Goal: Communication & Community: Answer question/provide support

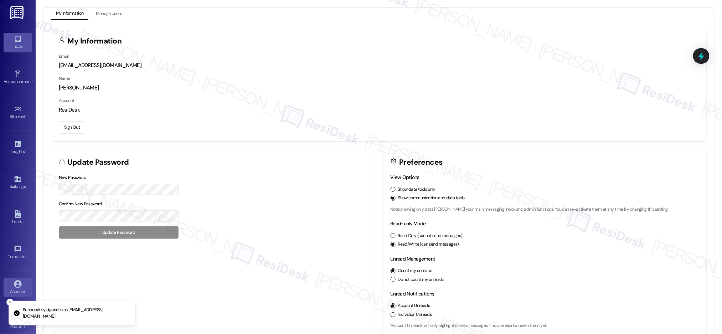
click at [23, 47] on div "Inbox" at bounding box center [18, 46] width 36 height 7
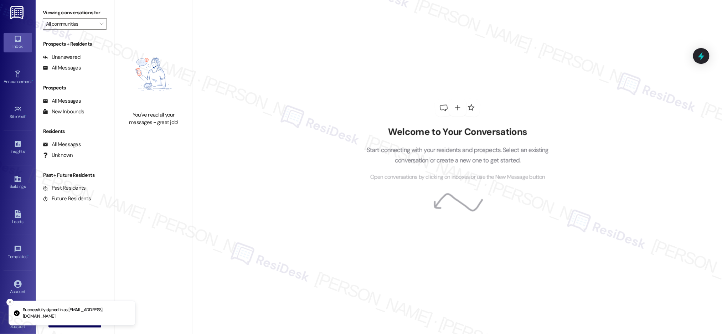
click at [23, 47] on div "Inbox" at bounding box center [18, 46] width 36 height 7
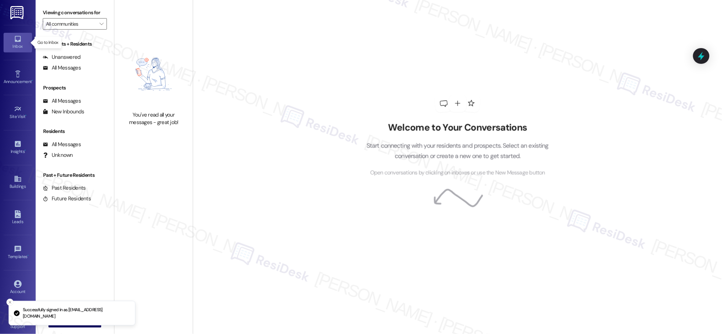
click at [23, 47] on div "Inbox" at bounding box center [18, 46] width 36 height 7
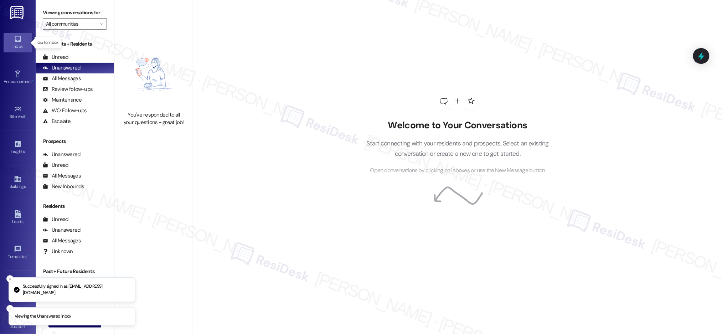
click at [23, 47] on div "Inbox" at bounding box center [18, 46] width 36 height 7
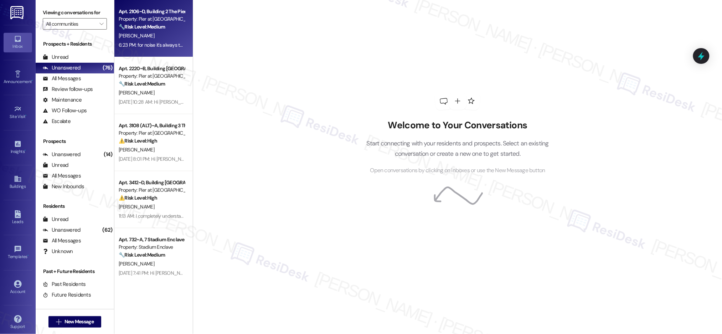
click at [160, 34] on div "[PERSON_NAME]" at bounding box center [151, 35] width 67 height 9
click at [160, 33] on div "[PERSON_NAME]" at bounding box center [151, 35] width 67 height 9
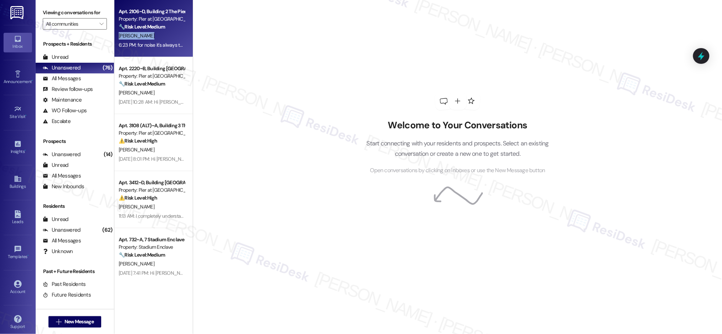
click at [160, 33] on div "[PERSON_NAME]" at bounding box center [151, 35] width 67 height 9
click at [160, 32] on div "[PERSON_NAME]" at bounding box center [151, 35] width 67 height 9
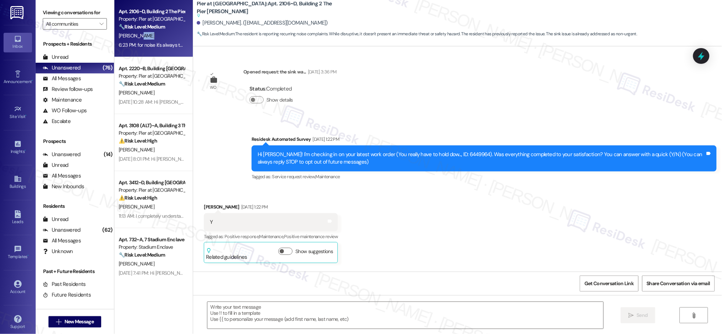
click at [159, 32] on div "[PERSON_NAME]" at bounding box center [151, 35] width 67 height 9
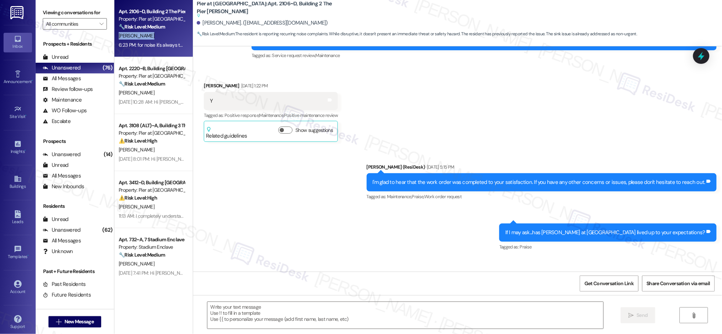
click at [160, 33] on div "[PERSON_NAME]" at bounding box center [151, 35] width 67 height 9
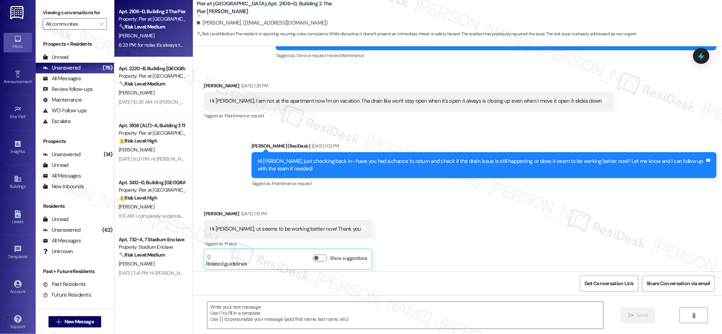
click at [160, 35] on div "[PERSON_NAME]" at bounding box center [151, 35] width 67 height 9
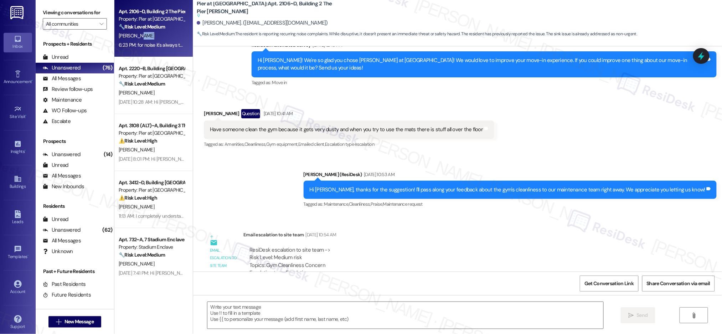
click at [160, 35] on div "[PERSON_NAME]" at bounding box center [151, 35] width 67 height 9
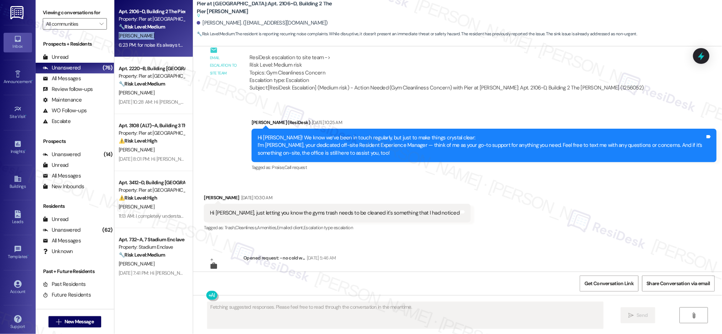
click at [160, 35] on div "[PERSON_NAME]" at bounding box center [151, 35] width 67 height 9
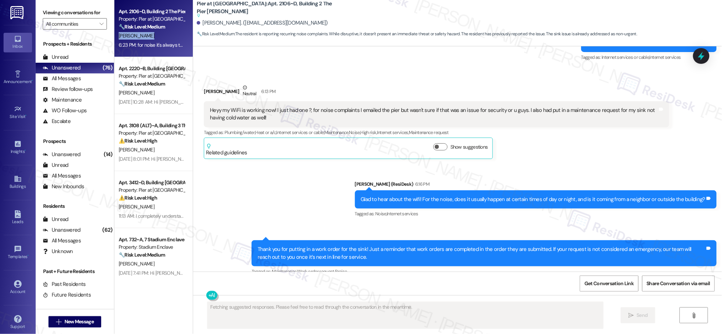
click at [160, 35] on div "[PERSON_NAME]" at bounding box center [151, 35] width 67 height 9
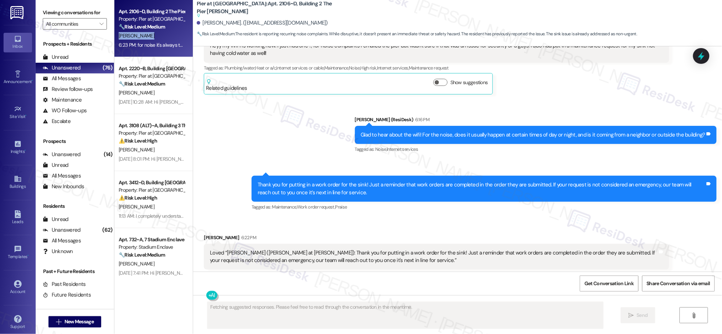
click at [161, 36] on div "[PERSON_NAME]" at bounding box center [151, 35] width 67 height 9
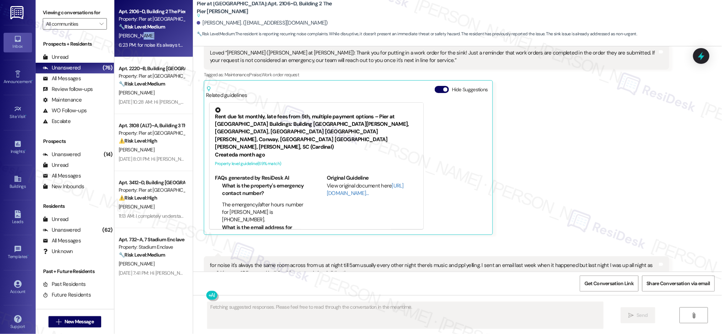
scroll to position [2590, 0]
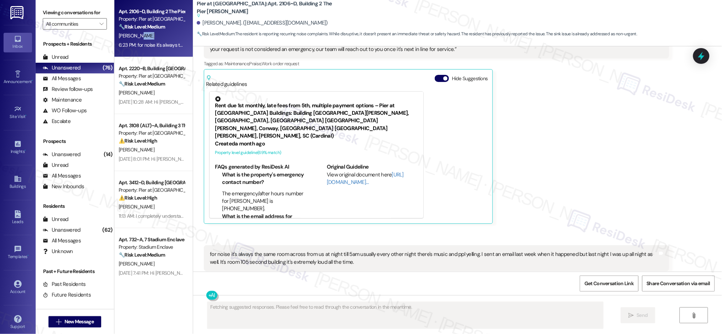
click at [161, 36] on div "[PERSON_NAME]" at bounding box center [151, 35] width 67 height 9
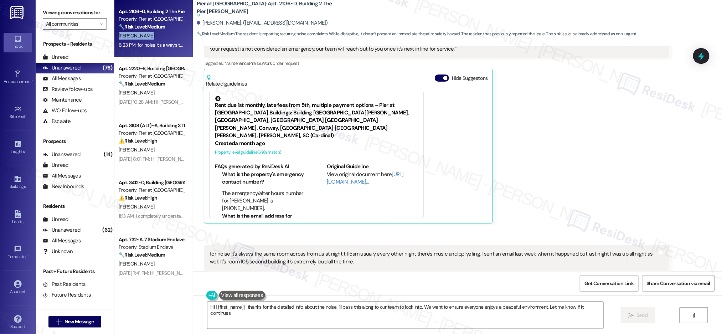
type textarea "Hi {{first_name}}, thanks for the detailed info about the noise. I'll pass this…"
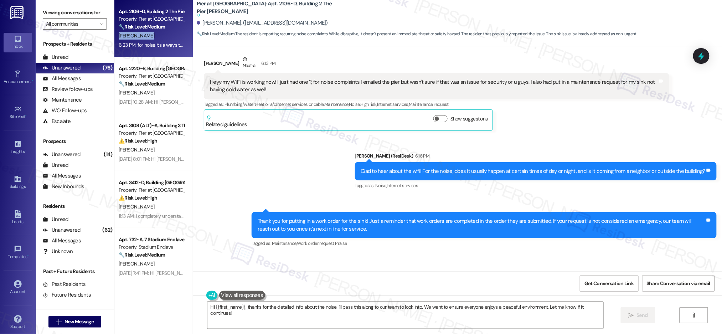
scroll to position [2333, 0]
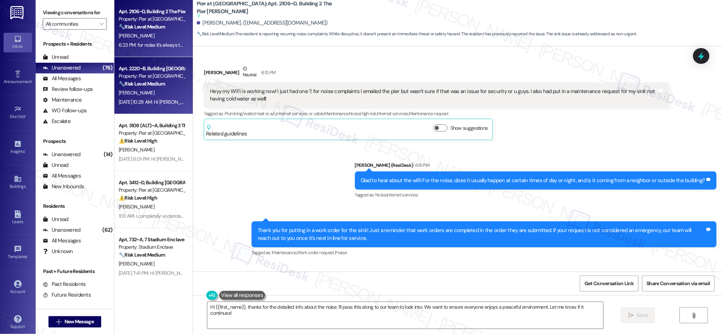
click at [151, 82] on strong "🔧 Risk Level: Medium" at bounding box center [142, 83] width 46 height 6
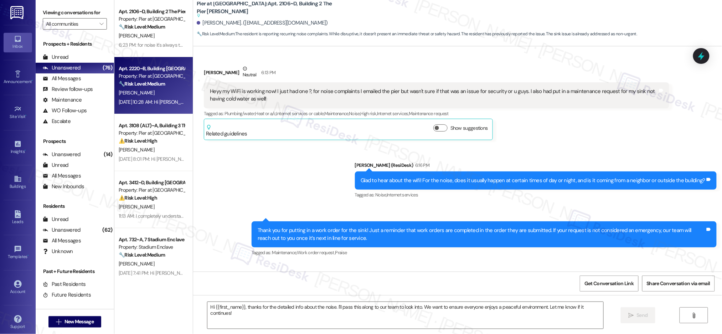
click at [151, 82] on strong "🔧 Risk Level: Medium" at bounding box center [142, 83] width 46 height 6
click at [152, 83] on strong "🔧 Risk Level: Medium" at bounding box center [142, 83] width 46 height 6
type textarea "Fetching suggested responses. Please feel free to read through the conversation…"
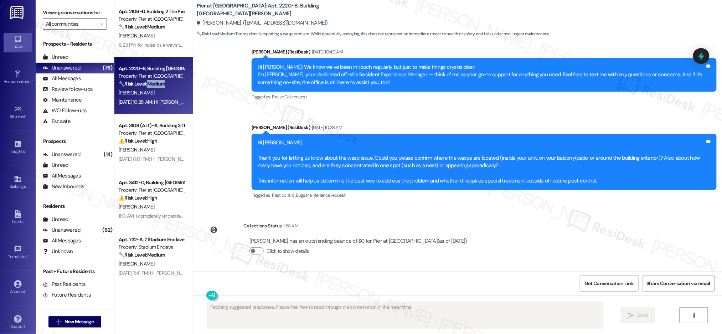
scroll to position [247, 0]
click at [76, 63] on div "Unanswered (76)" at bounding box center [75, 68] width 78 height 11
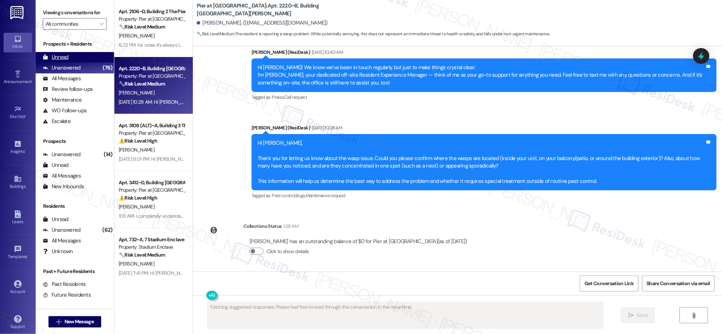
click at [62, 56] on div "Unread" at bounding box center [56, 56] width 26 height 7
click at [62, 57] on div "Unread" at bounding box center [56, 56] width 26 height 7
click at [63, 57] on div "Unread" at bounding box center [56, 56] width 26 height 7
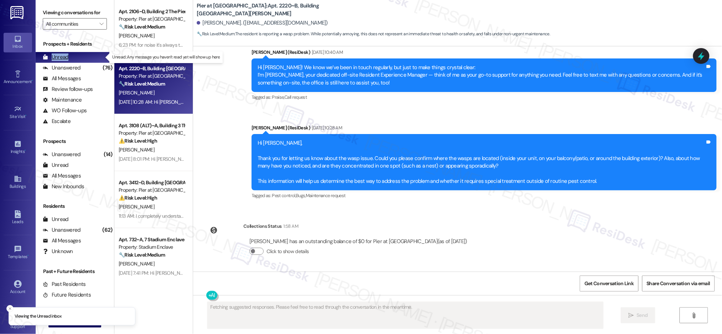
click at [63, 57] on div "Unread" at bounding box center [56, 56] width 26 height 7
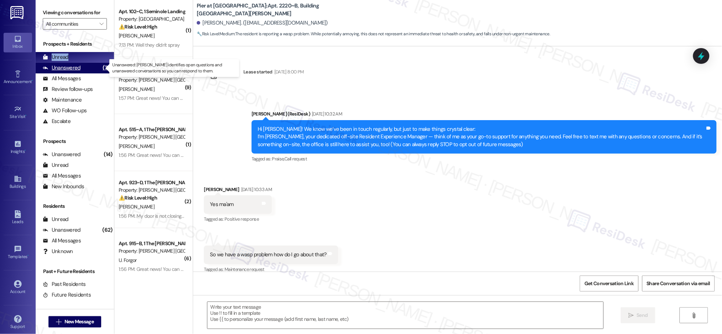
scroll to position [8, 0]
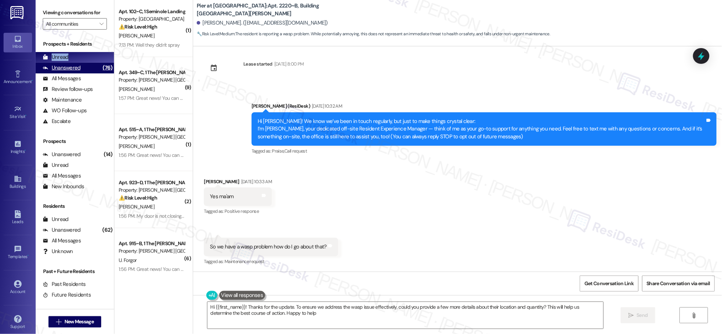
type textarea "Hi {{first_name}}! Thanks for the update. To ensure we address the wasp issue e…"
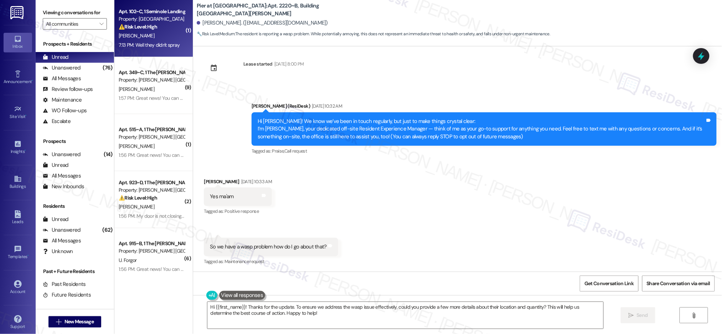
click at [166, 28] on div "⚠️ Risk Level: High The resident indicated that the work order was not complete…" at bounding box center [152, 26] width 66 height 7
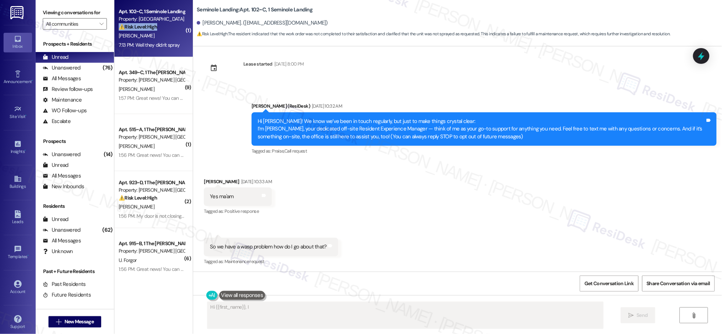
click at [166, 28] on div "⚠️ Risk Level: High The resident indicated that the work order was not complete…" at bounding box center [152, 26] width 66 height 7
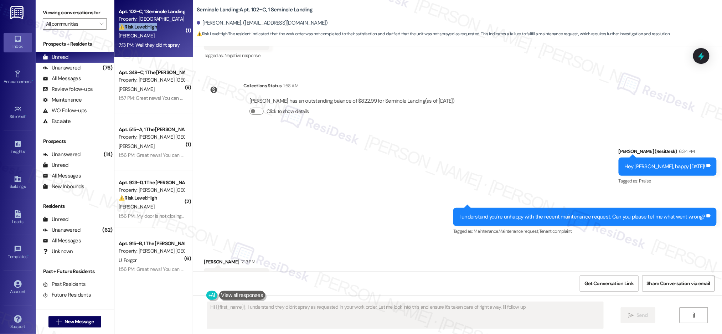
scroll to position [200, 0]
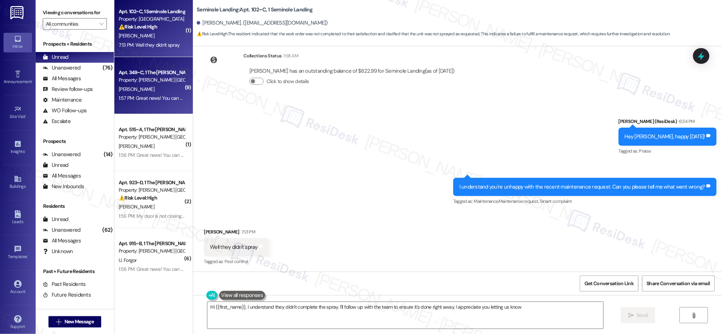
type textarea "Hi {{first_name}}, I understand they didn't complete the spray. I'll follow up …"
click at [167, 86] on div "[PERSON_NAME]" at bounding box center [151, 89] width 67 height 9
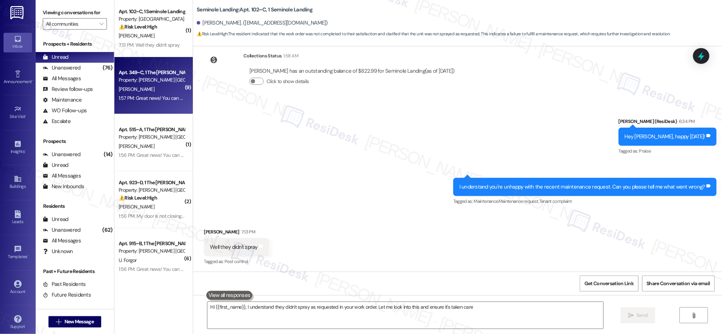
type textarea "Hi {{first_name}}, I understand they didn't spray as requested in your work ord…"
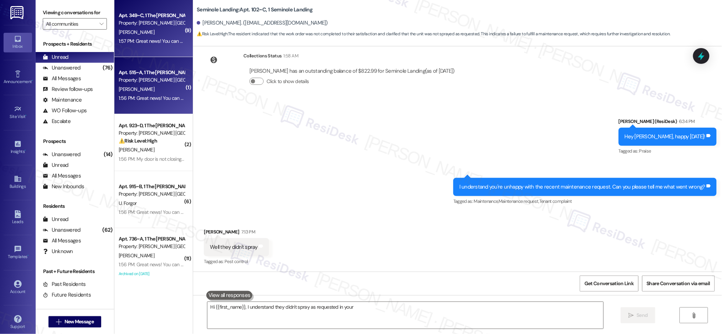
type textarea "Hi {{first_name}}, I understand they didn't spray as requested in your"
click at [146, 43] on div "1:57 PM: Great news! You can now text me for maintenance issues — no more messy…" at bounding box center [360, 41] width 483 height 6
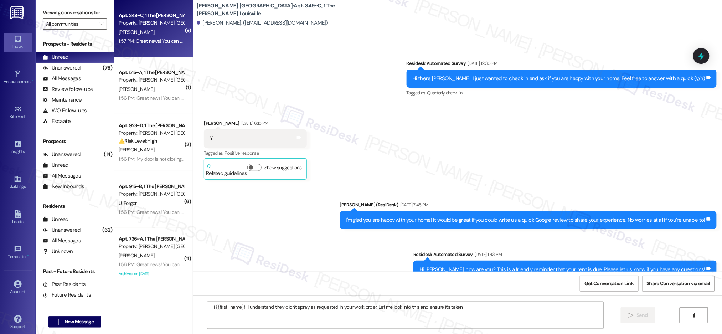
click at [146, 43] on div "1:57 PM: Great news! You can now text me for maintenance issues — no more messy…" at bounding box center [360, 41] width 483 height 6
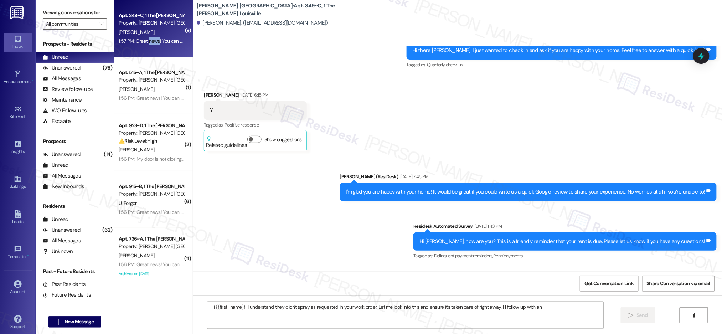
click at [146, 43] on div "1:57 PM: Great news! You can now text me for maintenance issues — no more messy…" at bounding box center [360, 41] width 483 height 6
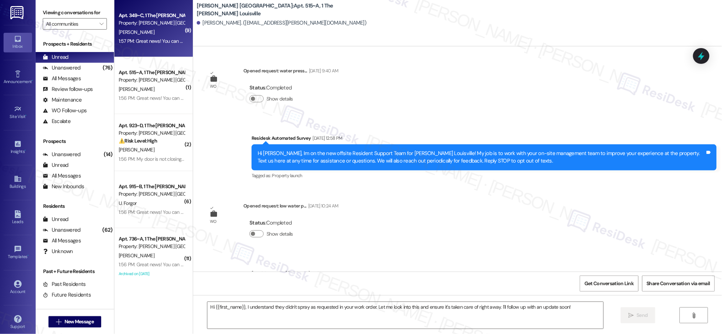
click at [146, 43] on div "1:57 PM: Great news! You can now text me for maintenance issues — no more messy…" at bounding box center [360, 41] width 483 height 6
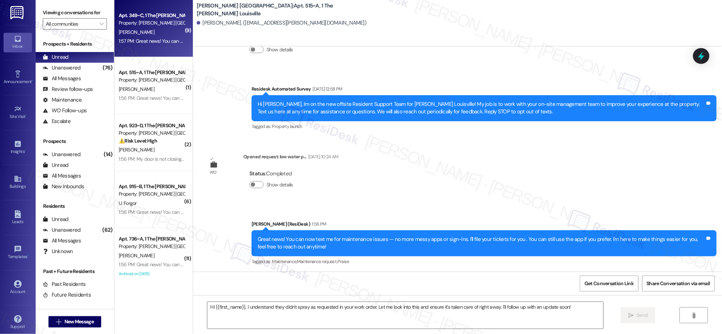
type textarea "Fetching suggested responses. Please feel free to read through the conversation…"
click at [147, 42] on div "1:57 PM: Great news! You can now text me for maintenance issues — no more messy…" at bounding box center [360, 41] width 483 height 6
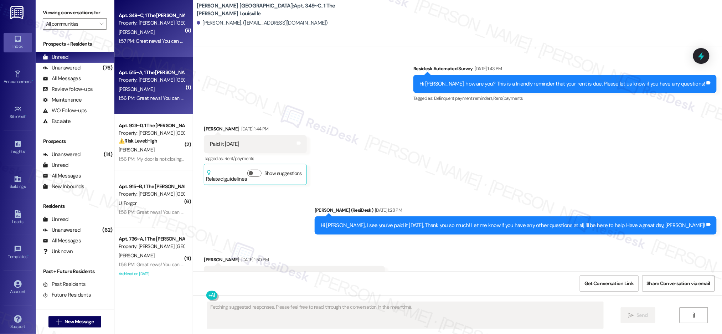
click at [160, 78] on div "Property: [PERSON_NAME] [GEOGRAPHIC_DATA]" at bounding box center [152, 79] width 66 height 7
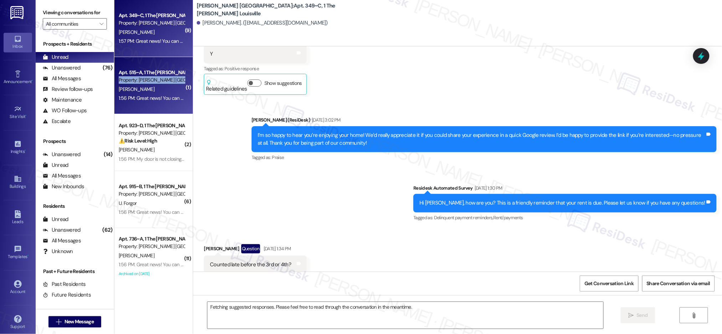
click at [160, 78] on div "Property: [PERSON_NAME] [GEOGRAPHIC_DATA]" at bounding box center [152, 79] width 66 height 7
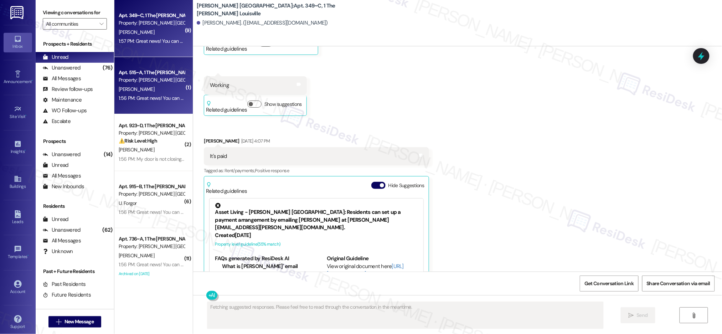
click at [154, 33] on div "[PERSON_NAME]" at bounding box center [151, 32] width 67 height 9
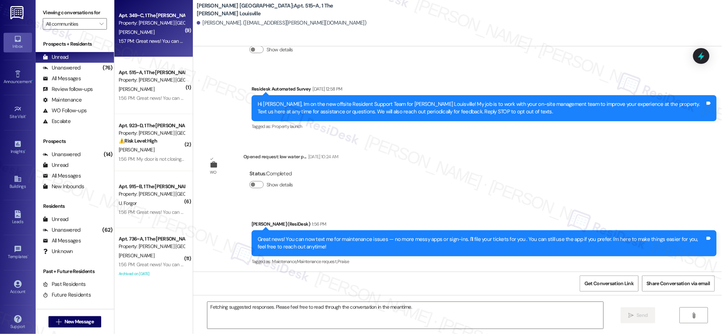
click at [154, 33] on div "[PERSON_NAME]" at bounding box center [151, 32] width 67 height 9
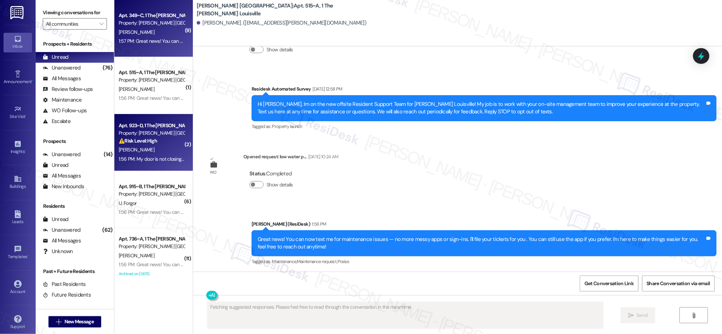
click at [154, 123] on div "Apt. 923~D, 1 The [PERSON_NAME] Louisville" at bounding box center [152, 125] width 66 height 7
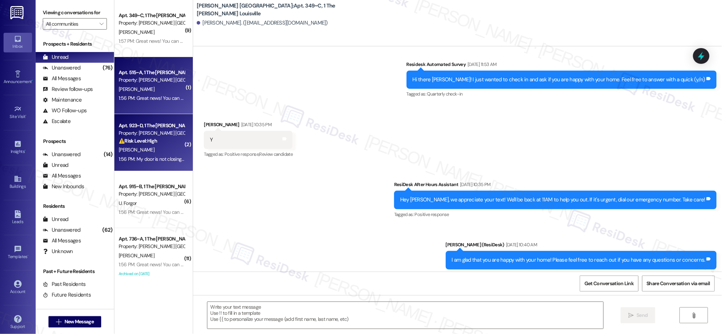
click at [159, 87] on div "[PERSON_NAME]" at bounding box center [151, 89] width 67 height 9
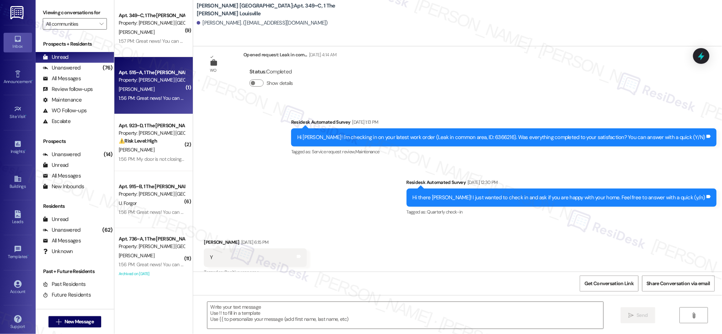
click at [159, 87] on div "[PERSON_NAME]" at bounding box center [151, 89] width 67 height 9
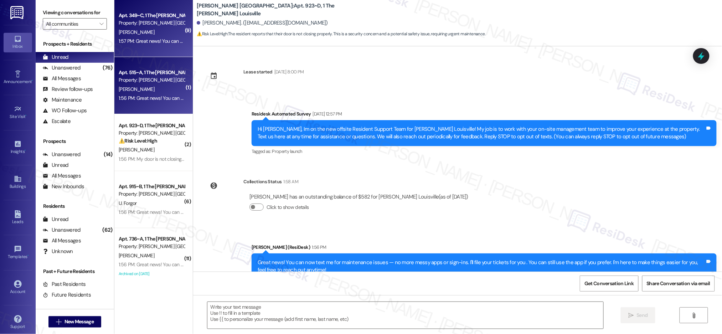
click at [166, 43] on div "1:57 PM: Great news! You can now text me for maintenance issues — no more messy…" at bounding box center [360, 41] width 483 height 6
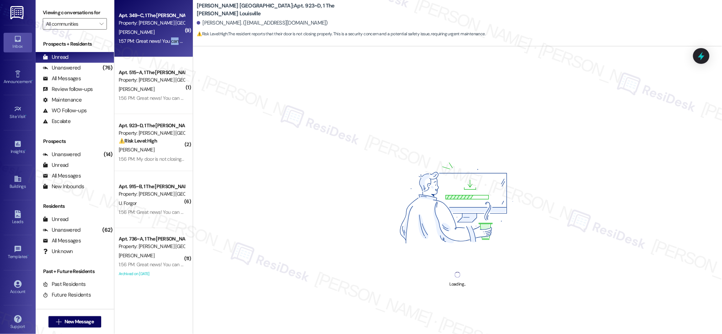
click at [166, 43] on div "1:57 PM: Great news! You can now text me for maintenance issues — no more messy…" at bounding box center [360, 41] width 483 height 6
click at [166, 42] on div "1:57 PM: Great news! You can now text me for maintenance issues — no more messy…" at bounding box center [360, 41] width 483 height 6
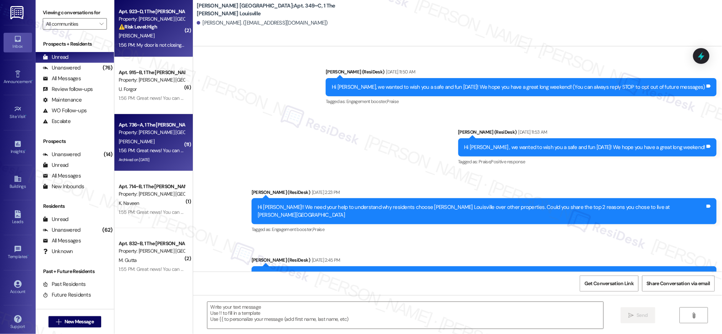
click at [147, 116] on div "Apt. 736~A, 1 The [PERSON_NAME] Louisville Property: [PERSON_NAME] [GEOGRAPHIC_…" at bounding box center [153, 142] width 78 height 57
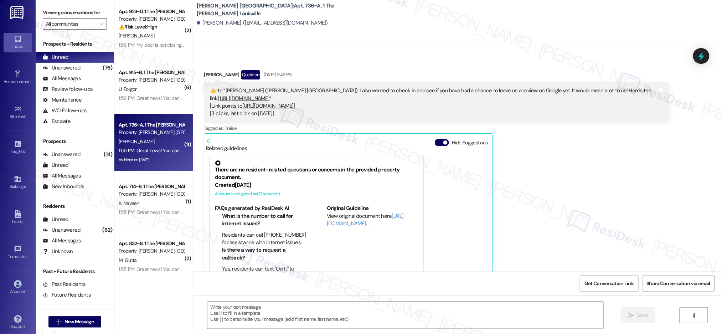
scroll to position [2097, 0]
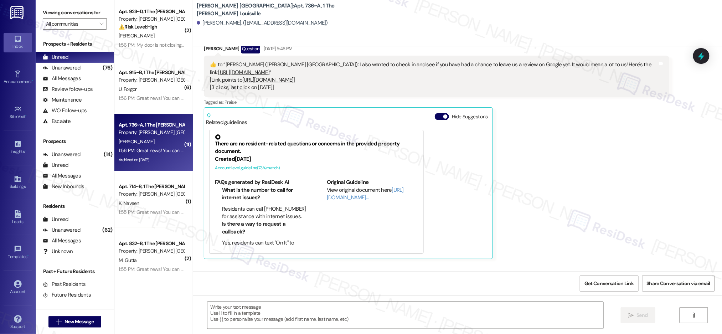
type textarea "Fetching suggested responses. Please feel free to read through the conversation…"
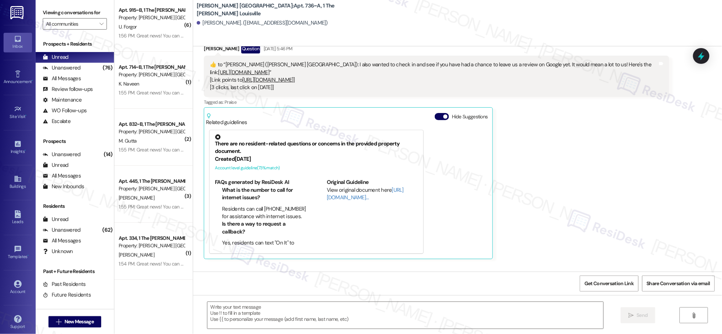
scroll to position [0, 0]
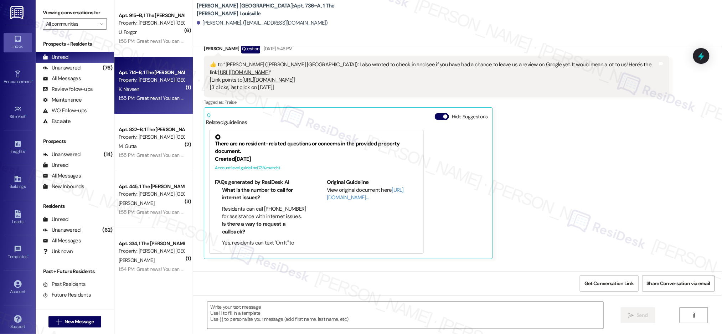
drag, startPoint x: 161, startPoint y: 78, endPoint x: 161, endPoint y: 74, distance: 4.6
click at [161, 74] on div "Apt. 714~B, 1 The [PERSON_NAME] Louisville Property: [PERSON_NAME] [GEOGRAPHIC_…" at bounding box center [151, 76] width 67 height 17
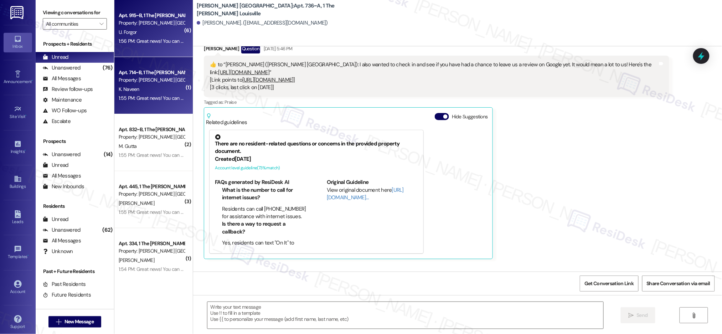
click at [156, 31] on div "U. Forgor" at bounding box center [151, 32] width 67 height 9
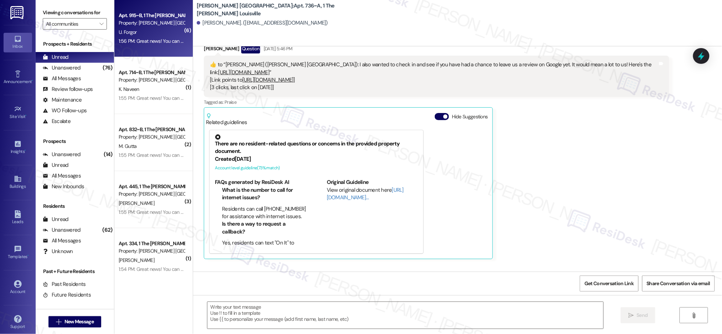
click at [156, 31] on div "U. Forgor" at bounding box center [151, 32] width 67 height 9
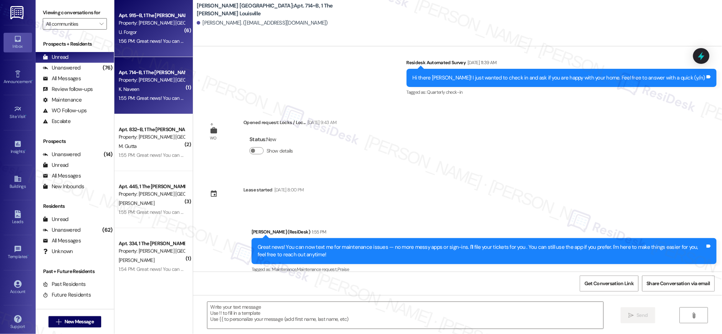
click at [142, 93] on div "Apt. 714~B, 1 The [PERSON_NAME] Louisville Property: [PERSON_NAME] [GEOGRAPHIC_…" at bounding box center [153, 85] width 78 height 57
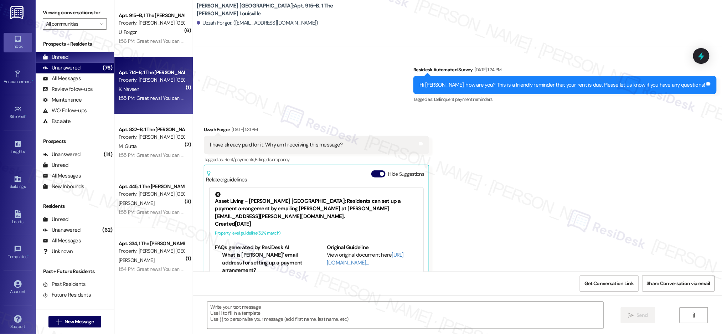
type textarea "Fetching suggested responses. Please feel free to read through the conversation…"
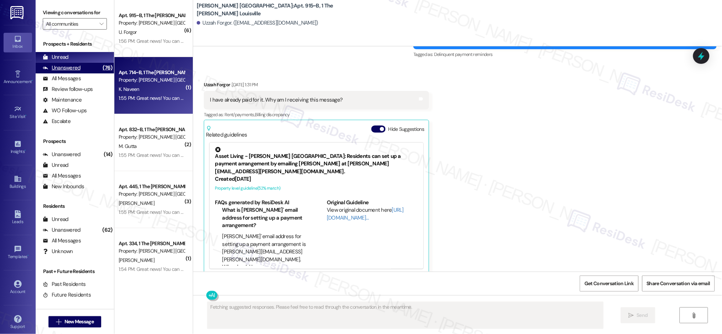
click at [101, 70] on div "(76)" at bounding box center [107, 67] width 13 height 11
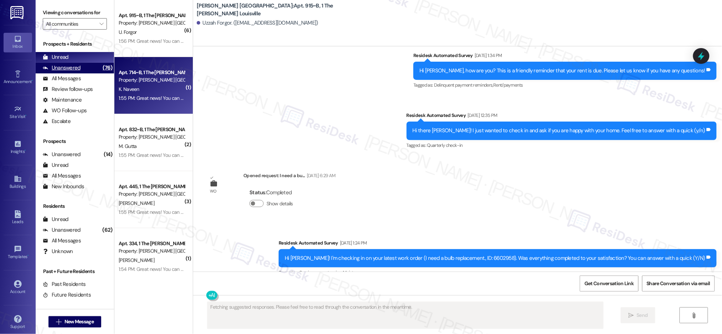
click at [101, 70] on div "(76)" at bounding box center [107, 67] width 13 height 11
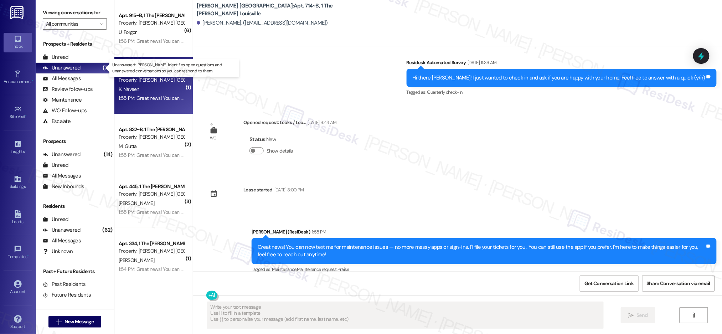
click at [101, 70] on div "(76)" at bounding box center [107, 67] width 13 height 11
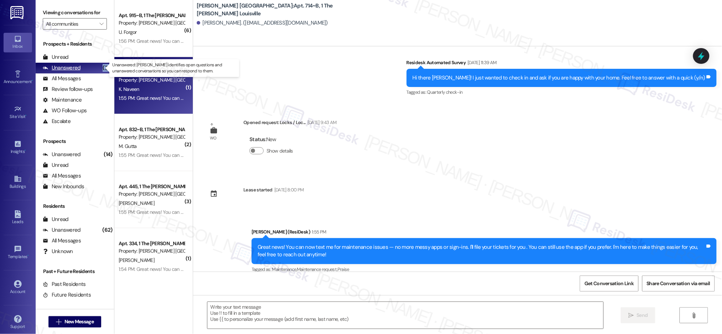
click at [101, 70] on div "(76)" at bounding box center [107, 67] width 13 height 11
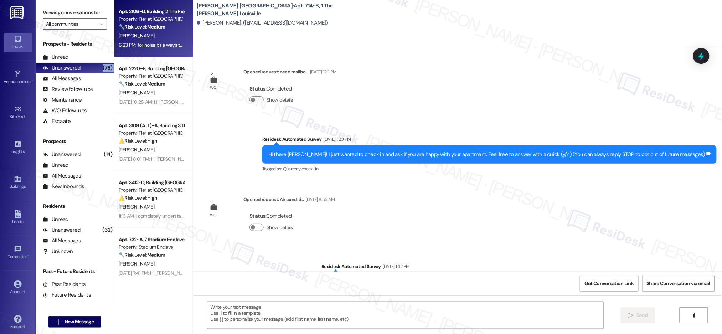
scroll to position [110, 0]
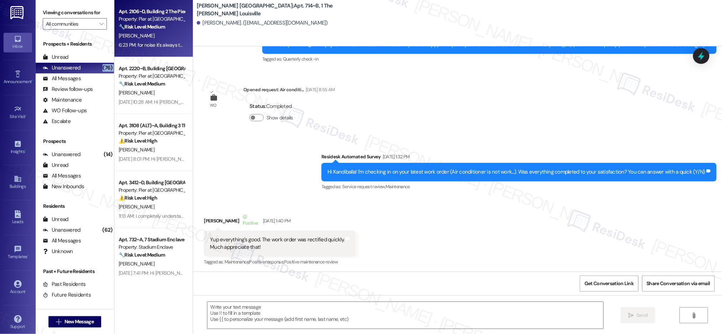
type textarea "Fetching suggested responses. Please feel free to read through the conversation…"
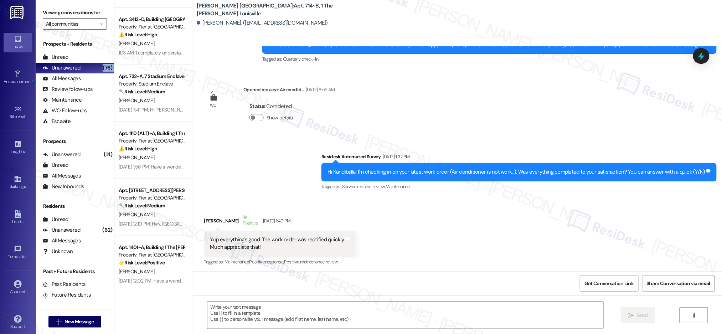
scroll to position [158, 0]
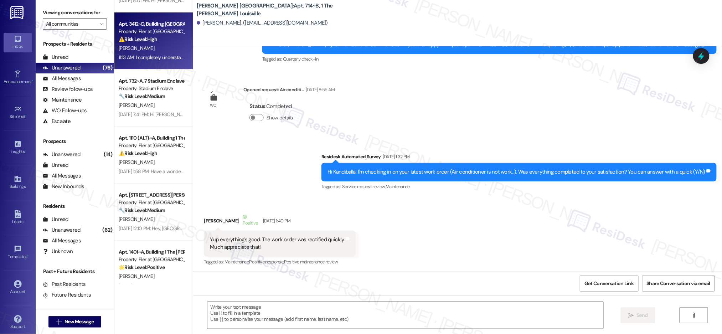
click at [152, 53] on div "11:13 AM: I completely understand your concern. Since [DATE] is a holiday, I ca…" at bounding box center [151, 57] width 67 height 9
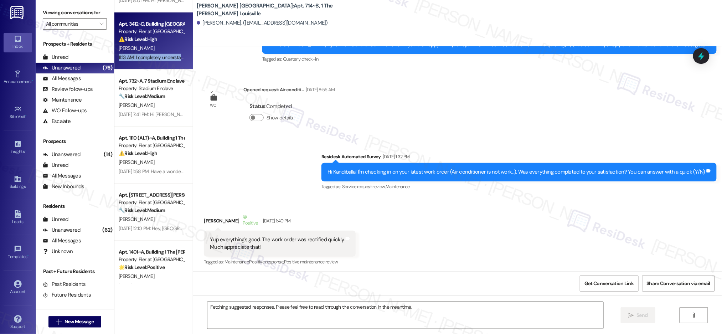
click at [152, 53] on div "11:13 AM: I completely understand your concern. Since [DATE] is a holiday, I ca…" at bounding box center [151, 57] width 67 height 9
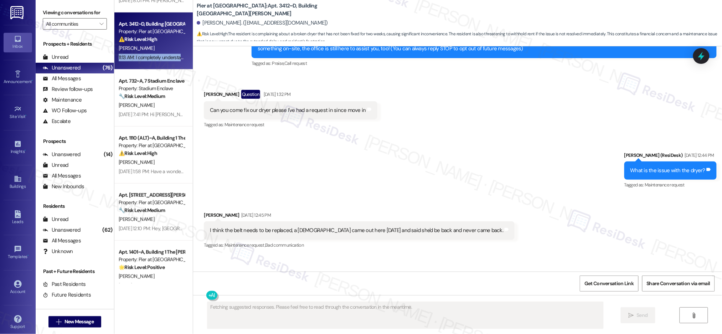
scroll to position [1072, 0]
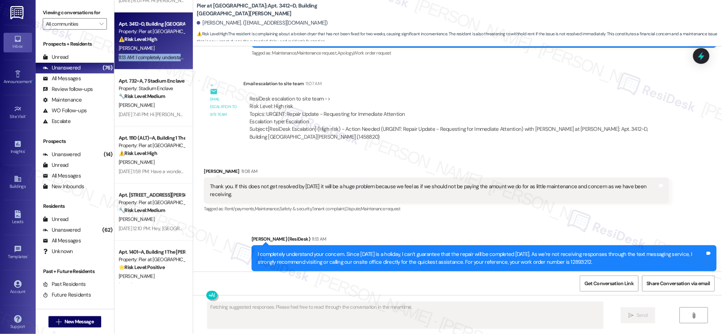
click at [152, 53] on div "11:13 AM: I completely understand your concern. Since [DATE] is a holiday, I ca…" at bounding box center [151, 57] width 67 height 9
click at [153, 53] on div "11:13 AM: I completely understand your concern. Since [DATE] is a holiday, I ca…" at bounding box center [151, 57] width 67 height 9
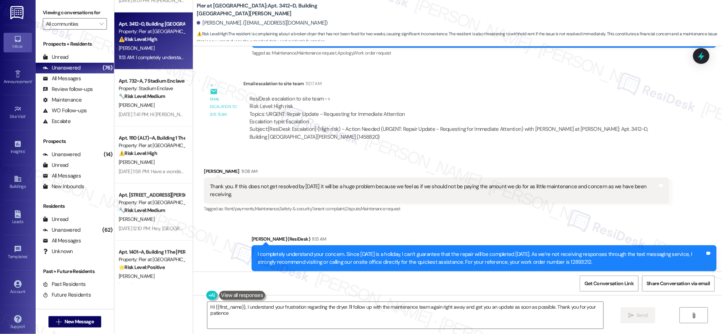
type textarea "Hi {{first_name}}, I understand your frustration regarding the dryer. I'll foll…"
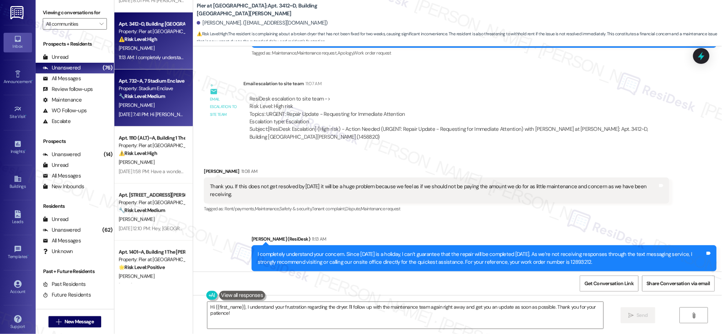
click at [130, 97] on strong "🔧 Risk Level: Medium" at bounding box center [142, 96] width 46 height 6
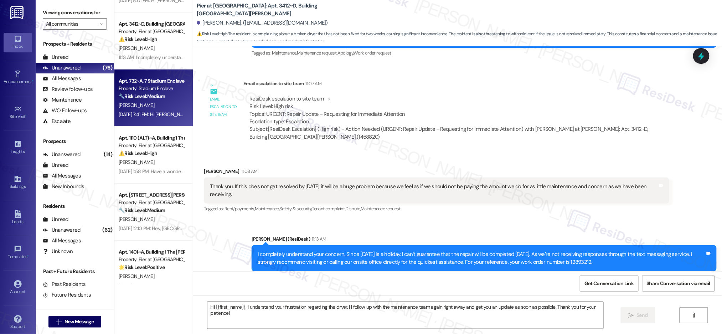
click at [130, 97] on strong "🔧 Risk Level: Medium" at bounding box center [142, 96] width 46 height 6
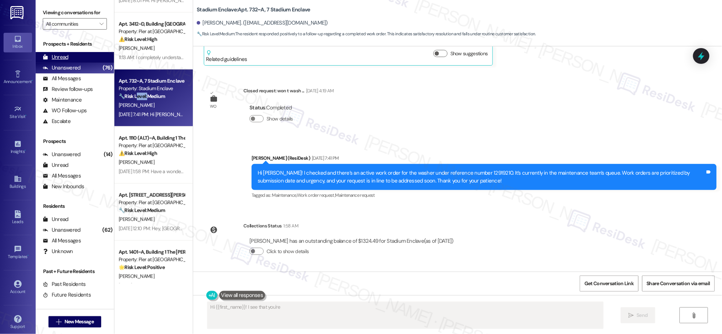
scroll to position [354, 0]
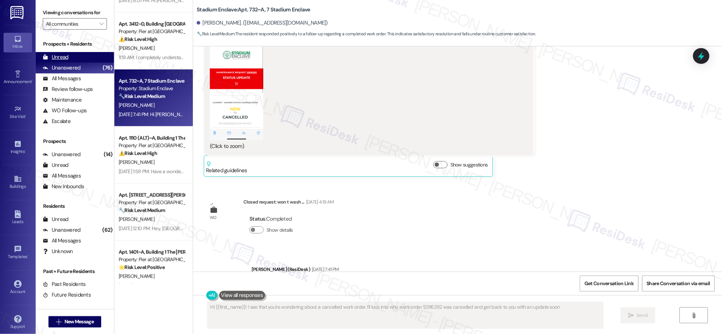
type textarea "Hi {{first_name}}! I see that you're wondering about a cancelled work order. I'…"
drag, startPoint x: 73, startPoint y: 53, endPoint x: 72, endPoint y: 58, distance: 5.4
click at [73, 53] on div "Unread (0)" at bounding box center [75, 57] width 78 height 11
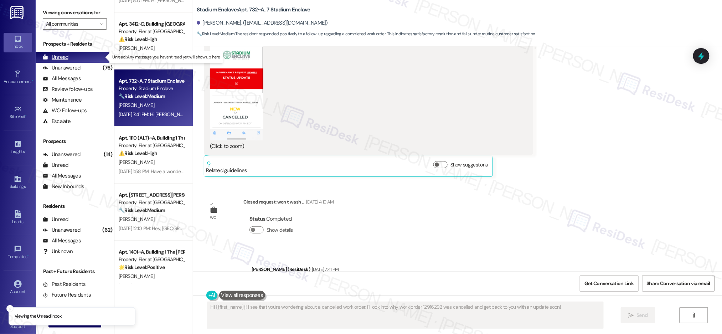
click at [72, 58] on div "Unread (0)" at bounding box center [75, 57] width 78 height 11
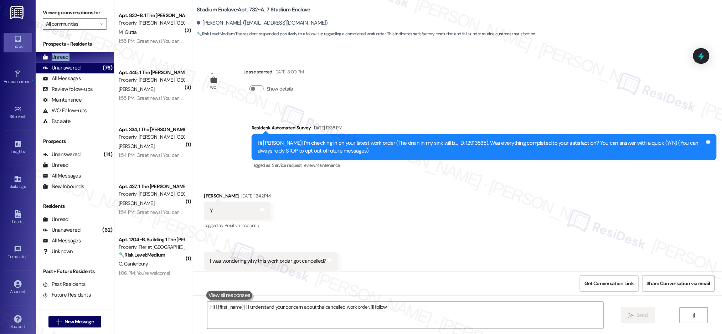
scroll to position [464, 0]
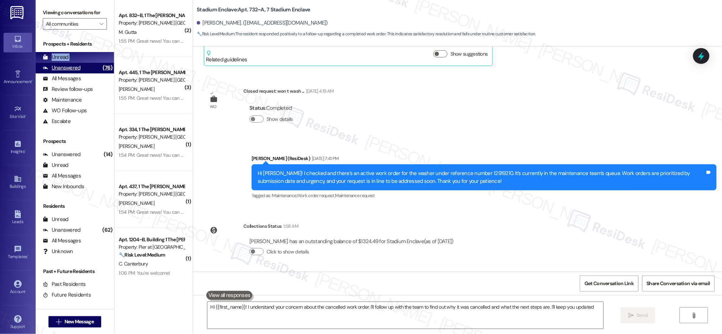
type textarea "Hi {{first_name}}! I understand your concern about the cancelled work order. I'…"
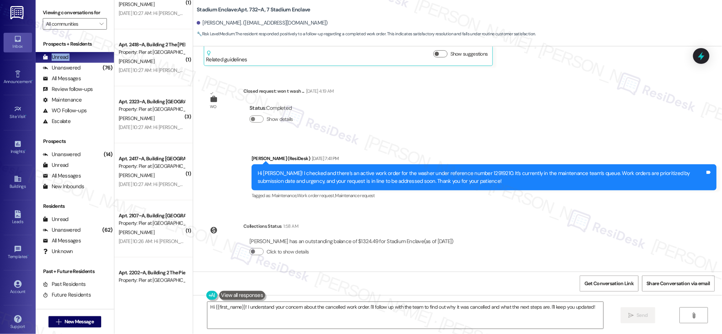
scroll to position [2486, 0]
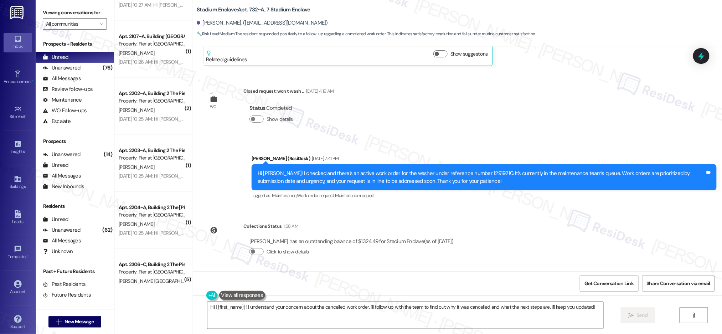
click at [166, 257] on div "Apt. 2306~C, Building 2 The Pier [PERSON_NAME] Property: Pier at [GEOGRAPHIC_DA…" at bounding box center [153, 277] width 78 height 57
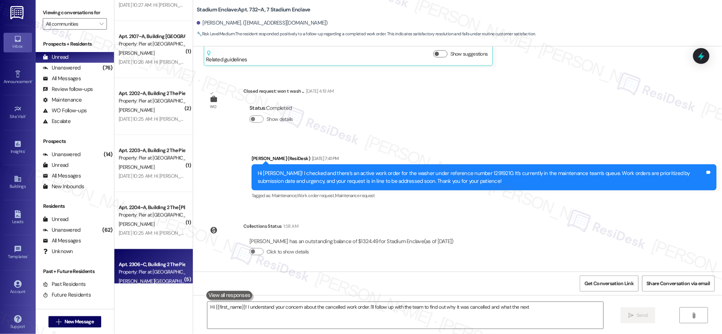
click at [166, 257] on div "Apt. 2306~C, Building 2 The Pier [PERSON_NAME] Property: Pier at [GEOGRAPHIC_DA…" at bounding box center [153, 277] width 78 height 57
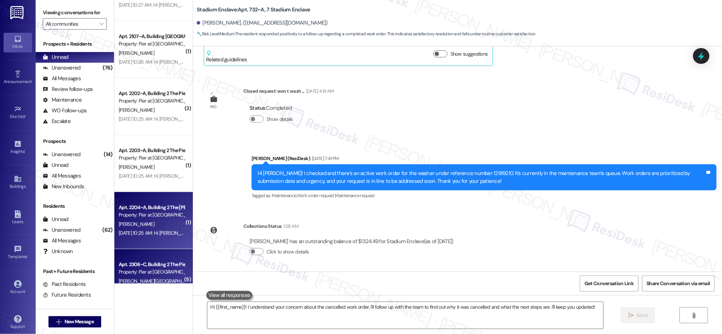
type textarea "Fetching suggested responses. Please feel free to read through the conversation…"
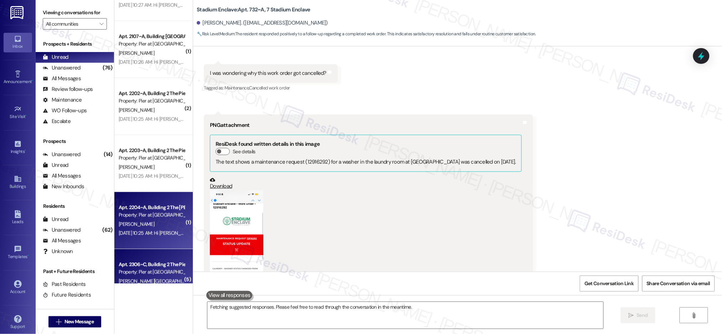
click at [159, 233] on div "[DATE] 10:25 AM: Hi [PERSON_NAME]! We know we’ve been in touch regularly, but j…" at bounding box center [500, 233] width 762 height 6
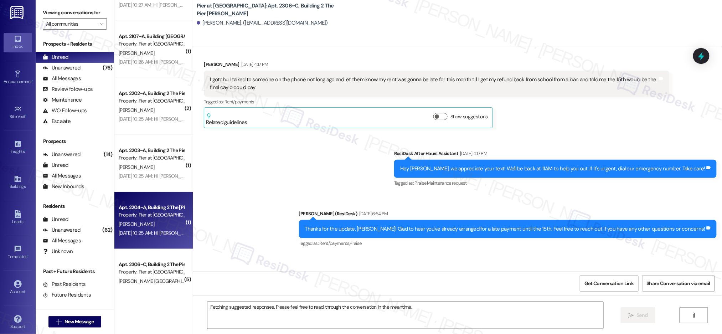
click at [159, 233] on div "[DATE] 10:25 AM: Hi [PERSON_NAME]! We know we’ve been in touch regularly, but j…" at bounding box center [500, 233] width 762 height 6
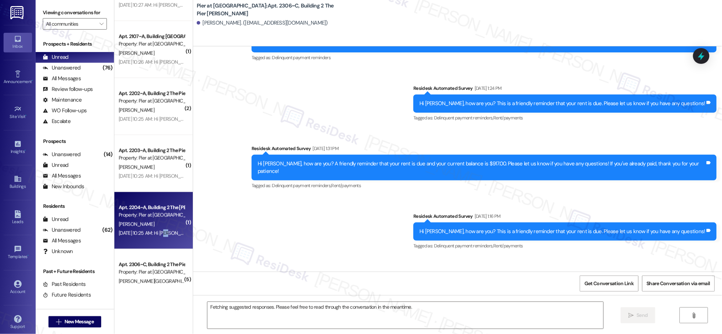
click at [159, 233] on div "[DATE] 10:25 AM: Hi [PERSON_NAME]! We know we’ve been in touch regularly, but j…" at bounding box center [500, 233] width 762 height 6
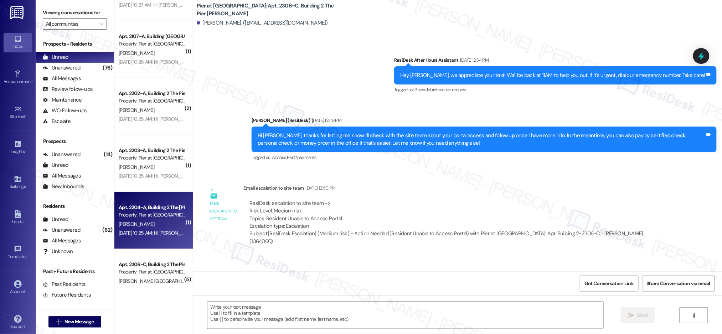
type textarea "Fetching suggested responses. Please feel free to read through the conversation…"
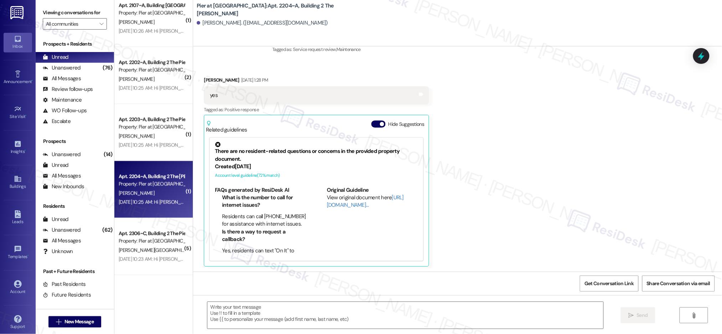
scroll to position [625, 0]
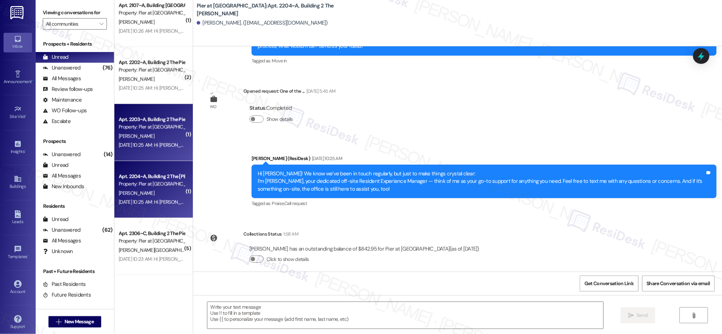
click at [138, 144] on div "[DATE] 10:25 AM: Hi [PERSON_NAME]! We know we’ve been in touch regularly, but j…" at bounding box center [500, 145] width 762 height 6
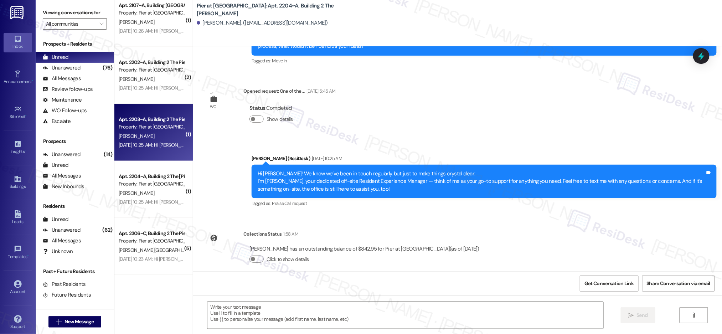
click at [138, 144] on div "[DATE] 10:25 AM: Hi [PERSON_NAME]! We know we’ve been in touch regularly, but j…" at bounding box center [500, 145] width 762 height 6
type textarea "Fetching suggested responses. Please feel free to read through the conversation…"
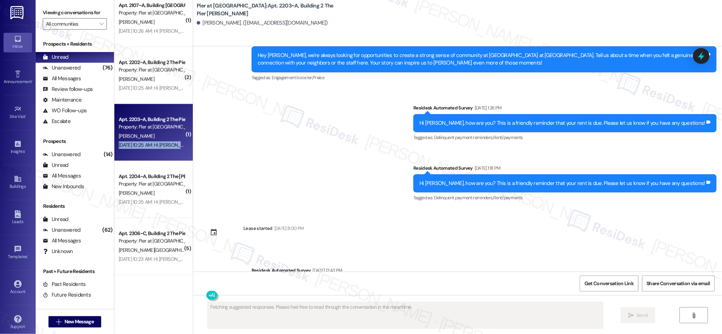
click at [145, 149] on div "Apt. 2203~A, Building 2 The Pier [PERSON_NAME] Property: Pier at [PERSON_NAME][…" at bounding box center [153, 132] width 78 height 57
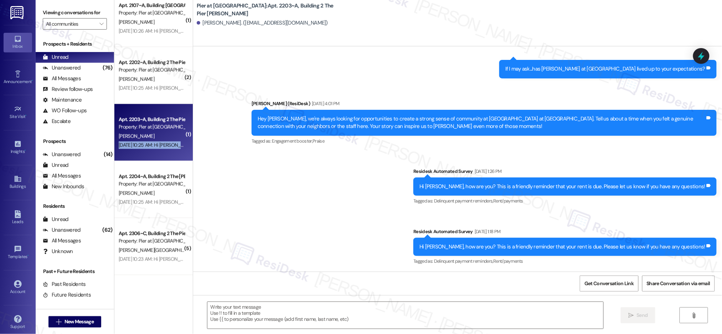
click at [145, 149] on div "[DATE] 10:25 AM: Hi [PERSON_NAME]! We know we’ve been in touch regularly, but j…" at bounding box center [151, 145] width 67 height 9
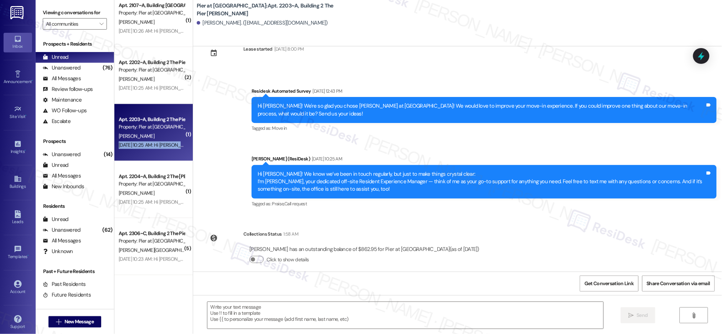
scroll to position [410, 0]
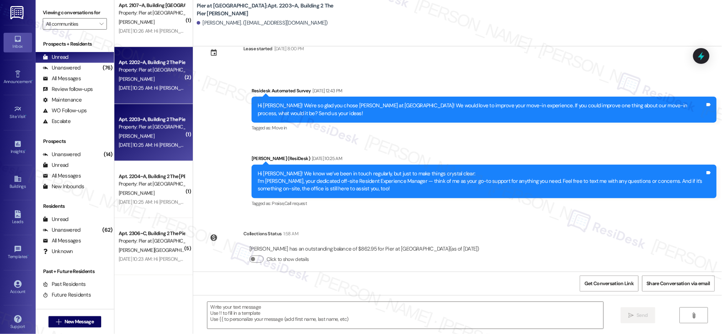
click at [140, 67] on div "Property: Pier at [GEOGRAPHIC_DATA]" at bounding box center [152, 69] width 66 height 7
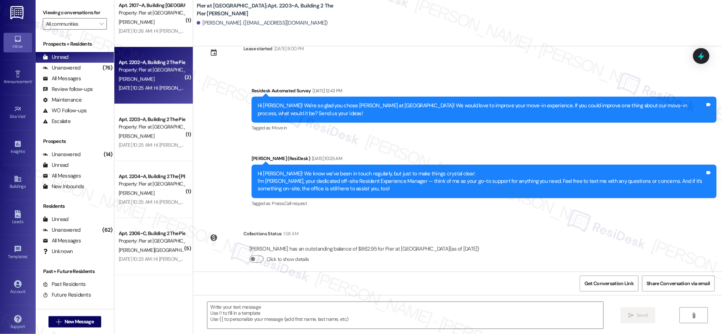
click at [140, 67] on div "Property: Pier at [GEOGRAPHIC_DATA]" at bounding box center [152, 69] width 66 height 7
type textarea "Fetching suggested responses. Please feel free to read through the conversation…"
click at [140, 67] on div "Property: Pier at [GEOGRAPHIC_DATA]" at bounding box center [152, 69] width 66 height 7
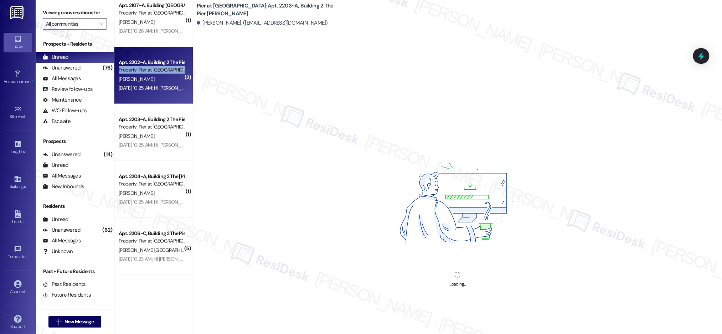
click at [140, 67] on div "Property: Pier at [GEOGRAPHIC_DATA]" at bounding box center [152, 69] width 66 height 7
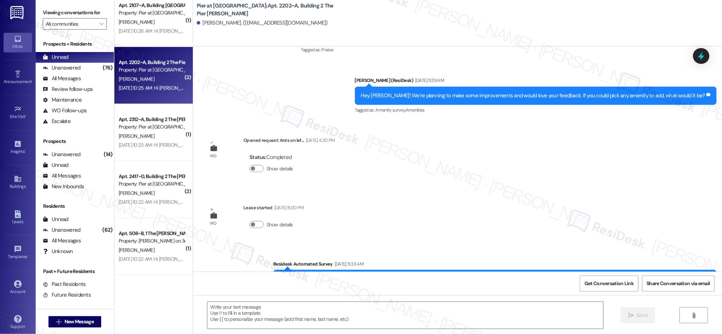
type textarea "Fetching suggested responses. Please feel free to read through the conversation…"
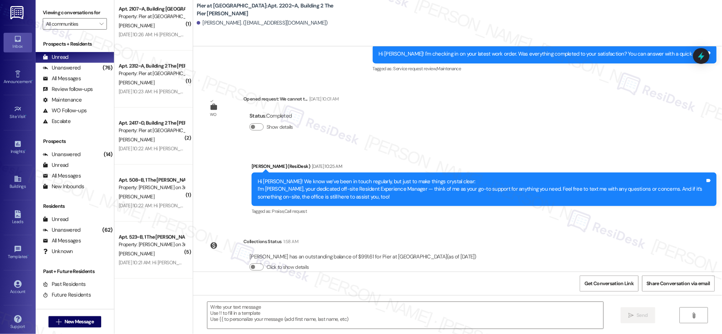
scroll to position [2501, 0]
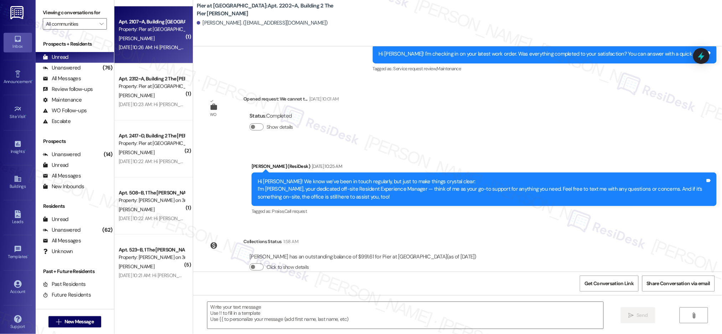
click at [143, 48] on div "[DATE] 10:26 AM: Hi [PERSON_NAME]! We know we’ve been in touch regularly, but j…" at bounding box center [500, 47] width 762 height 6
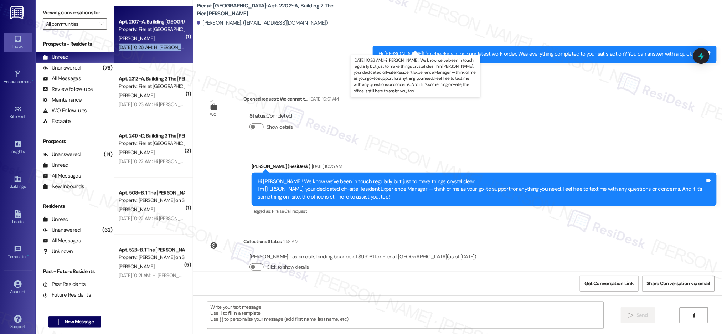
type textarea "Fetching suggested responses. Please feel free to read through the conversation…"
click at [143, 48] on div "[DATE] 10:26 AM: Hi [PERSON_NAME]! We know we’ve been in touch regularly, but j…" at bounding box center [500, 47] width 762 height 6
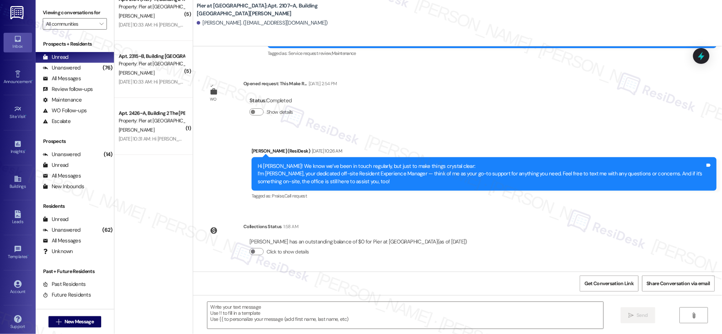
scroll to position [1445, 0]
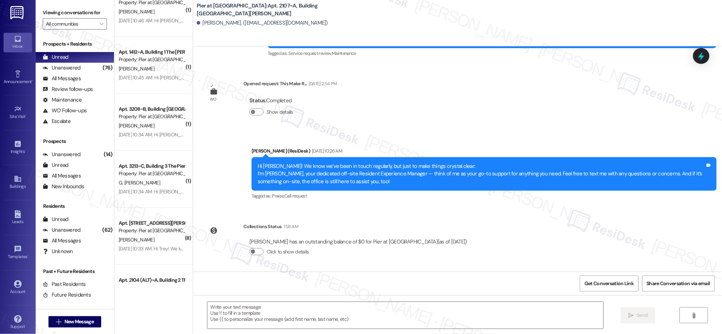
click at [151, 83] on div "Apt. 1412~A, Building 1 The Pier [PERSON_NAME] Property: [PERSON_NAME] at [PERS…" at bounding box center [153, 65] width 78 height 57
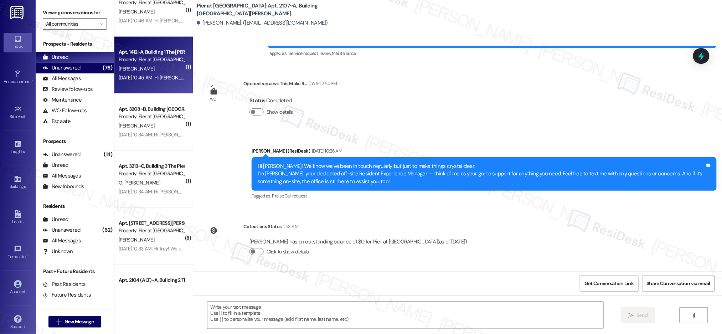
type textarea "Fetching suggested responses. Please feel free to read through the conversation…"
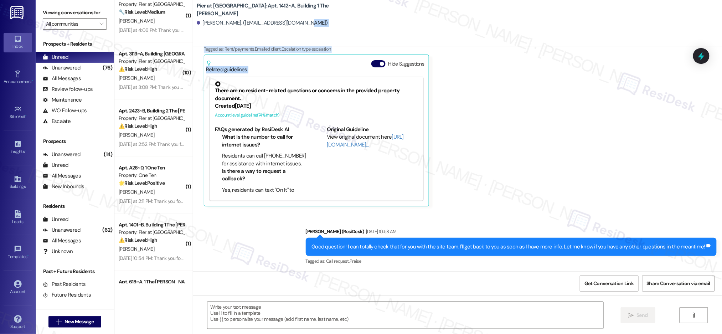
scroll to position [0, 0]
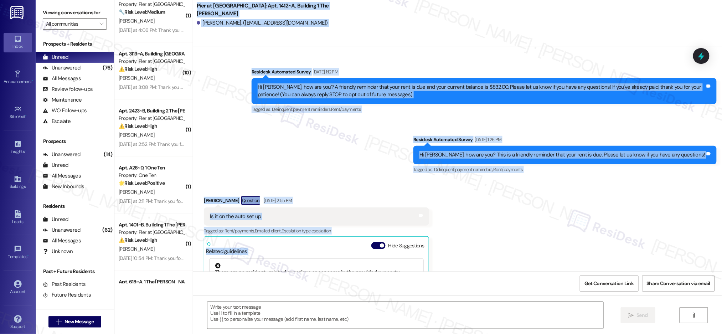
drag, startPoint x: 186, startPoint y: 74, endPoint x: 198, endPoint y: 5, distance: 70.4
click at [198, 3] on div "Pier at [GEOGRAPHIC_DATA]: Apt. 1412~A, Building 1 The Pier [PERSON_NAME] [PERS…" at bounding box center [457, 167] width 529 height 334
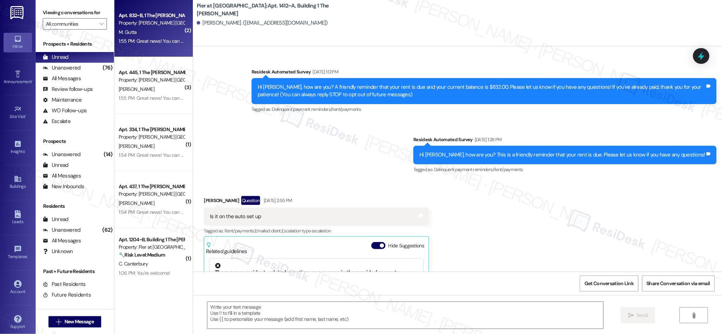
click at [144, 40] on div "1:55 PM: Great news! You can now text me for maintenance issues — no more messy…" at bounding box center [360, 41] width 483 height 6
click at [145, 39] on div "1:55 PM: Great news! You can now text me for maintenance issues — no more messy…" at bounding box center [360, 41] width 483 height 6
click at [145, 38] on div "1:55 PM: Great news! You can now text me for maintenance issues — no more messy…" at bounding box center [360, 41] width 483 height 6
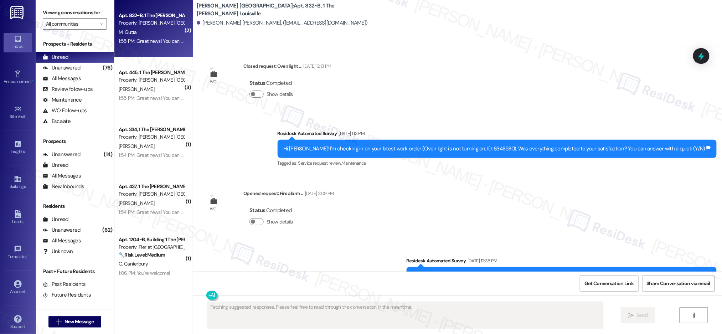
scroll to position [2438, 0]
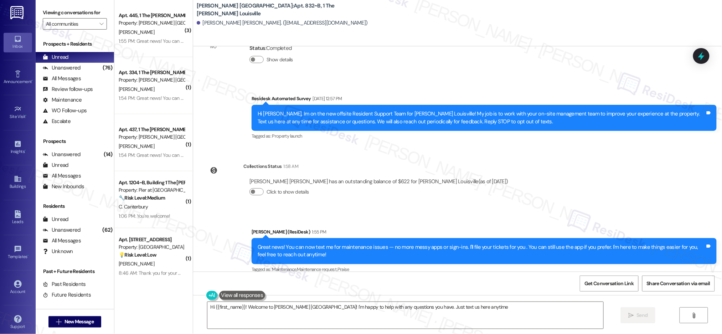
type textarea "Hi {{first_name}}! Welcome to [PERSON_NAME] [GEOGRAPHIC_DATA]! I'm happy to hel…"
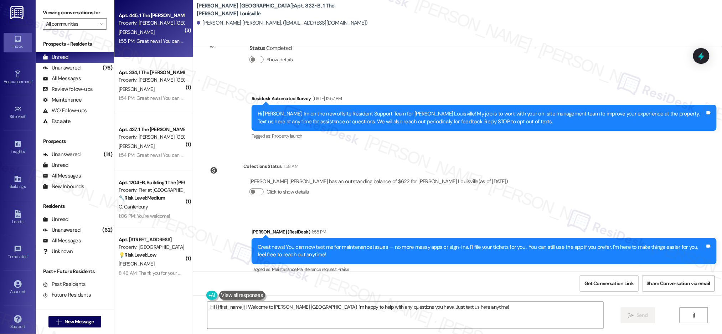
click at [154, 40] on div "1:55 PM: Great news! You can now text me for maintenance issues — no more messy…" at bounding box center [360, 41] width 483 height 6
type textarea "Fetching suggested responses. Please feel free to read through the conversation…"
click at [154, 40] on div "1:55 PM: Great news! You can now text me for maintenance issues — no more messy…" at bounding box center [360, 41] width 483 height 6
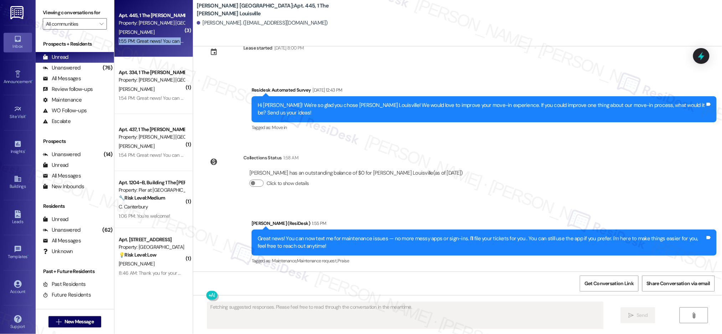
scroll to position [844, 0]
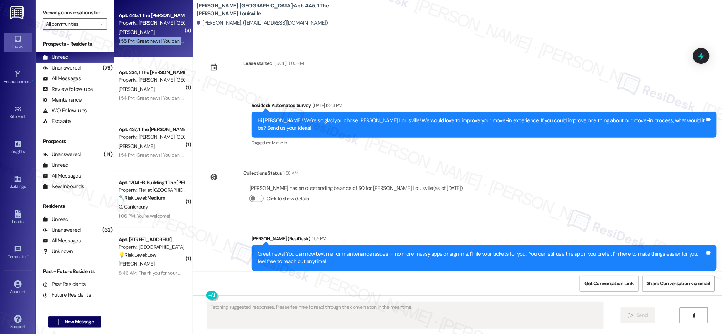
click at [154, 40] on div "1:55 PM: Great news! You can now text me for maintenance issues — no more messy…" at bounding box center [360, 41] width 483 height 6
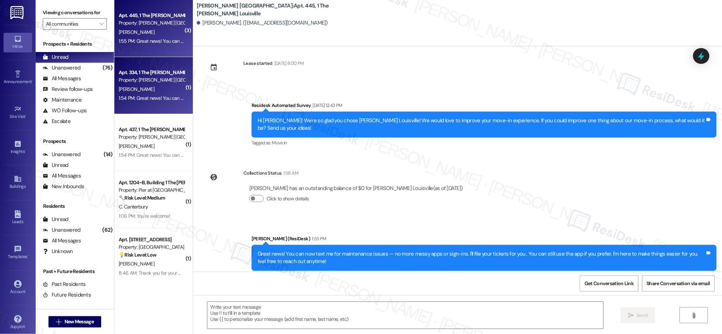
click at [147, 105] on div "Apt. 334, 1 The [PERSON_NAME] Louisville Property: [PERSON_NAME] Louisville [PE…" at bounding box center [153, 85] width 78 height 57
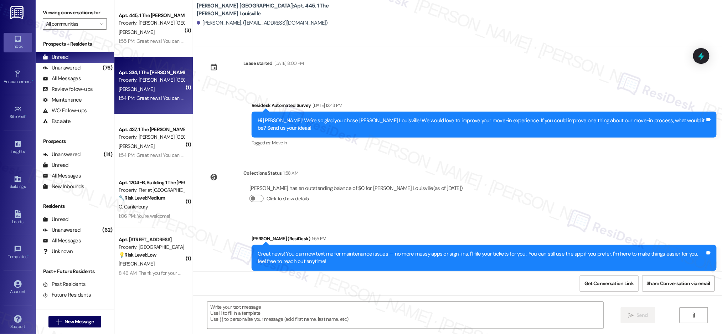
click at [147, 105] on div "Apt. 334, 1 The [PERSON_NAME] Louisville Property: [PERSON_NAME] Louisville [PE…" at bounding box center [153, 85] width 78 height 57
type textarea "Fetching suggested responses. Please feel free to read through the conversation…"
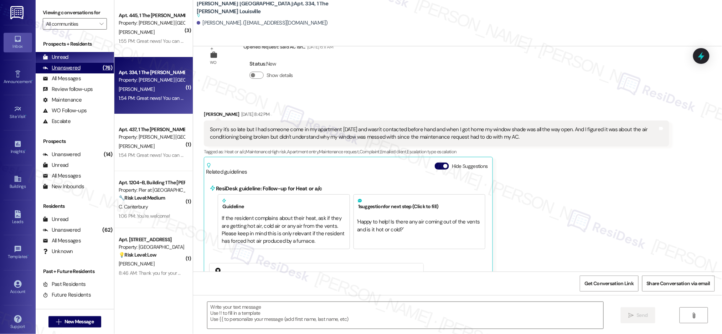
type textarea "Fetching suggested responses. Please feel free to read through the conversation…"
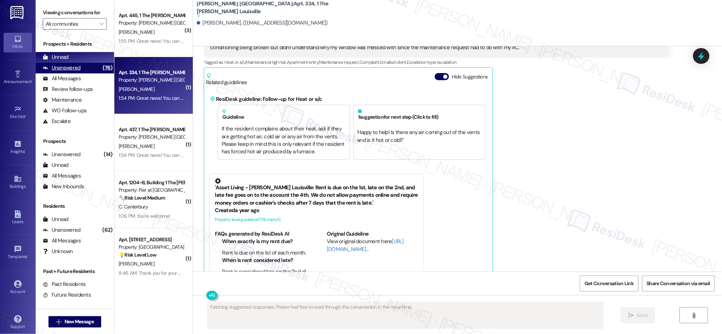
click at [92, 64] on div "Unanswered (76)" at bounding box center [75, 68] width 78 height 11
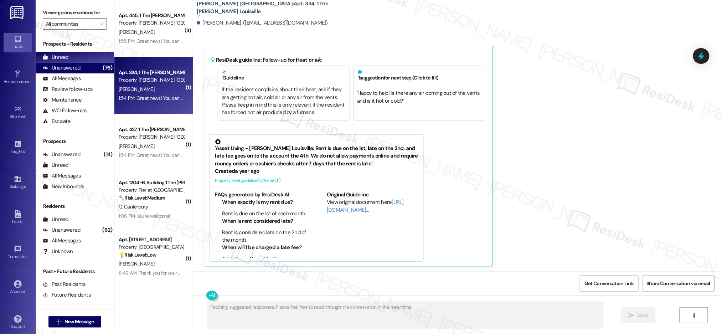
click at [92, 64] on div "Unanswered (76)" at bounding box center [75, 68] width 78 height 11
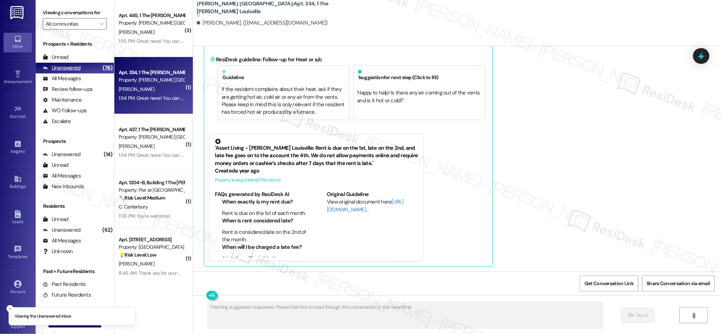
click at [101, 65] on div "(76)" at bounding box center [107, 67] width 13 height 11
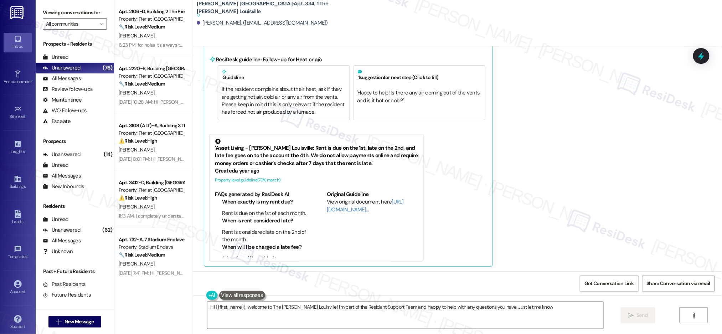
type textarea "Hi {{first_name}}, welcome to The [PERSON_NAME] Louisville! I'm part of the Res…"
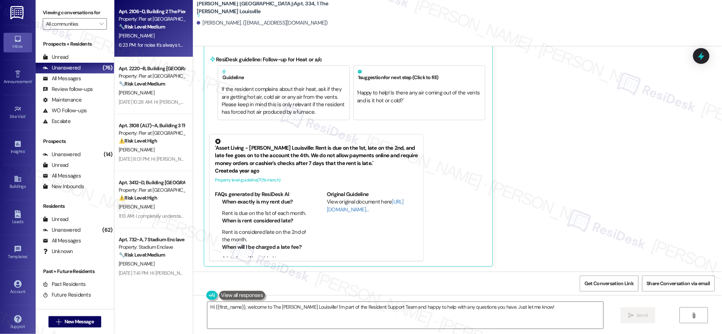
click at [143, 42] on div "6:23 PM: for noise it's always the same room across from us at night till 5am u…" at bounding box center [398, 45] width 559 height 6
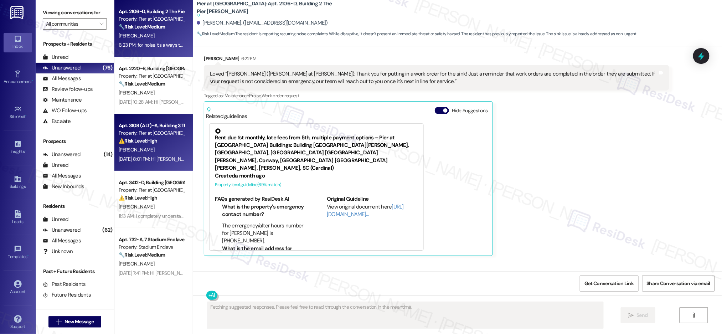
scroll to position [2590, 0]
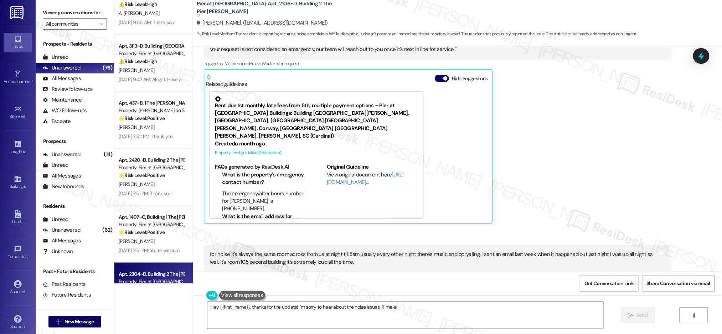
click at [125, 269] on div "Apt. 2205~B, Building 2 The Pier [PERSON_NAME] Property: [PERSON_NAME] at [GEOG…" at bounding box center [153, 141] width 78 height 283
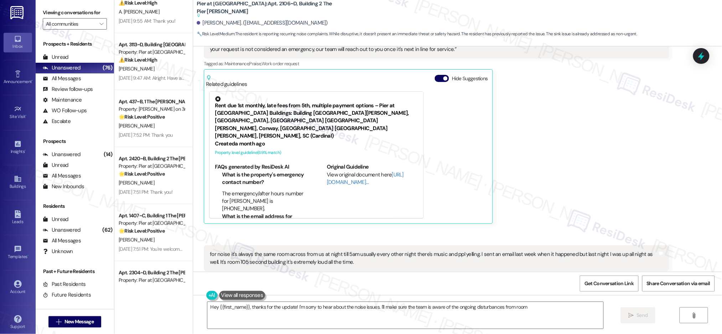
click at [125, 269] on div "Apt. 2308~D, Building 2 The Pier [PERSON_NAME] Property: [PERSON_NAME] at [GEOG…" at bounding box center [153, 141] width 78 height 283
type textarea "Hey {{first_name}}, thanks for the update! I'm sorry to hear about the noise is…"
click at [141, 202] on div "Apt. 2420~B, Building 2 The Pier [PERSON_NAME] Property: [PERSON_NAME] at [GEOG…" at bounding box center [153, 175] width 78 height 57
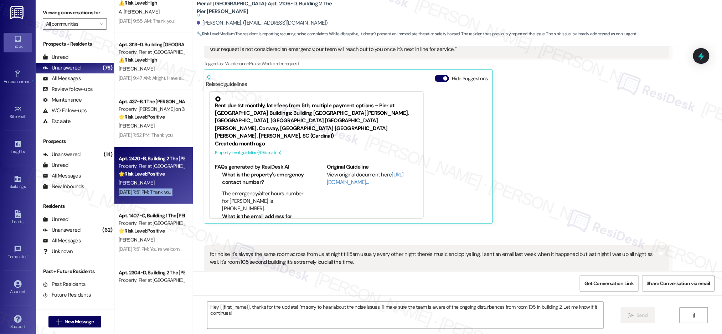
click at [141, 202] on div "Apt. 2420~B, Building 2 The Pier [PERSON_NAME] Property: [PERSON_NAME] at [GEOG…" at bounding box center [153, 175] width 78 height 57
type textarea "Fetching suggested responses. Please feel free to read through the conversation…"
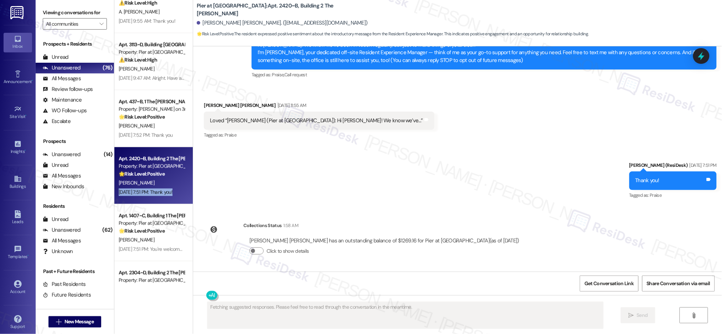
scroll to position [0, 0]
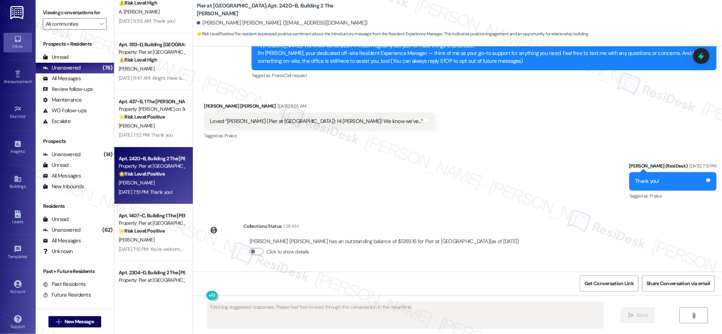
click at [144, 162] on div "Property: Pier at [GEOGRAPHIC_DATA]" at bounding box center [152, 165] width 66 height 7
click at [145, 159] on div "Apt. 2420~B, Building 2 The [PERSON_NAME]" at bounding box center [152, 158] width 66 height 7
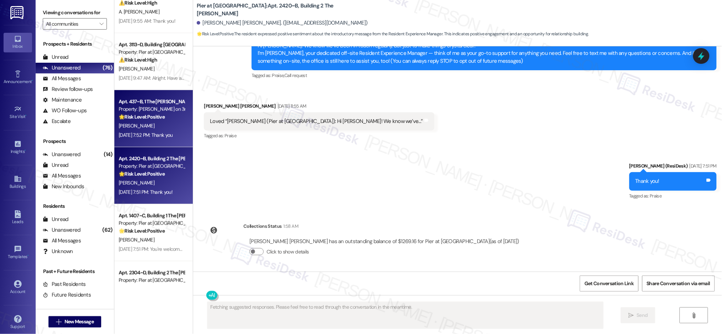
click at [150, 128] on div "[PERSON_NAME]" at bounding box center [151, 125] width 67 height 9
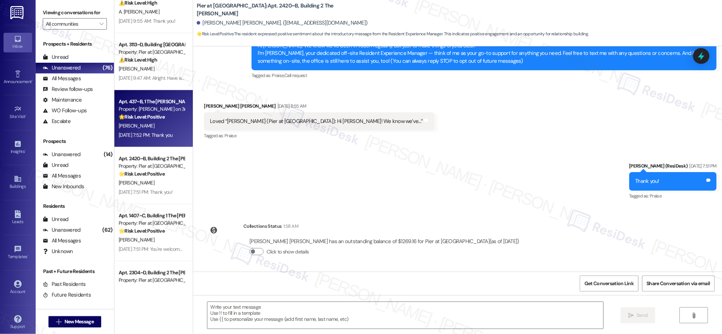
click at [150, 128] on div "[PERSON_NAME]" at bounding box center [151, 125] width 67 height 9
type textarea "Fetching suggested responses. Please feel free to read through the conversation…"
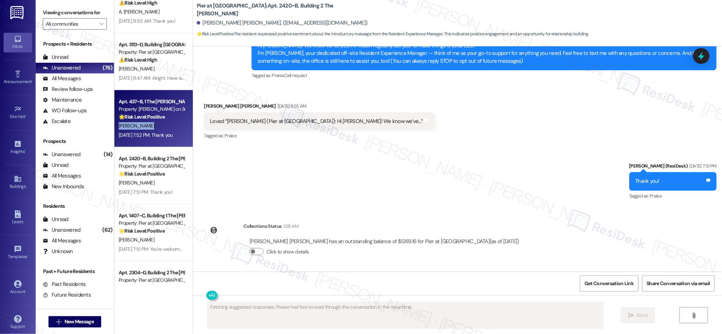
click at [150, 128] on div "[PERSON_NAME]" at bounding box center [151, 125] width 67 height 9
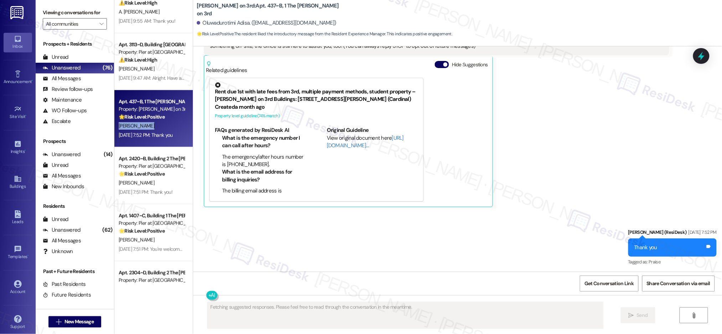
click at [150, 128] on div "[PERSON_NAME]" at bounding box center [151, 125] width 67 height 9
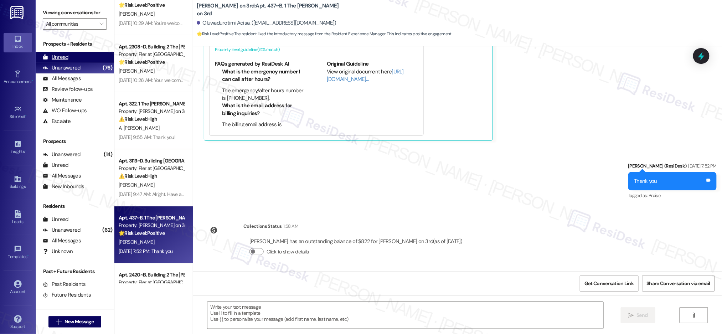
click at [67, 55] on div "Unread" at bounding box center [56, 56] width 26 height 7
click at [65, 56] on div "Unread" at bounding box center [56, 56] width 26 height 7
click at [65, 57] on div "Unread" at bounding box center [56, 56] width 26 height 7
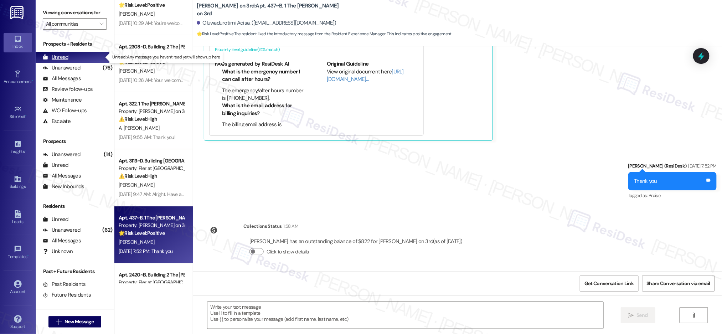
click at [66, 57] on div "Unread" at bounding box center [56, 56] width 26 height 7
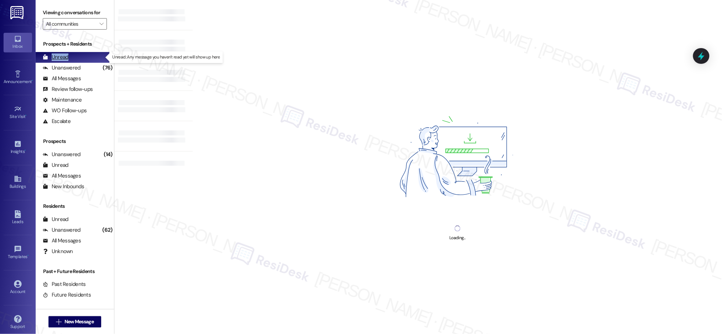
click at [66, 57] on div "Unread" at bounding box center [56, 56] width 26 height 7
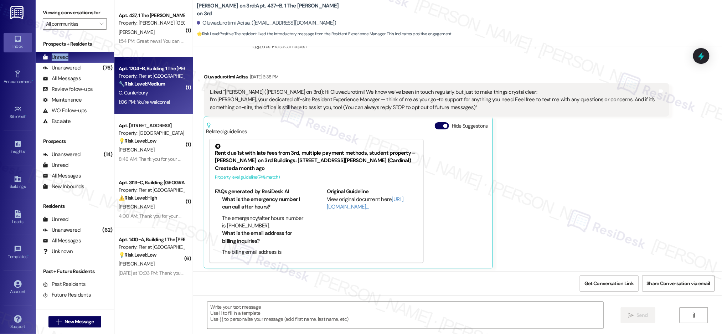
type textarea "Fetching suggested responses. Please feel free to read through the conversation…"
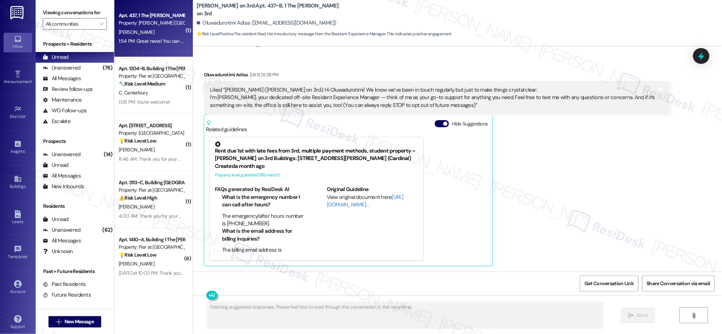
click at [171, 45] on div "1:54 PM: Great news! You can now text me for maintenance issues — no more messy…" at bounding box center [151, 41] width 67 height 9
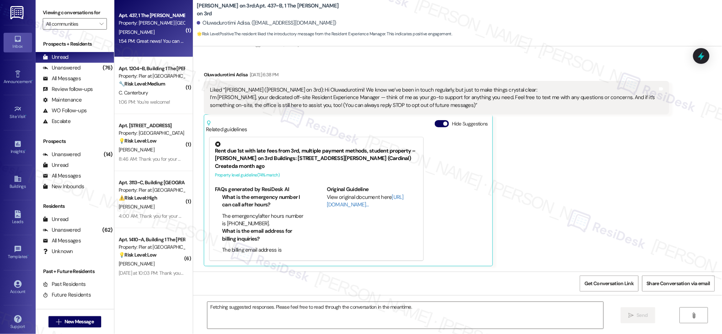
click at [171, 45] on div "1:54 PM: Great news! You can now text me for maintenance issues — no more messy…" at bounding box center [151, 41] width 67 height 9
click at [171, 46] on div "Apt. 437, 1 The [PERSON_NAME] Louisville Property: [PERSON_NAME] Louisville [PE…" at bounding box center [153, 28] width 78 height 57
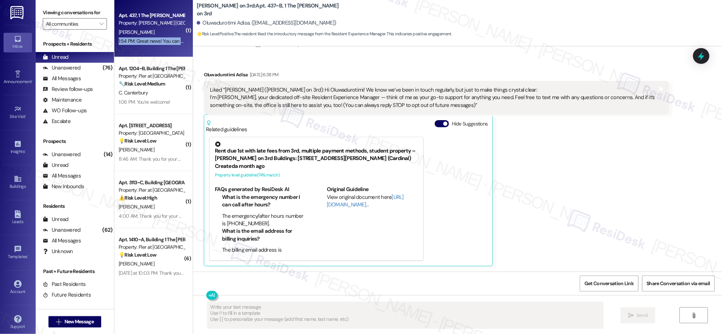
click at [171, 46] on div "Apt. 437, 1 The [PERSON_NAME] Louisville Property: [PERSON_NAME] Louisville [PE…" at bounding box center [153, 28] width 78 height 57
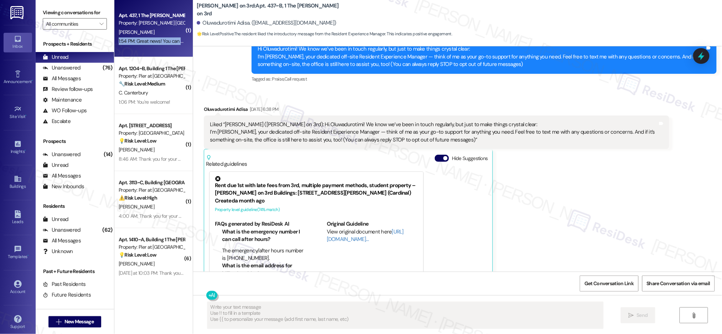
click at [171, 46] on div "Apt. 437, 1 The [PERSON_NAME] Louisville Property: [PERSON_NAME] Louisville [PE…" at bounding box center [153, 28] width 78 height 57
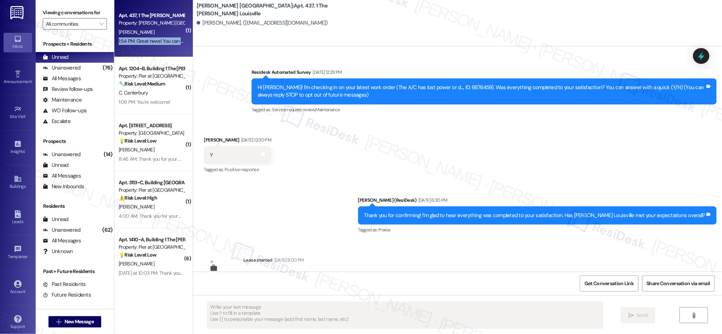
click at [171, 46] on div "Apt. 437, 1 The [PERSON_NAME] Louisville Property: [PERSON_NAME] Louisville [PE…" at bounding box center [153, 28] width 78 height 57
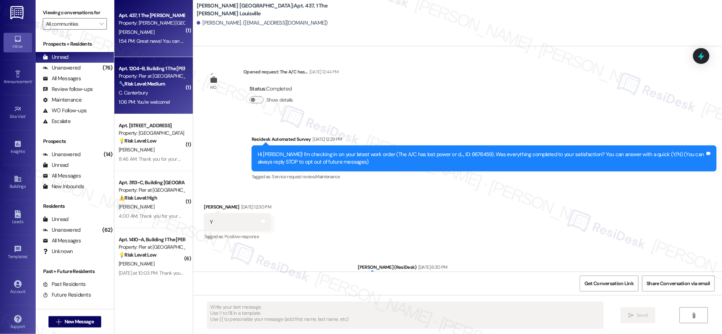
click at [158, 73] on div "Property: Pier at [GEOGRAPHIC_DATA]" at bounding box center [152, 75] width 66 height 7
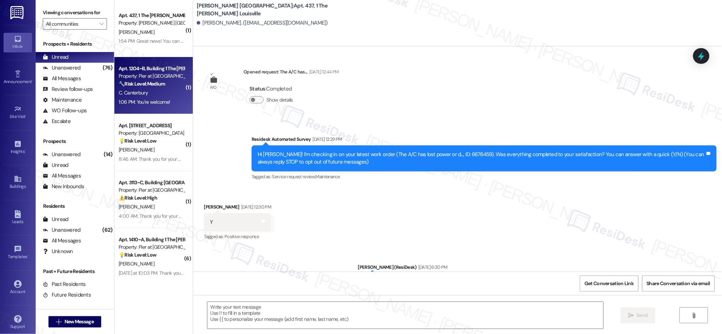
click at [158, 73] on div "Property: Pier at [GEOGRAPHIC_DATA]" at bounding box center [152, 75] width 66 height 7
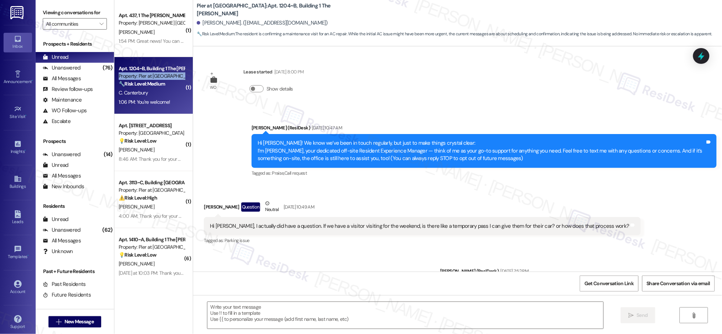
drag, startPoint x: 158, startPoint y: 73, endPoint x: 158, endPoint y: 78, distance: 4.3
click at [159, 73] on div "Property: Pier at [GEOGRAPHIC_DATA]" at bounding box center [152, 75] width 66 height 7
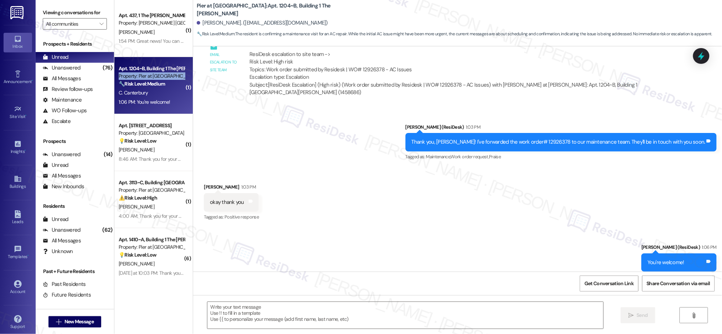
type textarea "Fetching suggested responses. Please feel free to read through the conversation…"
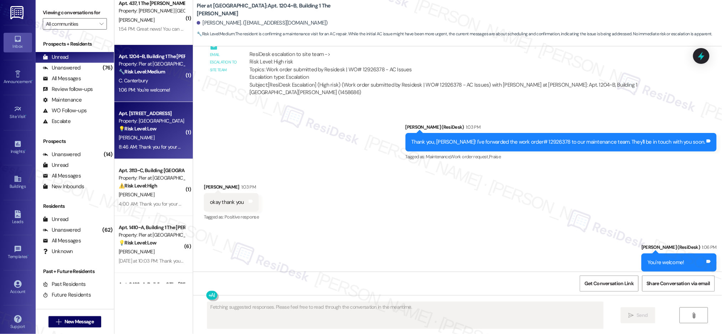
click at [152, 104] on div "( 1 ) Apt. 437, 1 The [PERSON_NAME] Louisville Property: [PERSON_NAME] Louisvil…" at bounding box center [153, 141] width 78 height 283
click at [153, 104] on div "Apt. 105~B, South - 2 Prospect Row Property: Prospect Row 💡 Risk Level: Low The…" at bounding box center [153, 130] width 78 height 57
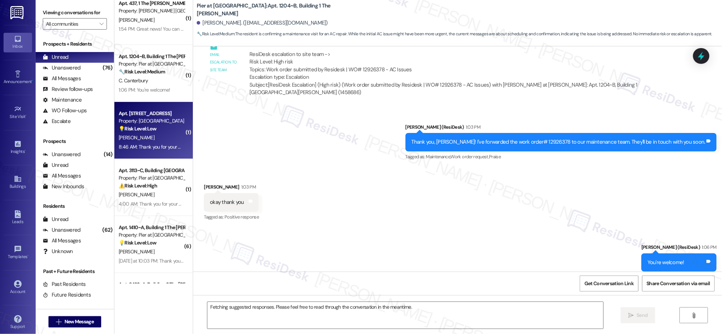
click at [155, 114] on div "Apt. [STREET_ADDRESS]" at bounding box center [152, 113] width 66 height 7
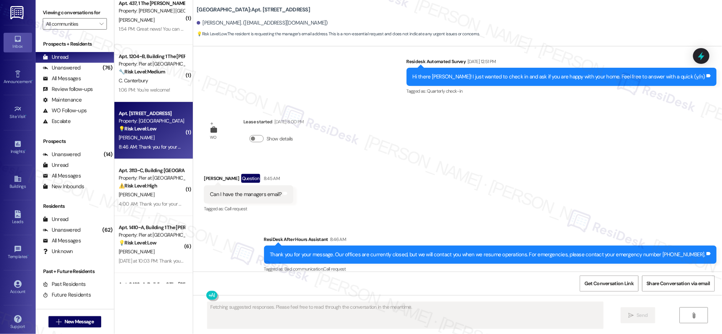
click at [155, 116] on div "Apt. [STREET_ADDRESS]" at bounding box center [152, 113] width 66 height 7
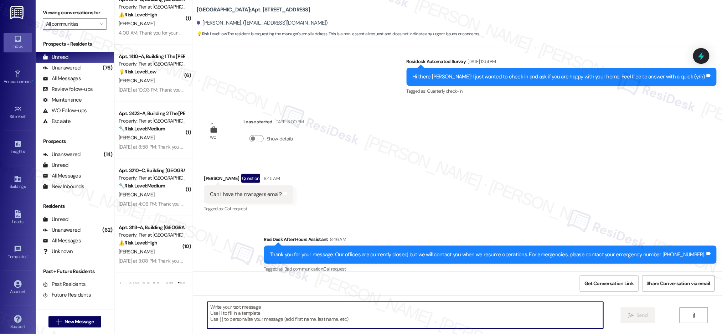
click at [281, 311] on textarea at bounding box center [405, 315] width 396 height 27
click at [281, 311] on textarea "To enrich screen reader interactions, please activate Accessibility in Grammarl…" at bounding box center [405, 315] width 396 height 27
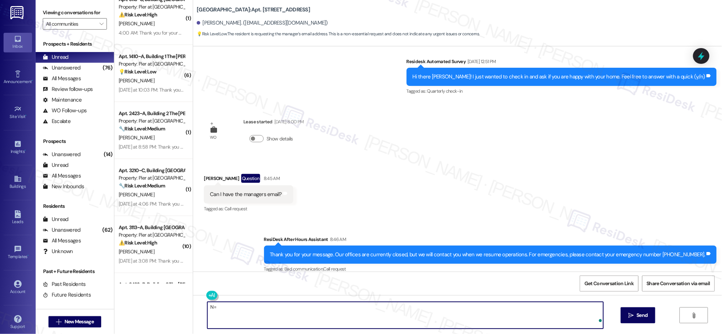
type textarea "N"
type textarea "Hey [PERSON_NAME]! Happy [DATE]."
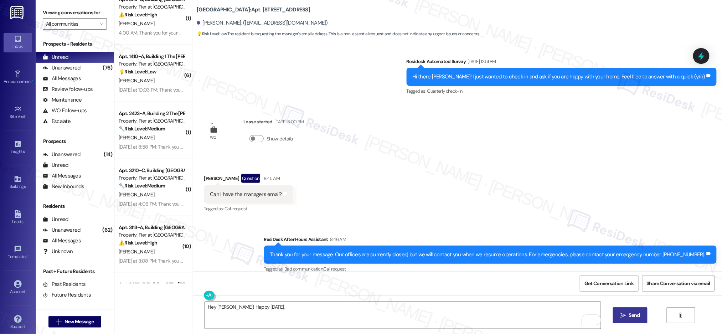
click at [619, 319] on span " Send" at bounding box center [630, 314] width 22 height 7
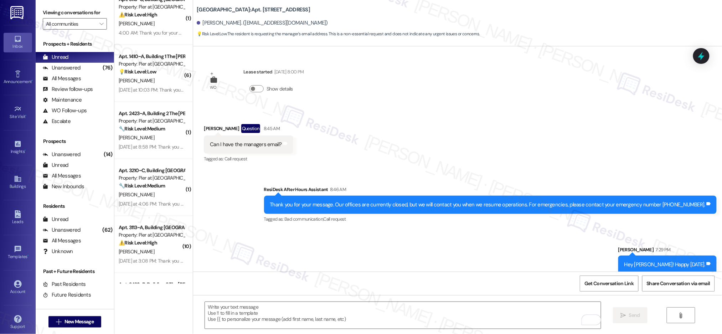
scroll to position [752, 0]
click at [378, 309] on textarea "To enrich screen reader interactions, please activate Accessibility in Grammarl…" at bounding box center [403, 315] width 396 height 27
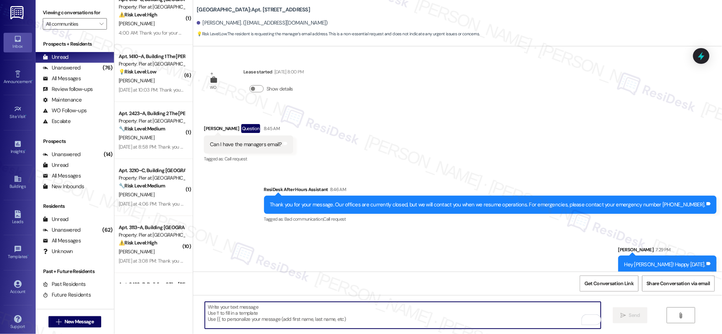
click at [377, 309] on textarea "To enrich screen reader interactions, please activate Accessibility in Grammarl…" at bounding box center [403, 315] width 396 height 27
click at [377, 311] on textarea "To enrich screen reader interactions, please activate Accessibility in Grammarl…" at bounding box center [403, 315] width 396 height 27
type textarea "May I ask why you need the manager's email?"
click at [619, 314] on span " Send" at bounding box center [630, 314] width 22 height 7
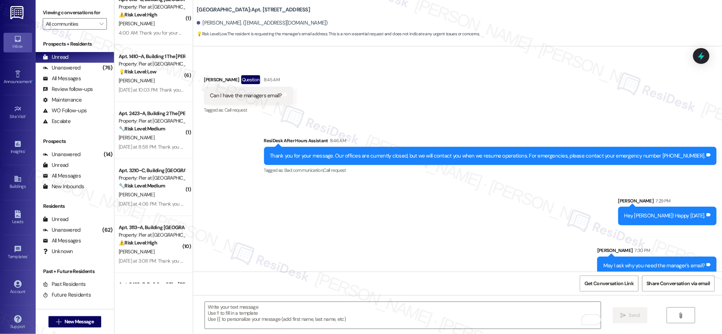
scroll to position [801, 0]
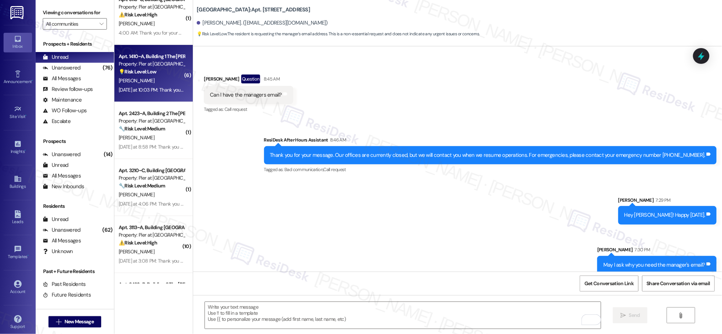
click at [159, 71] on div "💡 Risk Level: Low The resident is asking about visitor parking at the pier. Thi…" at bounding box center [152, 71] width 66 height 7
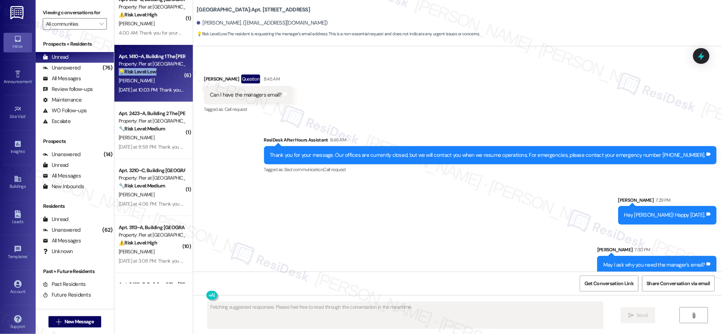
click at [159, 71] on div "💡 Risk Level: Low The resident is asking about visitor parking at the pier. Thi…" at bounding box center [152, 71] width 66 height 7
click at [159, 72] on div "💡 Risk Level: Low The resident is asking about visitor parking at the pier. Thi…" at bounding box center [152, 71] width 66 height 7
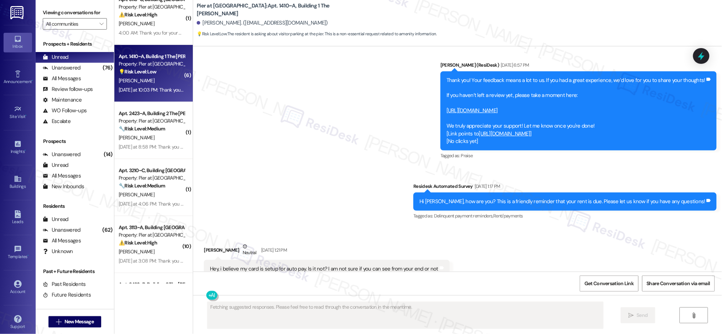
click at [160, 73] on div "💡 Risk Level: Low The resident is asking about visitor parking at the pier. Thi…" at bounding box center [152, 71] width 66 height 7
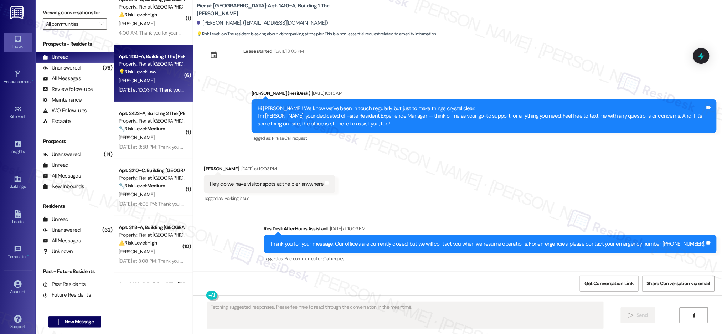
scroll to position [1554, 0]
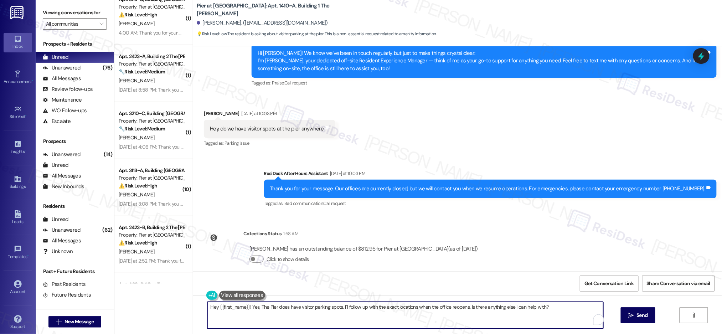
click at [256, 308] on textarea "Hey {{first_name}}! Yes, The Pier does have visitor parking spots. I'll follow …" at bounding box center [405, 315] width 396 height 27
click at [257, 308] on textarea "Hey {{first_name}}! Yes, The Pier does have visitor parking spots. I'll follow …" at bounding box center [403, 315] width 396 height 27
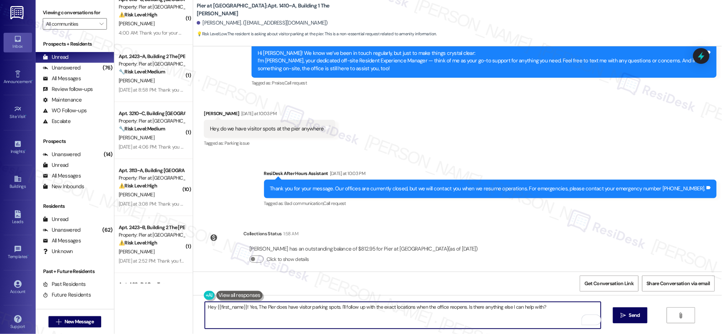
click at [257, 308] on textarea "Hey {{first_name}}! Yes, The Pier does have visitor parking spots. I'll follow …" at bounding box center [403, 315] width 396 height 27
type textarea "Hey [PERSON_NAME]! Happy [DATE]."
click at [626, 322] on button " Send" at bounding box center [630, 315] width 35 height 16
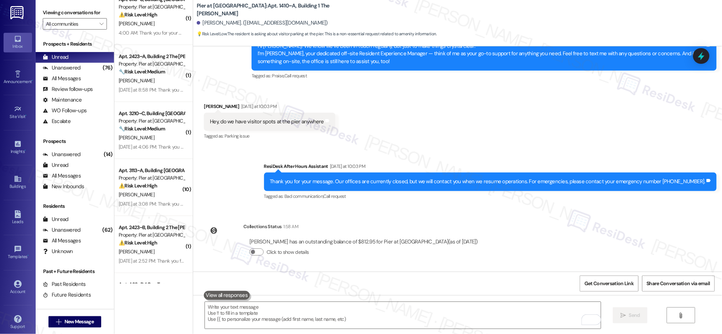
scroll to position [1603, 0]
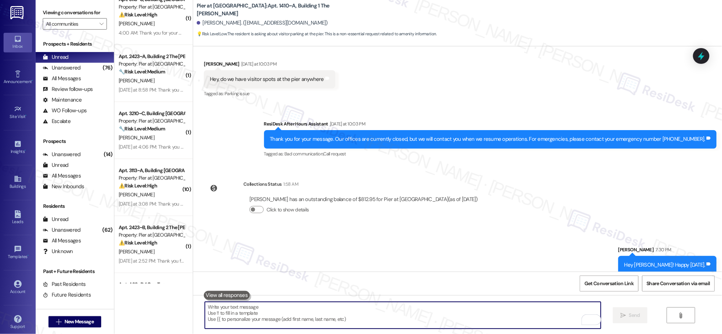
click at [392, 318] on textarea "To enrich screen reader interactions, please activate Accessibility in Grammarl…" at bounding box center [403, 315] width 396 height 27
click at [318, 316] on textarea "To enrich screen reader interactions, please activate Accessibility in Grammarl…" at bounding box center [403, 315] width 396 height 27
click at [318, 317] on textarea "To enrich screen reader interactions, please activate Accessibility in Grammarl…" at bounding box center [403, 315] width 396 height 27
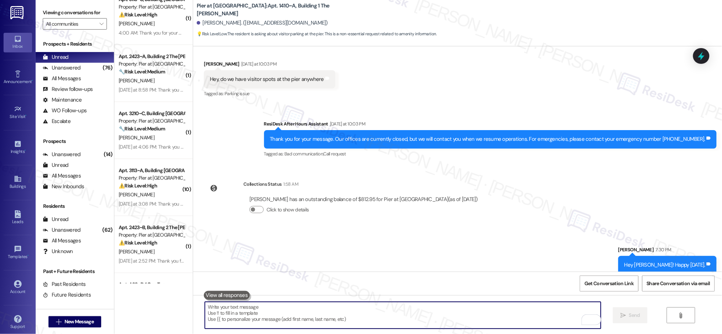
click at [318, 318] on textarea "To enrich screen reader interactions, please activate Accessibility in Grammarl…" at bounding box center [403, 315] width 396 height 27
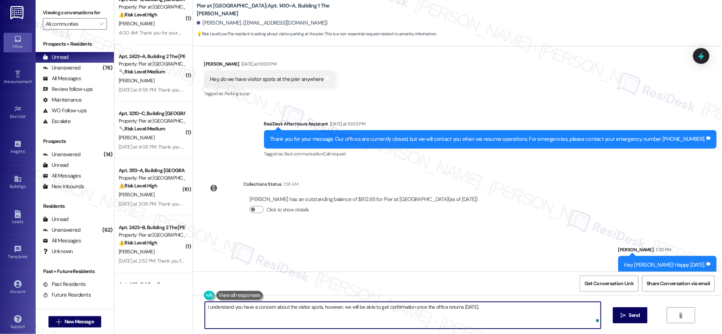
type textarea "I understand you have a concern about the visitor spots, however, we will be ab…"
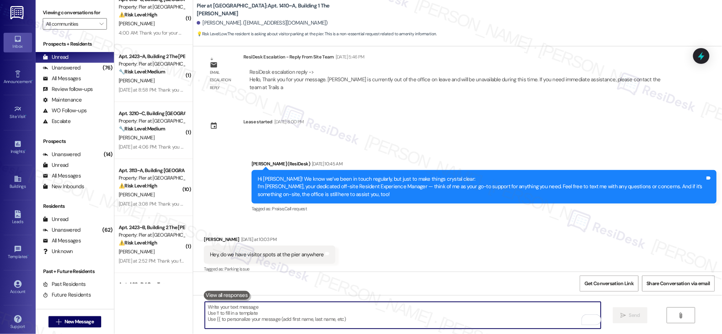
scroll to position [1653, 0]
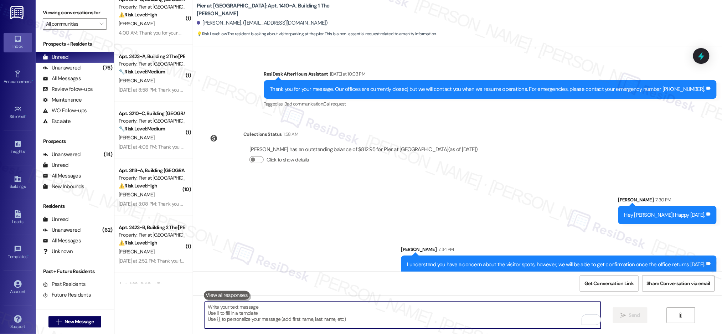
click at [473, 203] on div "Sent via SMS [PERSON_NAME] 7:30 PM Hey [PERSON_NAME]! Happy [DATE]. Tags and no…" at bounding box center [457, 229] width 529 height 99
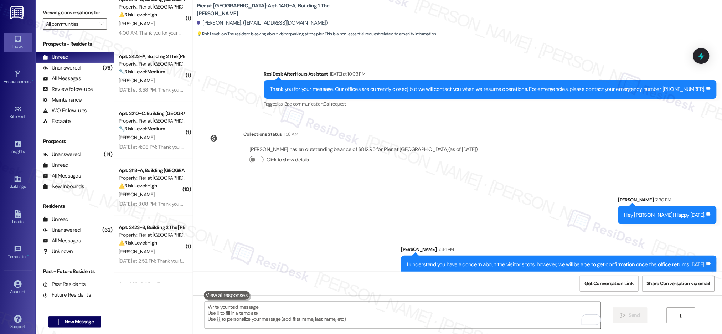
click at [248, 317] on textarea "To enrich screen reader interactions, please activate Accessibility in Grammarl…" at bounding box center [403, 315] width 396 height 27
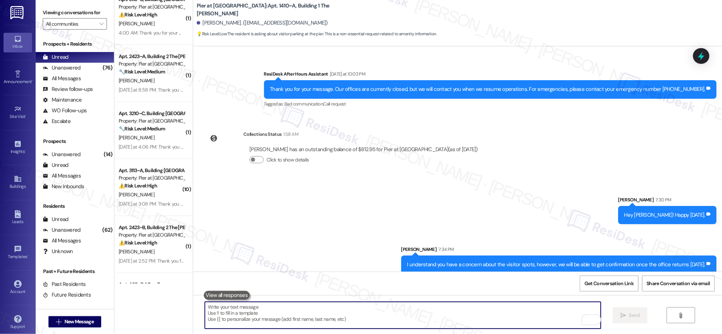
click at [248, 317] on textarea "To enrich screen reader interactions, please activate Accessibility in Grammarl…" at bounding box center [403, 315] width 396 height 27
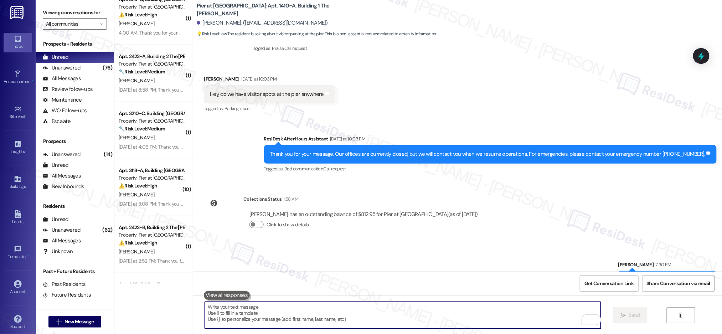
scroll to position [1557, 0]
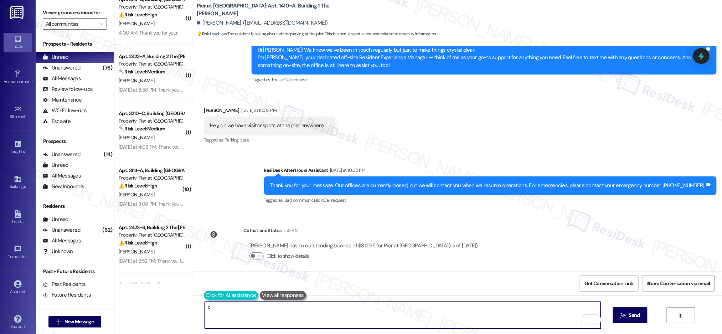
type textarea "c"
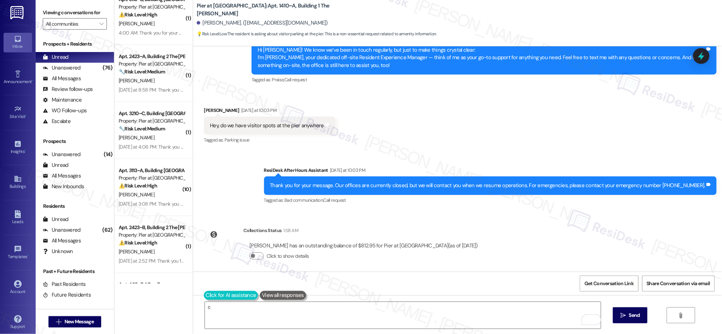
click at [204, 296] on button at bounding box center [231, 295] width 54 height 9
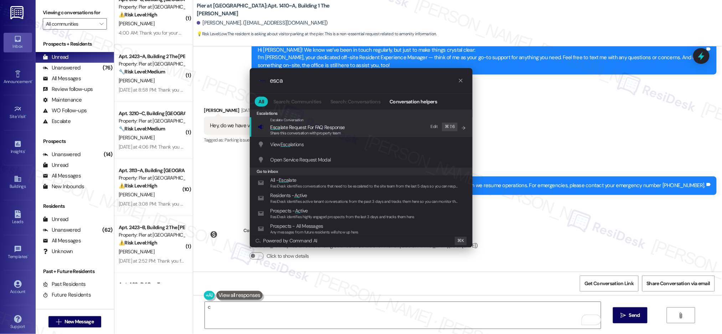
type input "esca"
click at [286, 304] on div ".cls-1{fill:#0a055f;}.cls-2{fill:#0cc4c4;} resideskLogoBlueOrange esca All Sear…" at bounding box center [361, 167] width 722 height 334
click at [290, 312] on textarea "c" at bounding box center [403, 315] width 396 height 27
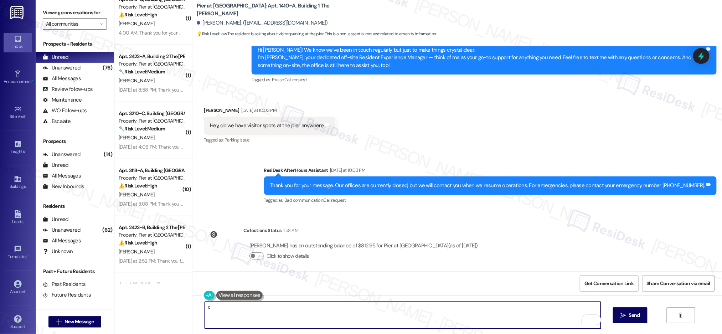
click at [291, 313] on textarea "c" at bounding box center [403, 315] width 396 height 27
type textarea "Let me know if you s"
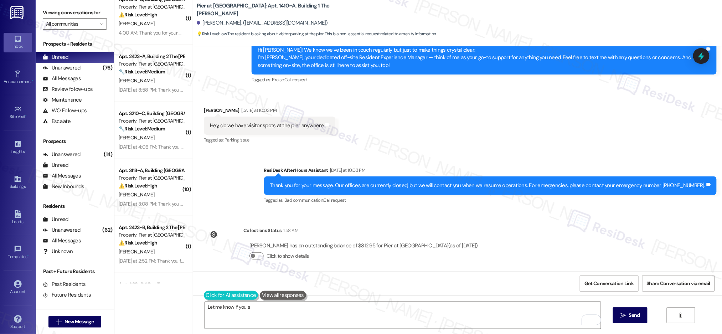
click at [204, 294] on button at bounding box center [231, 295] width 54 height 9
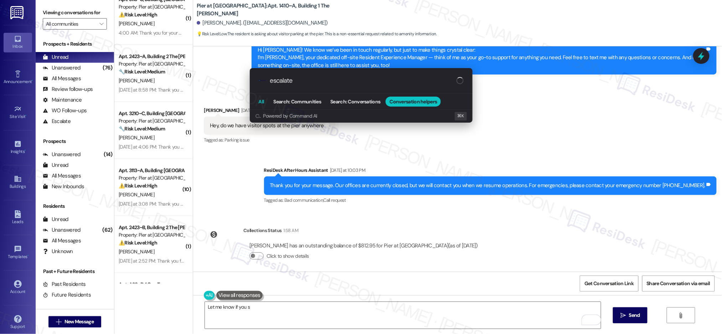
type input "escalate"
click at [256, 101] on button "All" at bounding box center [262, 102] width 14 height 10
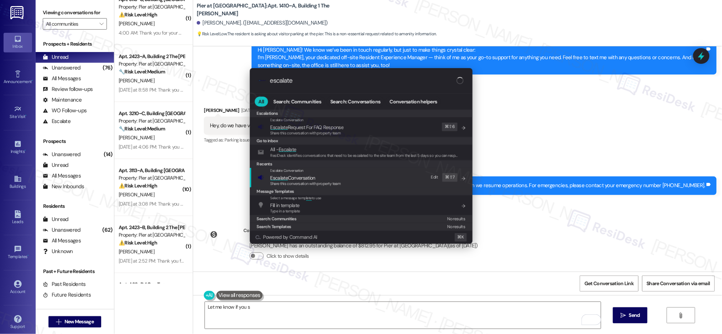
click at [298, 178] on span "Escalate Conversation" at bounding box center [292, 178] width 45 height 6
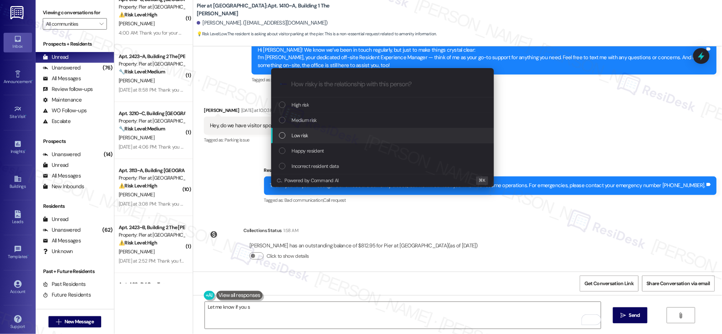
click at [323, 132] on div "Low risk" at bounding box center [383, 135] width 208 height 8
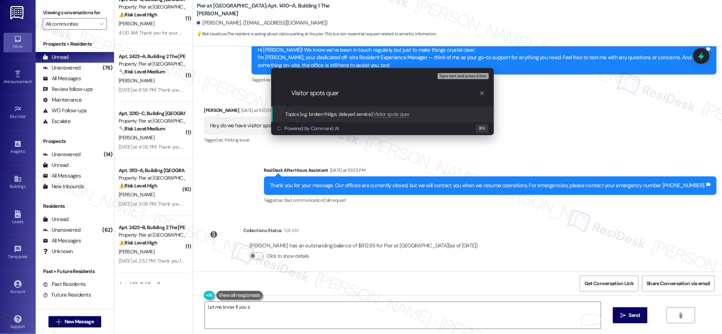
type input "Visitor spots query"
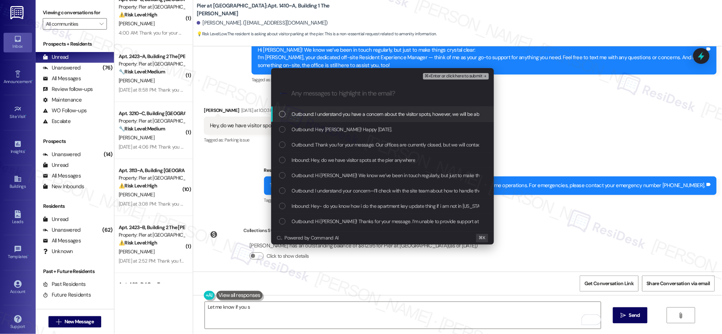
click at [451, 75] on span "⌘+Enter or click here to submit" at bounding box center [453, 76] width 58 height 5
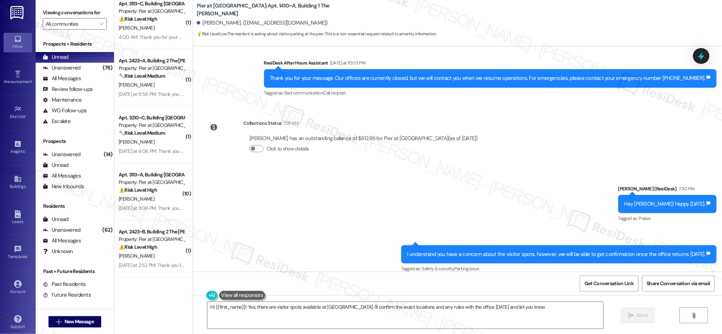
scroll to position [1, 0]
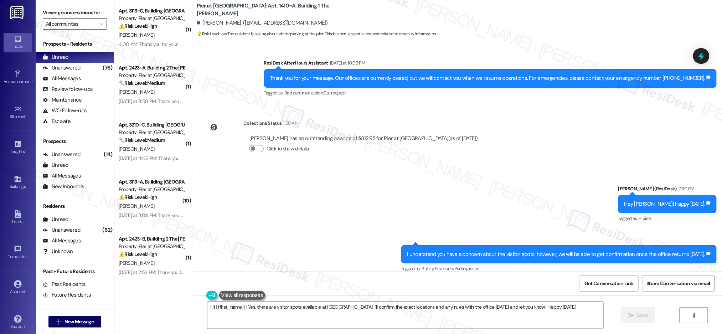
type textarea "Hi {{first_name}}! Yes, there are visitor spots available at [GEOGRAPHIC_DATA].…"
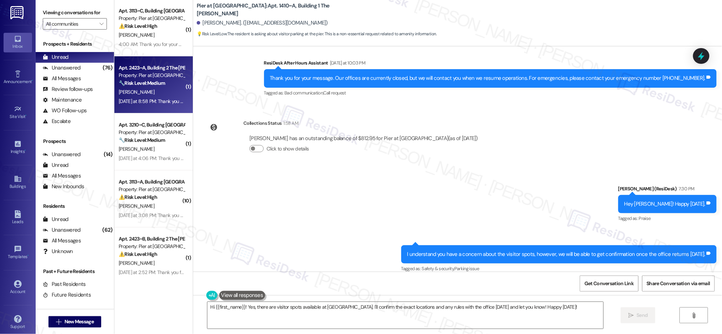
scroll to position [0, 0]
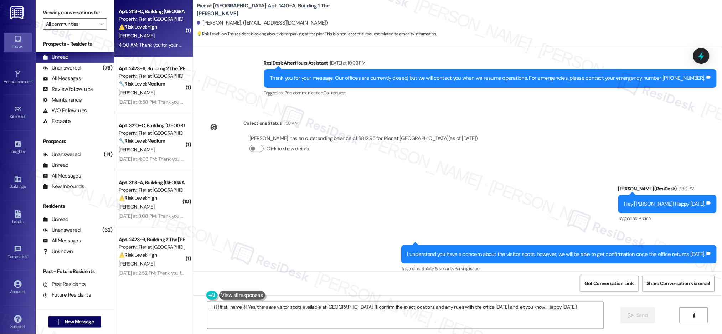
click at [153, 43] on div "4:00 AM: Thank you for your message. Our offices are currently closed, but we w…" at bounding box center [328, 45] width 419 height 6
type textarea "Fetching suggested responses. Please feel free to read through the conversation…"
click at [153, 43] on div "4:00 AM: Thank you for your message. Our offices are currently closed, but we w…" at bounding box center [328, 45] width 419 height 6
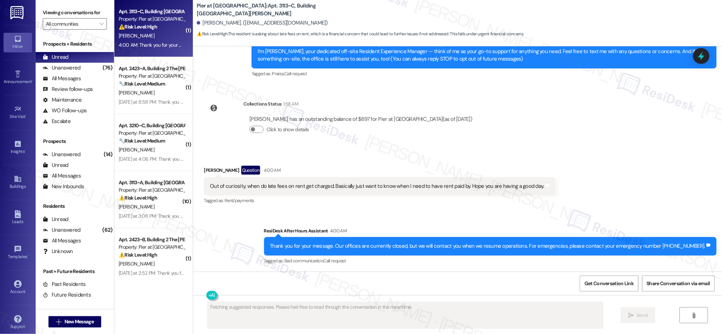
scroll to position [99, 0]
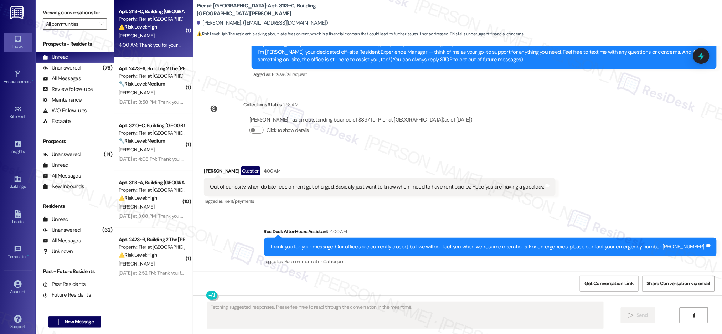
click at [153, 43] on div "4:00 AM: Thank you for your message. Our offices are currently closed, but we w…" at bounding box center [328, 45] width 419 height 6
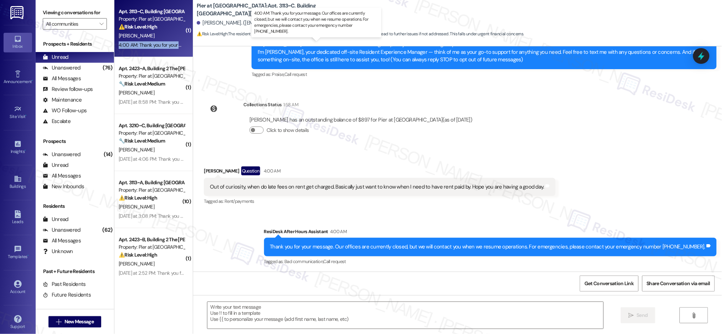
click at [153, 43] on div "4:00 AM: Thank you for your message. Our offices are currently closed, but we w…" at bounding box center [328, 45] width 419 height 6
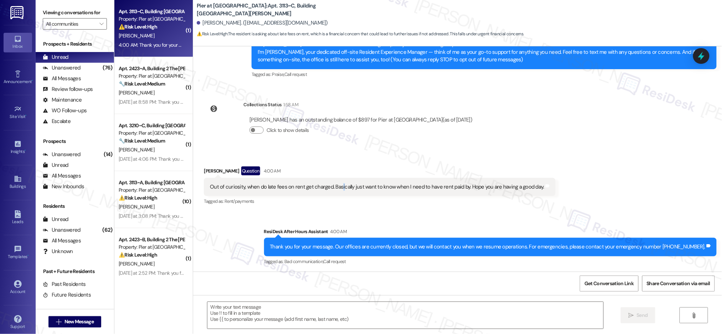
click at [333, 185] on div "Out of curiosity, when do late fees on rent get charged. Basically just want to…" at bounding box center [377, 186] width 334 height 7
click at [333, 186] on div "Out of curiosity, when do late fees on rent get charged. Basically just want to…" at bounding box center [377, 186] width 334 height 7
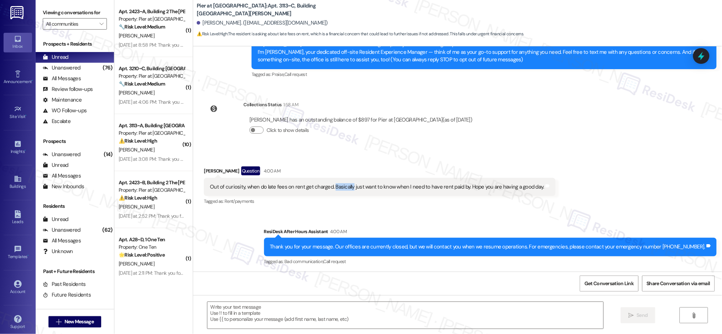
click at [333, 186] on div "Out of curiosity, when do late fees on rent get charged. Basically just want to…" at bounding box center [377, 186] width 334 height 7
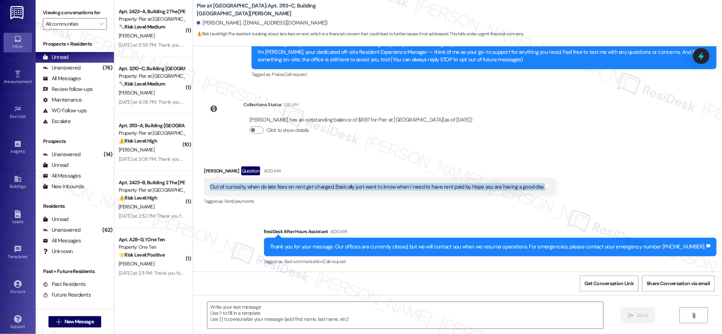
click at [333, 186] on div "Out of curiosity, when do late fees on rent get charged. Basically just want to…" at bounding box center [377, 186] width 334 height 7
copy div "Out of curiosity, when do late fees on rent get charged. Basically just want to…"
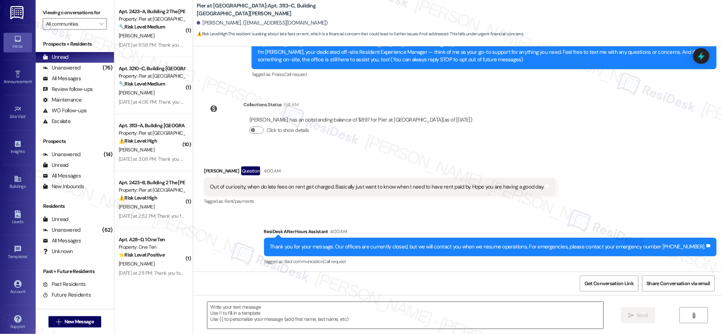
click at [260, 311] on textarea at bounding box center [405, 315] width 396 height 27
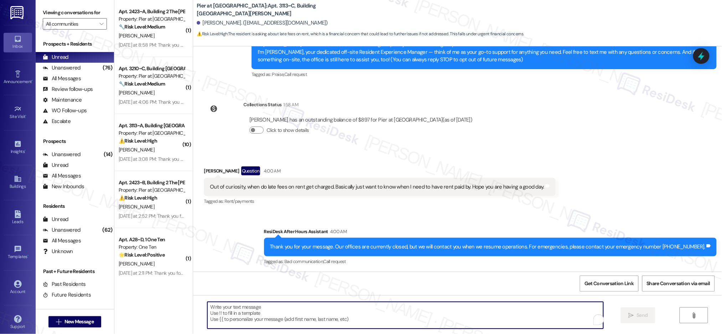
click at [260, 311] on textarea "To enrich screen reader interactions, please activate Accessibility in Grammarl…" at bounding box center [405, 315] width 396 height 27
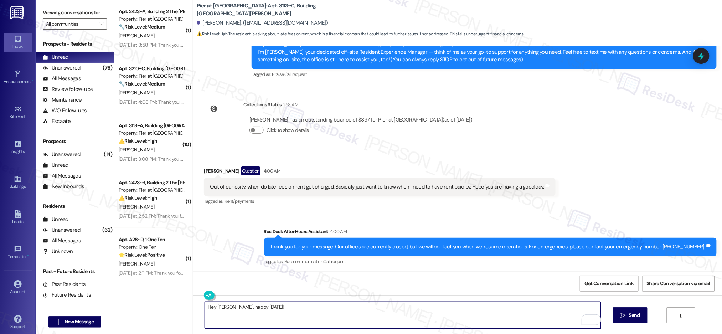
click at [288, 308] on textarea "Hey [PERSON_NAME], happy [DATE]!" at bounding box center [403, 315] width 396 height 27
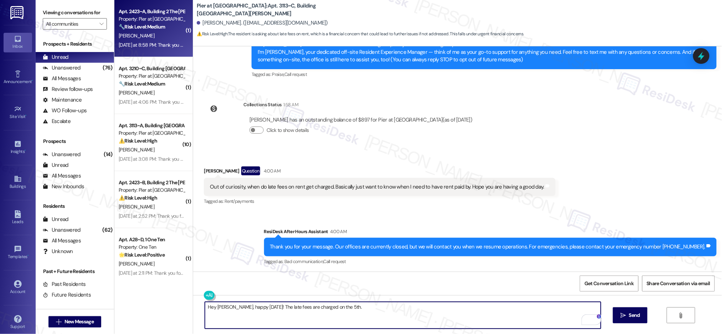
type textarea "Hey [PERSON_NAME], happy [DATE]! The late fees are charged on the 5th."
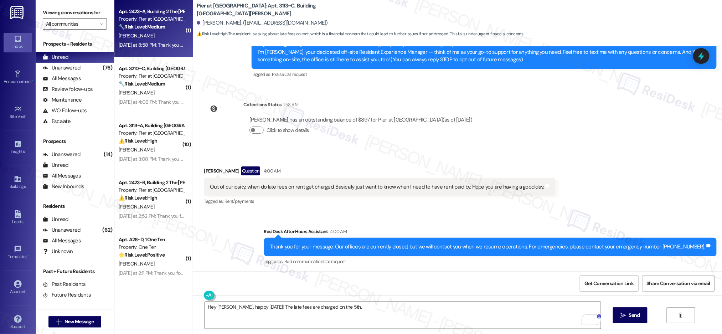
click at [140, 35] on div "[PERSON_NAME]" at bounding box center [151, 35] width 67 height 9
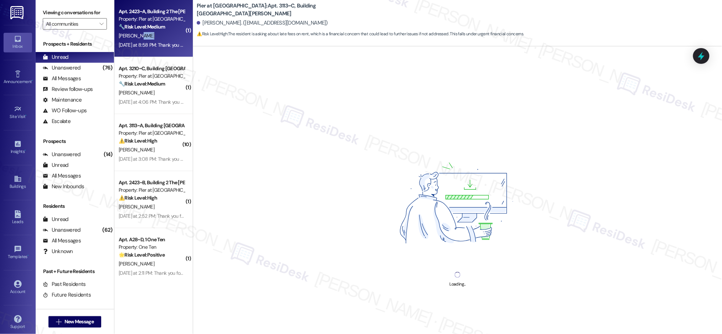
click at [140, 36] on div "[PERSON_NAME]" at bounding box center [151, 35] width 67 height 9
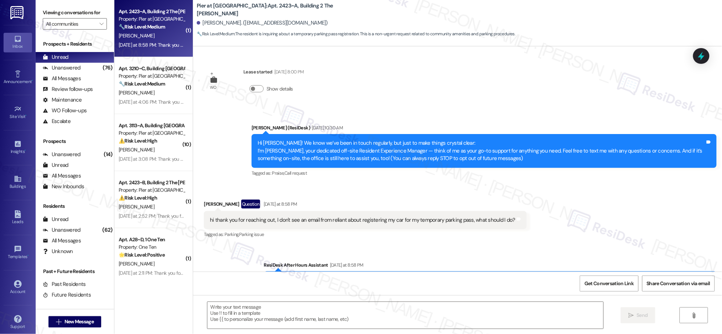
type textarea "Fetching suggested responses. Please feel free to read through the conversation…"
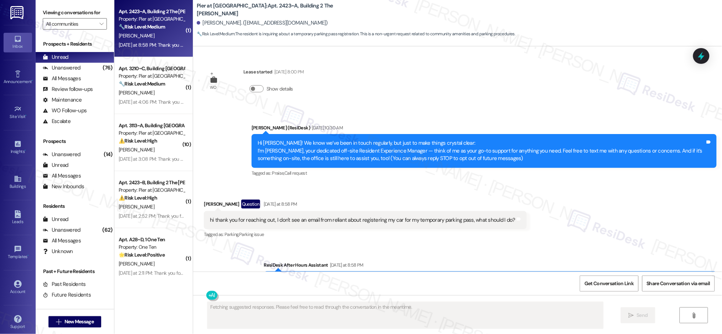
click at [146, 35] on div "[PERSON_NAME]" at bounding box center [151, 35] width 67 height 9
click at [147, 36] on div "[PERSON_NAME]" at bounding box center [151, 35] width 67 height 9
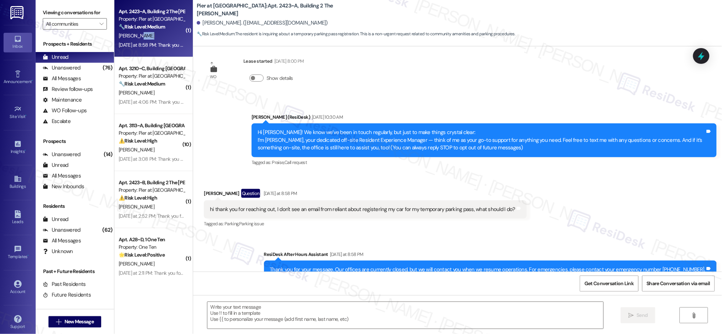
scroll to position [33, 0]
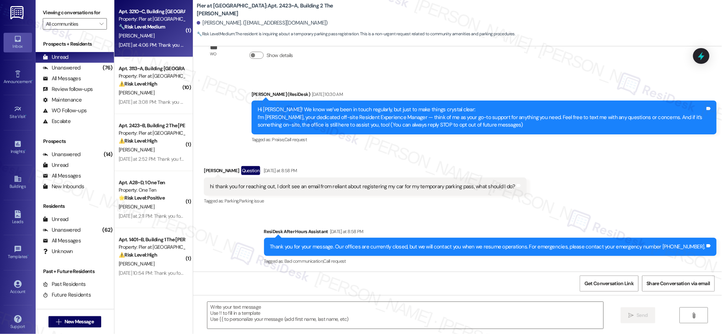
click at [154, 48] on div "[DATE] at 4:06 PM: Thank you for your message. Our offices are currently closed…" at bounding box center [151, 45] width 67 height 9
type textarea "Fetching suggested responses. Please feel free to read through the conversation…"
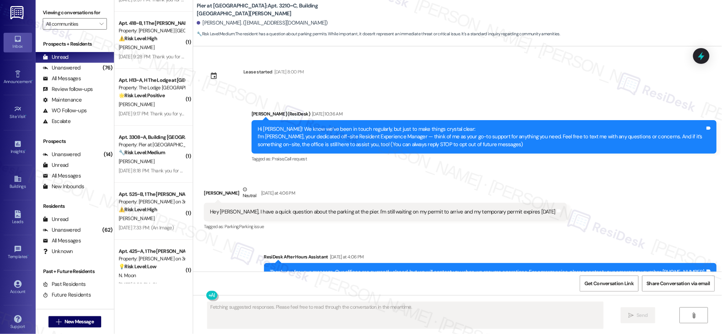
scroll to position [305, 0]
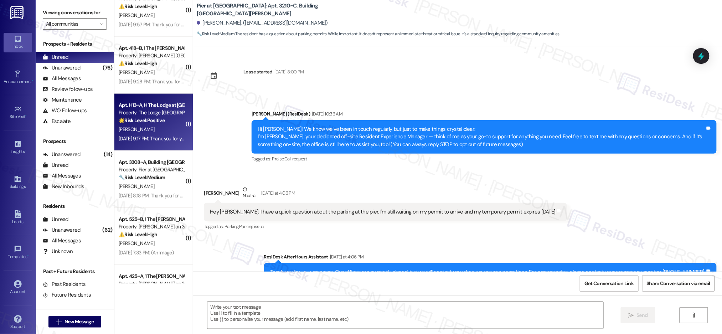
click at [155, 123] on strong "🌟 Risk Level: Positive" at bounding box center [142, 120] width 46 height 6
type textarea "Fetching suggested responses. Please feel free to read through the conversation…"
click at [155, 123] on strong "🌟 Risk Level: Positive" at bounding box center [142, 120] width 46 height 6
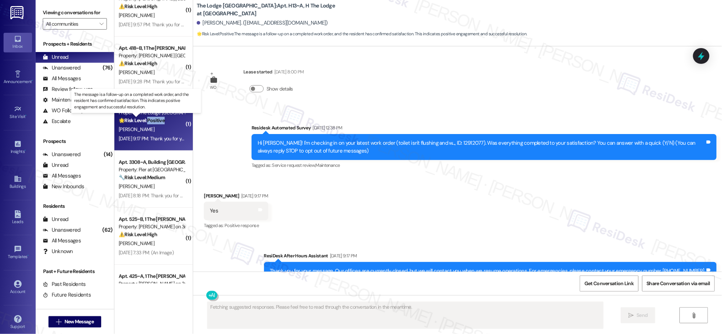
click at [155, 123] on strong "🌟 Risk Level: Positive" at bounding box center [142, 120] width 46 height 6
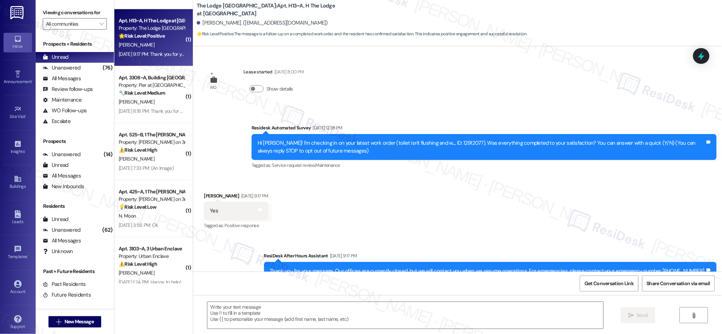
scroll to position [402, 0]
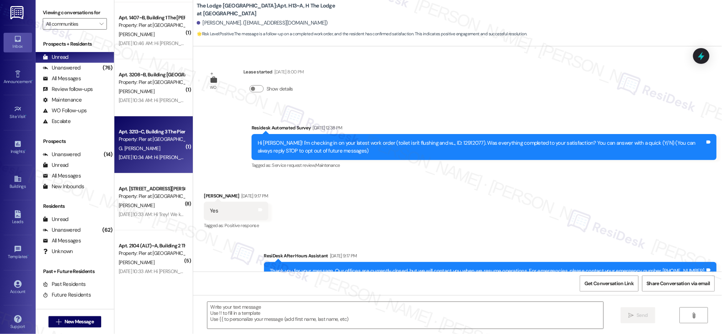
click at [155, 141] on div "Property: Pier at [GEOGRAPHIC_DATA]" at bounding box center [152, 138] width 66 height 7
click at [155, 141] on div "( 6 ) Apt. 1208~A, Building 1 The Pier [PERSON_NAME] Property: Pier at [GEOGRAP…" at bounding box center [153, 141] width 78 height 283
type textarea "Fetching suggested responses. Please feel free to read through the conversation…"
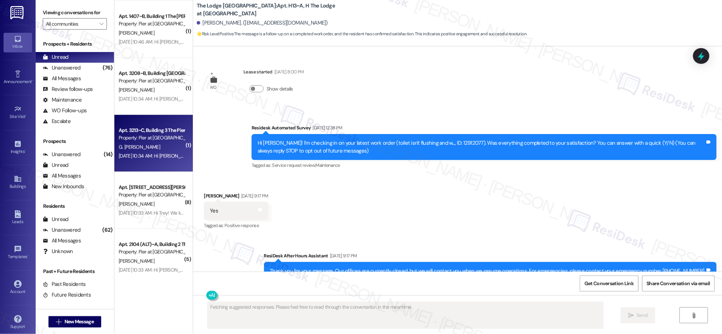
click at [155, 141] on div "Property: Pier at [GEOGRAPHIC_DATA]" at bounding box center [152, 137] width 66 height 7
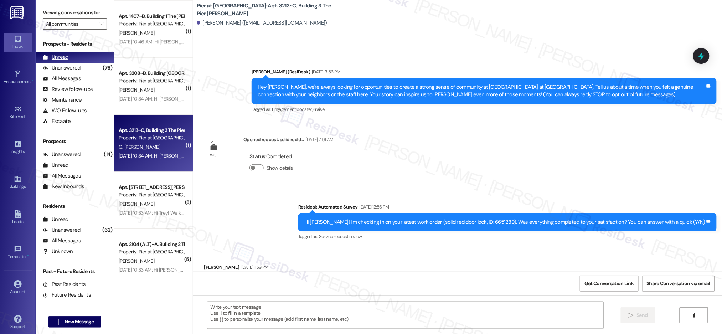
click at [83, 61] on div "Unread (0)" at bounding box center [75, 57] width 78 height 11
click at [84, 66] on div "Unanswered (76)" at bounding box center [75, 68] width 78 height 11
click at [85, 67] on div "Unanswered (76)" at bounding box center [75, 68] width 78 height 11
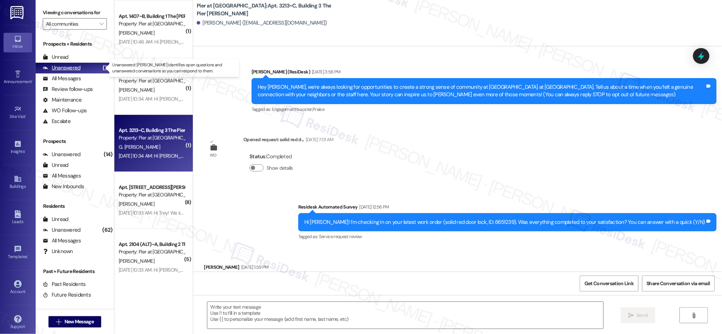
click at [85, 67] on div "Unanswered (76)" at bounding box center [75, 68] width 78 height 11
click at [84, 67] on div "Unanswered (76)" at bounding box center [75, 68] width 78 height 11
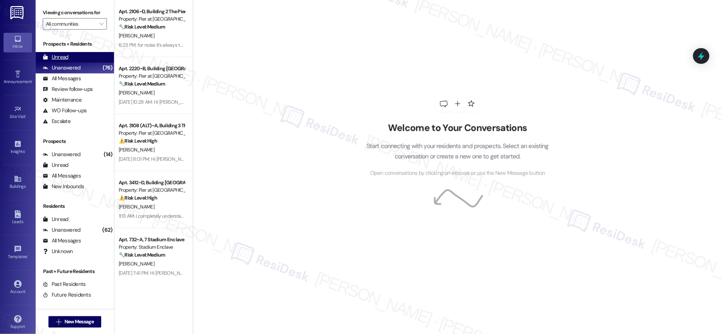
click at [68, 53] on div "Unread (0)" at bounding box center [75, 57] width 78 height 11
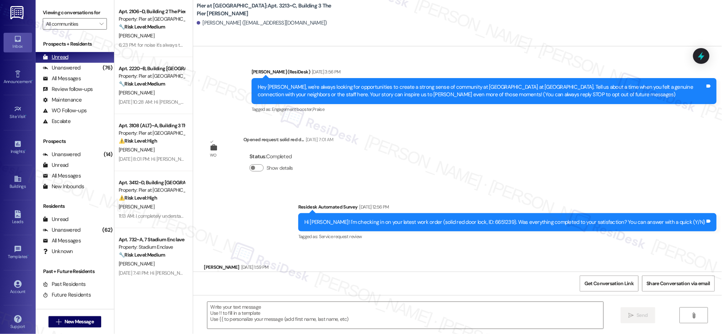
click at [68, 56] on div "Unread (0)" at bounding box center [75, 57] width 78 height 11
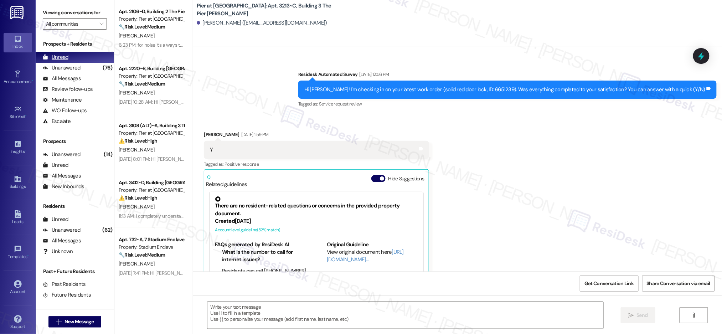
click at [69, 57] on div "Unread (0)" at bounding box center [75, 57] width 78 height 11
type textarea "Fetching suggested responses. Please feel free to read through the conversation…"
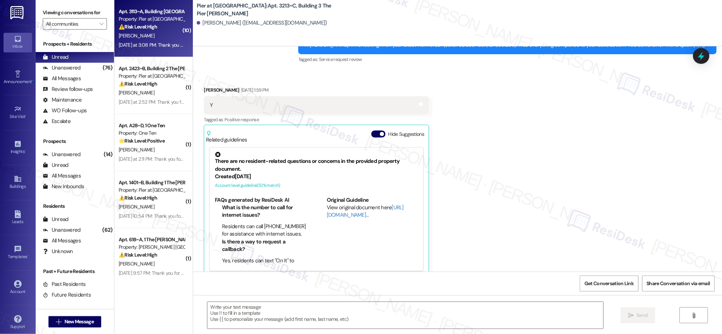
type textarea "Fetching suggested responses. Please feel free to read through the conversation…"
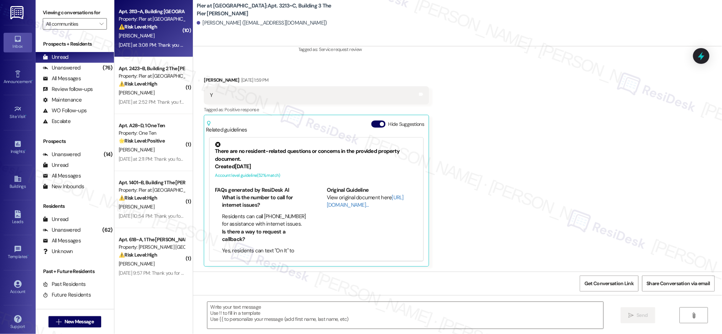
click at [147, 36] on div "[PERSON_NAME]" at bounding box center [151, 35] width 67 height 9
type textarea "Fetching suggested responses. Please feel free to read through the conversation…"
click at [147, 36] on div "[PERSON_NAME]" at bounding box center [151, 35] width 67 height 9
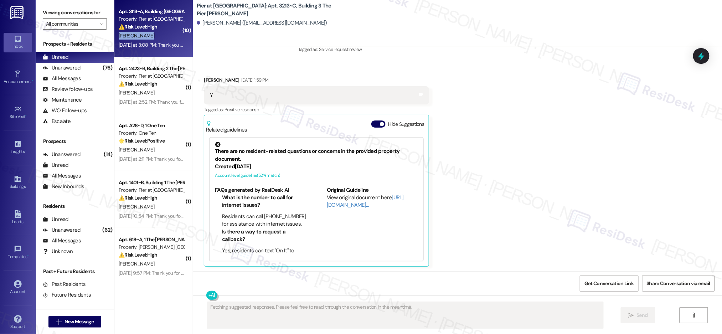
click at [147, 37] on div "[PERSON_NAME]" at bounding box center [151, 35] width 67 height 9
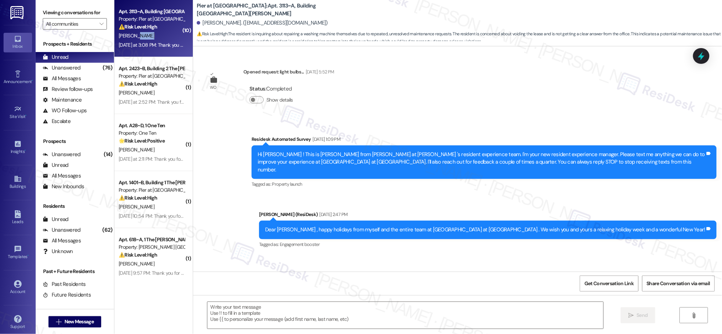
click at [147, 37] on div "[PERSON_NAME]" at bounding box center [151, 35] width 67 height 9
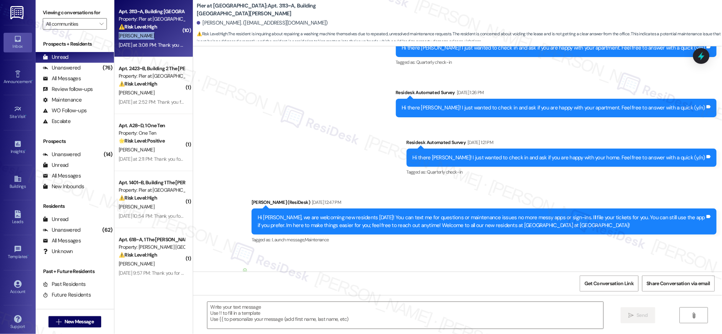
click at [147, 37] on div "[PERSON_NAME]" at bounding box center [151, 35] width 67 height 9
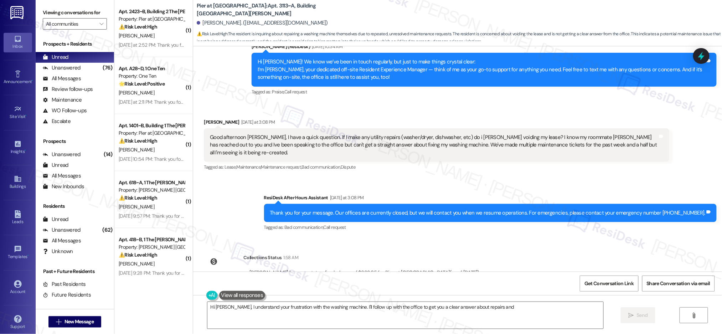
scroll to position [2779, 0]
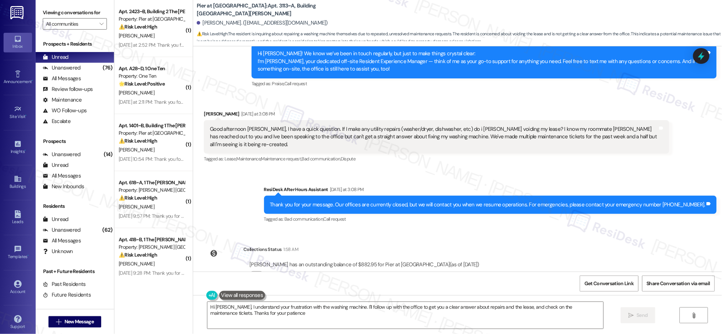
type textarea "Hi [PERSON_NAME], I understand your frustration with the washing machine. I'll …"
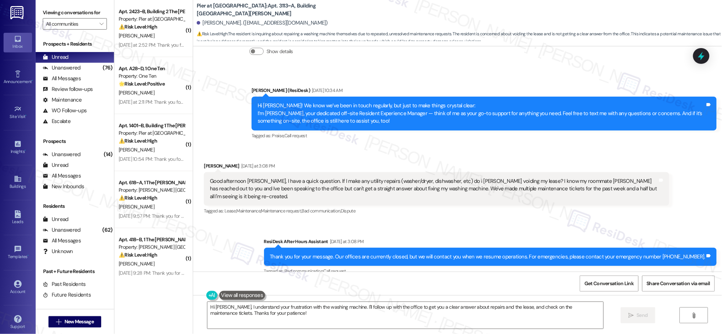
scroll to position [2697, 0]
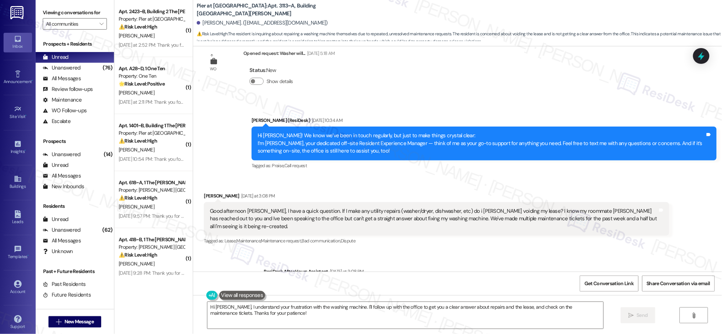
click at [341, 207] on div "Good afternoon [PERSON_NAME], I have a quick question. If I make any utility re…" at bounding box center [433, 218] width 447 height 23
click at [342, 207] on div "Good afternoon [PERSON_NAME], I have a quick question. If I make any utility re…" at bounding box center [433, 218] width 447 height 23
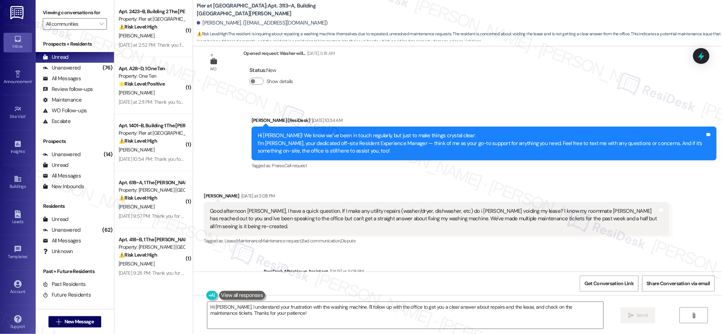
click at [342, 207] on div "Good afternoon [PERSON_NAME], I have a quick question. If I make any utility re…" at bounding box center [433, 218] width 447 height 23
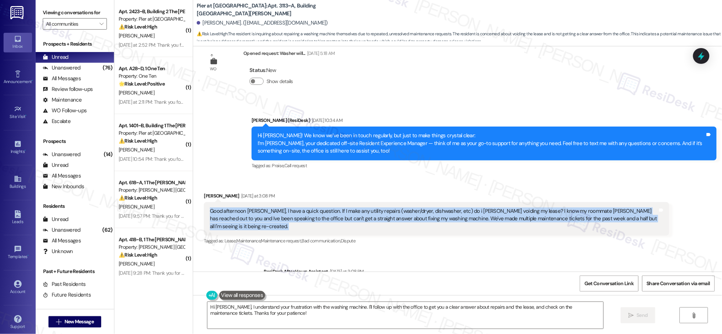
click at [342, 207] on div "Good afternoon [PERSON_NAME], I have a quick question. If I make any utility re…" at bounding box center [433, 218] width 447 height 23
copy div "Good afternoon [PERSON_NAME], I have a quick question. If I make any utility re…"
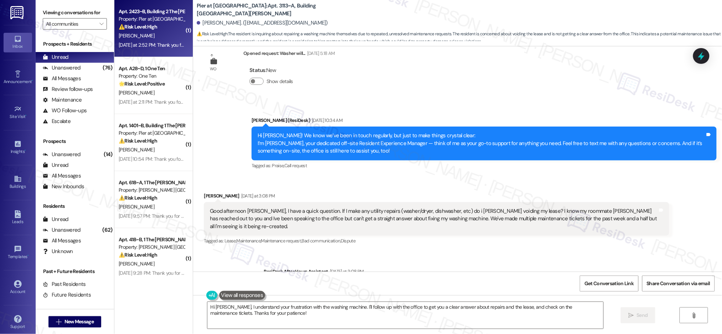
click at [153, 38] on div "[PERSON_NAME]" at bounding box center [151, 35] width 67 height 9
type textarea "Fetching suggested responses. Please feel free to read through the conversation…"
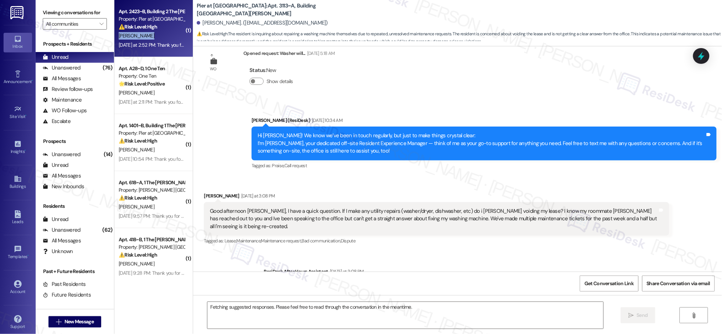
click at [153, 38] on div "[PERSON_NAME]" at bounding box center [151, 35] width 67 height 9
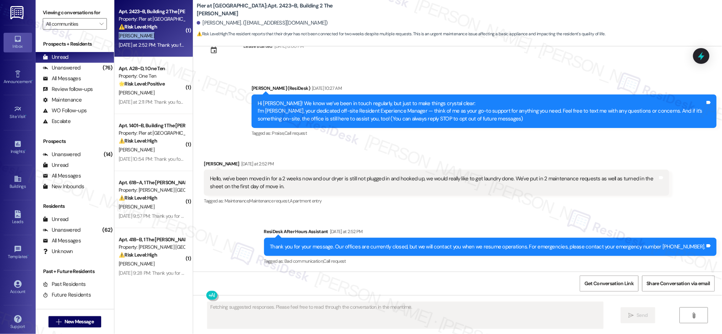
click at [153, 38] on div "[PERSON_NAME]" at bounding box center [151, 35] width 67 height 9
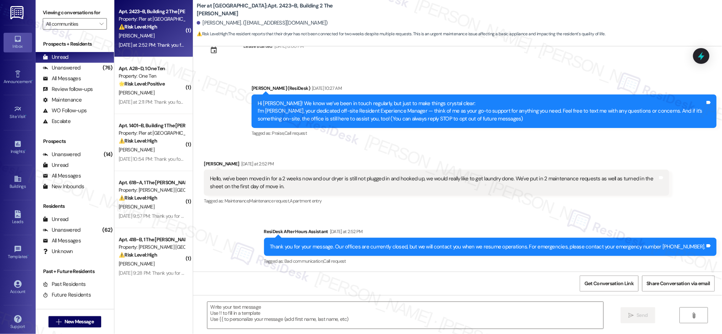
click at [331, 175] on div "Hello, we've been moved in for a 2 weeks now and our dryer is still not plugged…" at bounding box center [433, 182] width 447 height 15
click at [332, 180] on div "Hello, we've been moved in for a 2 weeks now and our dryer is still not plugged…" at bounding box center [433, 182] width 447 height 15
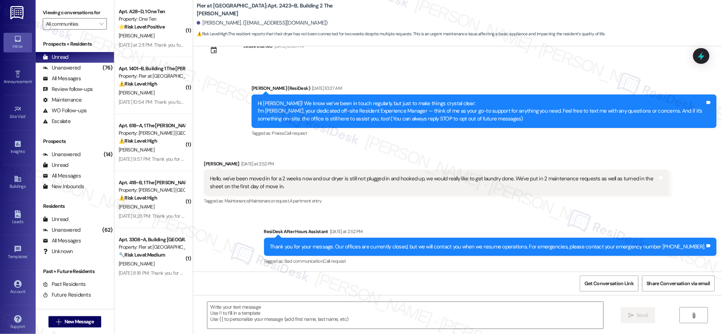
click at [332, 180] on div "Hello, we've been moved in for a 2 weeks now and our dryer is still not plugged…" at bounding box center [433, 182] width 447 height 15
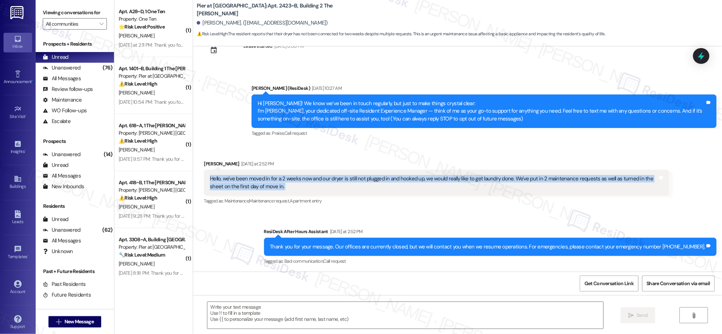
click at [332, 180] on div "Hello, we've been moved in for a 2 weeks now and our dryer is still not plugged…" at bounding box center [433, 182] width 447 height 15
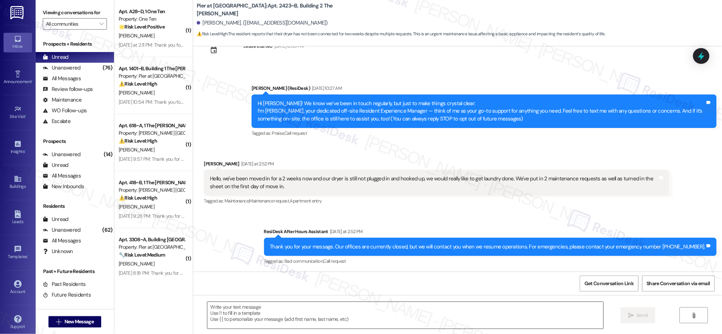
click at [252, 310] on textarea at bounding box center [405, 315] width 396 height 27
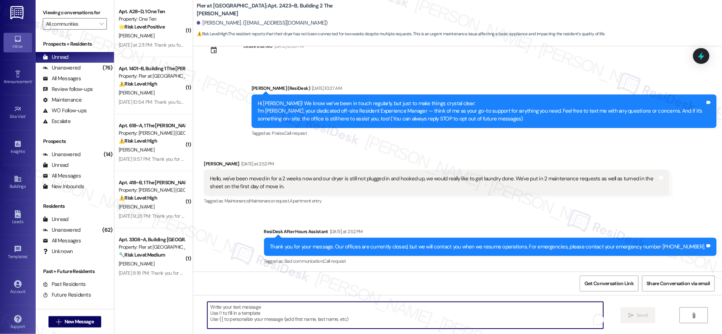
click at [252, 310] on textarea "To enrich screen reader interactions, please activate Accessibility in Grammarl…" at bounding box center [405, 315] width 396 height 27
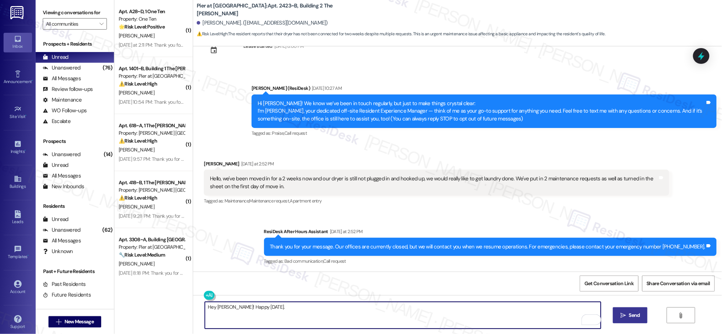
type textarea "Hey [PERSON_NAME]! Happy [DATE]."
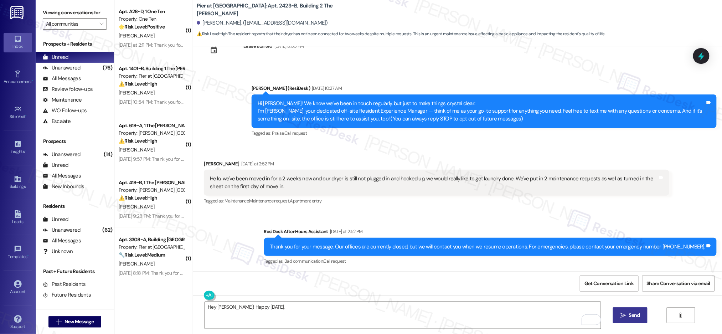
click at [634, 309] on button " Send" at bounding box center [630, 315] width 35 height 16
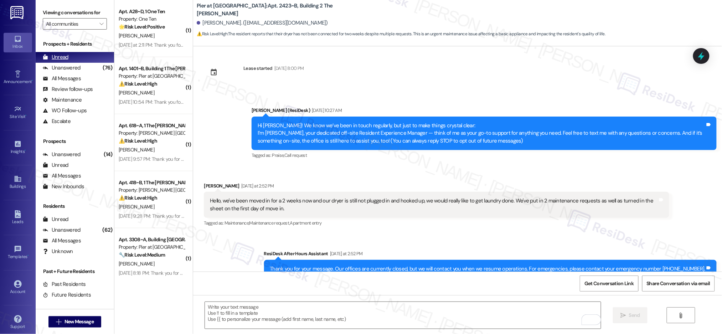
scroll to position [0, 0]
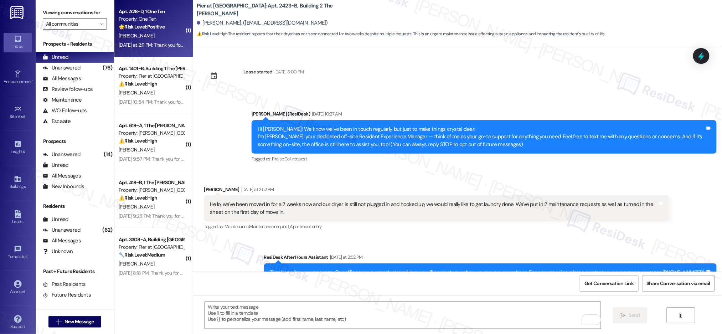
click at [121, 29] on strong "🌟 Risk Level: Positive" at bounding box center [142, 27] width 46 height 6
click at [136, 30] on div "🌟 Risk Level: Positive The message is incomplete and contains only the characte…" at bounding box center [152, 26] width 66 height 7
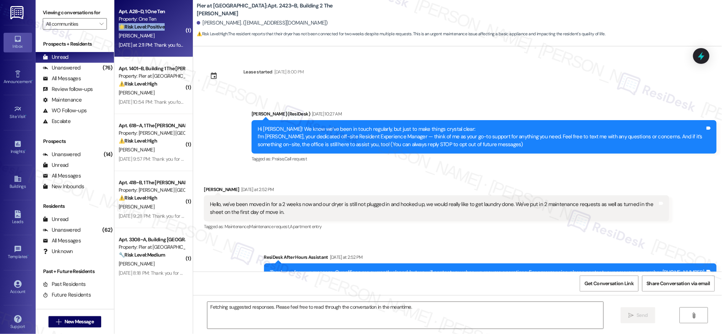
click at [136, 30] on div "🌟 Risk Level: Positive The message is incomplete and contains only the characte…" at bounding box center [152, 26] width 66 height 7
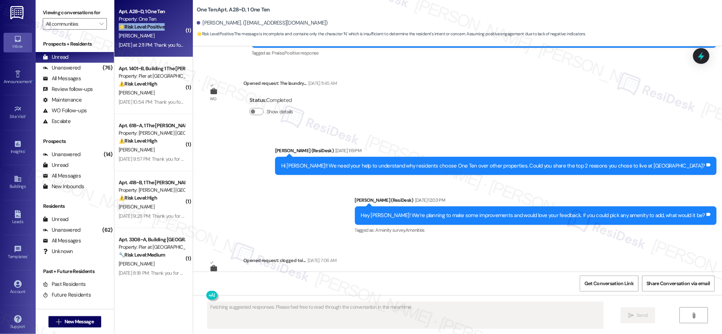
click at [136, 30] on div "🌟 Risk Level: Positive The message is incomplete and contains only the characte…" at bounding box center [152, 26] width 66 height 7
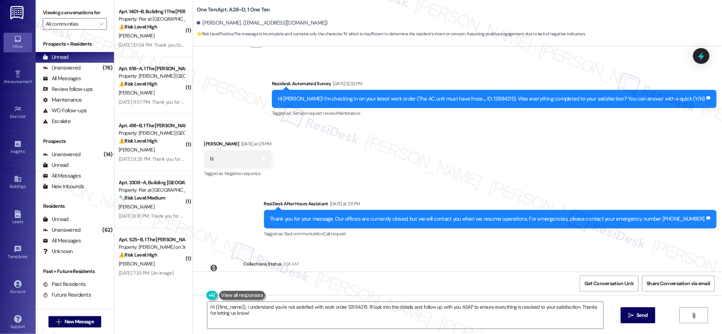
scroll to position [1010, 0]
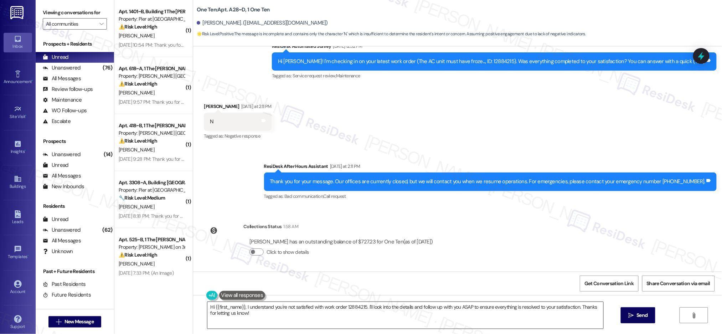
click at [313, 312] on textarea "Hi {{first_name}}, I understand you're not satisfied with work order 12884215. …" at bounding box center [405, 315] width 396 height 27
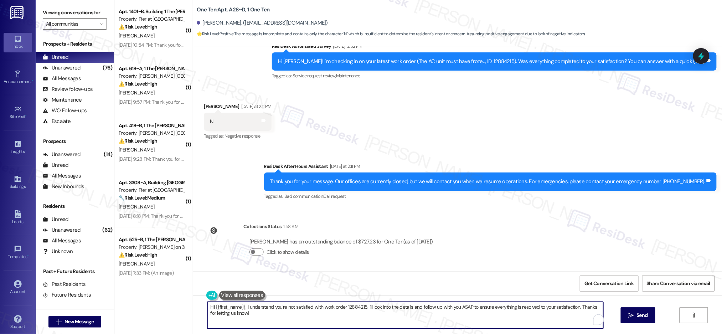
click at [313, 312] on textarea "Hi {{first_name}}, I understand you're not satisfied with work order 12884215. …" at bounding box center [405, 315] width 396 height 27
click at [337, 317] on textarea "Hi {{first_name}}, I understand you're not satisfied with work order 12884215. …" at bounding box center [405, 315] width 396 height 27
click at [340, 308] on textarea "Hi {{first_name}}, I understand you're not satisfied with work order 12884215. …" at bounding box center [403, 315] width 396 height 27
drag, startPoint x: 341, startPoint y: 309, endPoint x: 347, endPoint y: 317, distance: 9.4
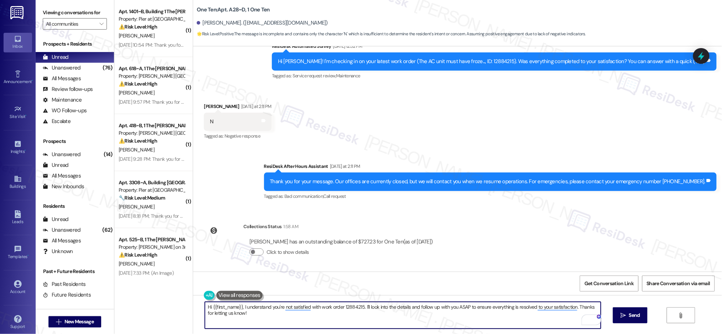
click at [347, 317] on textarea "Hi {{first_name}}, I understand you're not satisfied with work order 12884215. …" at bounding box center [403, 315] width 396 height 27
click at [317, 306] on textarea "Hi {{first_name}}, I understand you're not satisfied with work order 12884215. …" at bounding box center [403, 315] width 396 height 27
drag, startPoint x: 354, startPoint y: 306, endPoint x: 370, endPoint y: 327, distance: 26.7
click at [370, 327] on textarea "Hi {{first_name}}, I understand you're not satisfied with recent work order 128…" at bounding box center [403, 315] width 396 height 27
click at [433, 306] on textarea "Hi {{first_name}}, I understand you're not satisfied with recent work order. Ca…" at bounding box center [403, 315] width 396 height 27
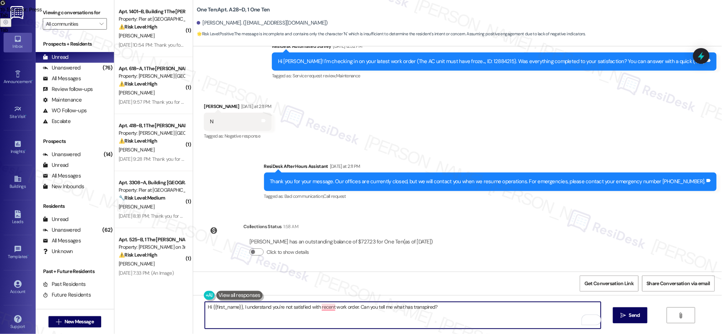
drag, startPoint x: 327, startPoint y: 303, endPoint x: 320, endPoint y: 308, distance: 8.0
click at [327, 304] on textarea "Hi {{first_name}}, I understand you're not satisfied with recent work order. Ca…" at bounding box center [403, 315] width 396 height 27
click at [316, 306] on textarea "Hi {{first_name}}, I understand you're not satisfied with recent work order. Ca…" at bounding box center [403, 315] width 396 height 27
type textarea "Hi {{first_name}}, I understand you're not satisfied with the recent work order…"
drag, startPoint x: 432, startPoint y: 299, endPoint x: 442, endPoint y: 303, distance: 11.3
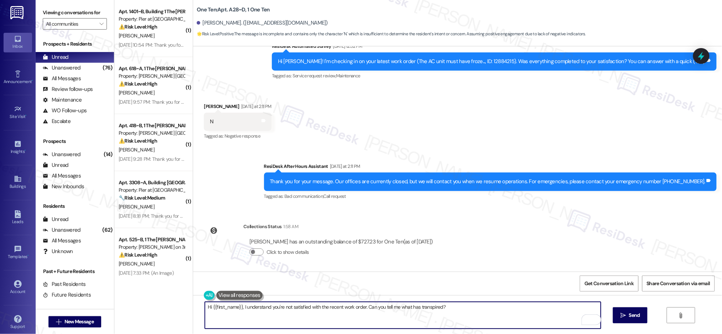
click at [431, 299] on div "Hi {{first_name}}, I understand you're not satisfied with the recent work order…" at bounding box center [457, 321] width 529 height 53
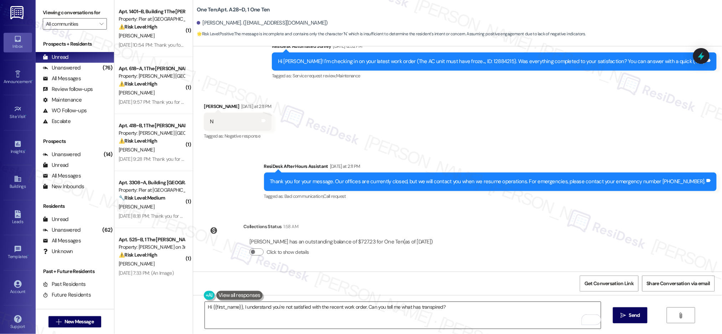
click at [452, 305] on textarea "Hi {{first_name}}, I understand you're not satisfied with the recent work order…" at bounding box center [403, 315] width 396 height 27
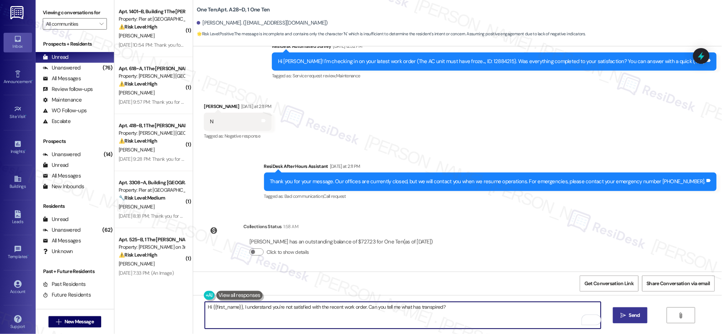
click at [627, 316] on span "Send" at bounding box center [634, 314] width 14 height 7
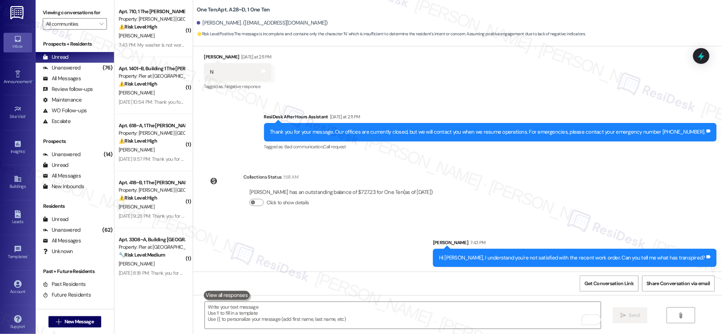
scroll to position [1060, 0]
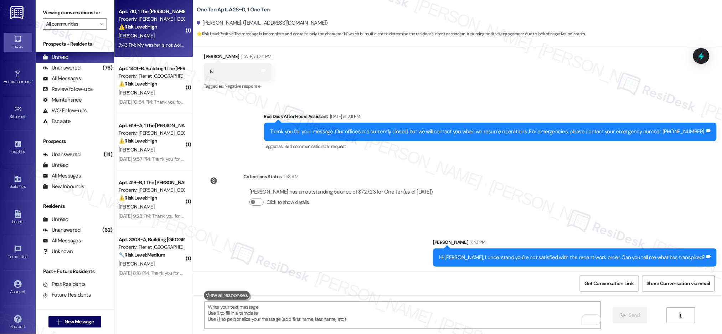
click at [135, 41] on div "7:43 PM: My washer is not working and I still haven't got my stove fixed yet. 7…" at bounding box center [151, 45] width 67 height 9
click at [136, 39] on div "Apt. 710, 1 The [PERSON_NAME] Louisville Property: [PERSON_NAME] [GEOGRAPHIC_DA…" at bounding box center [153, 28] width 78 height 57
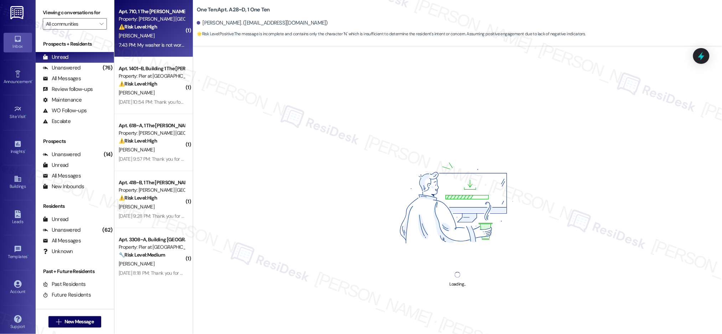
click at [136, 39] on div "[PERSON_NAME]" at bounding box center [151, 35] width 67 height 9
click at [136, 38] on div "[PERSON_NAME]" at bounding box center [151, 35] width 67 height 9
click at [137, 38] on div "[PERSON_NAME]" at bounding box center [151, 35] width 67 height 9
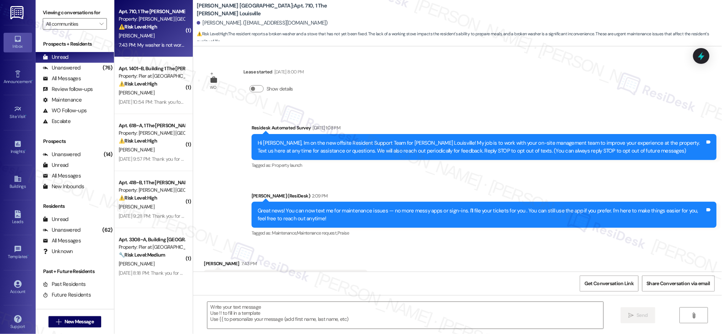
scroll to position [32, 0]
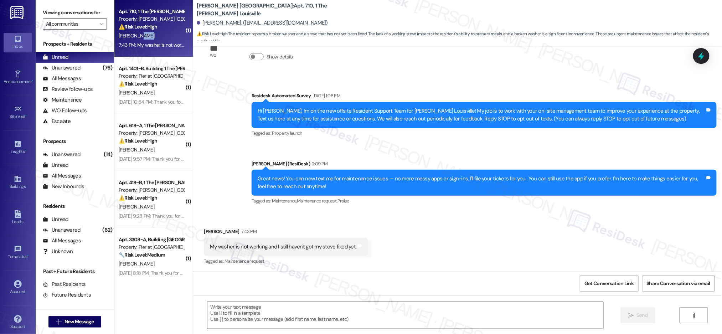
click at [137, 38] on div "[PERSON_NAME]" at bounding box center [151, 35] width 67 height 9
click at [137, 37] on div "[PERSON_NAME]" at bounding box center [151, 35] width 67 height 9
type textarea "Fetching suggested responses. Please feel free to read through the conversation…"
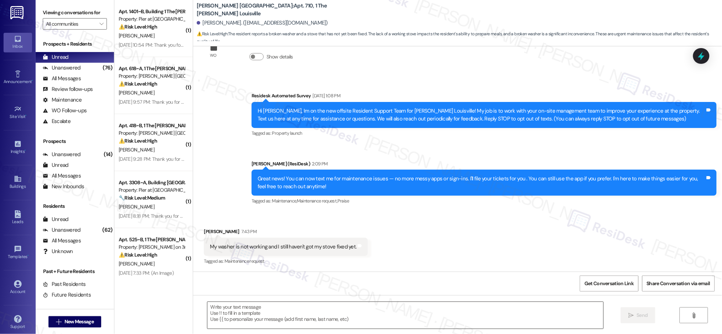
click at [353, 315] on textarea at bounding box center [405, 315] width 396 height 27
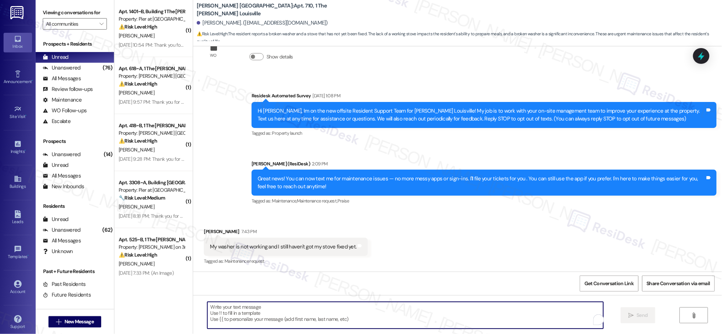
click at [353, 315] on textarea "To enrich screen reader interactions, please activate Accessibility in Grammarl…" at bounding box center [405, 315] width 396 height 27
click at [384, 313] on textarea "To enrich screen reader interactions, please activate Accessibility in Grammarl…" at bounding box center [403, 315] width 396 height 27
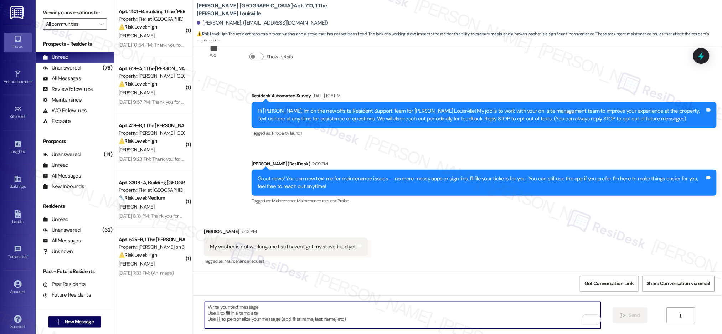
click at [384, 313] on textarea "To enrich screen reader interactions, please activate Accessibility in Grammarl…" at bounding box center [403, 315] width 396 height 27
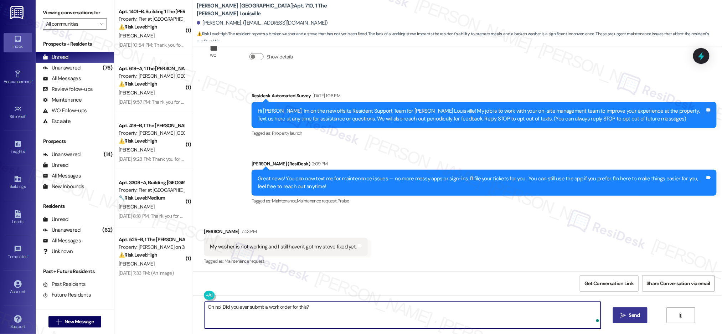
type textarea "Oh no! Did you ever submit a work order for this?"
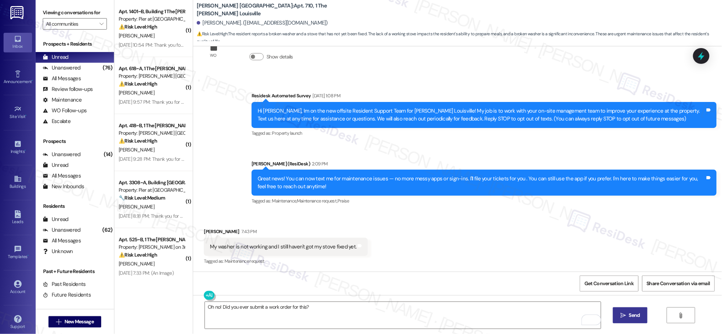
click at [637, 322] on button " Send" at bounding box center [630, 315] width 35 height 16
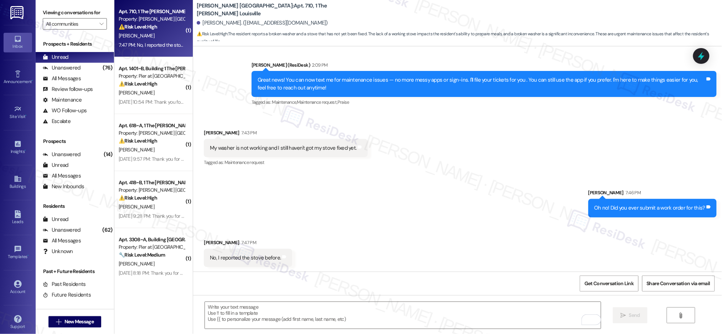
scroll to position [131, 0]
click at [339, 309] on textarea "To enrich screen reader interactions, please activate Accessibility in Grammarl…" at bounding box center [403, 315] width 396 height 27
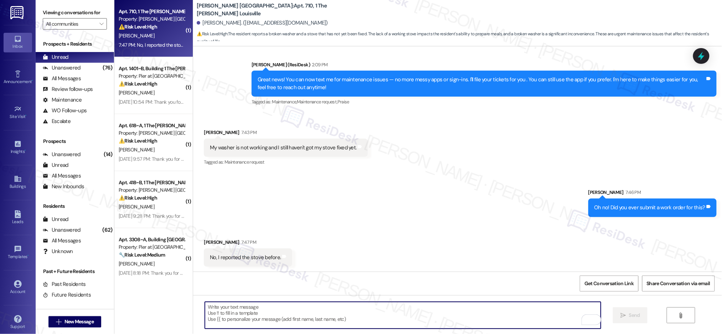
click at [339, 310] on textarea "To enrich screen reader interactions, please activate Accessibility in Grammarl…" at bounding box center [403, 315] width 396 height 27
click at [326, 322] on textarea "To enrich screen reader interactions, please activate Accessibility in Grammarl…" at bounding box center [403, 315] width 396 height 27
click at [327, 321] on textarea "To enrich screen reader interactions, please activate Accessibility in Grammarl…" at bounding box center [403, 315] width 396 height 27
drag, startPoint x: 327, startPoint y: 321, endPoint x: 386, endPoint y: 333, distance: 60.7
click at [333, 322] on textarea "To enrich screen reader interactions, please activate Accessibility in Grammarl…" at bounding box center [403, 315] width 396 height 27
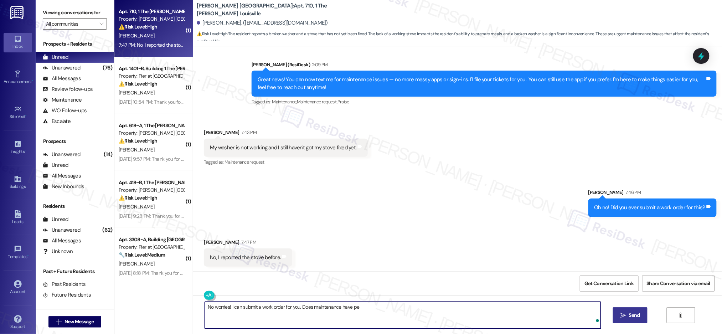
type textarea "No worries! I can submit a work order for you. Does maintenance have per"
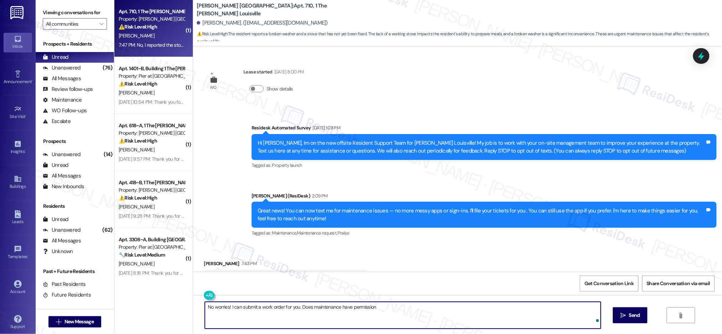
scroll to position [131, 0]
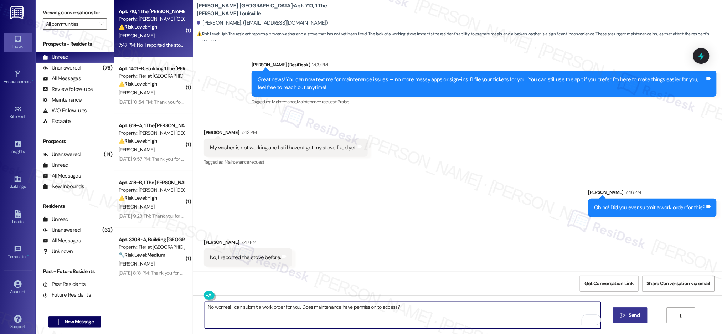
type textarea "No worries! I can submit a work order for you. Does maintenance have permission…"
click at [629, 310] on button " Send" at bounding box center [630, 315] width 35 height 16
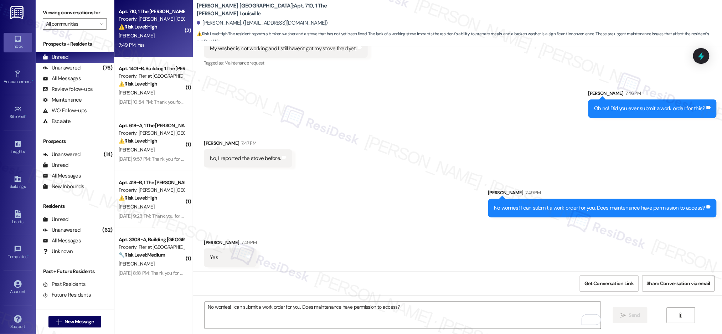
scroll to position [230, 0]
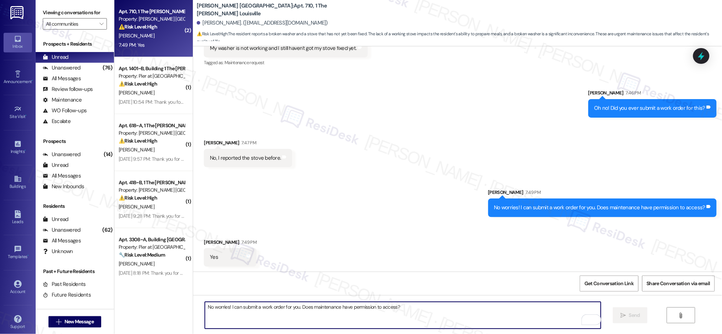
click at [290, 313] on textarea "No worries! I can submit a work order for you. Does maintenance have permission…" at bounding box center [403, 315] width 396 height 27
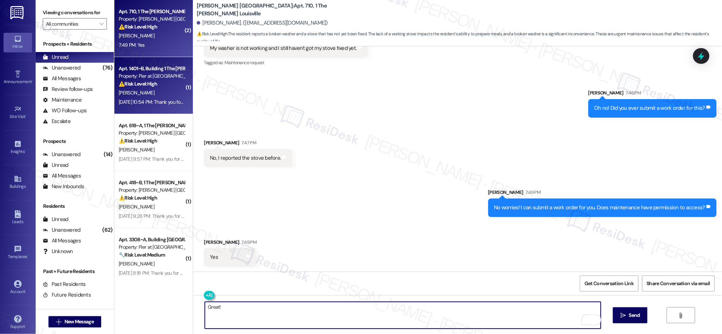
type textarea "Great!"
click at [141, 94] on div "[PERSON_NAME]" at bounding box center [151, 92] width 67 height 9
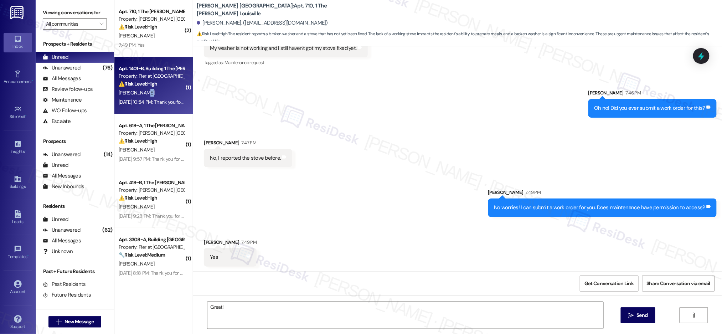
click at [142, 94] on div "[PERSON_NAME]" at bounding box center [151, 92] width 67 height 9
click at [143, 95] on div "[PERSON_NAME]" at bounding box center [151, 92] width 67 height 9
drag, startPoint x: 143, startPoint y: 95, endPoint x: 144, endPoint y: 91, distance: 4.1
click at [143, 95] on div "[PERSON_NAME]" at bounding box center [151, 92] width 67 height 9
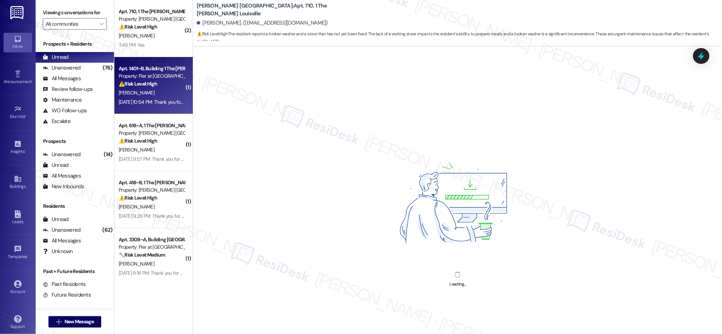
click at [147, 90] on div "[PERSON_NAME]" at bounding box center [151, 92] width 67 height 9
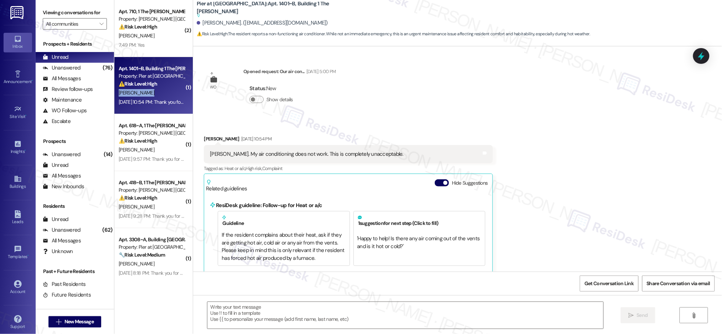
click at [147, 91] on div "[PERSON_NAME]" at bounding box center [151, 92] width 67 height 9
type textarea "Fetching suggested responses. Please feel free to read through the conversation…"
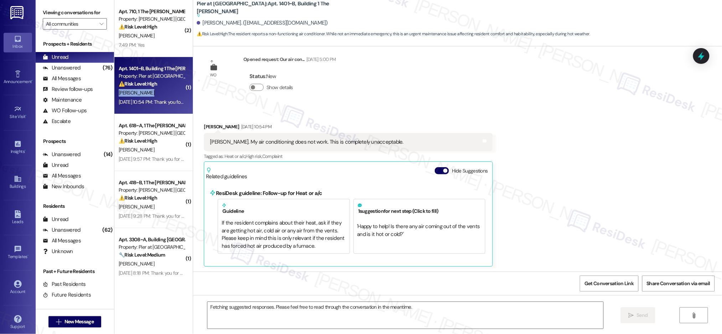
click at [147, 91] on div "[PERSON_NAME]" at bounding box center [151, 92] width 67 height 9
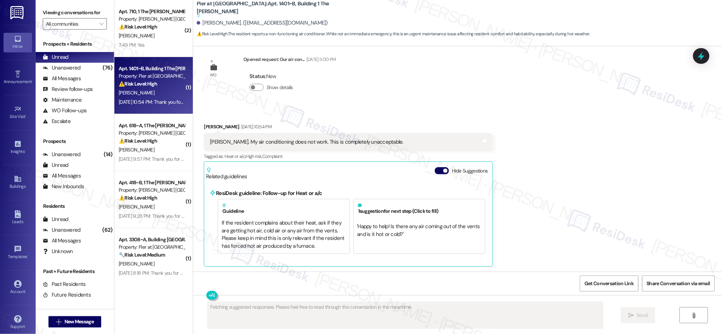
click at [147, 92] on div "[PERSON_NAME]" at bounding box center [151, 92] width 67 height 9
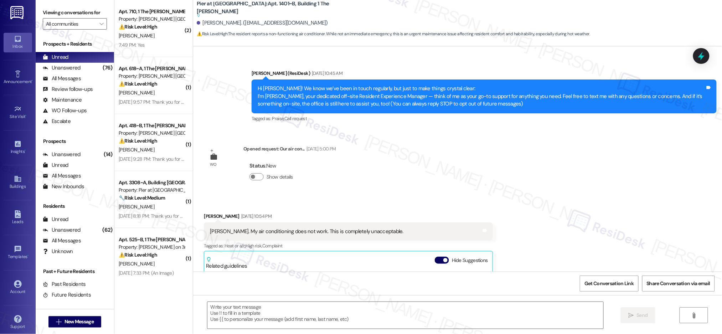
scroll to position [55, 0]
drag, startPoint x: 293, startPoint y: 233, endPoint x: 295, endPoint y: 229, distance: 4.5
click at [293, 233] on div "Sarah. My air conditioning does not work. This is completely unacceptable." at bounding box center [306, 230] width 193 height 7
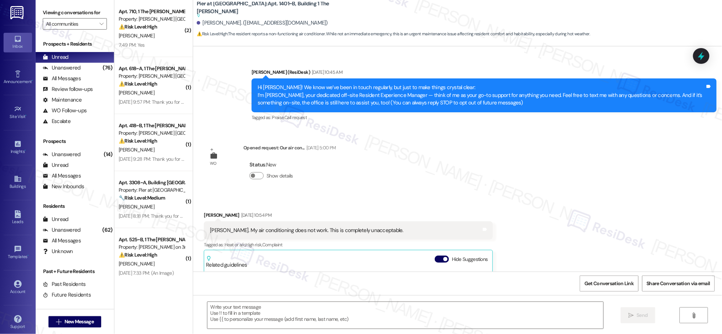
scroll to position [56, 0]
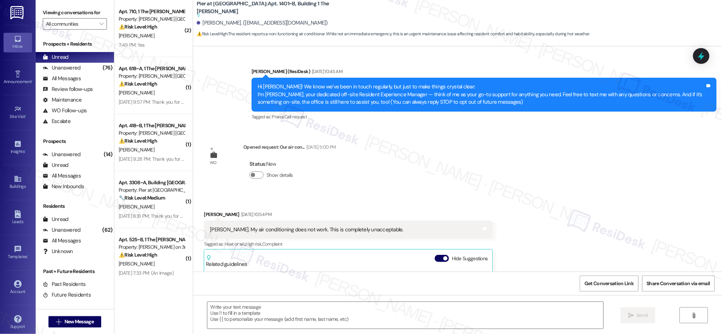
click at [295, 229] on div "Sarah. My air conditioning does not work. This is completely unacceptable." at bounding box center [306, 229] width 193 height 7
click at [294, 229] on div "Sarah. My air conditioning does not work. This is completely unacceptable." at bounding box center [306, 229] width 193 height 7
click at [295, 229] on div "Sarah. My air conditioning does not work. This is completely unacceptable." at bounding box center [306, 229] width 193 height 7
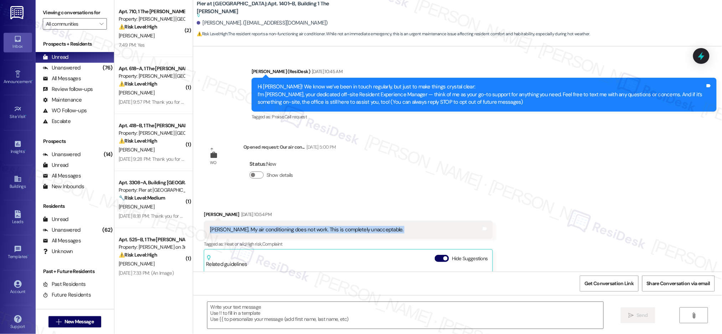
click at [295, 229] on div "Sarah. My air conditioning does not work. This is completely unacceptable." at bounding box center [306, 229] width 193 height 7
copy div "Sarah. My air conditioning does not work. This is completely unacceptable. Tags…"
click at [252, 319] on textarea at bounding box center [405, 315] width 396 height 27
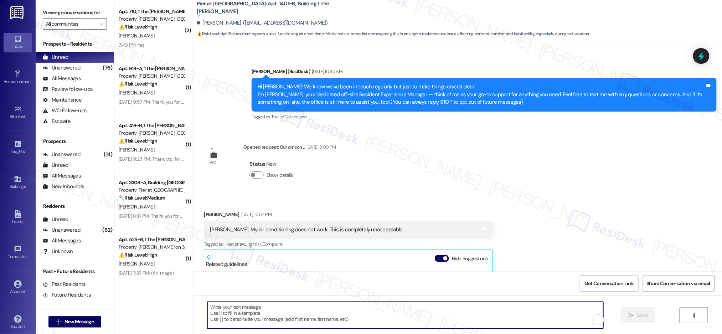
drag, startPoint x: 252, startPoint y: 319, endPoint x: 277, endPoint y: 326, distance: 26.2
click at [252, 319] on textarea "To enrich screen reader interactions, please activate Accessibility in Grammarl…" at bounding box center [405, 315] width 396 height 27
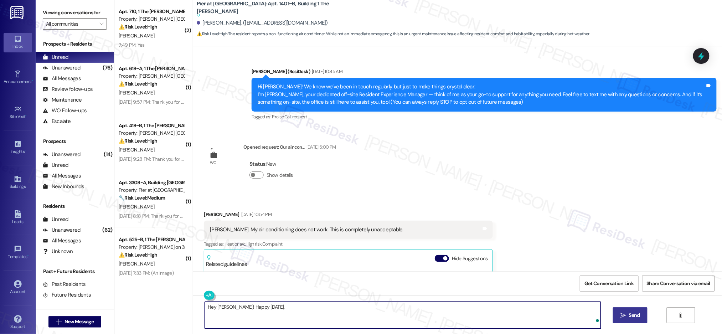
type textarea "Hey Riley! Happy Labor Day."
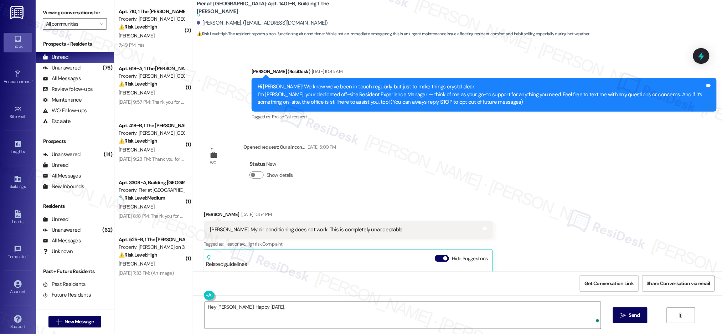
click at [645, 321] on button " Send" at bounding box center [630, 315] width 35 height 16
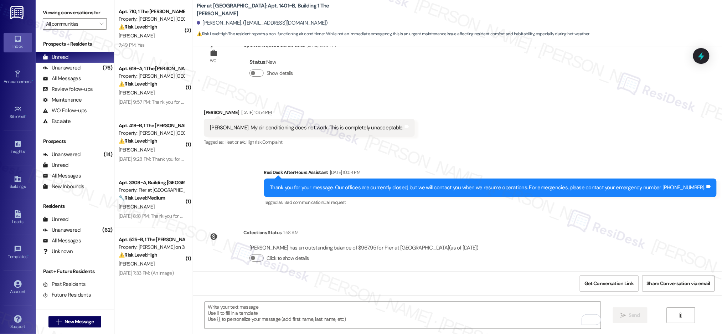
scroll to position [214, 0]
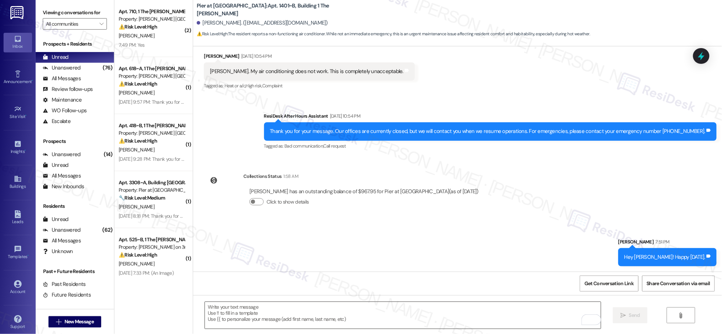
click at [340, 322] on textarea "To enrich screen reader interactions, please activate Accessibility in Grammarl…" at bounding box center [403, 315] width 396 height 27
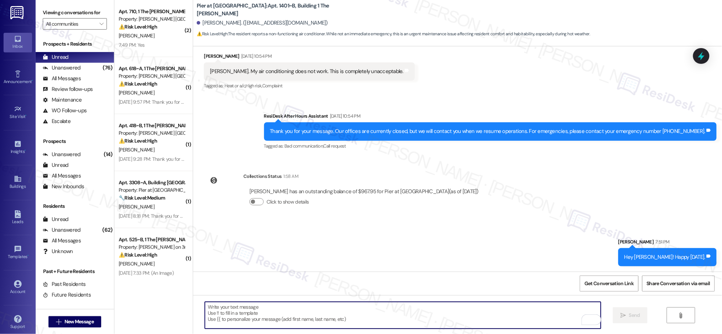
click at [340, 322] on textarea "To enrich screen reader interactions, please activate Accessibility in Grammarl…" at bounding box center [403, 315] width 396 height 27
click at [308, 307] on textarea "Sorry to hear about the AC. Can you please tell" at bounding box center [403, 315] width 396 height 27
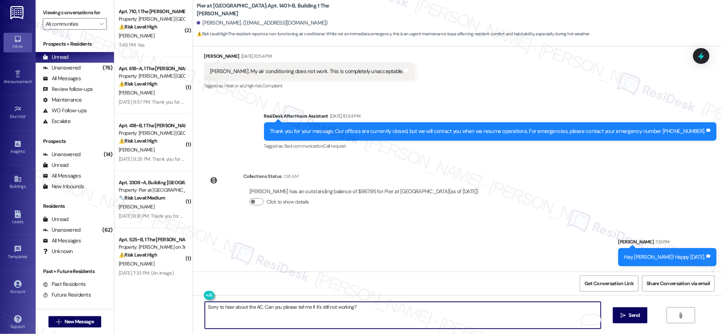
type textarea "Sorry to hear about the AC. Can you please tell me if it's still not working?"
click at [622, 306] on div "Sorry to hear about the AC. Can you please tell me if it's still not working? …" at bounding box center [457, 321] width 529 height 53
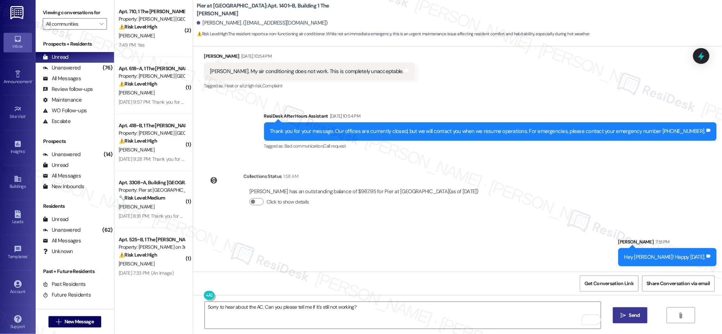
click at [634, 316] on span "Send" at bounding box center [634, 314] width 11 height 7
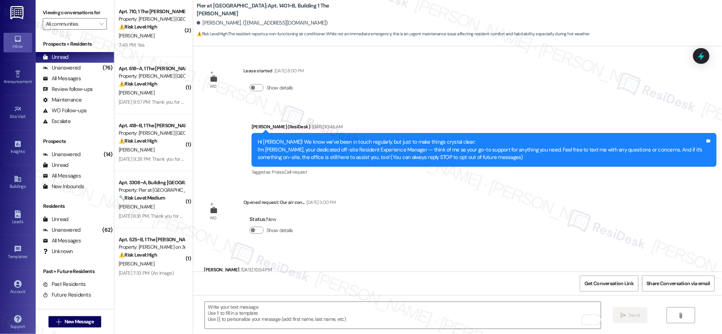
scroll to position [0, 0]
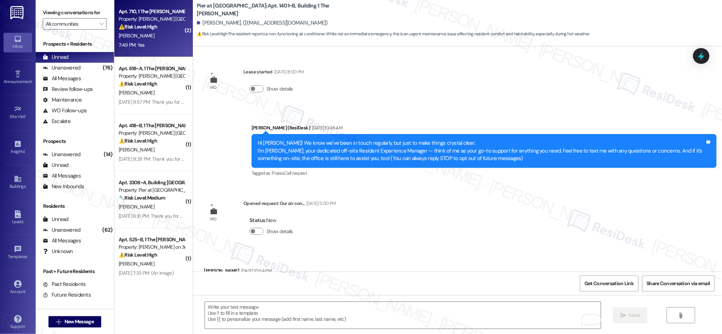
click at [177, 45] on div "Apt. 710, 1 The Marshall Louisville Property: Marshall Louisville ⚠️ Risk Level…" at bounding box center [153, 28] width 78 height 57
type textarea "Fetching suggested responses. Please feel free to read through the conversation…"
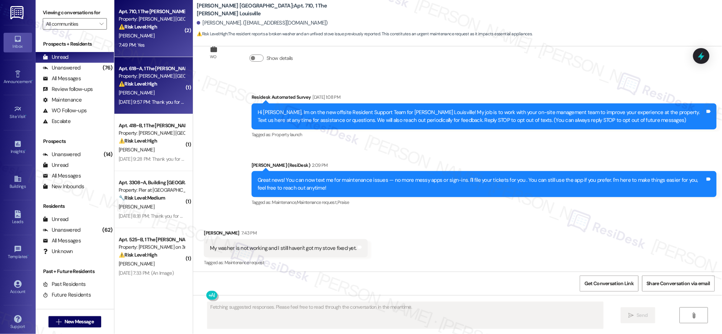
click at [160, 84] on div "⚠️ Risk Level: High The resident is unable to pay rent through the resident por…" at bounding box center [152, 83] width 66 height 7
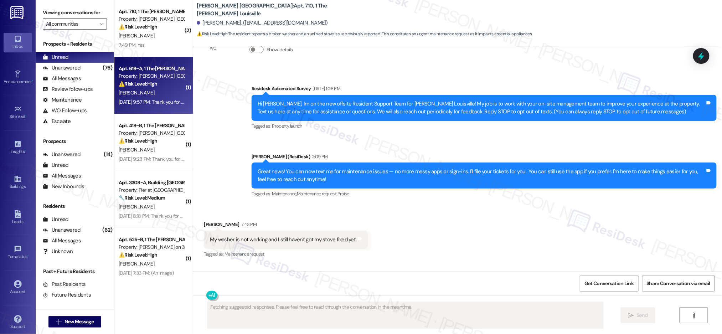
click at [160, 85] on div "⚠️ Risk Level: High The resident is unable to pay rent through the resident por…" at bounding box center [152, 83] width 66 height 7
click at [161, 85] on div "⚠️ Risk Level: High The resident is unable to pay rent through the resident por…" at bounding box center [152, 83] width 66 height 7
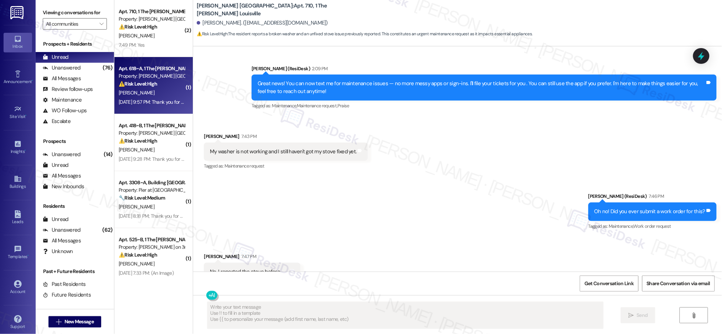
click at [161, 85] on div "⚠️ Risk Level: High The resident is unable to pay rent through the resident por…" at bounding box center [152, 83] width 66 height 7
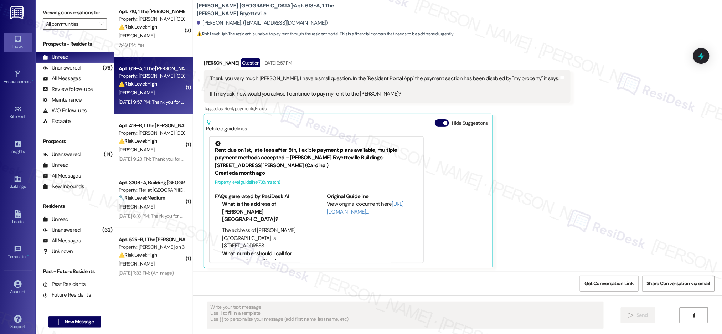
scroll to position [189, 0]
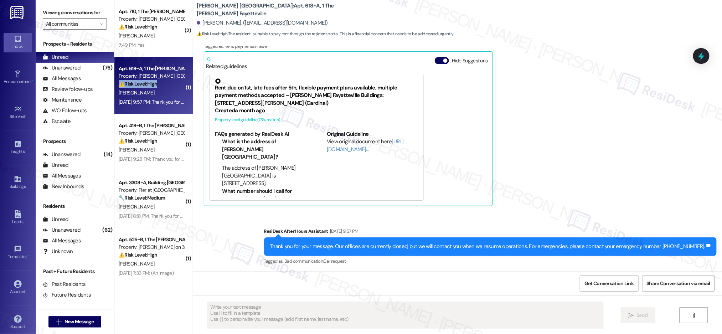
click at [161, 85] on div "⚠️ Risk Level: High The resident is unable to pay rent through the resident por…" at bounding box center [152, 83] width 66 height 7
click at [149, 88] on div "Apt. 618~A, 1 The Marshall Fayetteville Property: Marshall Fayetteville ⚠️ Risk…" at bounding box center [151, 76] width 67 height 24
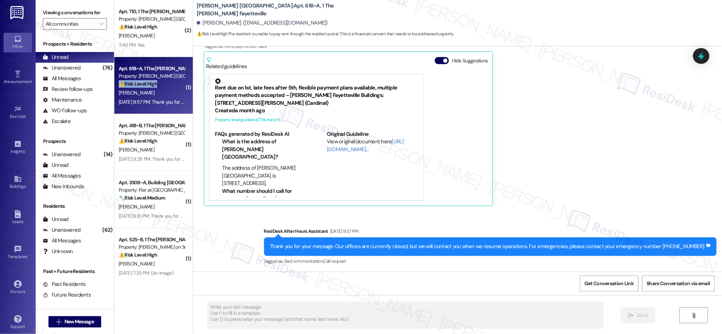
click at [149, 88] on div "Apt. 618~A, 1 The Marshall Fayetteville Property: Marshall Fayetteville ⚠️ Risk…" at bounding box center [151, 76] width 67 height 24
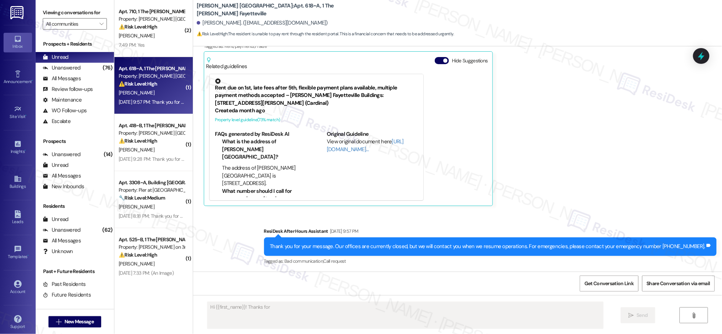
click at [149, 87] on div "Apt. 618~A, 1 The Marshall Fayetteville Property: Marshall Fayetteville ⚠️ Risk…" at bounding box center [151, 76] width 67 height 24
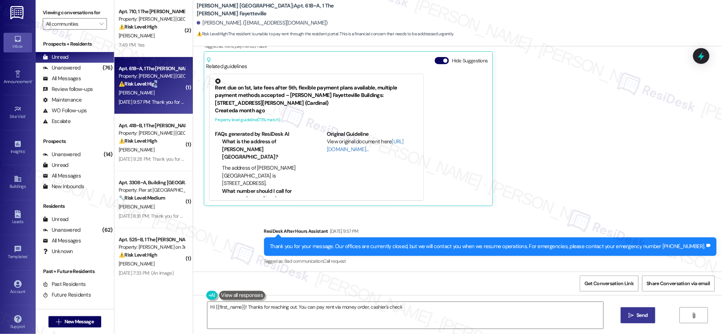
drag, startPoint x: 149, startPoint y: 87, endPoint x: 146, endPoint y: 85, distance: 3.7
click at [149, 87] on div "⚠️ Risk Level: High The resident is unable to pay rent through the resident por…" at bounding box center [152, 83] width 66 height 7
type textarea "Hi {{first_name}}! Thanks for reaching out. You can pay rent via money order, c…"
click at [145, 83] on strong "⚠️ Risk Level: High" at bounding box center [138, 83] width 38 height 6
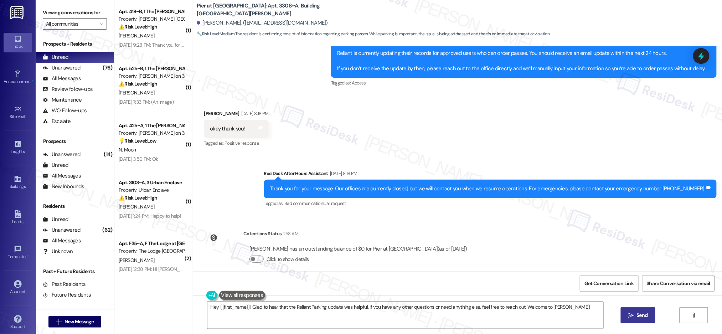
scroll to position [464, 0]
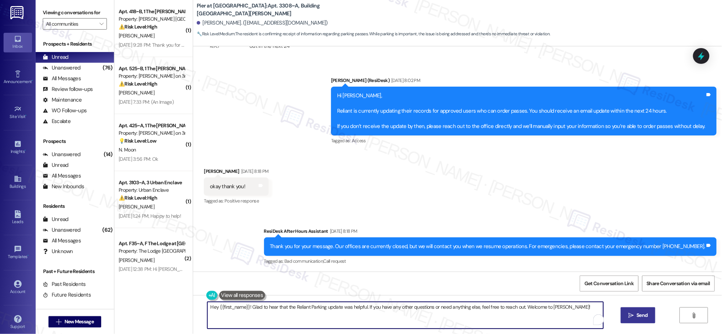
click at [360, 303] on textarea "Hey {{first_name}}! Glad to hear that the Reliant Parking update was helpful. I…" at bounding box center [405, 315] width 396 height 27
click at [370, 312] on textarea "Hey {{first_name}}! Glad to hear that the Reliant Parking update was helpful. I…" at bounding box center [405, 315] width 396 height 27
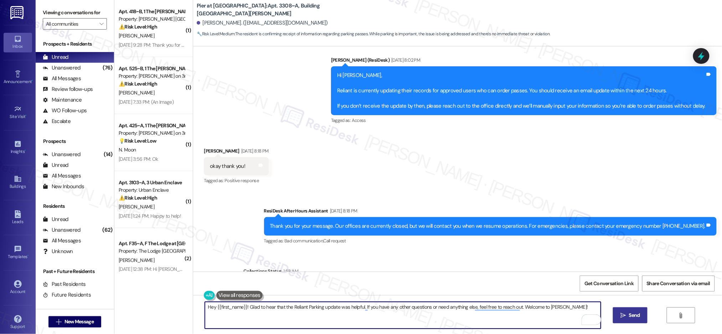
scroll to position [483, 0]
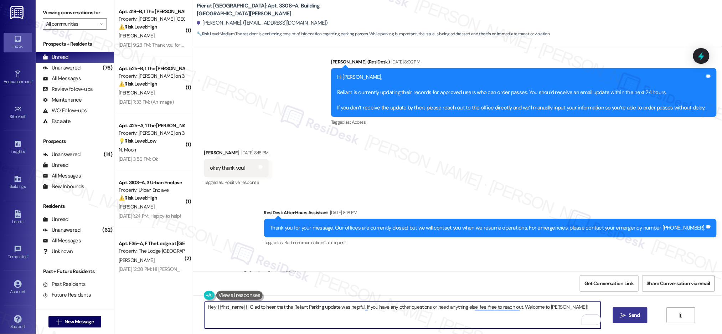
click at [299, 312] on textarea "Hey {{first_name}}! Glad to hear that the Reliant Parking update was helpful. I…" at bounding box center [403, 315] width 396 height 27
click at [301, 304] on textarea "Hey {{first_name}}! Glad to hear that the Reliant Parking update was helpful. I…" at bounding box center [403, 315] width 396 height 27
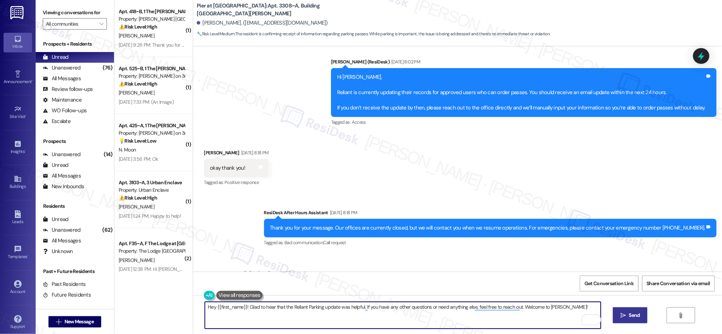
click at [301, 305] on textarea "Hey {{first_name}}! Glad to hear that the Reliant Parking update was helpful. I…" at bounding box center [403, 315] width 396 height 27
click at [301, 304] on textarea "Hey {{first_name}}! Glad to hear that the Reliant Parking update was helpful. I…" at bounding box center [403, 315] width 396 height 27
paste textarea "You are very welcome! Just want to make sure your last message isn't left unans…"
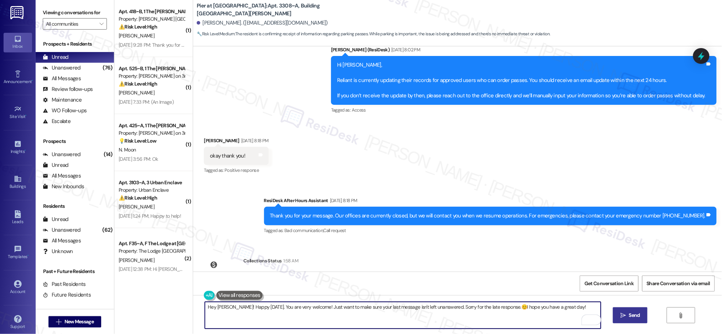
scroll to position [522, 0]
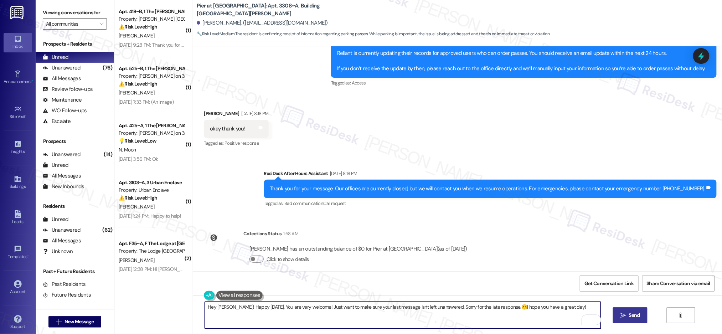
type textarea "Hey Nicole! Happy Labor Day. You are very welcome! Just want to make sure your …"
click at [632, 310] on button " Send" at bounding box center [630, 315] width 35 height 16
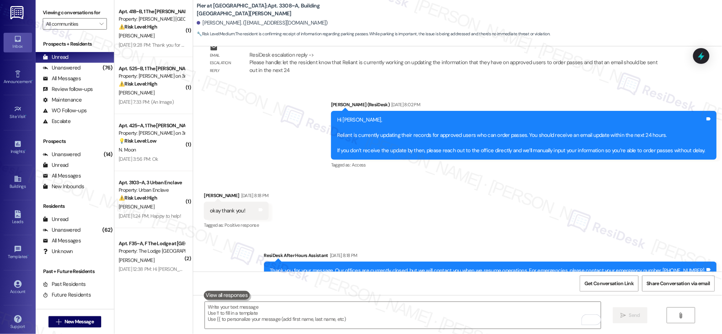
scroll to position [572, 0]
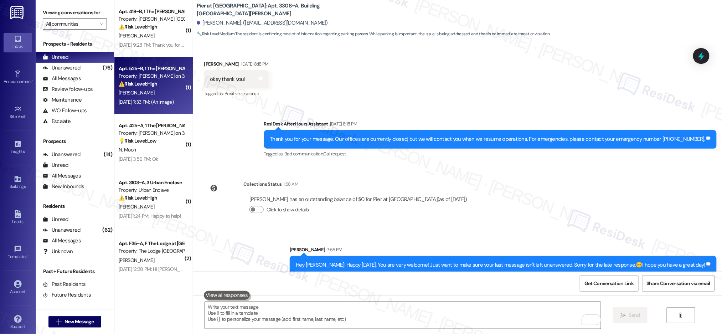
click at [142, 82] on strong "⚠️ Risk Level: High" at bounding box center [138, 83] width 38 height 6
click at [144, 84] on strong "⚠️ Risk Level: High" at bounding box center [138, 83] width 38 height 6
type textarea "Fetching suggested responses. Please feel free to read through the conversation…"
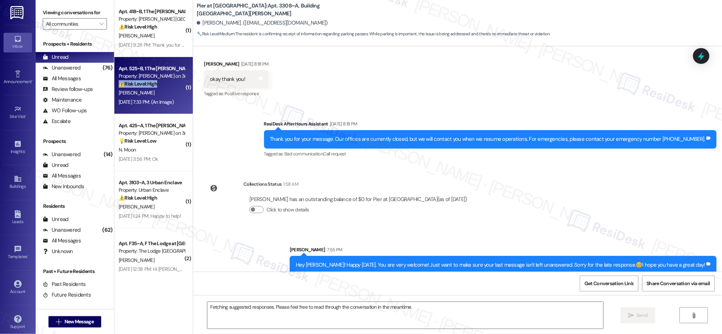
click at [144, 84] on strong "⚠️ Risk Level: High" at bounding box center [138, 83] width 38 height 6
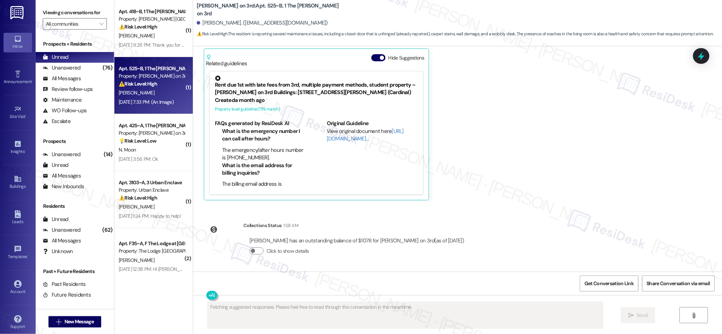
click at [145, 84] on strong "⚠️ Risk Level: High" at bounding box center [138, 83] width 38 height 6
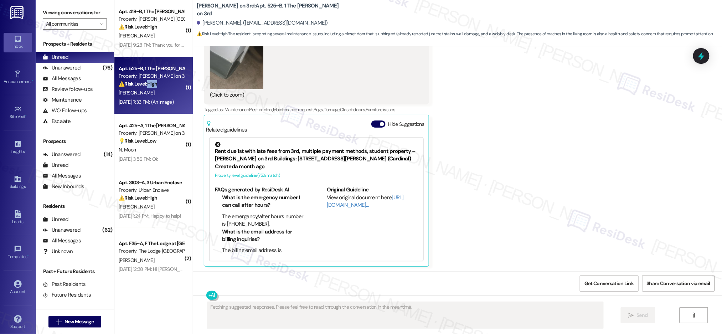
click at [145, 84] on strong "⚠️ Risk Level: High" at bounding box center [138, 83] width 38 height 6
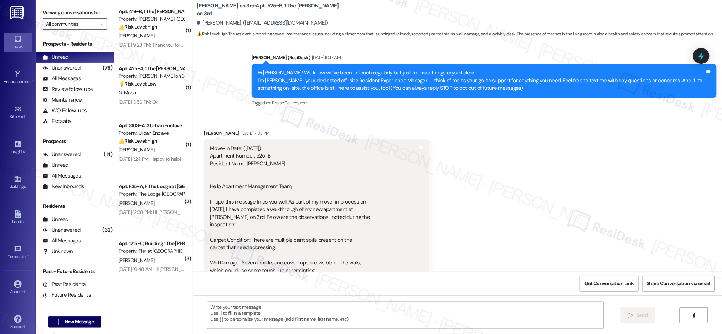
scroll to position [69, 0]
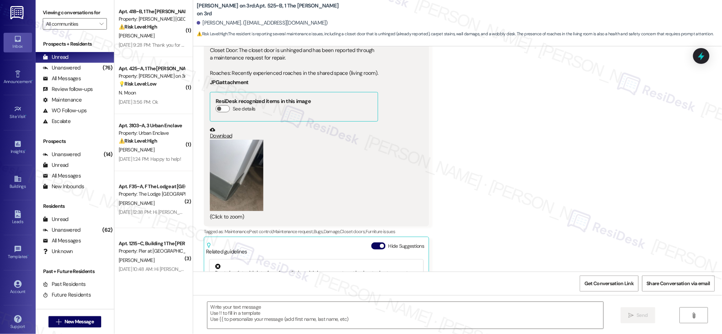
scroll to position [286, 0]
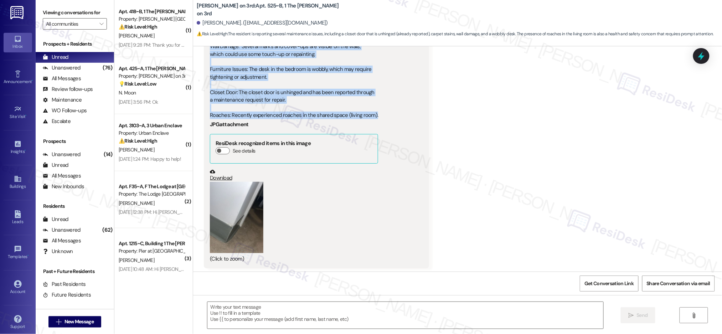
drag, startPoint x: 204, startPoint y: 202, endPoint x: 372, endPoint y: 116, distance: 188.9
click at [373, 119] on div "Move-in Date: (8-23-25) Apartment Number: 525-B Resident Name: Alesha Nelson He…" at bounding box center [316, 95] width 225 height 345
copy div "I hope this message finds you well. As part of my move-in process on August 23,…"
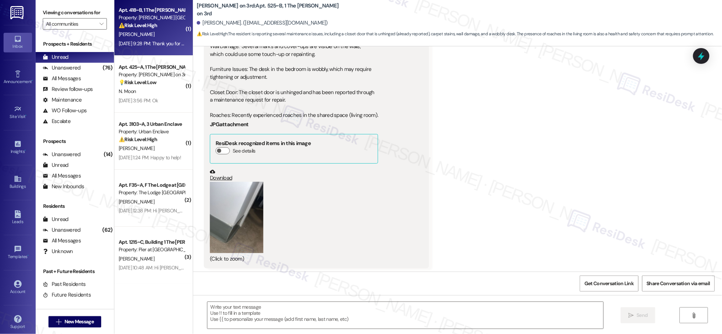
click at [138, 27] on div "( 1 ) Apt. 418~B, 1 The Marshall Fayetteville Property: Marshall Fayetteville ⚠…" at bounding box center [153, 141] width 78 height 283
click at [138, 27] on strong "⚠️ Risk Level: High" at bounding box center [138, 25] width 38 height 6
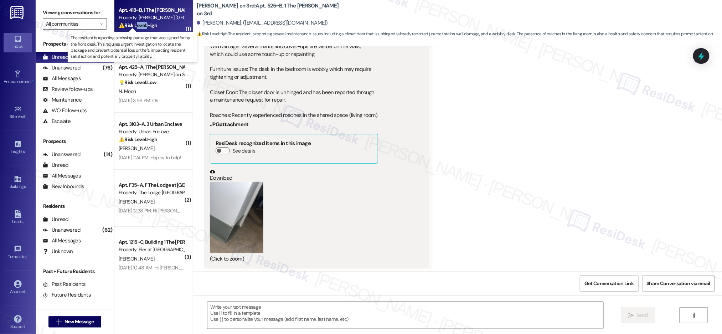
click at [138, 27] on strong "⚠️ Risk Level: High" at bounding box center [138, 25] width 38 height 6
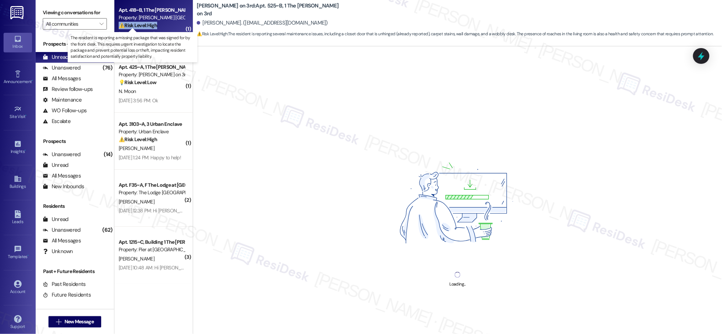
click at [138, 27] on strong "⚠️ Risk Level: High" at bounding box center [138, 25] width 38 height 6
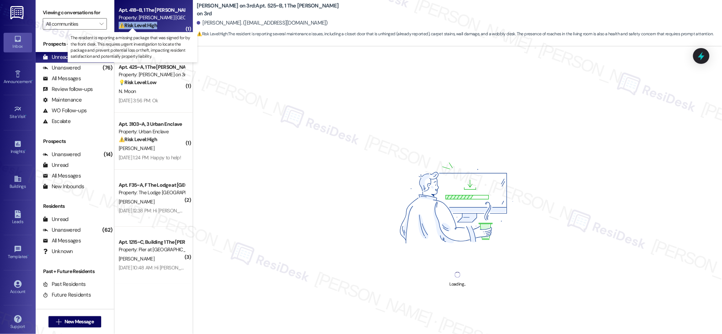
click at [138, 27] on strong "⚠️ Risk Level: High" at bounding box center [138, 25] width 38 height 6
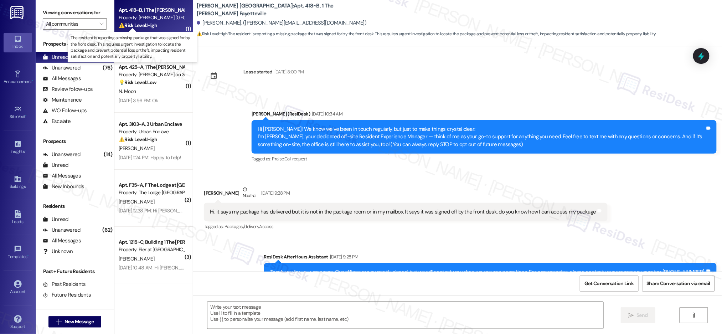
type textarea "Fetching suggested responses. Please feel free to read through the conversation…"
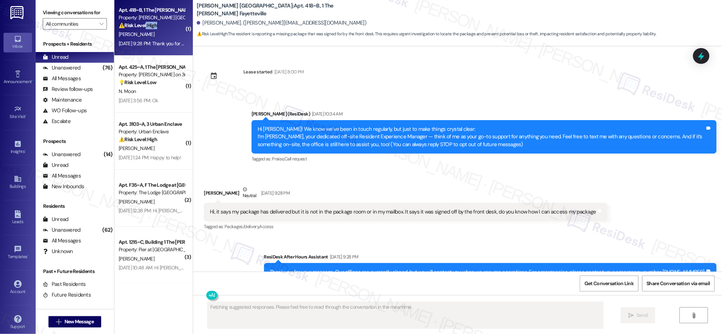
click at [139, 25] on strong "⚠️ Risk Level: High" at bounding box center [138, 25] width 38 height 6
drag, startPoint x: 139, startPoint y: 25, endPoint x: 259, endPoint y: 95, distance: 138.4
click at [139, 26] on strong "⚠️ Risk Level: High" at bounding box center [138, 25] width 38 height 6
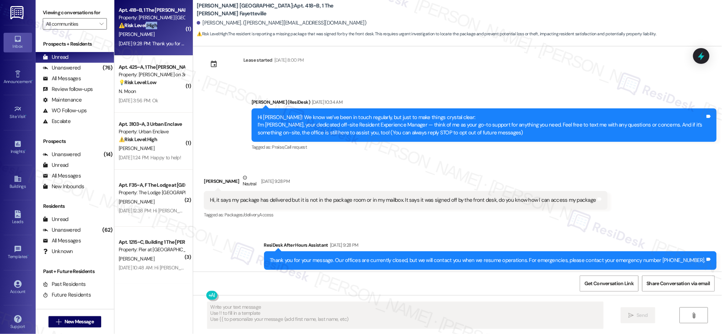
scroll to position [25, 0]
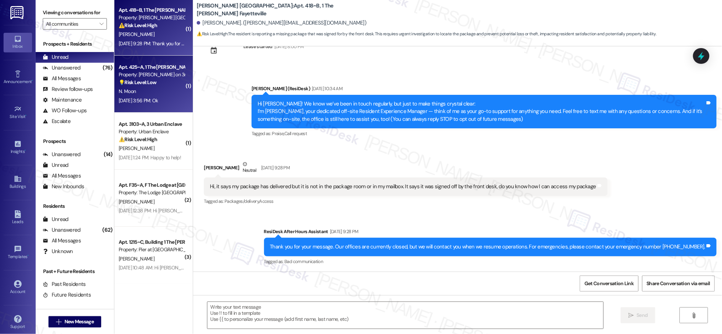
click at [142, 88] on div "N. Moon" at bounding box center [151, 91] width 67 height 9
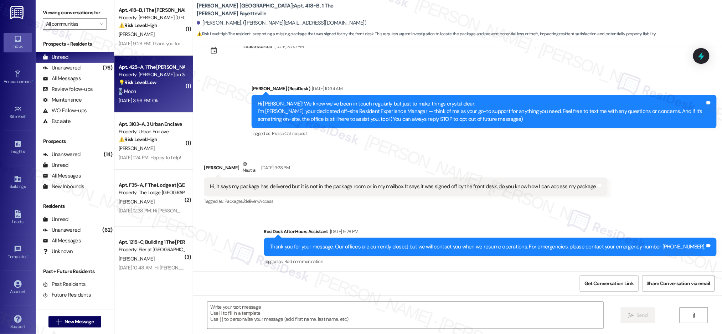
click at [142, 87] on div "N. Moon" at bounding box center [151, 91] width 67 height 9
type textarea "Fetching suggested responses. Please feel free to read through the conversation…"
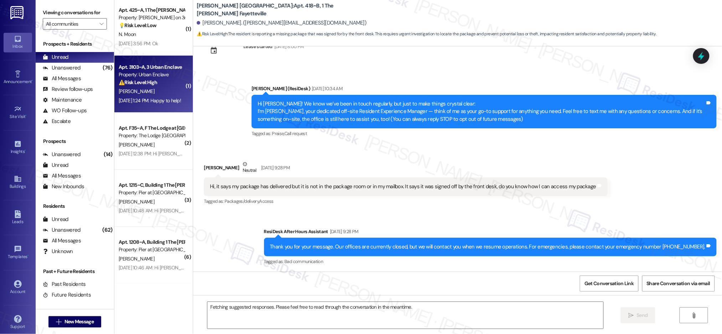
click at [142, 86] on div "Apt. 3103~A, 3 Urban Enclave Property: Urban Enclave ⚠️ Risk Level: High The re…" at bounding box center [153, 84] width 78 height 57
click at [142, 86] on div "Apt. 3103~A, 3 Urban Enclave Property: Urban Enclave ⚠️ Risk Level: High The re…" at bounding box center [151, 75] width 67 height 24
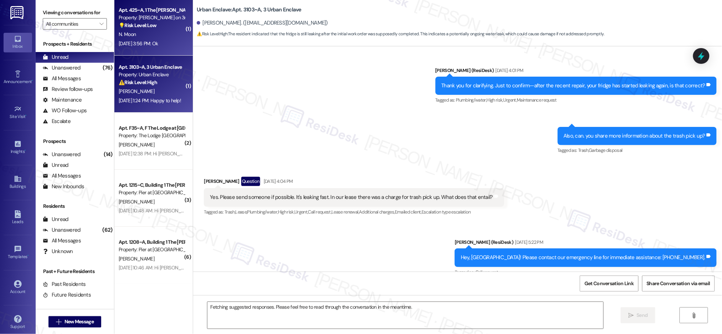
click at [142, 39] on div "Aug 28, 2025 at 3:56 PM: Ok Aug 28, 2025 at 3:56 PM: Ok" at bounding box center [151, 43] width 67 height 9
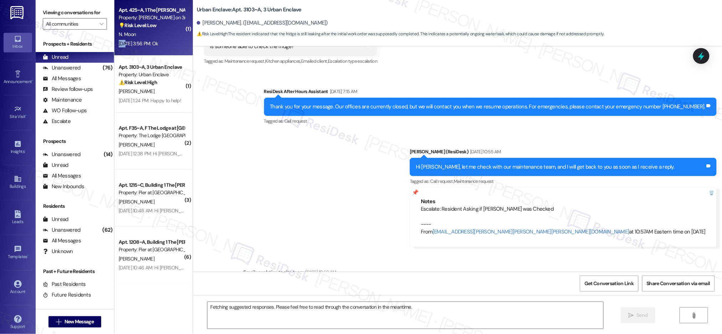
click at [142, 39] on div "Aug 28, 2025 at 3:56 PM: Ok Aug 28, 2025 at 3:56 PM: Ok" at bounding box center [151, 43] width 67 height 9
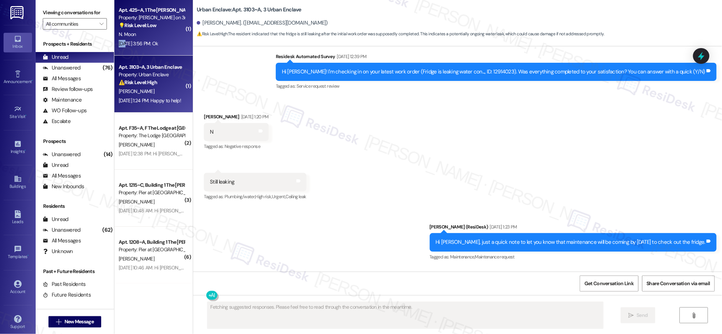
scroll to position [281, 0]
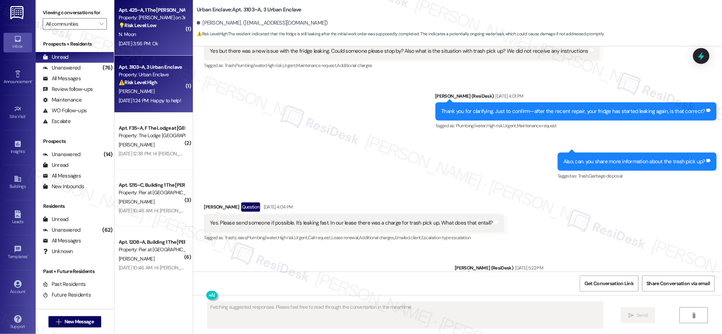
click at [137, 80] on strong "⚠️ Risk Level: High" at bounding box center [138, 82] width 38 height 6
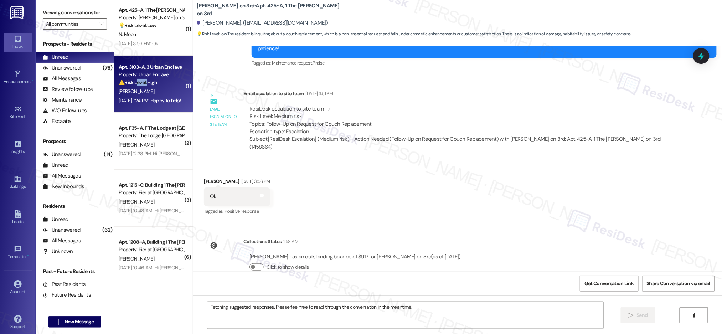
click at [137, 80] on strong "⚠️ Risk Level: High" at bounding box center [138, 82] width 38 height 6
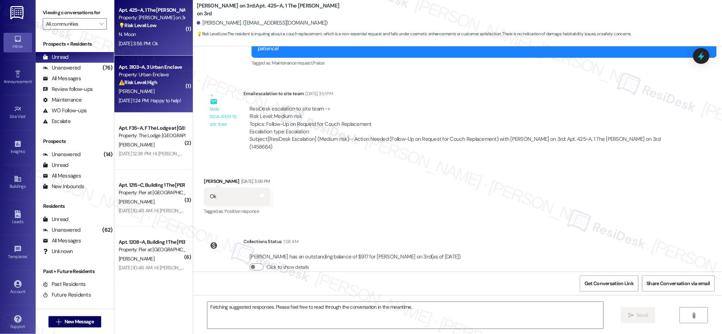
click at [140, 43] on div "Aug 28, 2025 at 3:56 PM: Ok Aug 28, 2025 at 3:56 PM: Ok" at bounding box center [138, 43] width 39 height 6
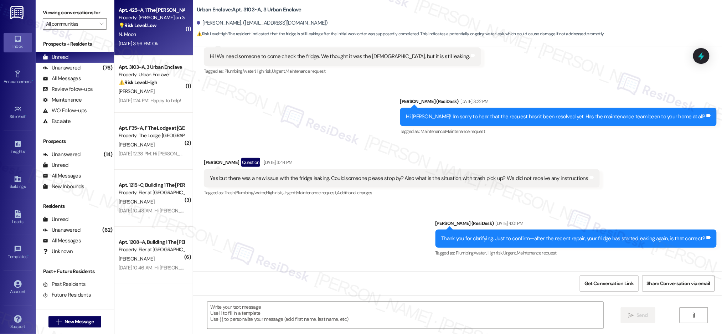
click at [140, 43] on div "Aug 28, 2025 at 3:56 PM: Ok Aug 28, 2025 at 3:56 PM: Ok" at bounding box center [138, 43] width 39 height 6
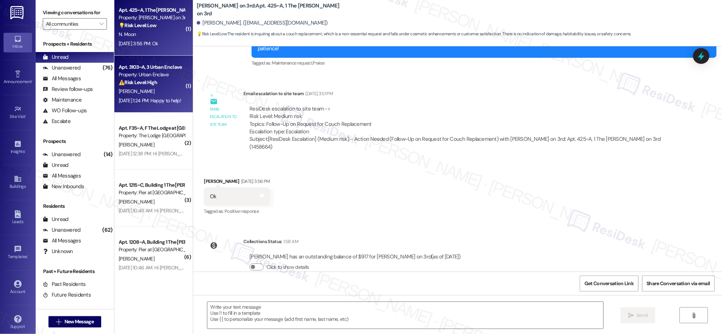
type textarea "Fetching suggested responses. Please feel free to read through the conversation…"
click at [135, 81] on strong "⚠️ Risk Level: High" at bounding box center [138, 82] width 38 height 6
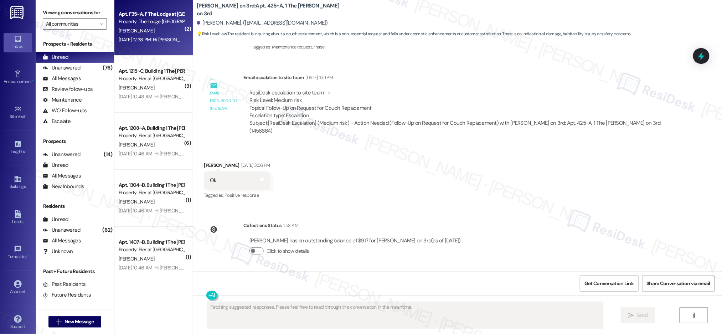
click at [143, 45] on div "Apt. F35~A, F The Lodge at Allendale Property: The Lodge Allendale R. Stimac Au…" at bounding box center [153, 27] width 78 height 57
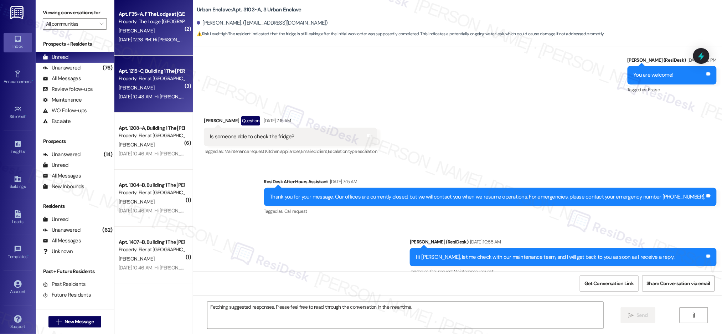
click at [144, 72] on div "Apt. 1215~C, Building 1 The [PERSON_NAME]" at bounding box center [152, 70] width 66 height 7
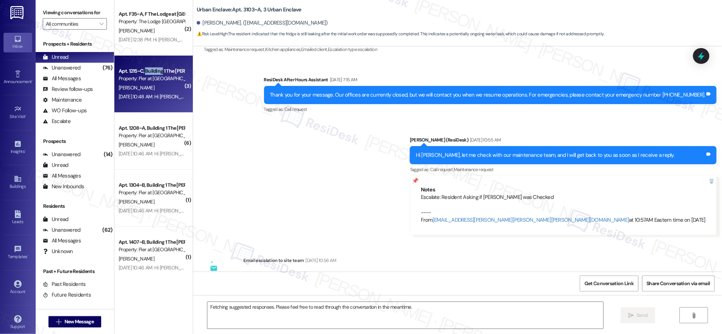
click at [144, 72] on div "Apt. 1215~C, Building 1 The [PERSON_NAME]" at bounding box center [152, 70] width 66 height 7
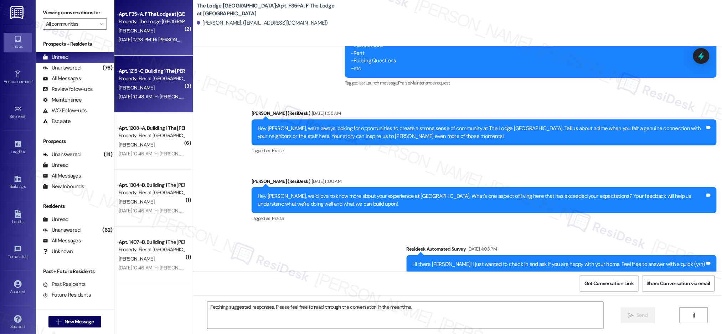
click at [150, 40] on div "Aug 28, 2025 at 12:38 PM: Hi Ryan! I'm checking in on your latest work order (S…" at bounding box center [330, 39] width 423 height 6
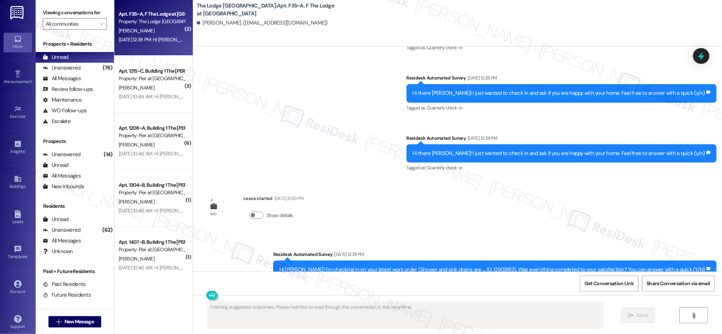
click at [148, 86] on div "[PERSON_NAME]" at bounding box center [151, 87] width 67 height 9
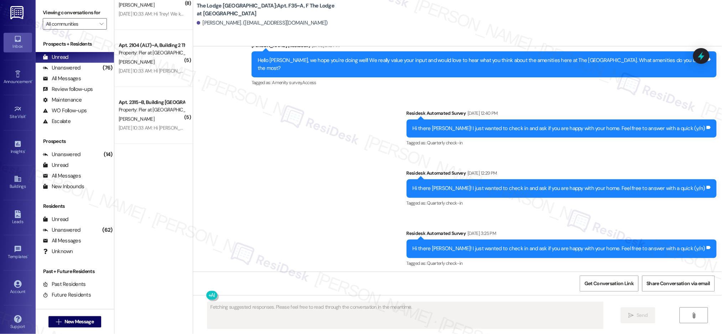
scroll to position [407, 0]
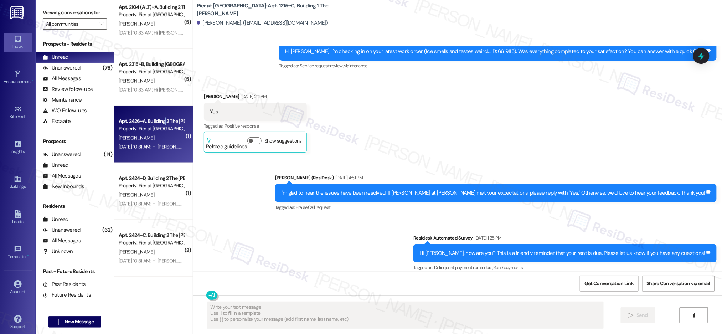
click at [160, 118] on div "Apt. 2426~A, Building 2 The [PERSON_NAME]" at bounding box center [152, 121] width 66 height 7
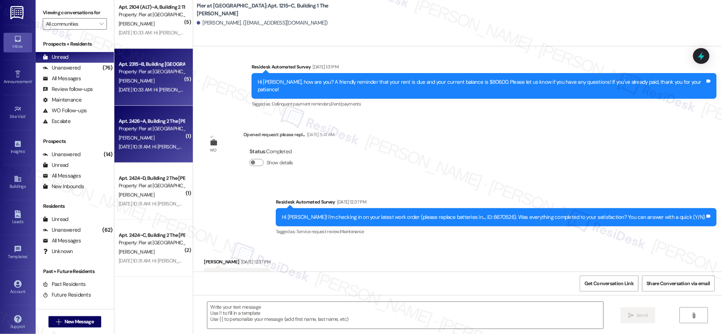
type textarea "Fetching suggested responses. Please feel free to read through the conversation…"
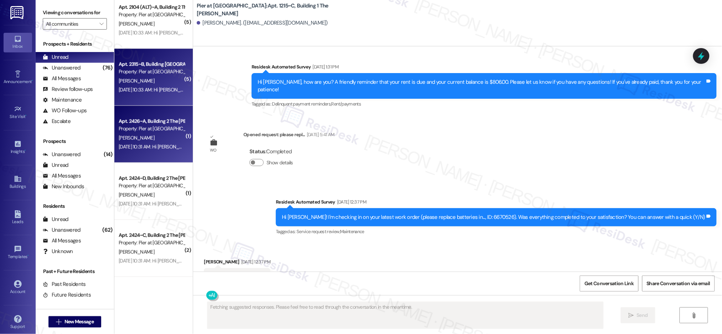
click at [156, 72] on div "Property: Pier at [GEOGRAPHIC_DATA]" at bounding box center [152, 71] width 66 height 7
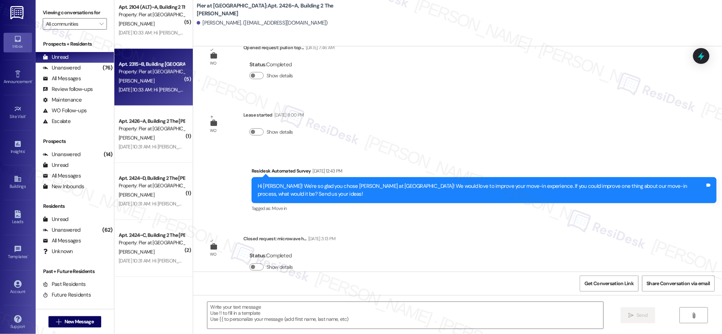
click at [156, 72] on div "Property: Pier at [GEOGRAPHIC_DATA]" at bounding box center [152, 71] width 66 height 7
type textarea "Fetching suggested responses. Please feel free to read through the conversation…"
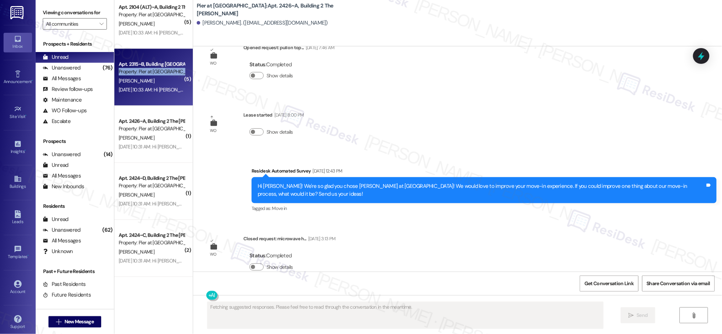
click at [156, 72] on div "Property: Pier at [GEOGRAPHIC_DATA]" at bounding box center [152, 71] width 66 height 7
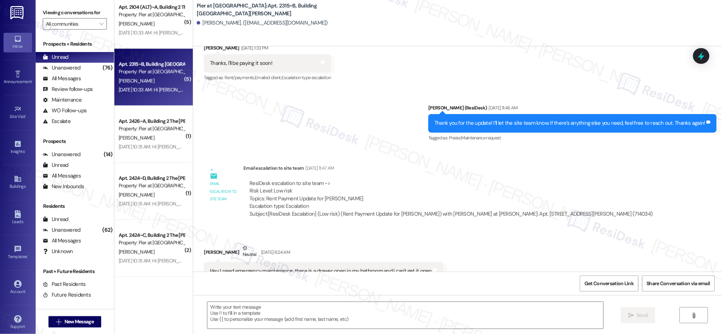
scroll to position [1780, 0]
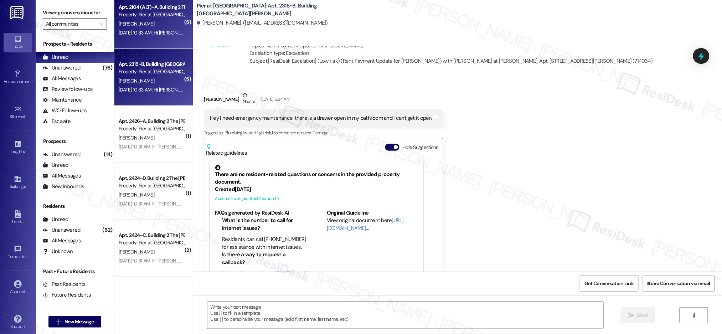
click at [161, 38] on div "Apt. 2104 (ALT)~A, Building 2 The Pier Conway Property: Pier at Conway B. Lutz …" at bounding box center [153, 20] width 78 height 57
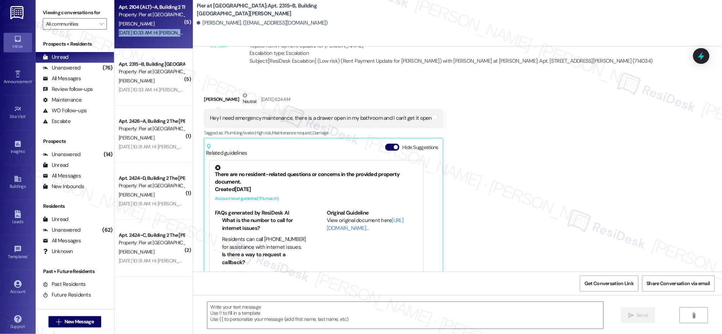
click at [161, 38] on div "Apt. 2104 (ALT)~A, Building 2 The Pier Conway Property: Pier at Conway B. Lutz …" at bounding box center [153, 20] width 78 height 57
type textarea "Fetching suggested responses. Please feel free to read through the conversation…"
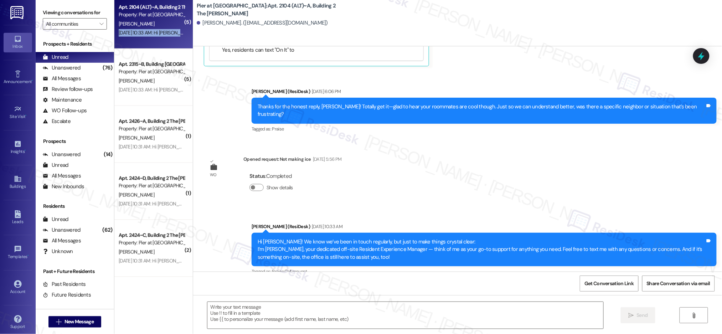
scroll to position [1642, 0]
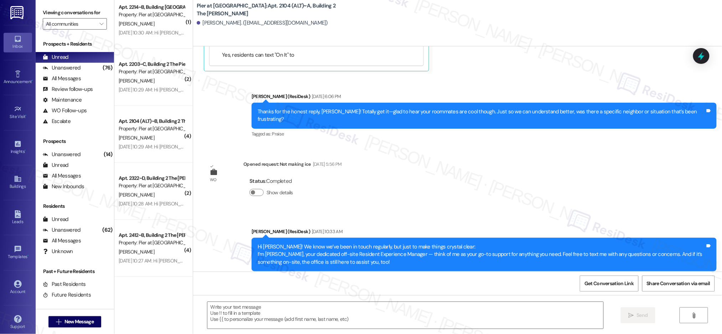
drag, startPoint x: 316, startPoint y: 174, endPoint x: 329, endPoint y: 187, distance: 17.9
click at [316, 174] on div "Status : Completed Show details" at bounding box center [292, 188] width 98 height 36
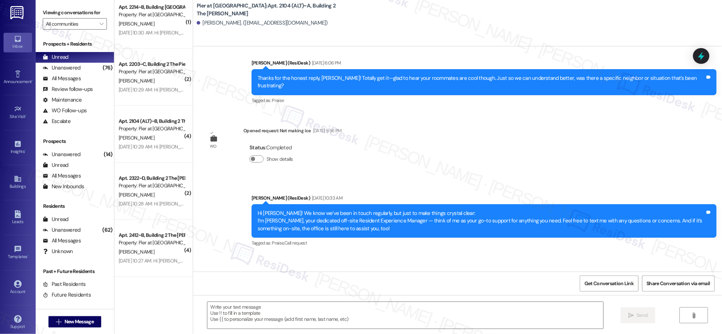
scroll to position [1708, 0]
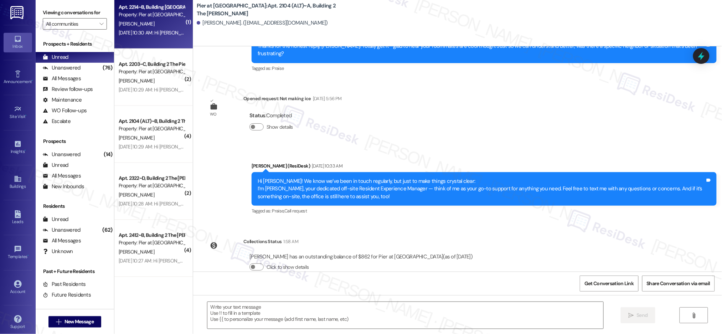
click at [145, 32] on div "Aug 28, 2025 at 10:30 AM: Hi Jenna! We know we’ve been in touch regularly, but …" at bounding box center [500, 33] width 762 height 6
type textarea "Fetching suggested responses. Please feel free to read through the conversation…"
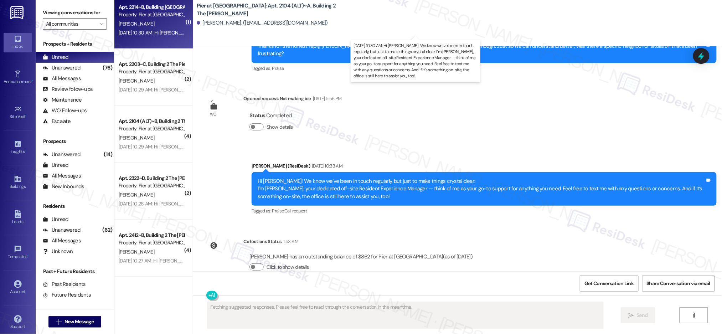
click at [145, 32] on div "Aug 28, 2025 at 10:30 AM: Hi Jenna! We know we’ve been in touch regularly, but …" at bounding box center [500, 33] width 762 height 6
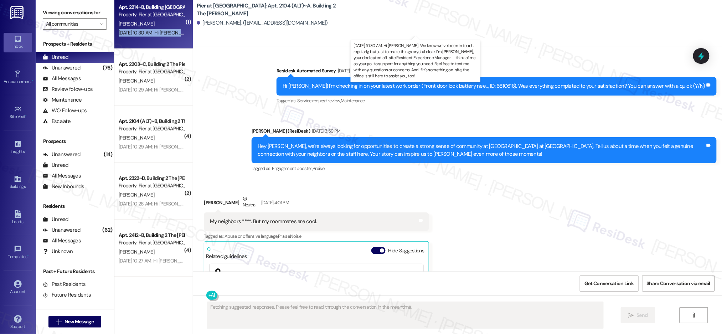
click at [145, 32] on div "Aug 28, 2025 at 10:30 AM: Hi Jenna! We know we’ve been in touch regularly, but …" at bounding box center [500, 33] width 762 height 6
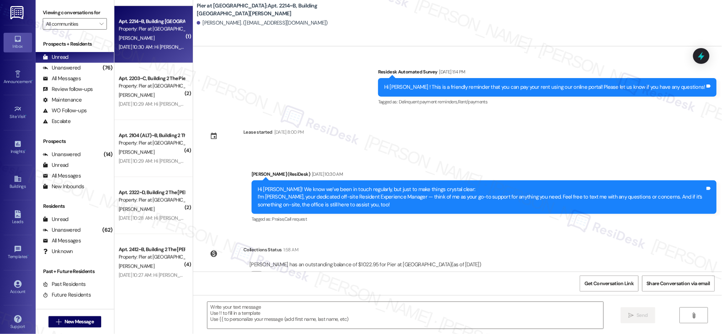
scroll to position [390, 0]
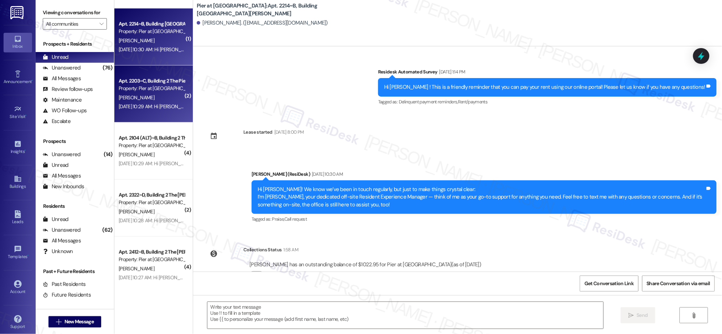
click at [142, 78] on div "Apt. 2203~C, Building 2 The Pier [PERSON_NAME]" at bounding box center [152, 80] width 66 height 7
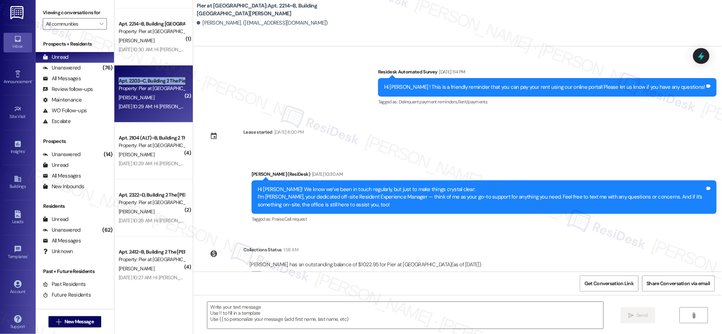
click at [141, 78] on div "Apt. 2203~C, Building 2 The Pier [PERSON_NAME]" at bounding box center [152, 80] width 66 height 7
click at [142, 78] on div "Apt. 2203~C, Building 2 The Pier [PERSON_NAME]" at bounding box center [152, 80] width 66 height 7
type textarea "Fetching suggested responses. Please feel free to read through the conversation…"
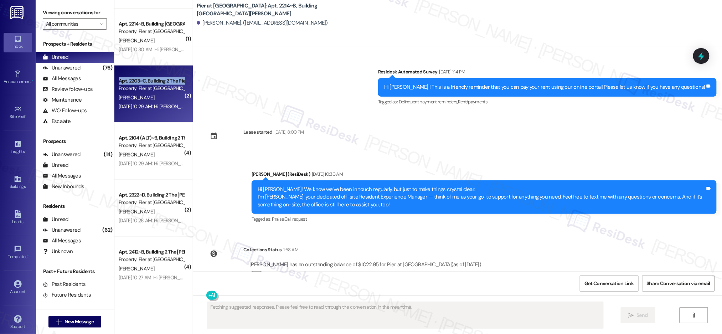
click at [142, 78] on div "Apt. 2203~C, Building 2 The Pier [PERSON_NAME]" at bounding box center [152, 80] width 66 height 7
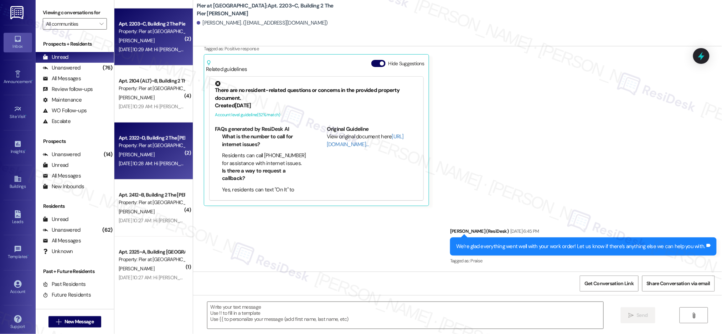
click at [146, 148] on div "Property: Pier at [GEOGRAPHIC_DATA]" at bounding box center [152, 145] width 66 height 7
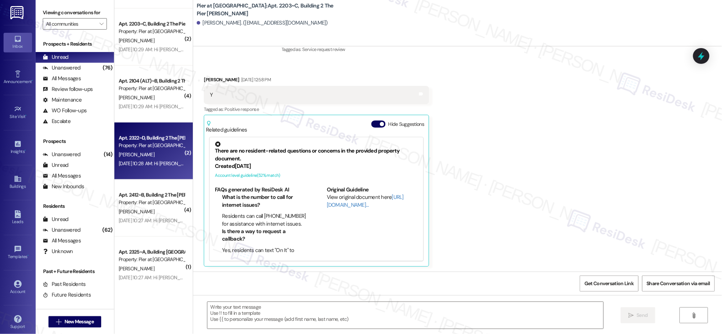
click at [146, 149] on div "Property: Pier at [GEOGRAPHIC_DATA]" at bounding box center [152, 145] width 66 height 7
type textarea "Fetching suggested responses. Please feel free to read through the conversation…"
click at [146, 149] on div "Property: Pier at [GEOGRAPHIC_DATA]" at bounding box center [152, 145] width 66 height 7
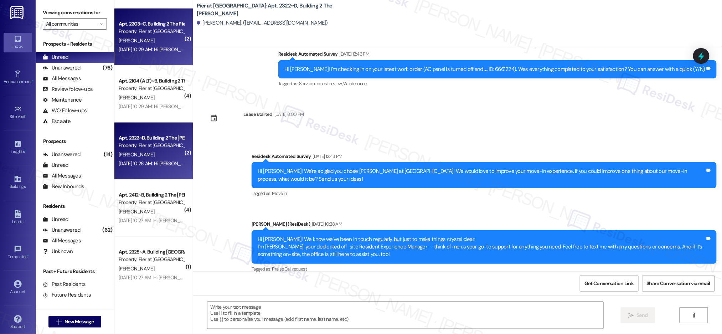
click at [127, 40] on span "[PERSON_NAME]" at bounding box center [137, 40] width 36 height 6
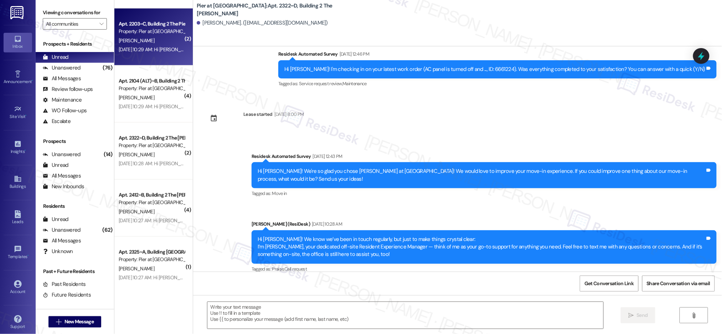
click at [127, 41] on span "[PERSON_NAME]" at bounding box center [137, 40] width 36 height 6
click at [127, 40] on span "[PERSON_NAME]" at bounding box center [137, 40] width 36 height 6
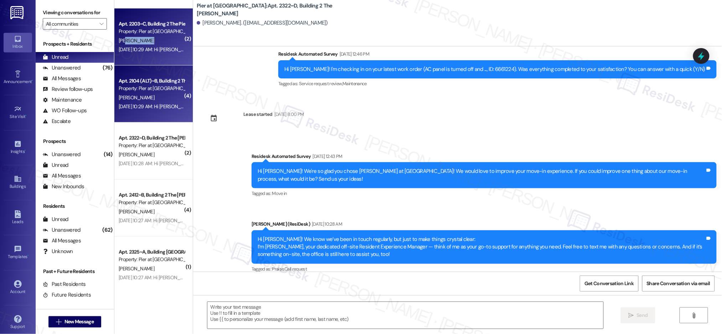
type textarea "Fetching suggested responses. Please feel free to read through the conversation…"
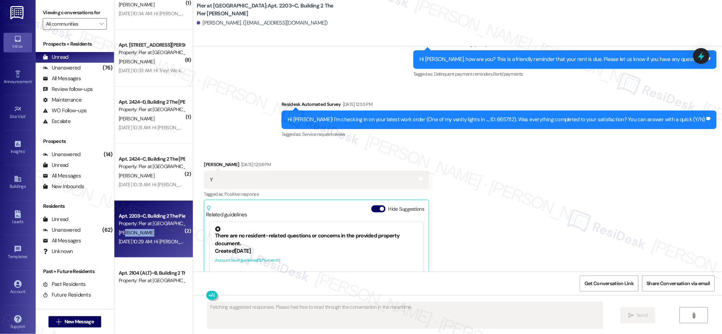
scroll to position [0, 0]
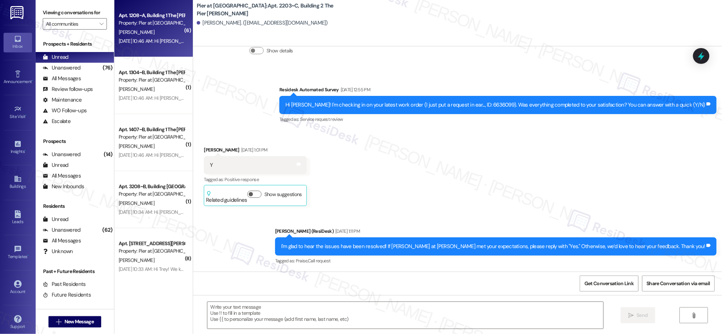
click at [150, 38] on div "Aug 28, 2025 at 10:46 AM: Hi Brad! We know we’ve been in touch regularly, but j…" at bounding box center [500, 41] width 762 height 6
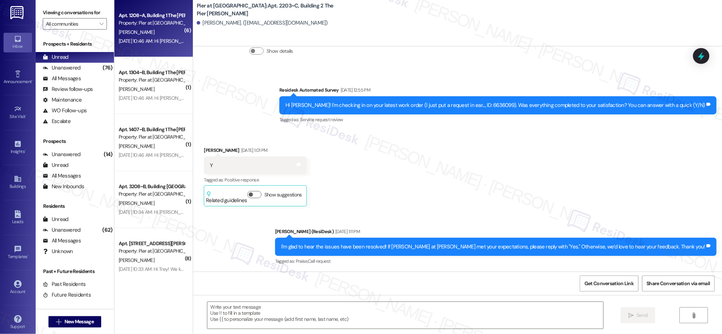
click at [150, 38] on div "Aug 28, 2025 at 10:46 AM: Hi Brad! We know we’ve been in touch regularly, but j…" at bounding box center [500, 41] width 762 height 6
type textarea "Fetching suggested responses. Please feel free to read through the conversation…"
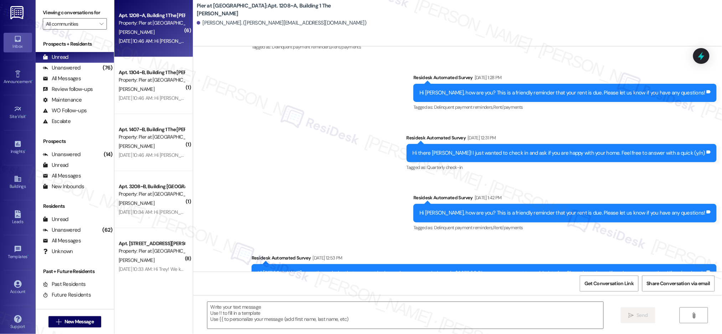
click at [149, 40] on div "Aug 28, 2025 at 10:46 AM: Hi Brad! We know we’ve been in touch regularly, but j…" at bounding box center [500, 41] width 762 height 6
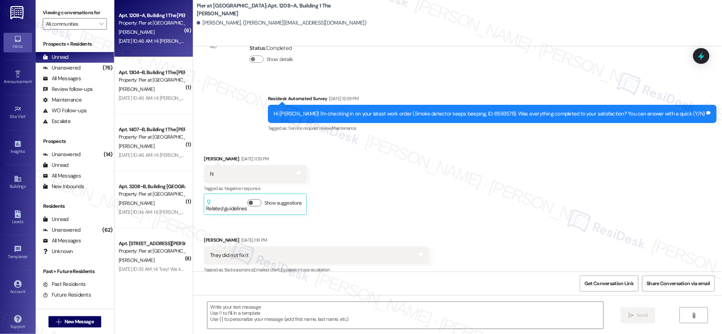
click at [149, 39] on div "Aug 28, 2025 at 10:46 AM: Hi Brad! We know we’ve been in touch regularly, but j…" at bounding box center [500, 41] width 762 height 6
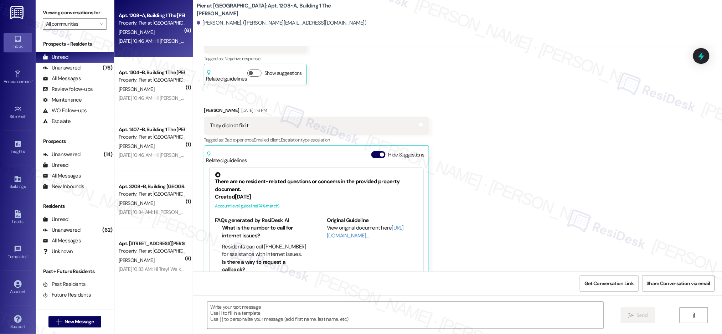
click at [148, 16] on div "Apt. 1208~A, Building 1 The [PERSON_NAME]" at bounding box center [152, 15] width 66 height 7
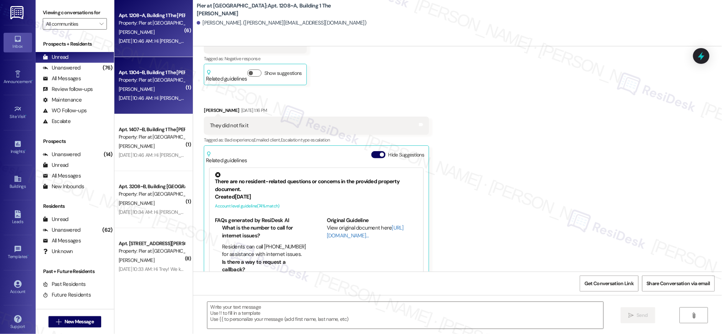
click at [143, 66] on div "Apt. 1304~B, Building 1 The Pier Conway Property: Pier at Conway K. Kashlak Aug…" at bounding box center [153, 85] width 78 height 57
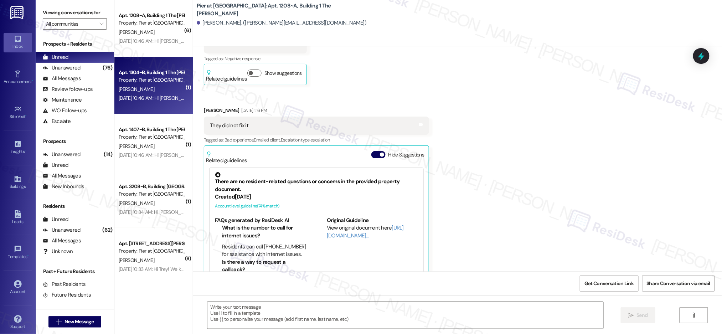
click at [144, 72] on div "Apt. 1304~B, Building 1 The [PERSON_NAME]" at bounding box center [152, 72] width 66 height 7
type textarea "Fetching suggested responses. Please feel free to read through the conversation…"
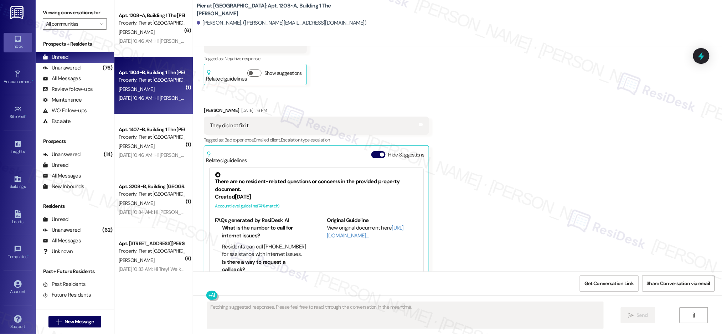
scroll to position [487, 0]
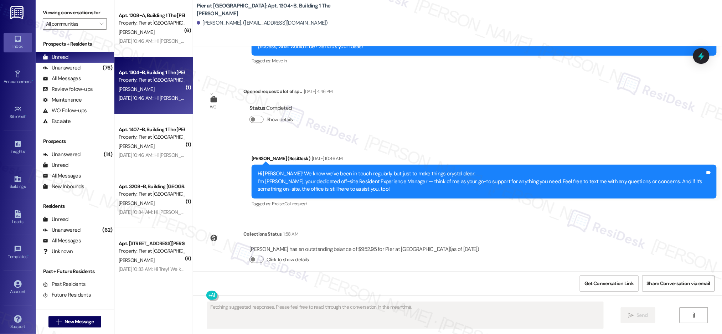
click at [149, 108] on div "Apt. 1304~B, Building 1 The Pier Conway Property: Pier at Conway K. Kashlak Aug…" at bounding box center [153, 85] width 78 height 57
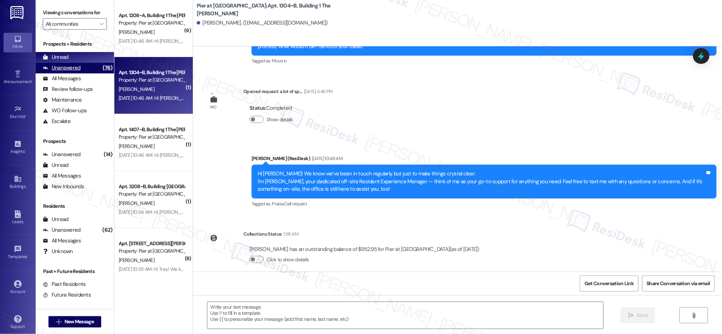
click at [80, 65] on div "Unanswered (76)" at bounding box center [75, 68] width 78 height 11
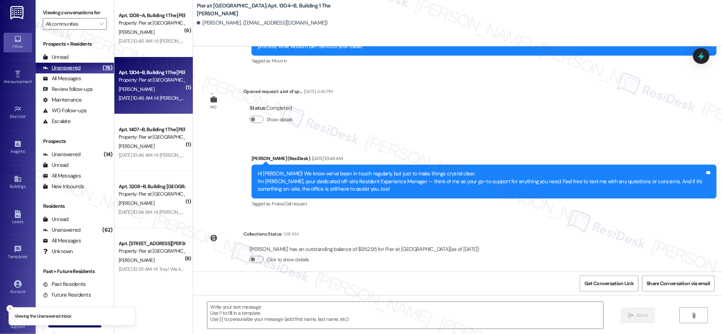
click at [80, 66] on div "Unanswered (76)" at bounding box center [75, 68] width 78 height 11
click at [80, 65] on div "Unanswered (76)" at bounding box center [75, 68] width 78 height 11
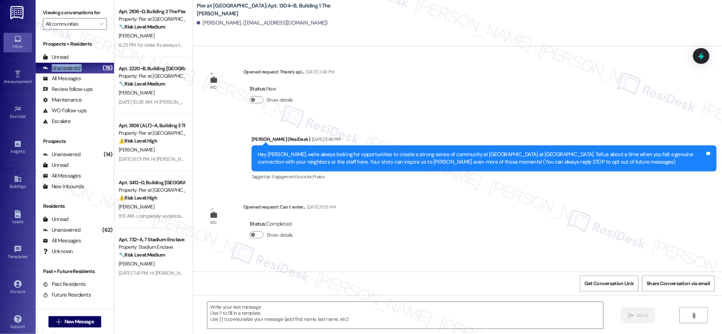
scroll to position [103, 0]
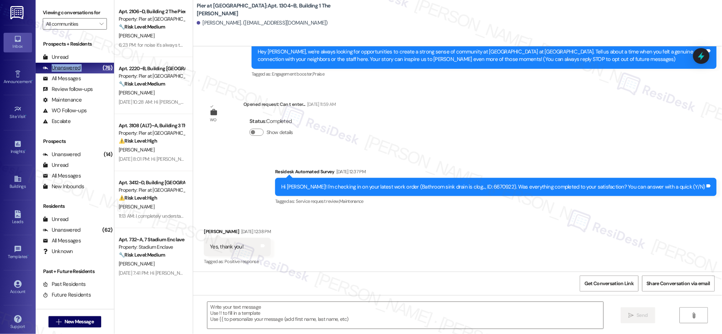
type textarea "Fetching suggested responses. Please feel free to read through the conversation…"
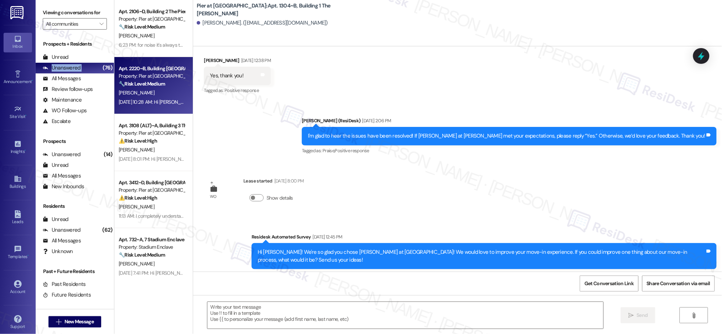
scroll to position [487, 0]
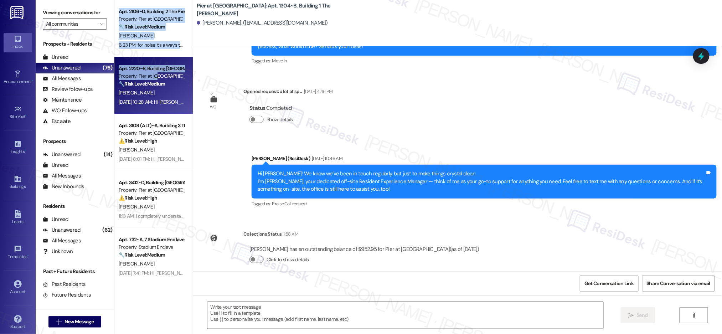
click at [154, 75] on div "Apt. 2106~D, Building 2 The Pier Conway Property: Pier at Conway 🔧 Risk Level: …" at bounding box center [153, 141] width 78 height 283
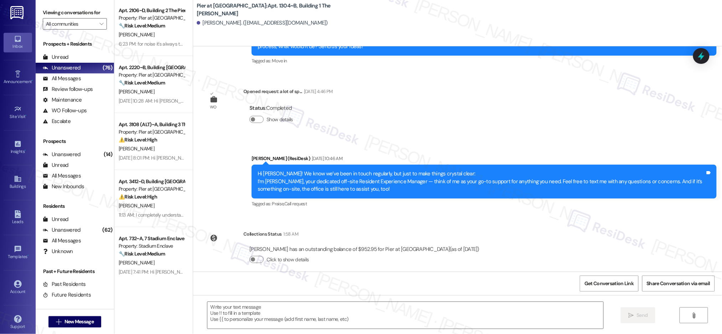
click at [154, 75] on div "Apt. 2106~D, Building 2 The Pier Conway Property: Pier at Conway 🔧 Risk Level: …" at bounding box center [153, 141] width 78 height 283
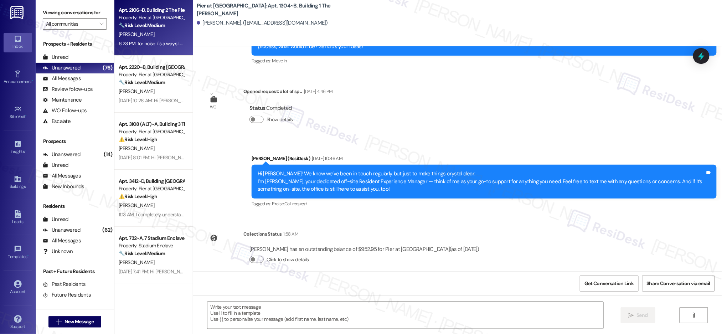
click at [147, 30] on div "[PERSON_NAME]" at bounding box center [151, 34] width 67 height 9
click at [148, 30] on div "[PERSON_NAME]" at bounding box center [151, 34] width 67 height 9
type textarea "Fetching suggested responses. Please feel free to read through the conversation…"
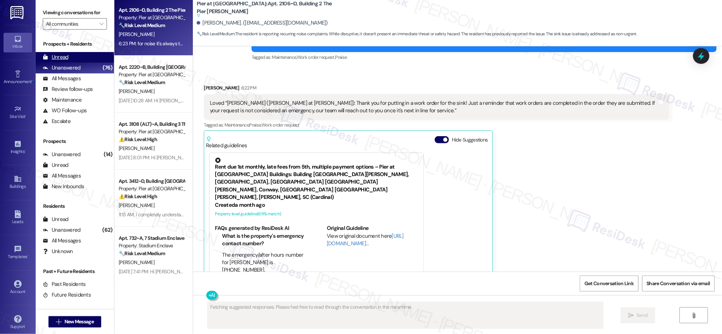
click at [59, 60] on div "Unread" at bounding box center [56, 56] width 26 height 7
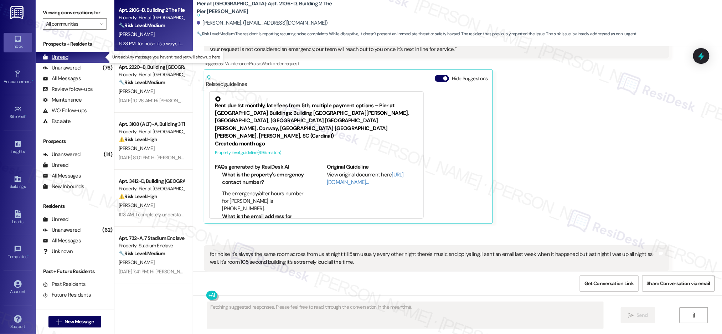
click at [59, 60] on div "Unread" at bounding box center [56, 56] width 26 height 7
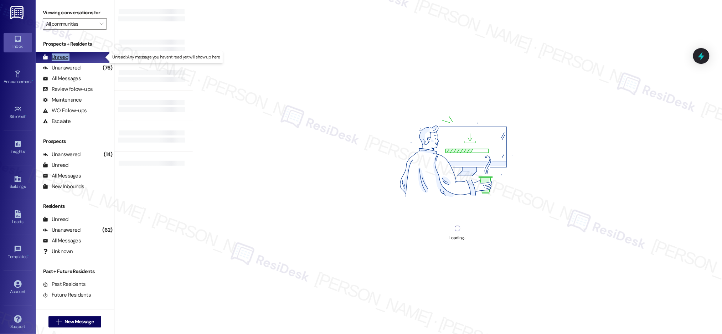
click at [59, 60] on div "Unread" at bounding box center [56, 56] width 26 height 7
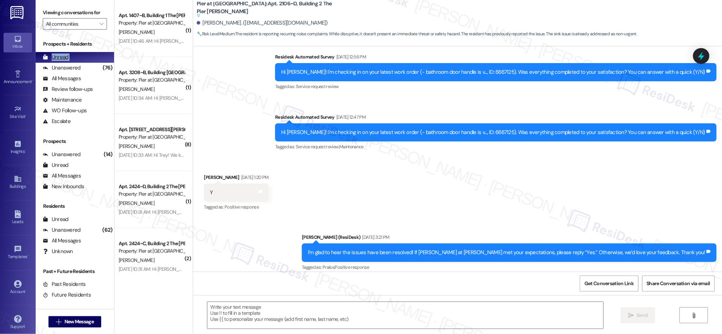
type textarea "Fetching suggested responses. Please feel free to read through the conversation…"
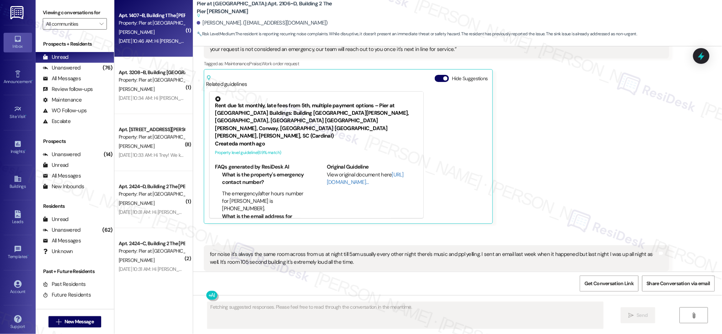
click at [142, 38] on div "Aug 28, 2025 at 10:46 AM: Hi Olivia! We know we’ve been in touch regularly, but…" at bounding box center [500, 41] width 762 height 6
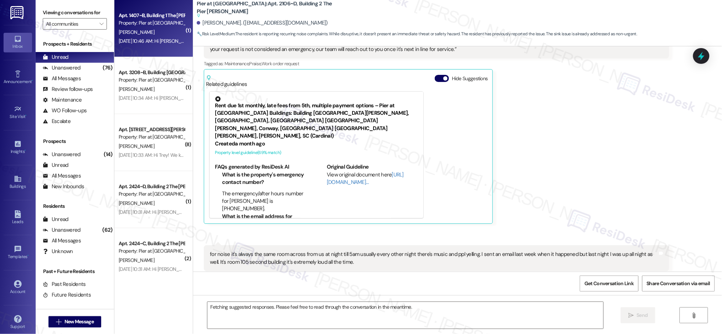
click at [142, 38] on div "Aug 28, 2025 at 10:46 AM: Hi Olivia! We know we’ve been in touch regularly, but…" at bounding box center [500, 41] width 762 height 6
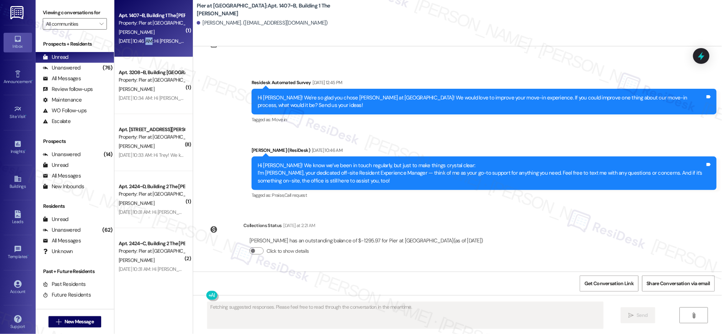
scroll to position [736, 0]
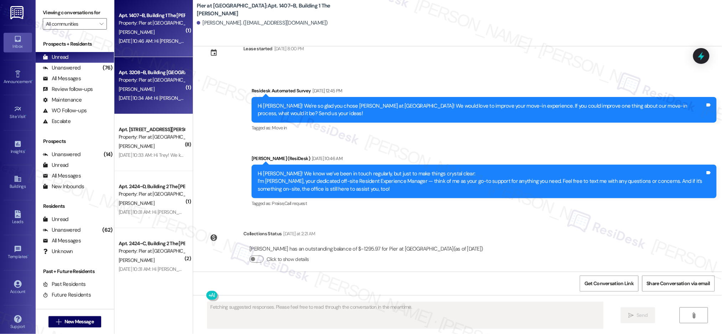
click at [154, 73] on div "Apt. 3208~B, Building [GEOGRAPHIC_DATA][PERSON_NAME]" at bounding box center [152, 72] width 66 height 7
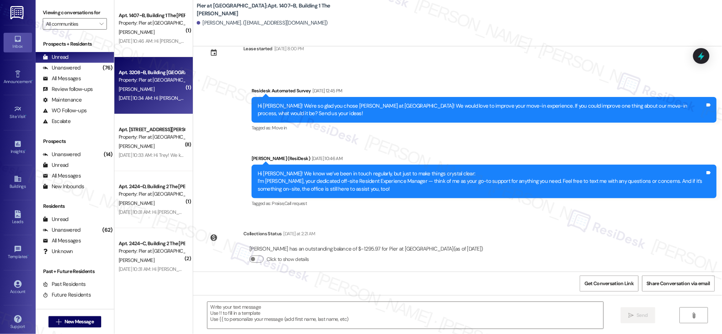
click at [154, 73] on div "Apt. 3208~B, Building [GEOGRAPHIC_DATA][PERSON_NAME]" at bounding box center [152, 72] width 66 height 7
type textarea "Fetching suggested responses. Please feel free to read through the conversation…"
click at [154, 74] on div "Apt. 3208~B, Building [GEOGRAPHIC_DATA][PERSON_NAME]" at bounding box center [152, 72] width 66 height 7
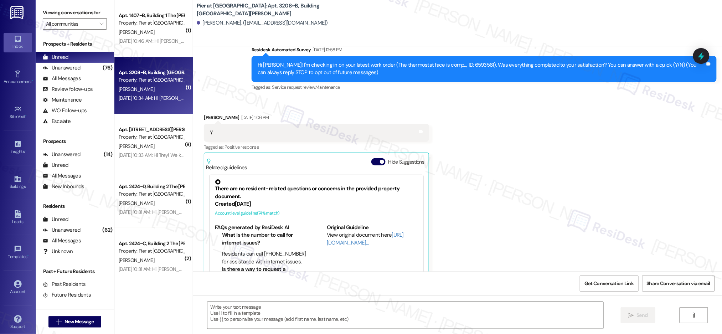
click at [154, 57] on div "Apt. 3208~B, Building 3 The Pier Conway Property: Pier at Conway K. Kakalec Aug…" at bounding box center [153, 85] width 78 height 57
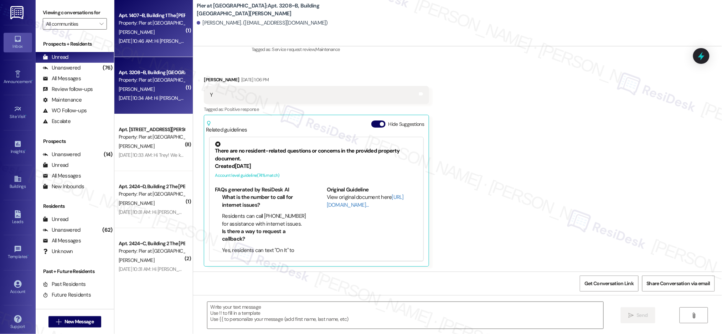
type textarea "Fetching suggested responses. Please feel free to read through the conversation…"
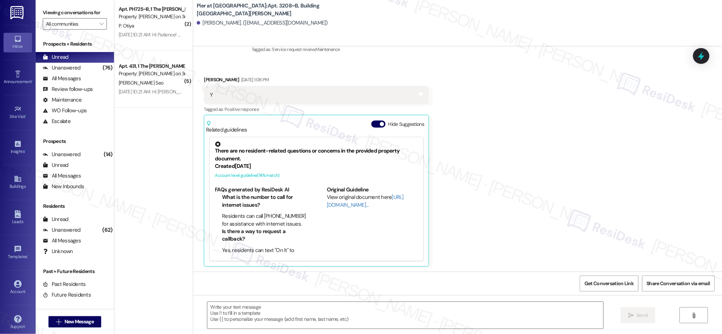
scroll to position [874, 0]
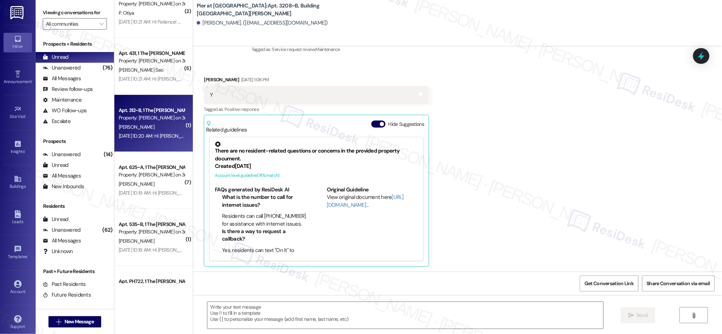
click at [157, 147] on div "Apt. 312~B, 1 The Marshall on 3rd Property: Marshall on 3rd C. Vaughn Aug 28, 2…" at bounding box center [153, 123] width 78 height 57
click at [157, 145] on div "Apt. 312~B, 1 The Marshall on 3rd Property: Marshall on 3rd C. Vaughn Aug 28, 2…" at bounding box center [153, 123] width 78 height 57
type textarea "Fetching suggested responses. Please feel free to read through the conversation…"
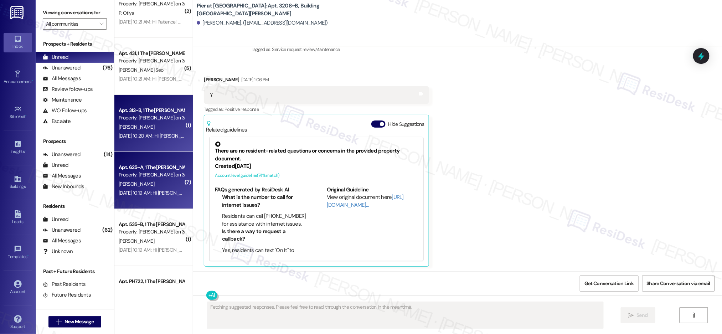
click at [149, 191] on div "Aug 28, 2025 at 10:19 AM: Hi Lina! We know we’ve been in touch regularly, but j…" at bounding box center [499, 192] width 761 height 6
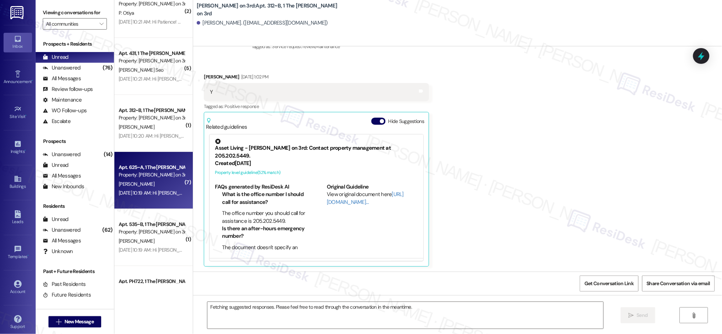
click at [149, 191] on div "Aug 28, 2025 at 10:19 AM: Hi Lina! We know we’ve been in touch regularly, but j…" at bounding box center [499, 192] width 761 height 6
type textarea "Fetching suggested responses. Please feel free to read through the conversation…"
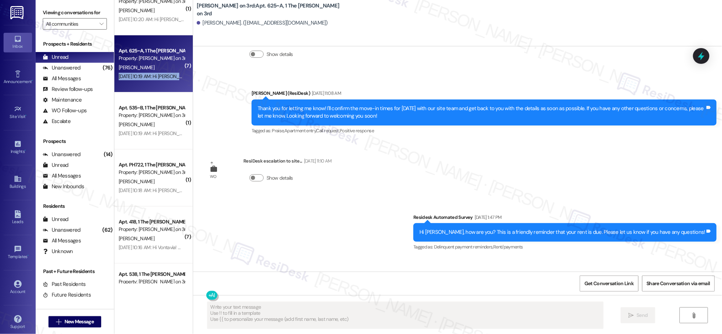
scroll to position [1006, 0]
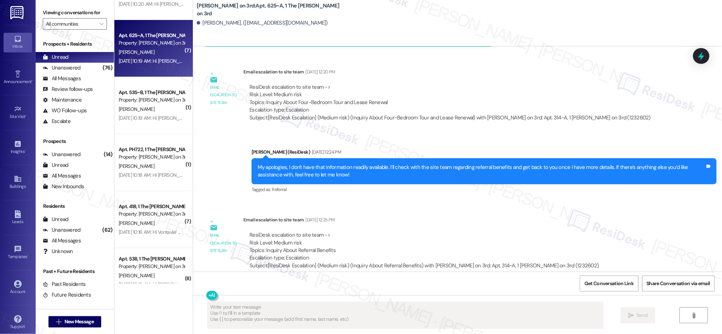
click at [142, 195] on div "( 2 ) Apt. PH725~B, 1 The Marshall on 3rd Property: Marshall on 3rd P. Otiya Au…" at bounding box center [153, 141] width 78 height 283
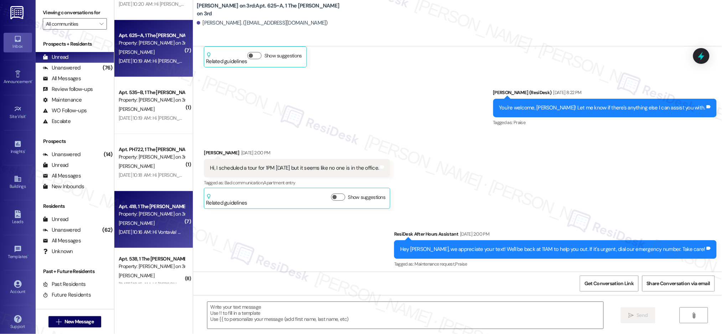
click at [142, 195] on div "Apt. 418, 1 The Marshall on 3rd Property: Marshall on 3rd V. Davis Aug 28, 2025…" at bounding box center [153, 219] width 78 height 57
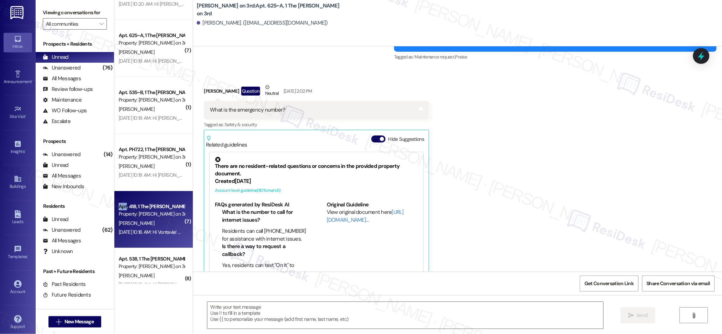
click at [143, 193] on div "Apt. 418, 1 The Marshall on 3rd Property: Marshall on 3rd V. Davis Aug 28, 2025…" at bounding box center [153, 219] width 78 height 57
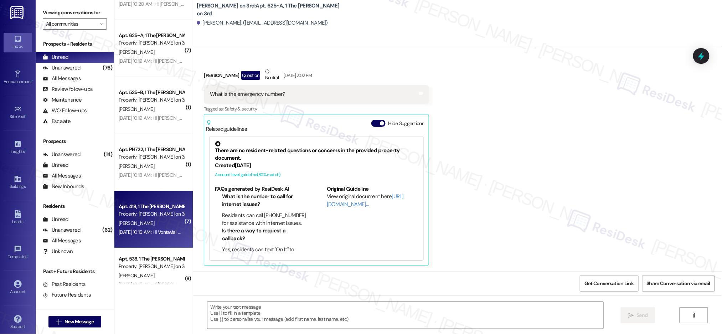
click at [143, 193] on div "Apt. 418, 1 The Marshall on 3rd Property: Marshall on 3rd V. Davis Aug 28, 2025…" at bounding box center [153, 219] width 78 height 57
type textarea "Fetching suggested responses. Please feel free to read through the conversation…"
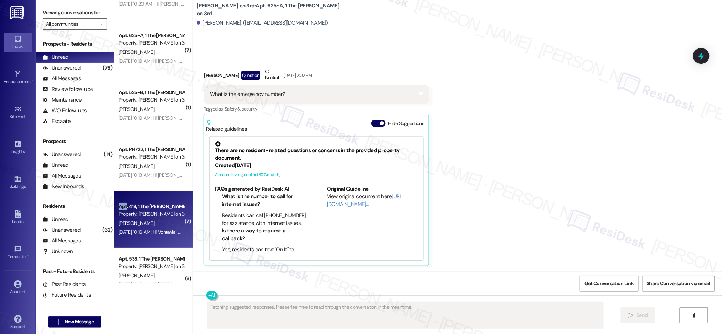
click at [143, 193] on div "Apt. 418, 1 The Marshall on 3rd Property: Marshall on 3rd V. Davis Aug 28, 2025…" at bounding box center [153, 219] width 78 height 57
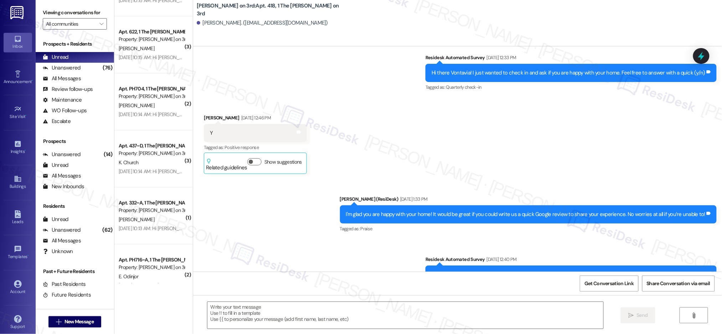
scroll to position [1352, 0]
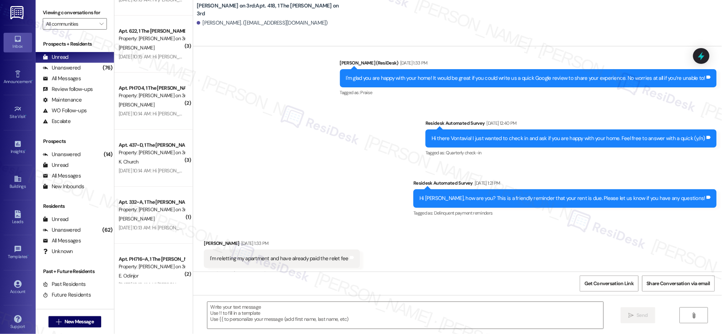
click at [140, 208] on div "( 7 ) Apt. 418, 1 The Marshall on 3rd Property: Marshall on 3rd V. Davis Aug 28…" at bounding box center [153, 141] width 78 height 283
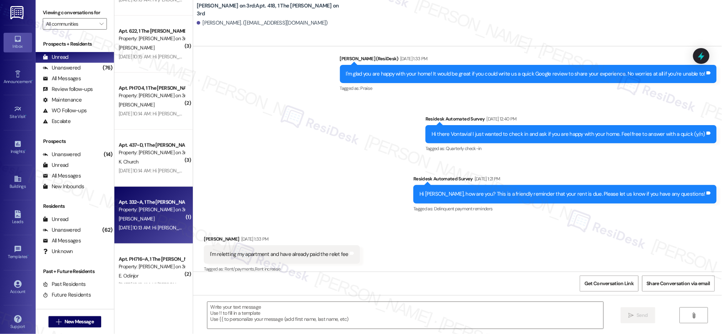
click at [141, 207] on div "Property: [PERSON_NAME] on 3rd" at bounding box center [152, 209] width 66 height 7
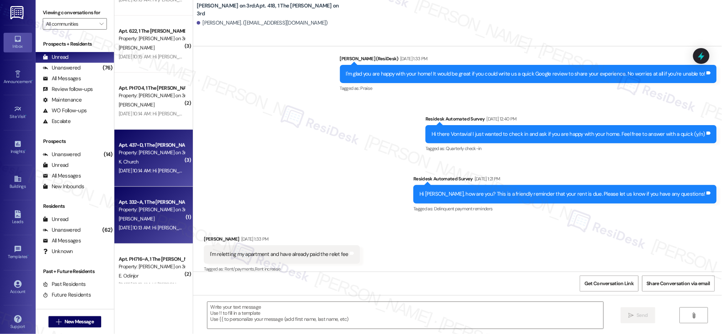
click at [144, 163] on div "K. Church" at bounding box center [151, 161] width 67 height 9
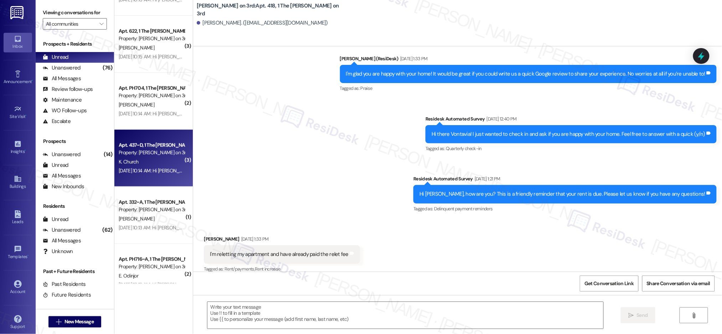
click at [144, 163] on div "K. Church" at bounding box center [151, 161] width 67 height 9
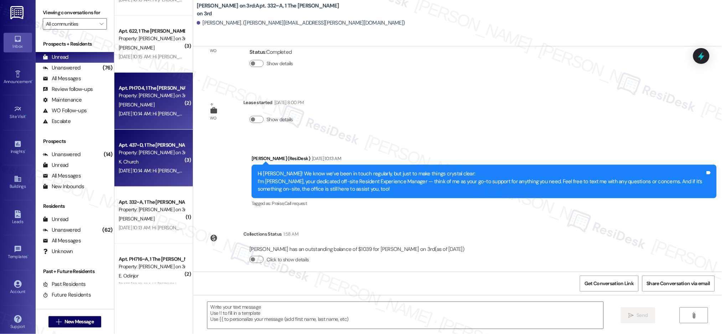
click at [142, 95] on div "Property: [PERSON_NAME] on 3rd" at bounding box center [152, 95] width 66 height 7
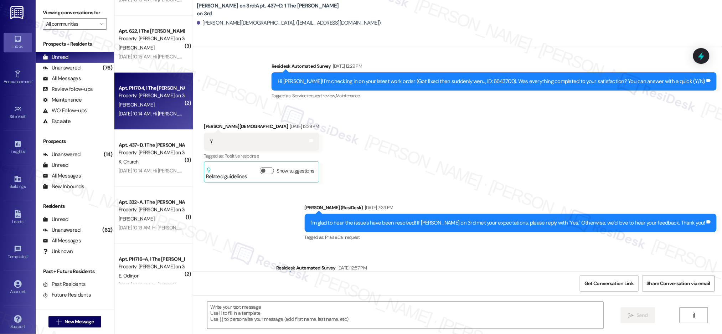
click at [142, 95] on div "Property: [PERSON_NAME] on 3rd" at bounding box center [152, 95] width 66 height 7
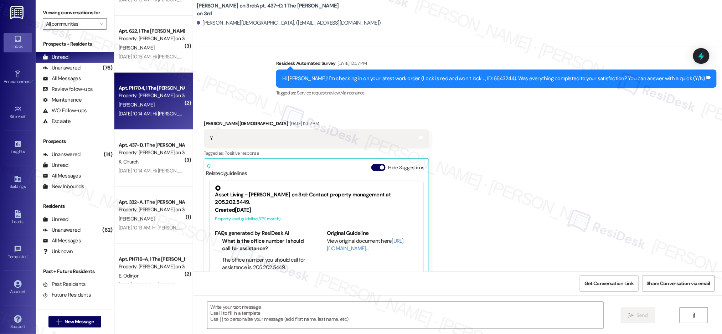
type textarea "Fetching suggested responses. Please feel free to read through the conversation…"
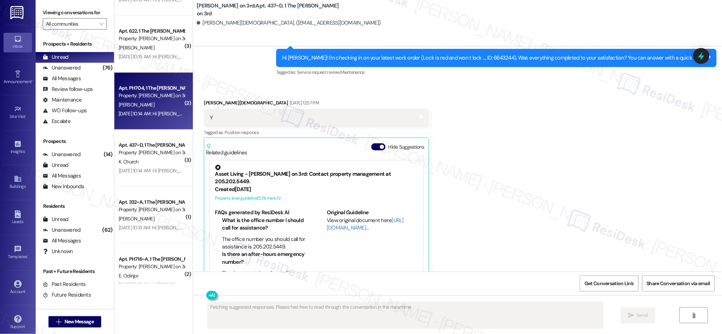
scroll to position [653, 0]
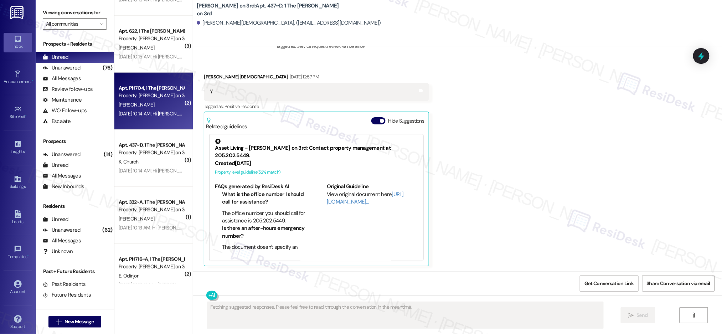
click at [142, 73] on div "Apt. PH704, 1 The Marshall on 3rd Property: Marshall on 3rd M. Nalls Aug 28, 20…" at bounding box center [153, 101] width 78 height 57
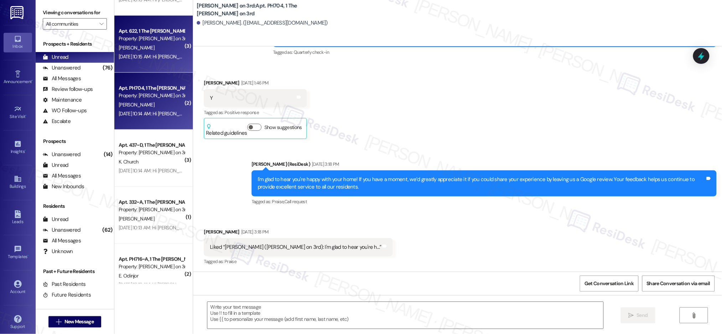
type textarea "Fetching suggested responses. Please feel free to read through the conversation…"
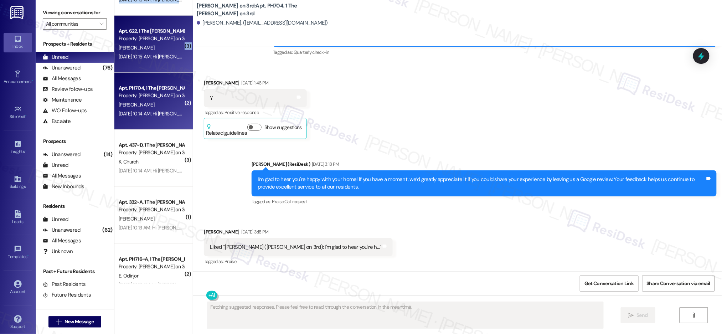
click at [165, 22] on div "Apt. 622, 1 The Marshall on 3rd Property: Marshall on 3rd L. Theos Aug 28, 2025…" at bounding box center [153, 44] width 78 height 57
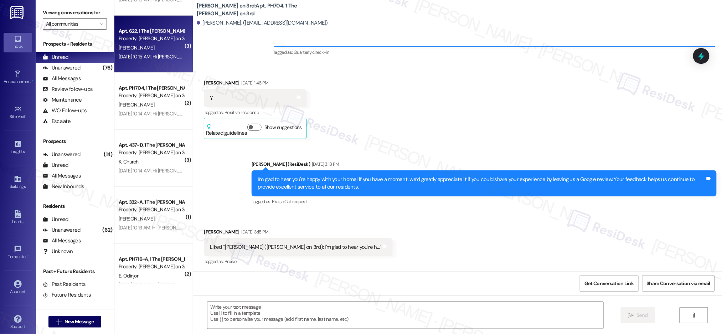
click at [165, 32] on div "Apt. 622, 1 The Marshall on 3rd" at bounding box center [152, 30] width 66 height 7
drag, startPoint x: 165, startPoint y: 22, endPoint x: 165, endPoint y: 32, distance: 10.3
click at [165, 32] on div "Apt. 622, 1 The Marshall on 3rd" at bounding box center [152, 30] width 66 height 7
type textarea "Fetching suggested responses. Please feel free to read through the conversation…"
drag, startPoint x: 165, startPoint y: 32, endPoint x: 166, endPoint y: 41, distance: 9.0
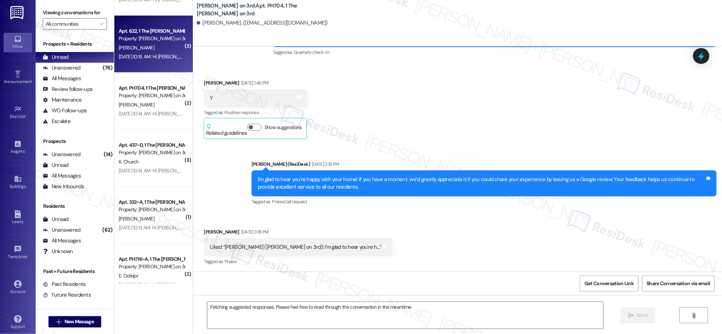
click at [165, 32] on div "Apt. 622, 1 The Marshall on 3rd" at bounding box center [152, 30] width 66 height 7
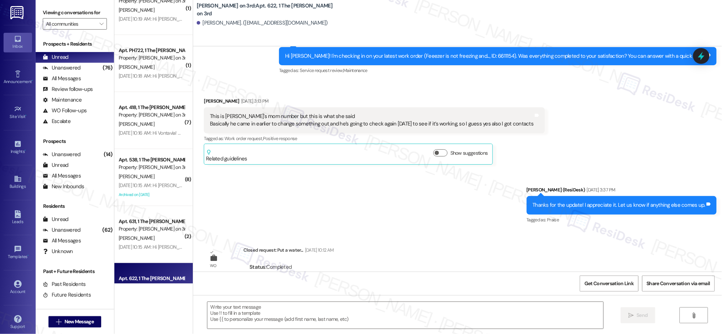
scroll to position [1090, 0]
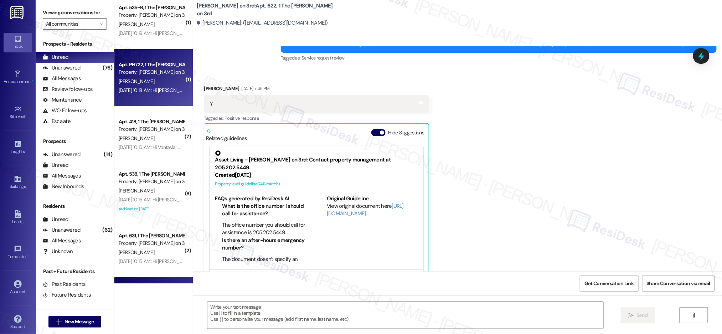
click at [148, 81] on div "S. Stefan" at bounding box center [151, 81] width 67 height 9
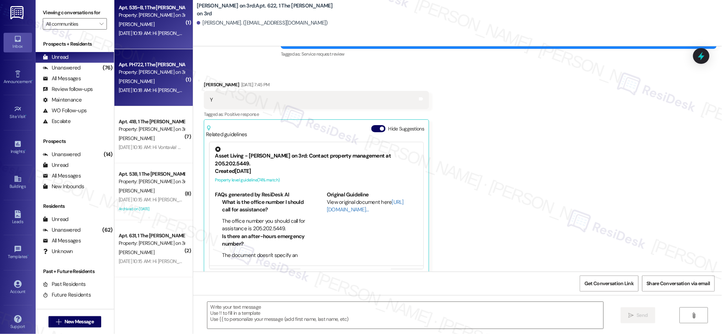
type textarea "Fetching suggested responses. Please feel free to read through the conversation…"
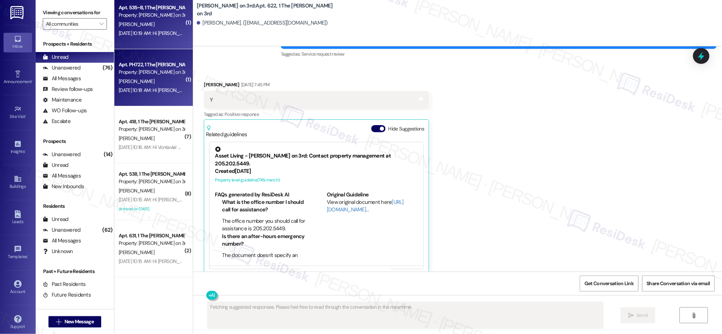
click at [153, 28] on div "B. Ramsey" at bounding box center [151, 24] width 67 height 9
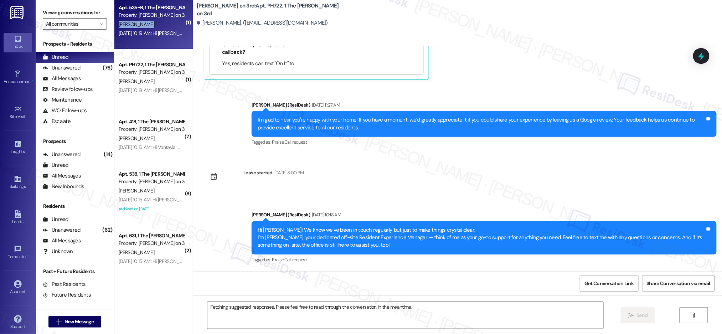
click at [153, 28] on div "B. Ramsey" at bounding box center [151, 24] width 67 height 9
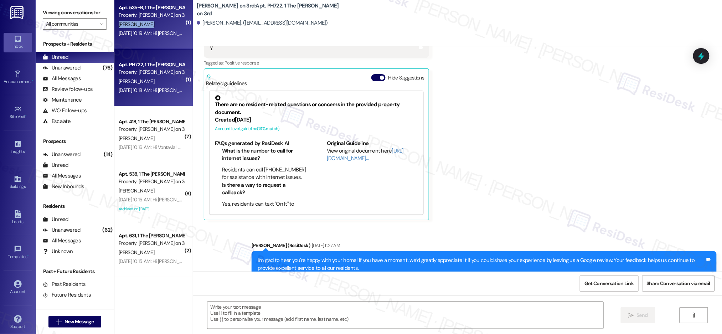
type textarea "Fetching suggested responses. Please feel free to read through the conversation…"
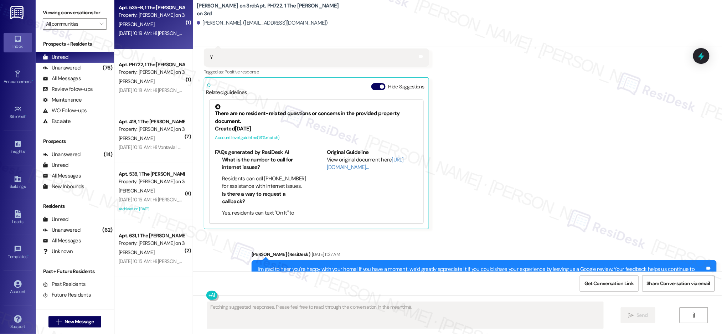
scroll to position [0, 0]
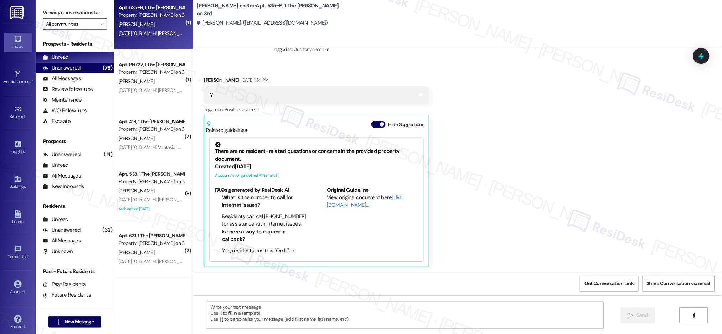
click at [84, 66] on div "Unanswered (76)" at bounding box center [75, 68] width 78 height 11
type textarea "Fetching suggested responses. Please feel free to read through the conversation…"
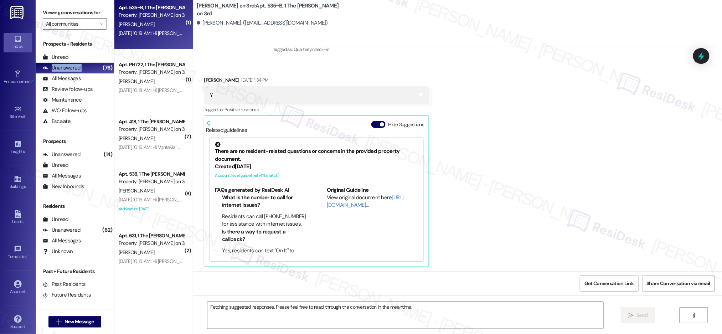
click at [84, 66] on div "Unanswered (76)" at bounding box center [75, 68] width 78 height 11
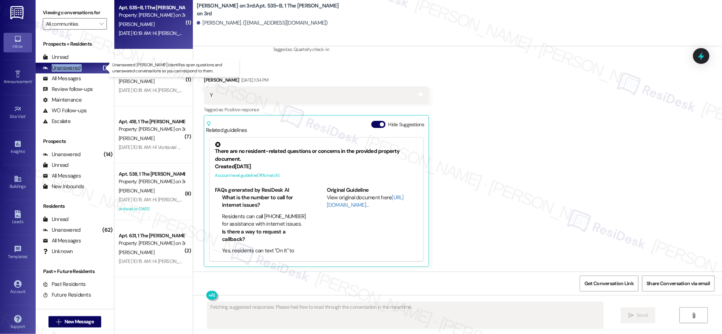
click at [84, 66] on div "Unanswered (76)" at bounding box center [75, 68] width 78 height 11
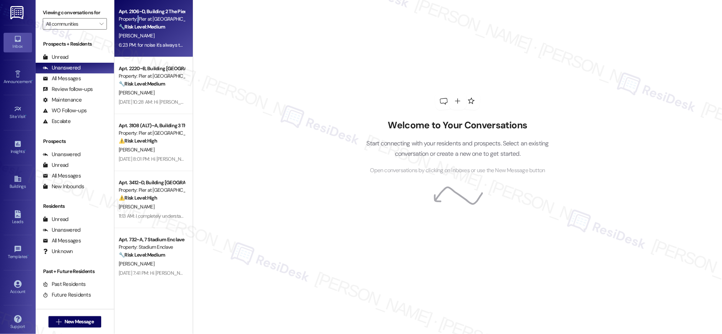
click at [132, 20] on div "Property: Pier at [GEOGRAPHIC_DATA]" at bounding box center [152, 18] width 66 height 7
click at [132, 21] on div "Property: Pier at [GEOGRAPHIC_DATA]" at bounding box center [152, 18] width 66 height 7
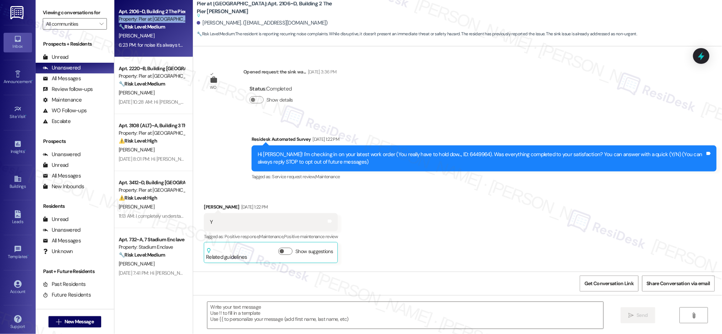
click at [132, 21] on div "Property: Pier at [GEOGRAPHIC_DATA]" at bounding box center [152, 18] width 66 height 7
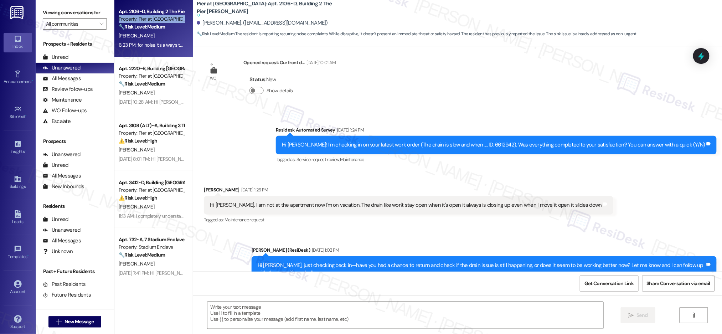
click at [132, 21] on div "Property: Pier at [GEOGRAPHIC_DATA]" at bounding box center [152, 18] width 66 height 7
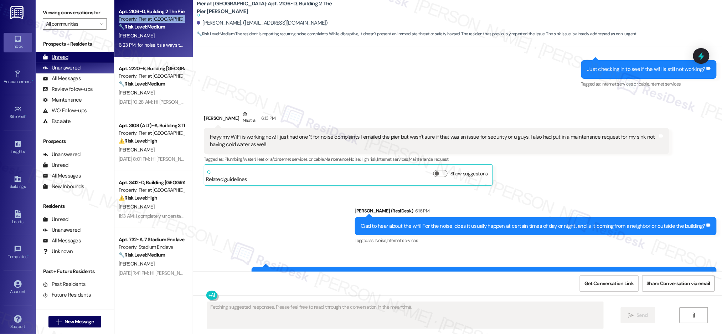
scroll to position [2590, 0]
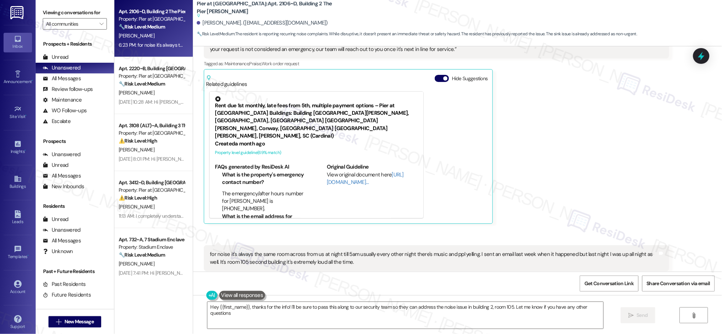
type textarea "Hey {{first_name}}, thanks for the info! I'll be sure to pass this along to our…"
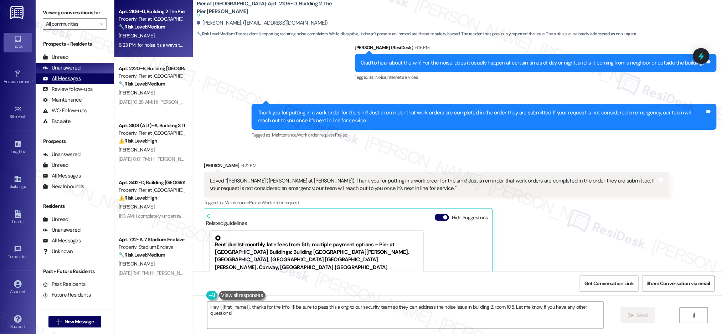
scroll to position [1, 0]
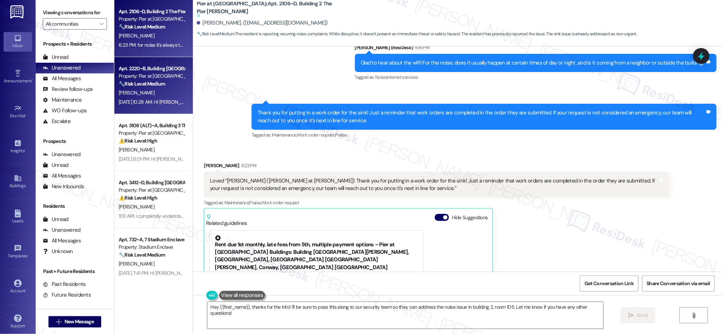
click at [122, 85] on strong "🔧 Risk Level: Medium" at bounding box center [142, 83] width 46 height 6
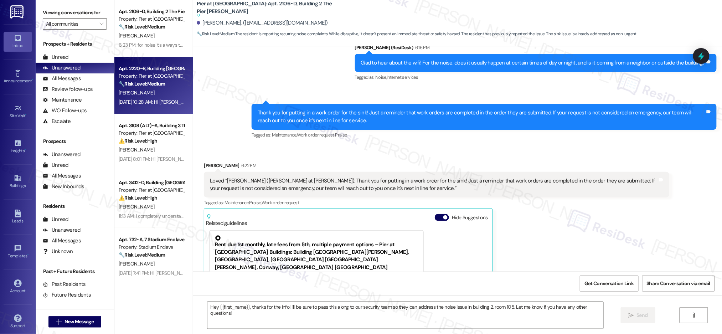
click at [122, 85] on strong "🔧 Risk Level: Medium" at bounding box center [142, 83] width 46 height 6
type textarea "Fetching suggested responses. Please feel free to read through the conversation…"
click at [122, 85] on strong "🔧 Risk Level: Medium" at bounding box center [142, 83] width 46 height 6
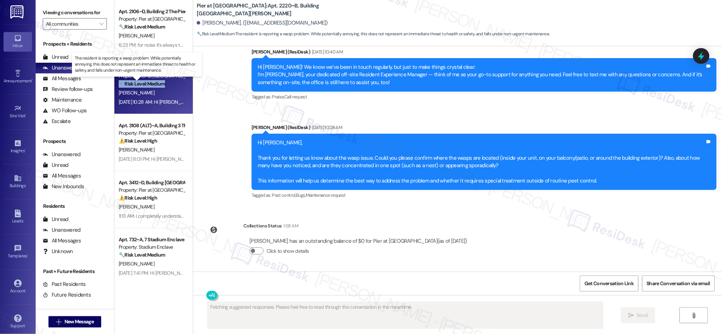
scroll to position [247, 0]
click at [122, 85] on strong "🔧 Risk Level: Medium" at bounding box center [142, 83] width 46 height 6
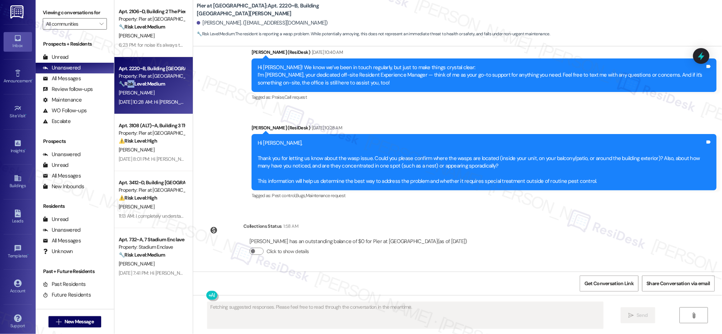
click at [122, 85] on strong "🔧 Risk Level: Medium" at bounding box center [142, 83] width 46 height 6
click at [64, 57] on div "Unread" at bounding box center [56, 56] width 26 height 7
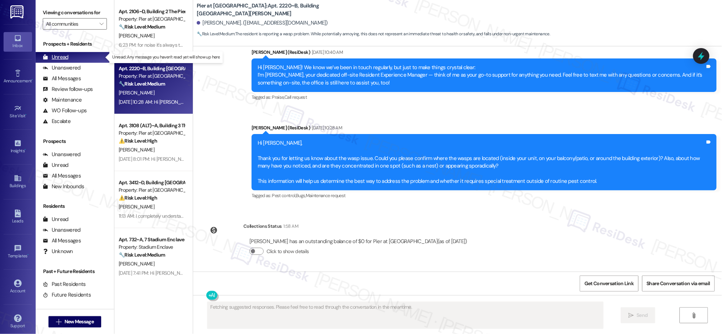
click at [64, 57] on div "Unread" at bounding box center [56, 56] width 26 height 7
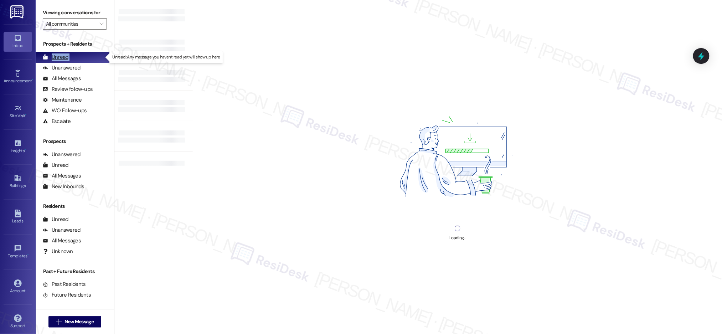
click at [65, 56] on div "Unread" at bounding box center [56, 56] width 26 height 7
click at [65, 55] on div "Unread" at bounding box center [56, 56] width 26 height 7
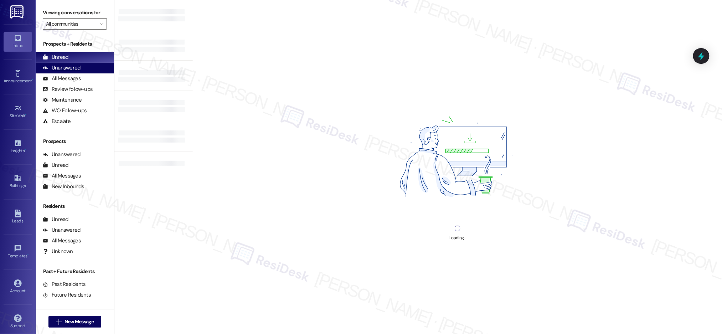
click at [81, 65] on div "Unanswered (0)" at bounding box center [75, 68] width 78 height 11
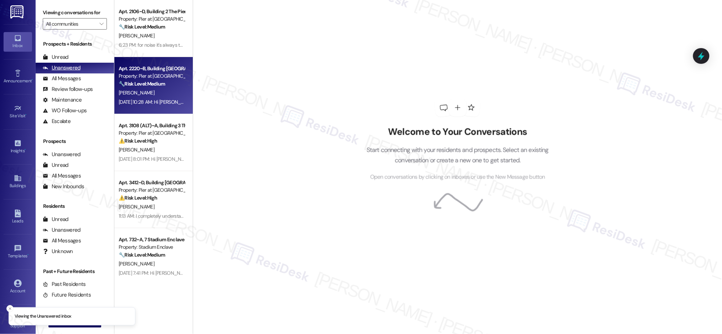
click at [81, 65] on div "Unanswered (0)" at bounding box center [75, 68] width 78 height 11
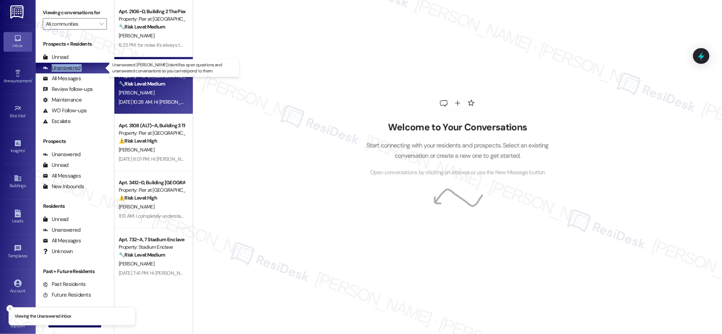
click at [81, 65] on div "Unanswered (0)" at bounding box center [75, 68] width 78 height 11
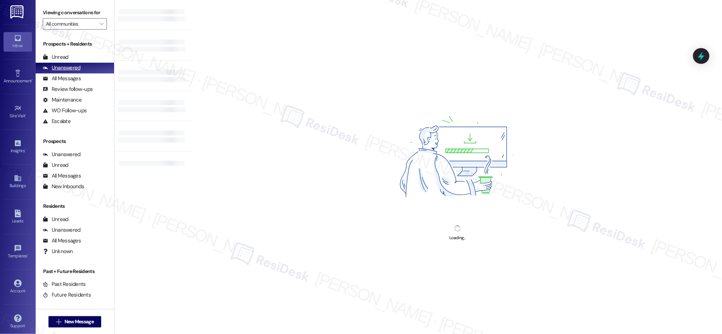
click at [81, 65] on div "Unanswered (0)" at bounding box center [75, 68] width 78 height 11
click at [62, 56] on div "Unread" at bounding box center [56, 56] width 26 height 7
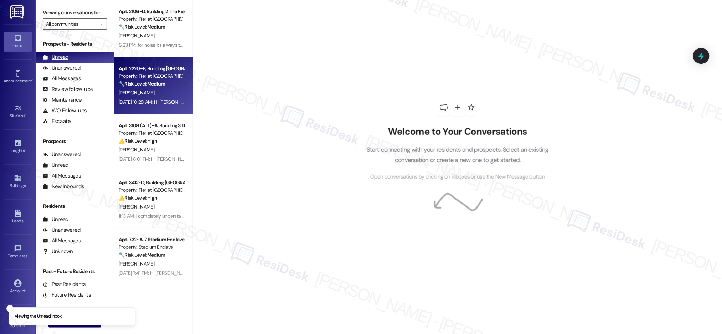
click at [62, 56] on div "Unread" at bounding box center [56, 56] width 26 height 7
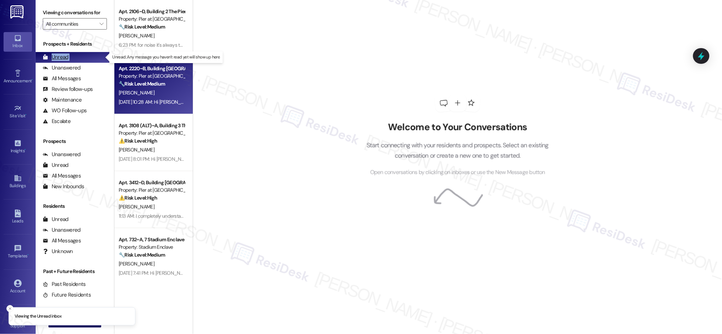
click at [62, 56] on div "Unread" at bounding box center [56, 56] width 26 height 7
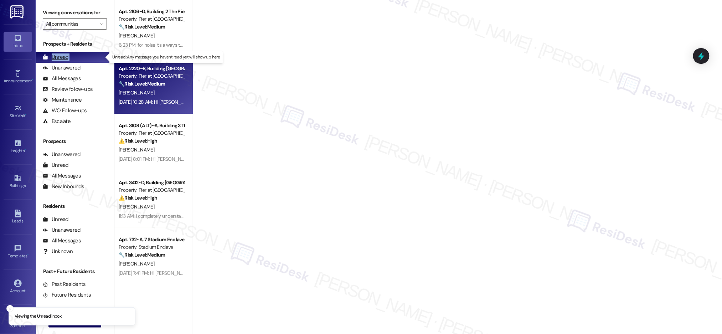
click at [62, 56] on div "Unread" at bounding box center [56, 56] width 26 height 7
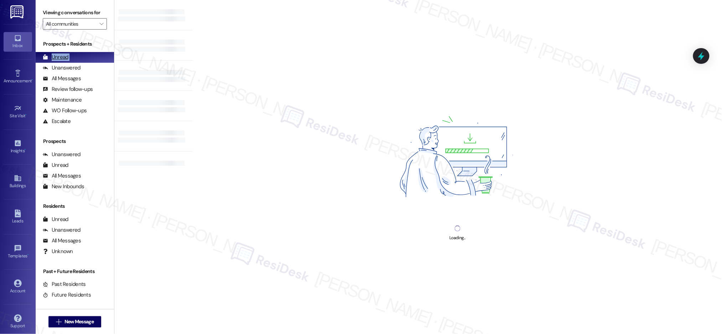
click at [62, 56] on div "Unread" at bounding box center [56, 56] width 26 height 7
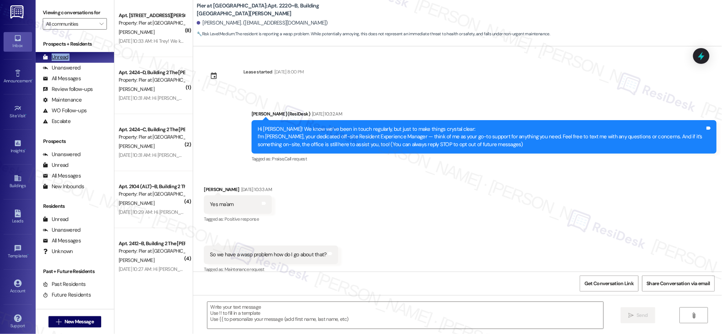
scroll to position [8, 0]
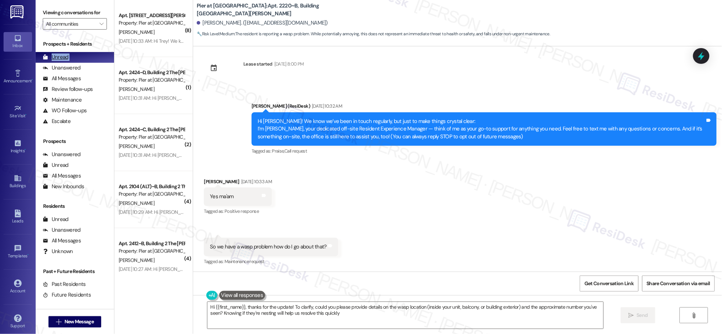
type textarea "Hi {{first_name}}, thanks for the update! To clarify, could you please provide …"
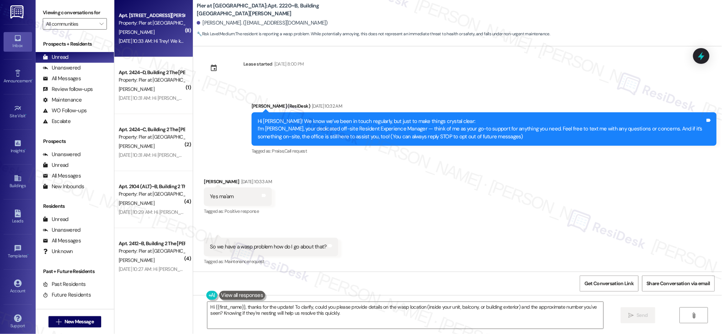
click at [147, 29] on div "[PERSON_NAME]" at bounding box center [151, 32] width 67 height 9
type textarea "Fetching suggested responses. Please feel free to read through the conversation…"
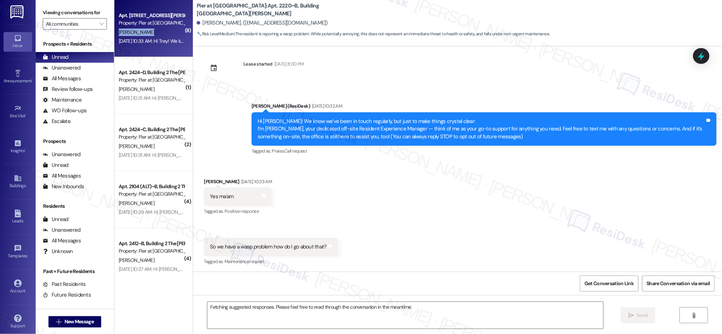
click at [147, 29] on div "[PERSON_NAME]" at bounding box center [151, 32] width 67 height 9
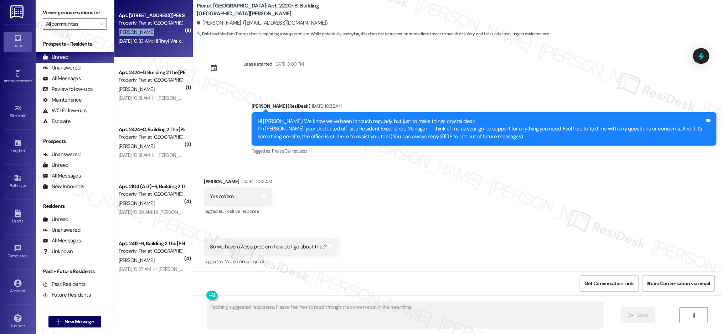
click at [147, 29] on div "[PERSON_NAME]" at bounding box center [151, 32] width 67 height 9
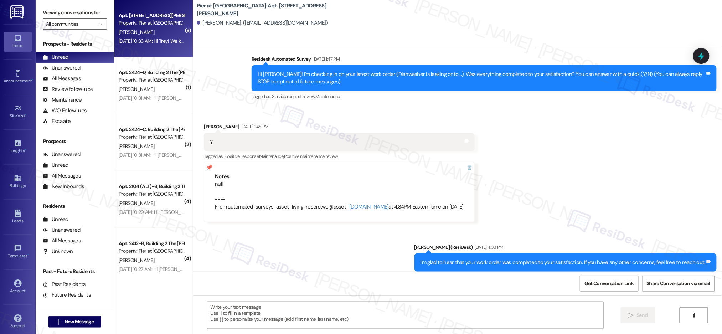
click at [147, 29] on div "[PERSON_NAME]" at bounding box center [151, 32] width 67 height 9
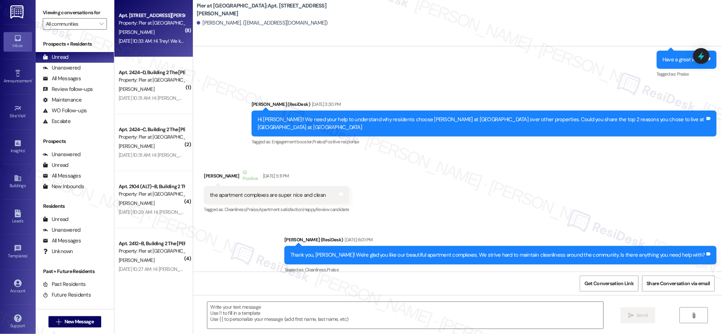
click at [147, 29] on div "[PERSON_NAME]" at bounding box center [151, 32] width 67 height 9
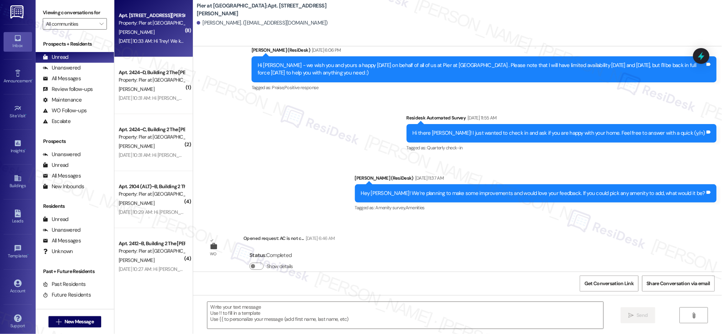
type textarea "Fetching suggested responses. Please feel free to read through the conversation…"
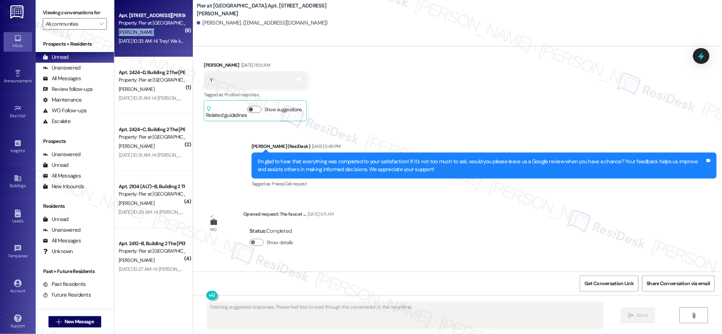
click at [147, 29] on div "[PERSON_NAME]" at bounding box center [151, 32] width 67 height 9
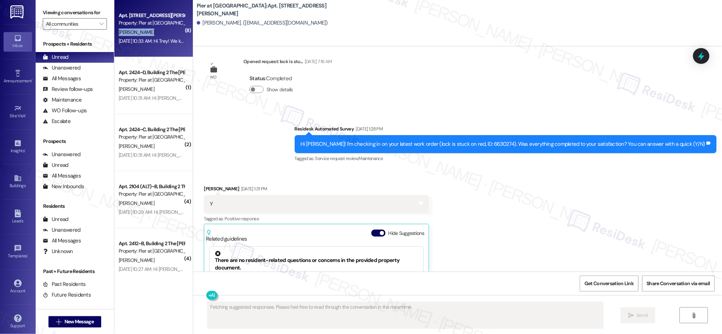
click at [147, 29] on div "[PERSON_NAME]" at bounding box center [151, 32] width 67 height 9
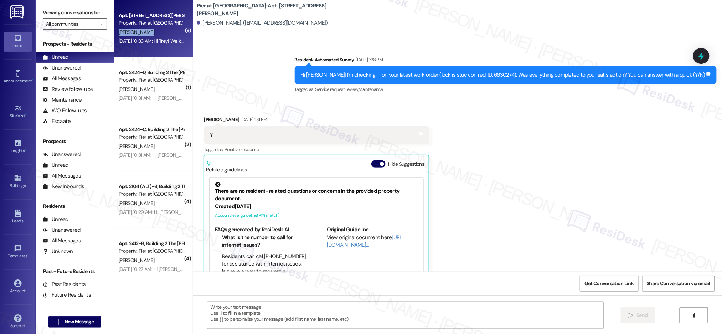
scroll to position [2259, 0]
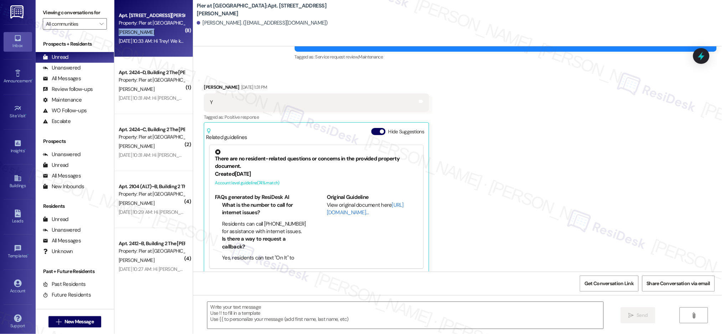
click at [147, 29] on div "[PERSON_NAME]" at bounding box center [151, 32] width 67 height 9
click at [147, 30] on div "[PERSON_NAME]" at bounding box center [151, 32] width 67 height 9
click at [147, 29] on div "[PERSON_NAME]" at bounding box center [151, 32] width 67 height 9
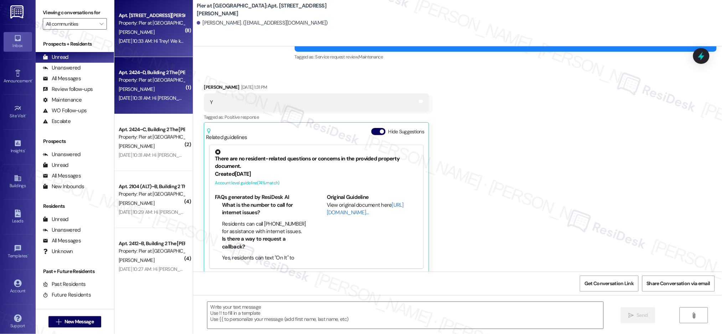
click at [150, 76] on div "Property: Pier at [GEOGRAPHIC_DATA]" at bounding box center [152, 79] width 66 height 7
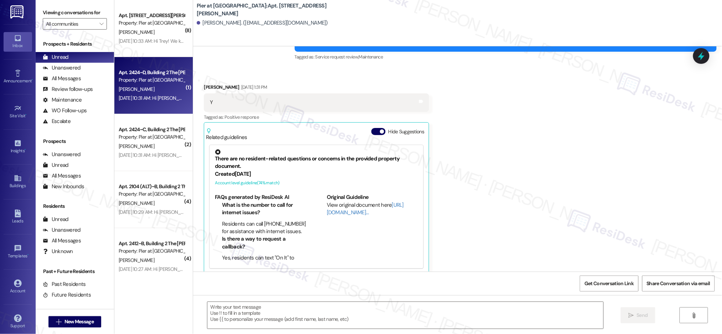
click at [150, 76] on div "Property: Pier at [GEOGRAPHIC_DATA]" at bounding box center [152, 79] width 66 height 7
type textarea "Fetching suggested responses. Please feel free to read through the conversation…"
click at [150, 82] on div "Property: Pier at [GEOGRAPHIC_DATA]" at bounding box center [152, 79] width 66 height 7
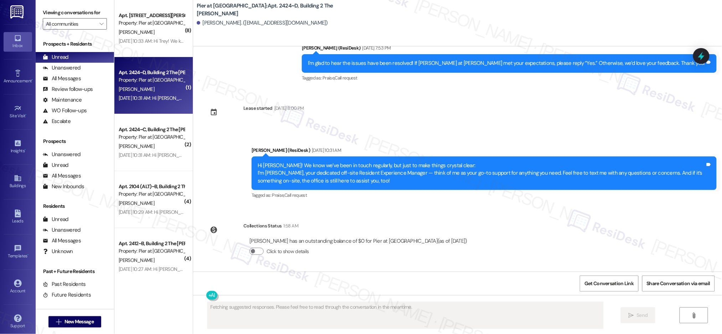
scroll to position [448, 0]
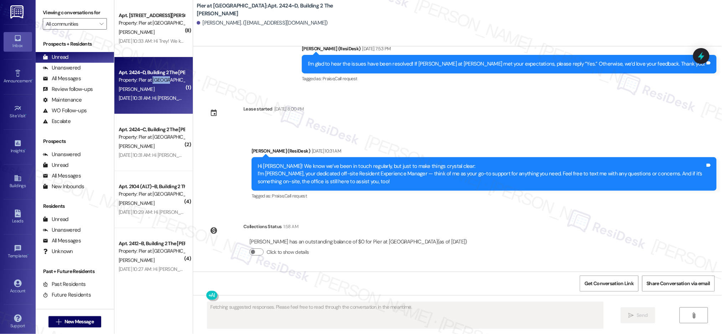
click at [150, 82] on div "Property: Pier at [GEOGRAPHIC_DATA]" at bounding box center [152, 79] width 66 height 7
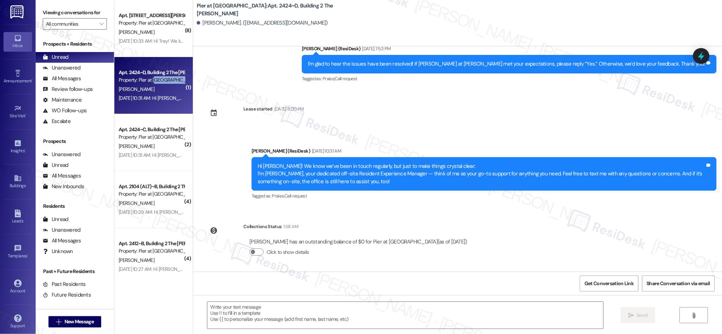
click at [150, 82] on div "Property: Pier at [GEOGRAPHIC_DATA]" at bounding box center [152, 79] width 66 height 7
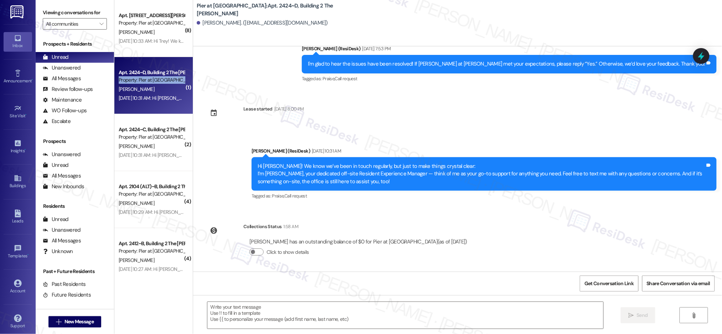
click at [150, 82] on div "Property: Pier at [GEOGRAPHIC_DATA]" at bounding box center [152, 79] width 66 height 7
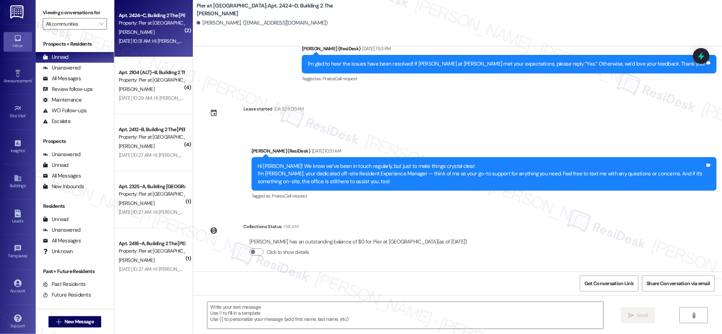
click at [173, 47] on div "Apt. 2424~C, Building 2 The Pier Conway Property: Pier at Conway C. Fulton Aug …" at bounding box center [153, 28] width 78 height 57
type textarea "Fetching suggested responses. Please feel free to read through the conversation…"
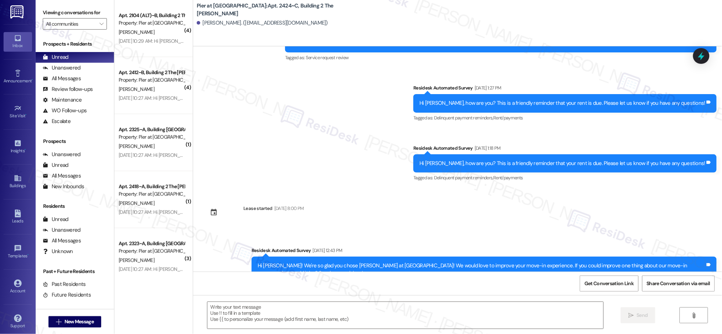
scroll to position [1171, 0]
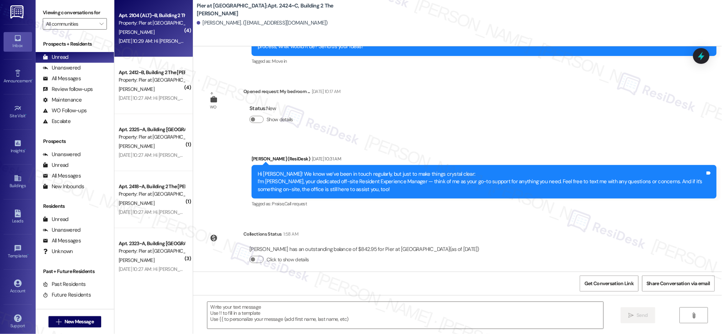
click at [165, 25] on div "Property: Pier at [GEOGRAPHIC_DATA]" at bounding box center [152, 22] width 66 height 7
type textarea "Fetching suggested responses. Please feel free to read through the conversation…"
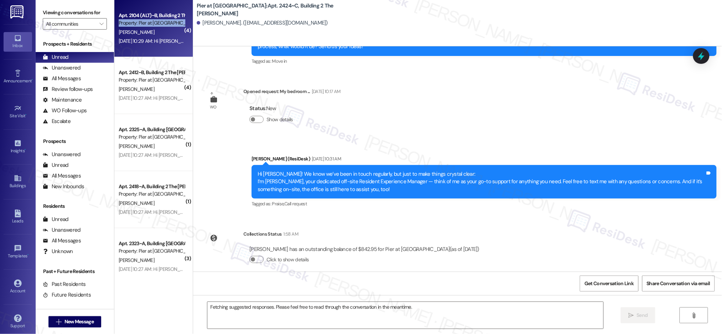
click at [165, 25] on div "Property: Pier at [GEOGRAPHIC_DATA]" at bounding box center [152, 22] width 66 height 7
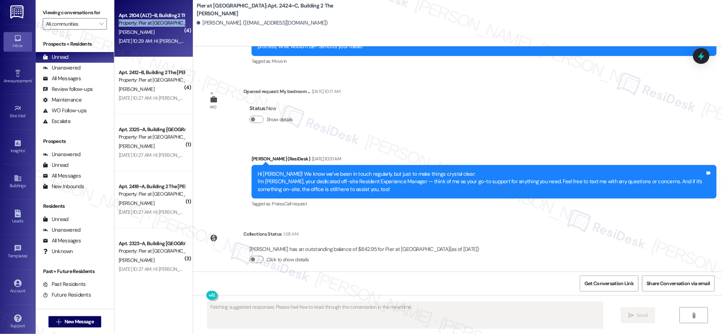
click at [165, 25] on div "Property: Pier at [GEOGRAPHIC_DATA]" at bounding box center [152, 22] width 66 height 7
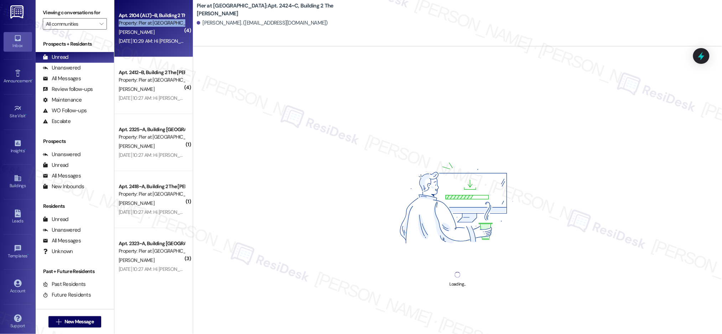
click at [165, 25] on div "Property: Pier at [GEOGRAPHIC_DATA]" at bounding box center [152, 22] width 66 height 7
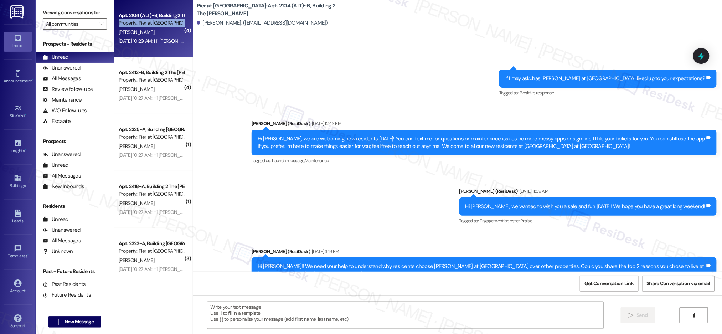
type textarea "Fetching suggested responses. Please feel free to read through the conversation…"
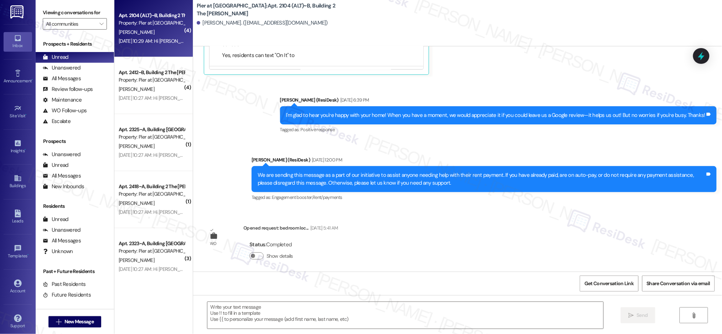
scroll to position [2020, 0]
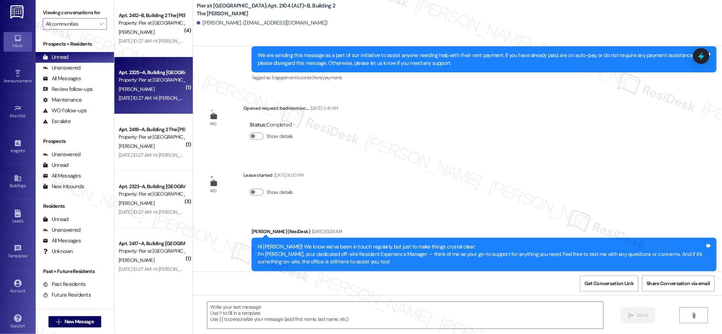
click at [173, 85] on div "[PERSON_NAME]" at bounding box center [151, 89] width 67 height 9
type textarea "Fetching suggested responses. Please feel free to read through the conversation…"
click at [173, 85] on div "[PERSON_NAME]" at bounding box center [151, 89] width 67 height 9
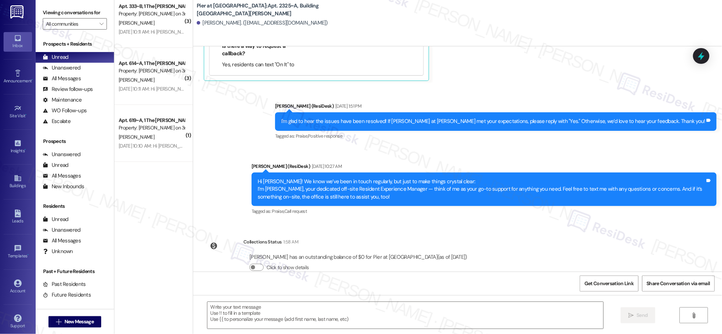
scroll to position [0, 0]
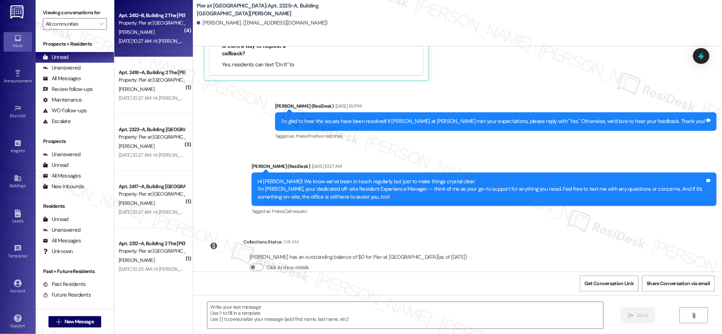
click at [154, 23] on div "Property: Pier at [GEOGRAPHIC_DATA]" at bounding box center [152, 22] width 66 height 7
type textarea "Fetching suggested responses. Please feel free to read through the conversation…"
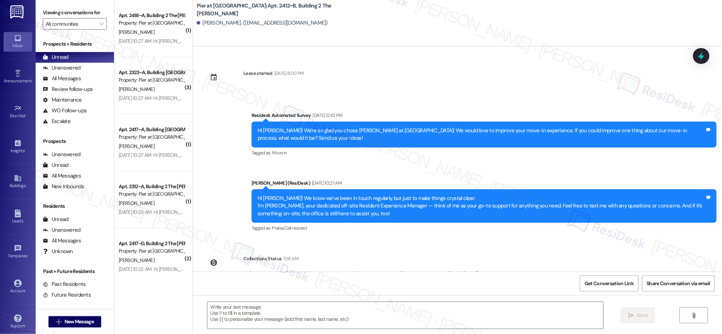
scroll to position [2121, 0]
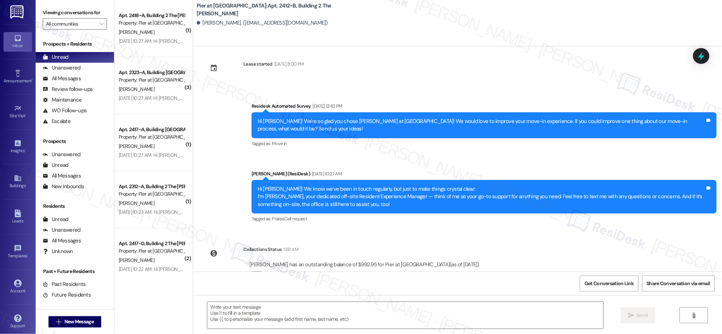
click at [151, 97] on div "( 1 ) Apt. 2418~A, Building 2 The Pier Conway Property: Pier at Conway L. Cianf…" at bounding box center [153, 141] width 78 height 283
click at [151, 97] on div "Aug 28, 2025 at 10:27 AM: Hi Alicia! We know we’ve been in touch regularly, but…" at bounding box center [499, 96] width 761 height 6
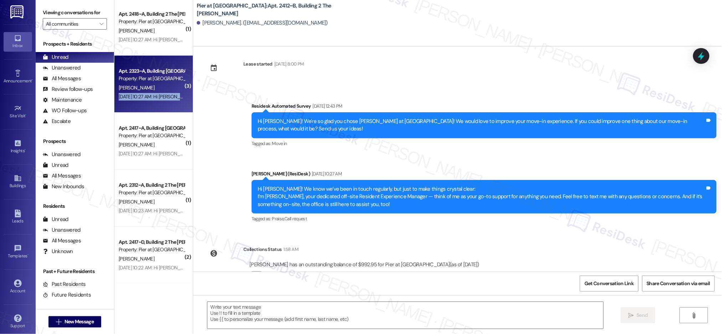
click at [151, 97] on div "Aug 28, 2025 at 10:27 AM: Hi Alicia! We know we’ve been in touch regularly, but…" at bounding box center [499, 96] width 761 height 6
type textarea "Fetching suggested responses. Please feel free to read through the conversation…"
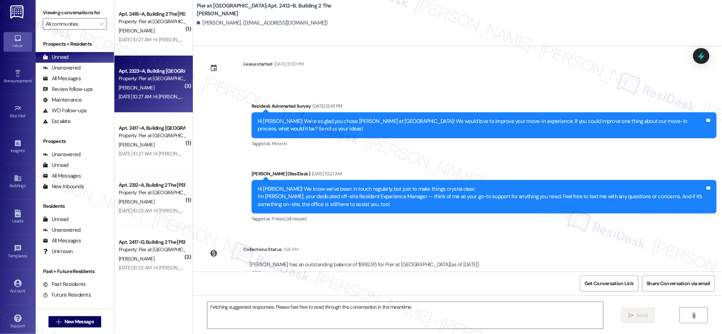
click at [150, 57] on div "Apt. 2323~A, Building 2 The Pier Conway Property: Pier at Conway A. Oconnor Aug…" at bounding box center [153, 84] width 78 height 57
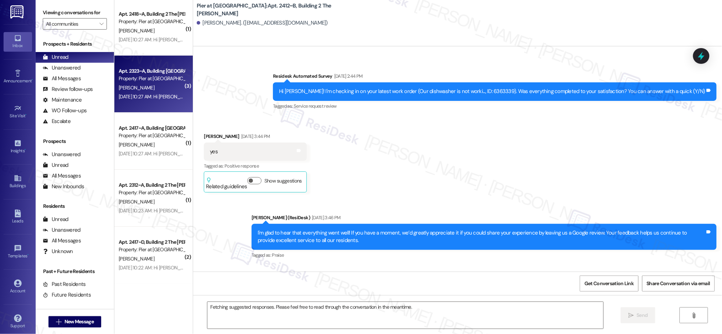
click at [149, 57] on div "Apt. 2323~A, Building 2 The Pier Conway Property: Pier at Conway A. Oconnor Aug…" at bounding box center [153, 84] width 78 height 57
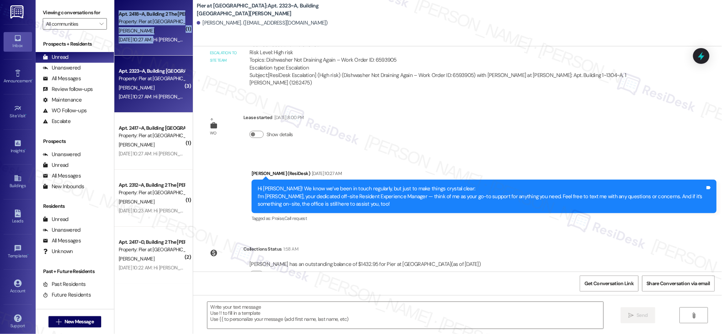
click at [149, 36] on div "Aug 28, 2025 at 10:27 AM: Hi Luca! We know we’ve been in touch regularly, but j…" at bounding box center [499, 39] width 761 height 6
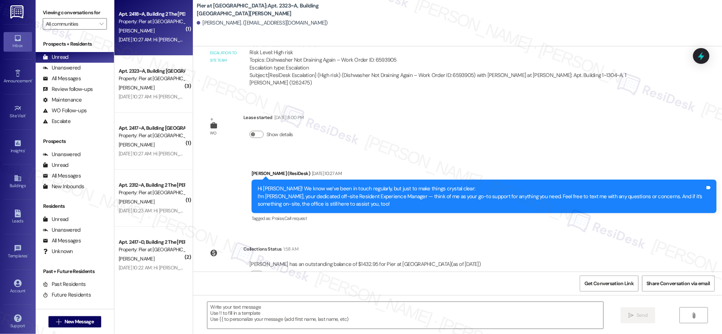
click at [149, 37] on div "Aug 28, 2025 at 10:27 AM: Hi Luca! We know we’ve been in touch regularly, but j…" at bounding box center [499, 39] width 761 height 6
type textarea "Fetching suggested responses. Please feel free to read through the conversation…"
click at [149, 37] on div "Aug 28, 2025 at 10:27 AM: Hi Luca! We know we’ve been in touch regularly, but j…" at bounding box center [499, 39] width 761 height 6
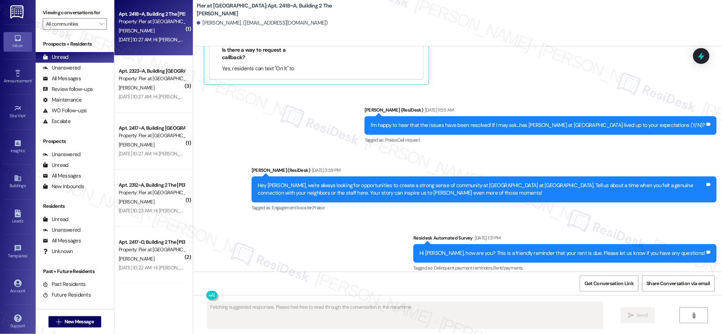
click at [149, 37] on div "Aug 28, 2025 at 10:27 AM: Hi Luca! We know we’ve been in touch regularly, but j…" at bounding box center [499, 39] width 761 height 6
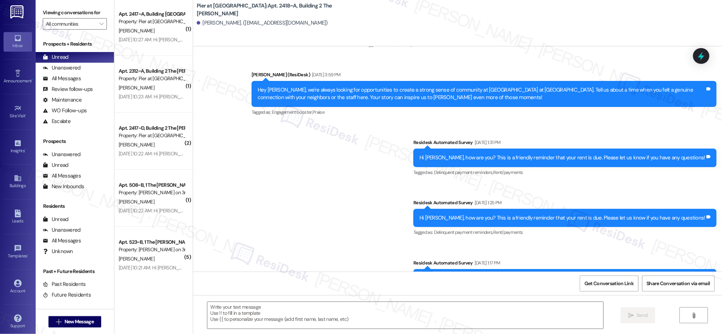
scroll to position [911, 0]
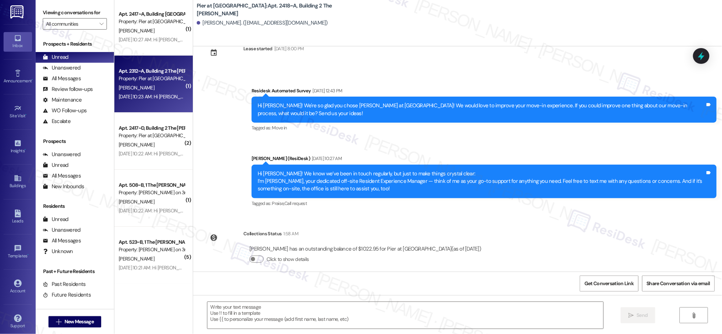
click at [145, 71] on div "Apt. 2312~A, Building 2 The [PERSON_NAME]" at bounding box center [152, 70] width 66 height 7
click at [145, 72] on div "Apt. 2312~A, Building 2 The [PERSON_NAME]" at bounding box center [152, 70] width 66 height 7
type textarea "Fetching suggested responses. Please feel free to read through the conversation…"
click at [147, 76] on div "Property: Pier at [GEOGRAPHIC_DATA]" at bounding box center [152, 78] width 66 height 7
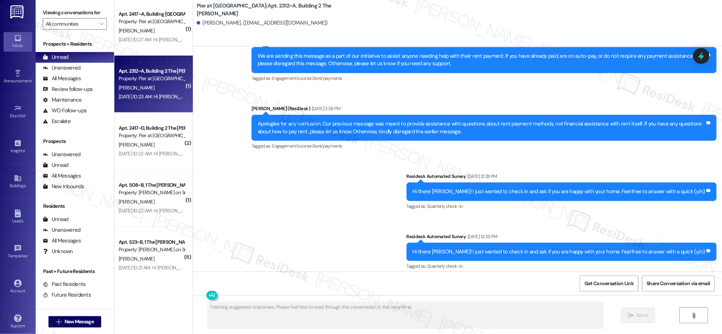
click at [147, 77] on div "Property: Pier at [GEOGRAPHIC_DATA]" at bounding box center [152, 78] width 66 height 7
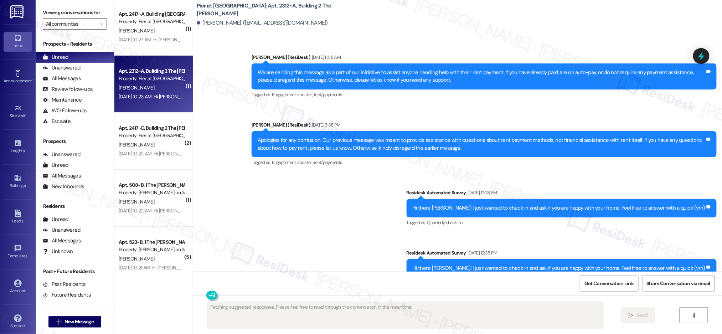
click at [149, 78] on div "Property: Pier at [GEOGRAPHIC_DATA]" at bounding box center [152, 78] width 66 height 7
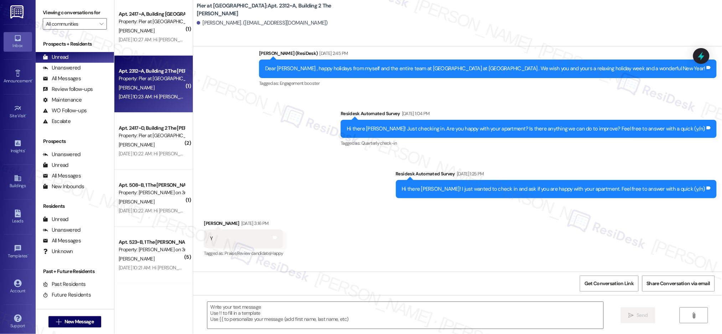
click at [150, 84] on div "[PERSON_NAME]" at bounding box center [151, 87] width 67 height 9
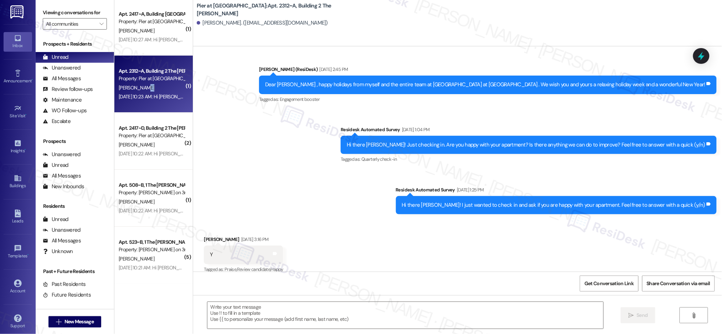
click at [150, 85] on div "[PERSON_NAME]" at bounding box center [151, 87] width 67 height 9
click at [151, 85] on div "[PERSON_NAME]" at bounding box center [151, 87] width 67 height 9
click at [151, 87] on div "[PERSON_NAME]" at bounding box center [151, 87] width 67 height 9
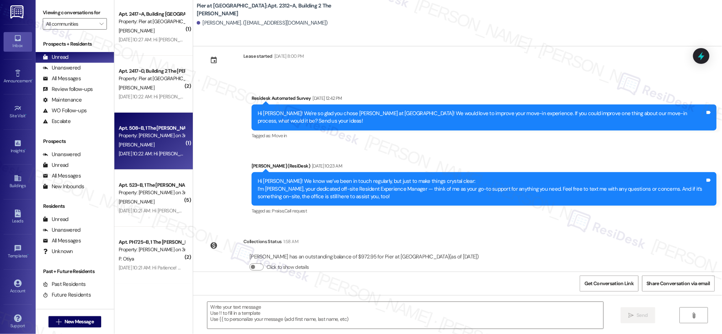
click at [168, 147] on div "[PERSON_NAME]" at bounding box center [151, 144] width 67 height 9
type textarea "Fetching suggested responses. Please feel free to read through the conversation…"
click at [169, 147] on div "[PERSON_NAME]" at bounding box center [151, 144] width 67 height 9
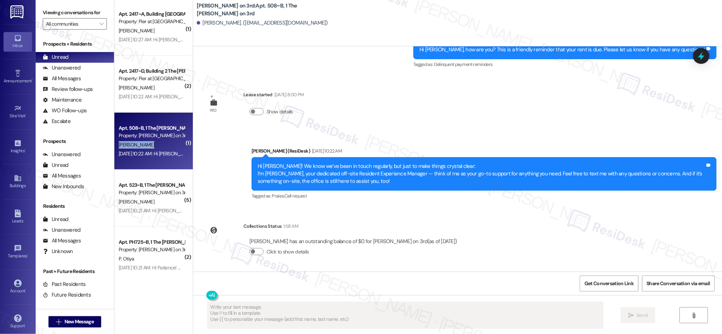
drag, startPoint x: 169, startPoint y: 147, endPoint x: 173, endPoint y: 152, distance: 7.1
click at [169, 147] on div "[PERSON_NAME]" at bounding box center [151, 144] width 67 height 9
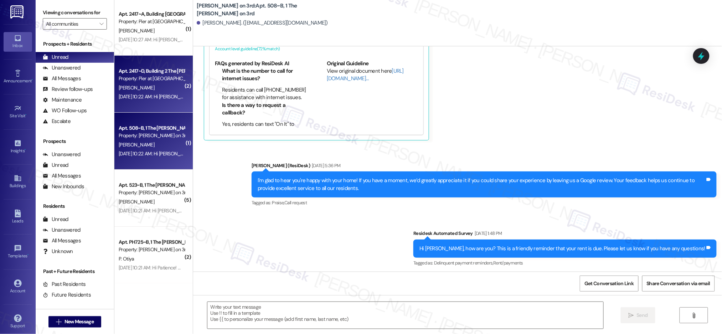
click at [142, 89] on div "[PERSON_NAME]" at bounding box center [151, 87] width 67 height 9
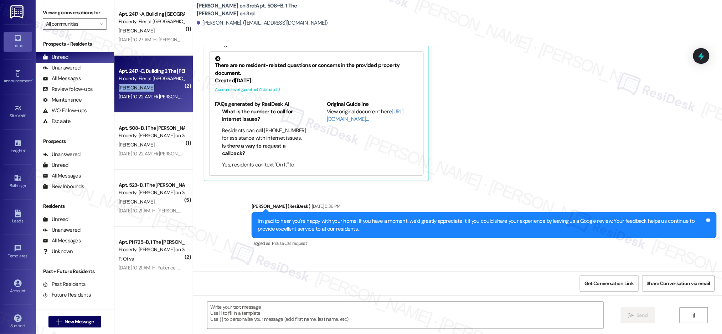
click at [142, 89] on div "[PERSON_NAME]" at bounding box center [151, 87] width 67 height 9
type textarea "Fetching suggested responses. Please feel free to read through the conversation…"
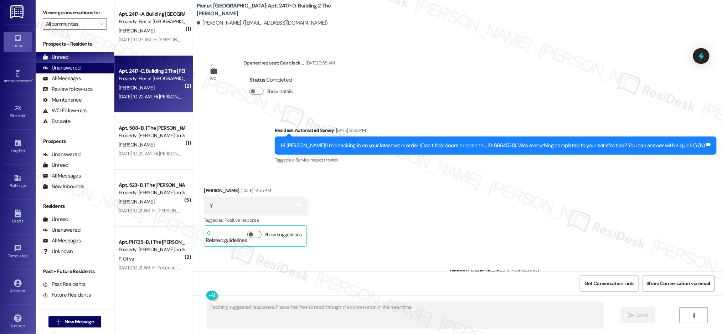
click at [88, 69] on div "Unanswered (0)" at bounding box center [75, 68] width 78 height 11
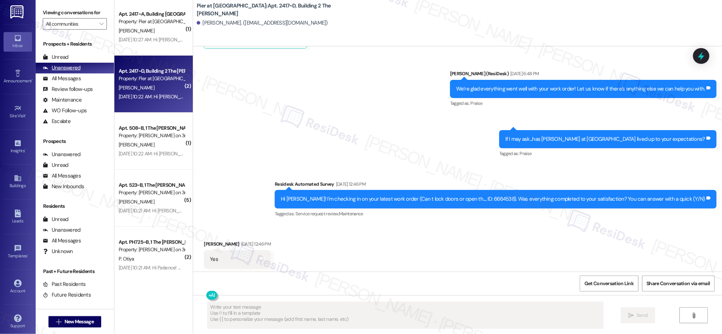
click at [88, 69] on div "Unanswered (0)" at bounding box center [75, 68] width 78 height 11
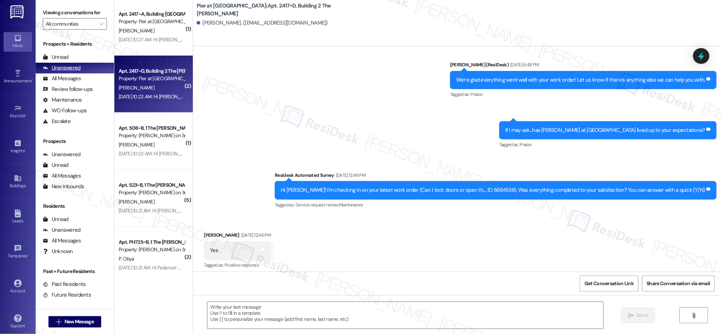
scroll to position [287, 0]
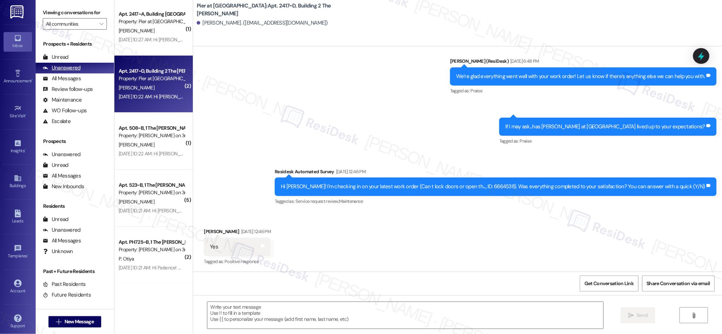
click at [88, 69] on div "Unanswered (0)" at bounding box center [75, 68] width 78 height 11
click at [88, 69] on div "Unanswered (0)" at bounding box center [75, 67] width 78 height 11
drag, startPoint x: 88, startPoint y: 69, endPoint x: 104, endPoint y: 68, distance: 16.1
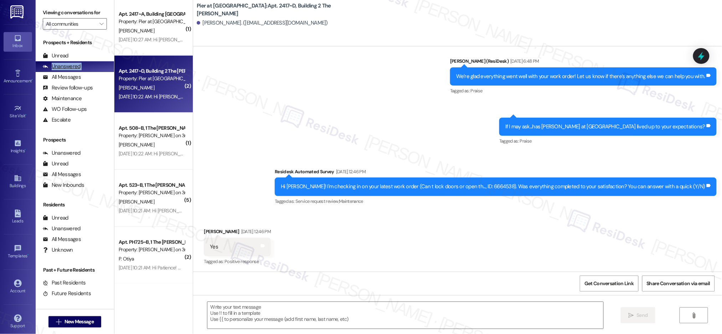
click at [89, 67] on div "Unanswered (0)" at bounding box center [75, 66] width 78 height 11
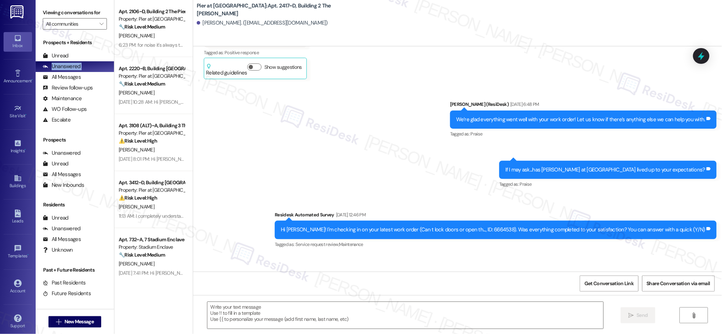
type textarea "Fetching suggested responses. Please feel free to read through the conversation…"
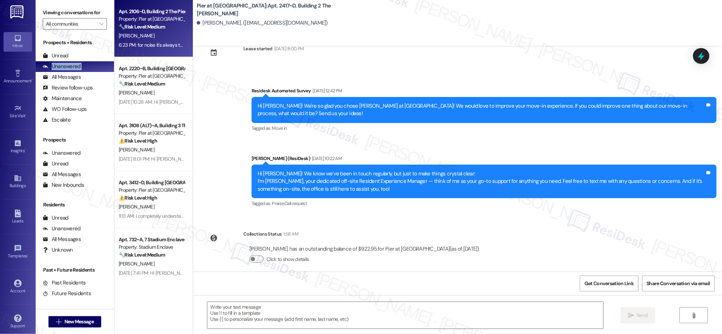
scroll to position [590, 0]
click at [136, 19] on div "Property: Pier at [GEOGRAPHIC_DATA]" at bounding box center [152, 18] width 66 height 7
click at [136, 18] on div "Property: Pier at [GEOGRAPHIC_DATA]" at bounding box center [152, 18] width 66 height 7
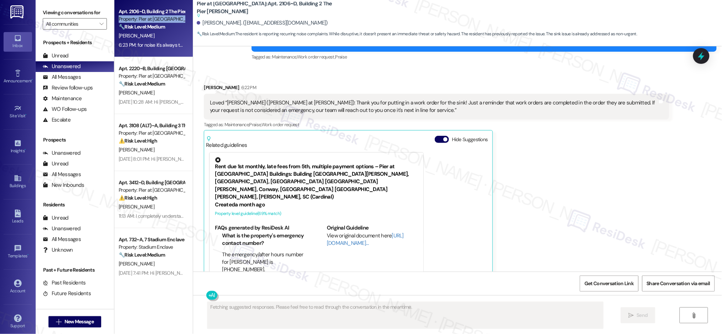
scroll to position [2590, 0]
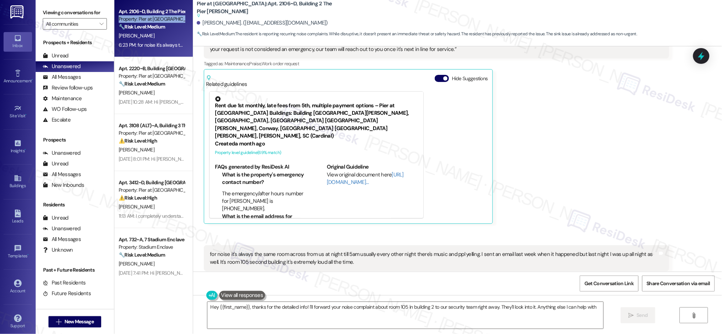
type textarea "Hey {{first_name}}, thanks for the detailed info! I'll forward your noise compl…"
click at [66, 49] on div "Prospects + Residents Unread (0) Unread: Any message you haven't read yet will …" at bounding box center [75, 82] width 78 height 86
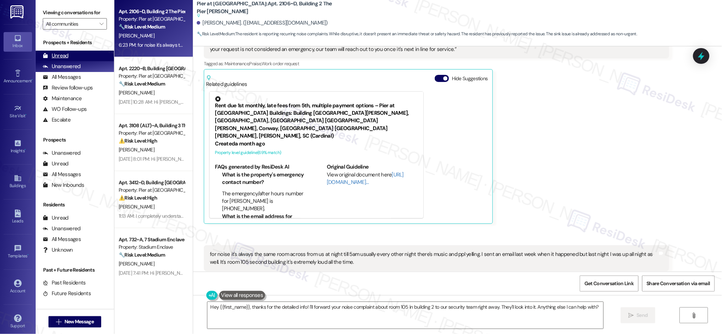
click at [64, 51] on div "Unread (0)" at bounding box center [75, 56] width 78 height 11
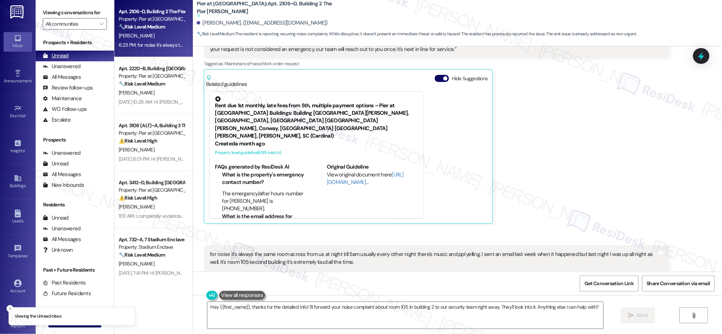
click at [64, 52] on div "Unread" at bounding box center [56, 55] width 26 height 7
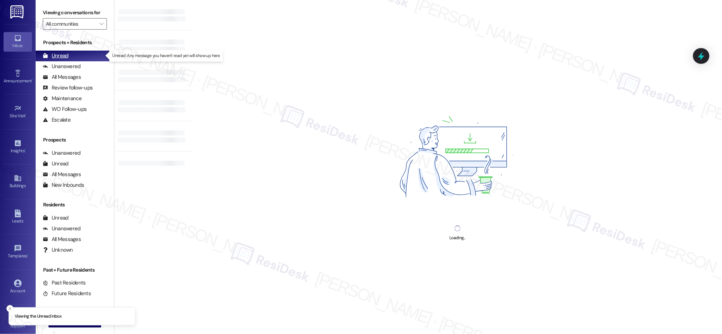
click at [59, 54] on div "Unread" at bounding box center [56, 55] width 26 height 7
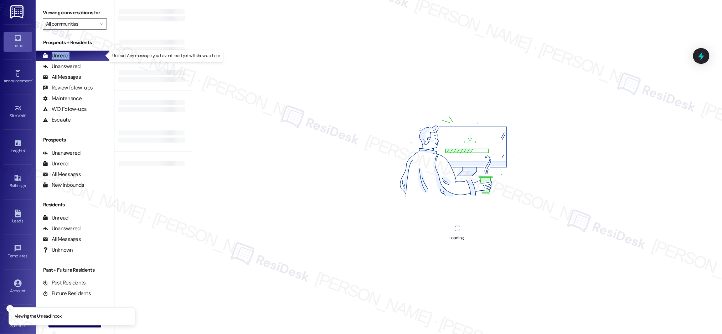
click at [59, 54] on div "Unread" at bounding box center [56, 55] width 26 height 7
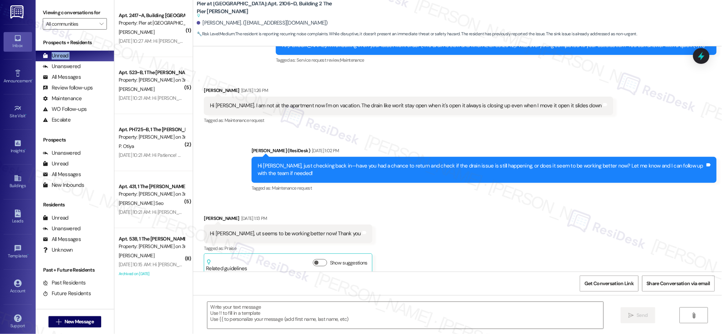
type textarea "Fetching suggested responses. Please feel free to read through the conversation…"
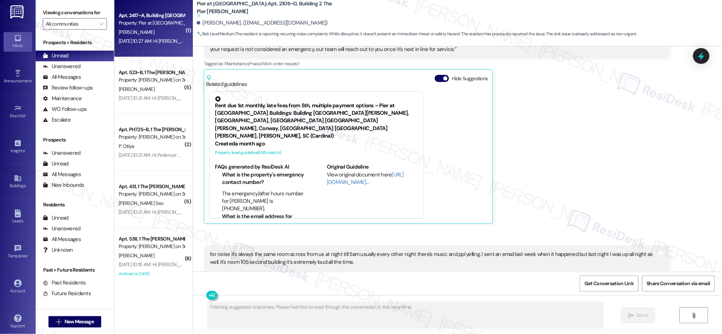
click at [153, 42] on div "Aug 28, 2025 at 10:27 AM: Hi Colin! We know we’ve been in touch regularly, but …" at bounding box center [499, 41] width 761 height 6
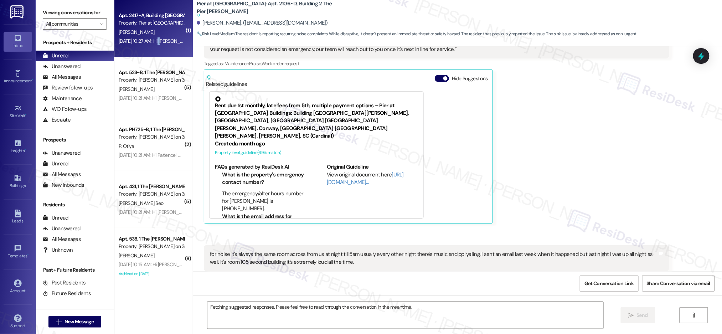
click at [153, 42] on div "Aug 28, 2025 at 10:27 AM: Hi Colin! We know we’ve been in touch regularly, but …" at bounding box center [499, 41] width 761 height 6
click at [152, 42] on div "Aug 28, 2025 at 10:27 AM: Hi Colin! We know we’ve been in touch regularly, but …" at bounding box center [499, 41] width 761 height 6
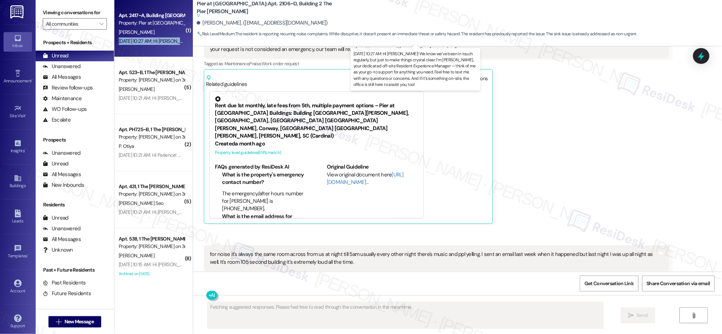
click at [152, 42] on div "Aug 28, 2025 at 10:27 AM: Hi Colin! We know we’ve been in touch regularly, but …" at bounding box center [499, 41] width 761 height 6
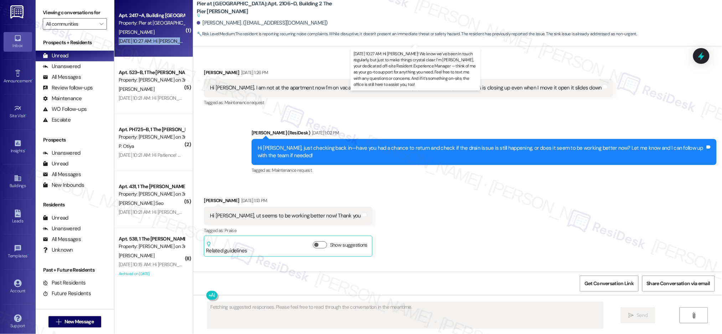
click at [152, 42] on div "Aug 28, 2025 at 10:27 AM: Hi Colin! We know we’ve been in touch regularly, but …" at bounding box center [499, 41] width 761 height 6
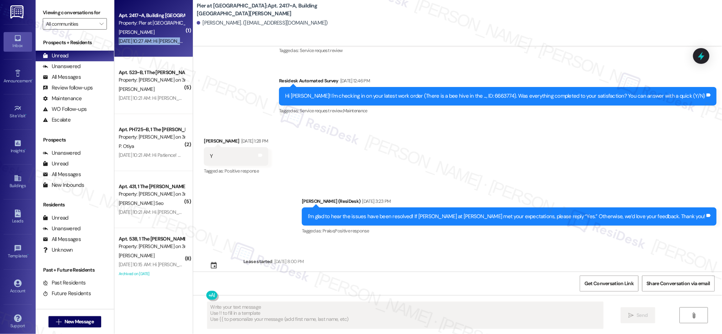
click at [153, 42] on div "Aug 28, 2025 at 10:27 AM: Hi Colin! We know we’ve been in touch regularly, but …" at bounding box center [499, 41] width 761 height 6
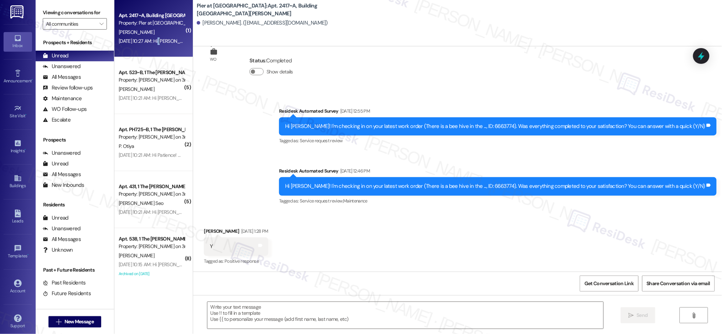
click at [153, 42] on div "Aug 28, 2025 at 10:27 AM: Hi Colin! We know we’ve been in touch regularly, but …" at bounding box center [499, 41] width 761 height 6
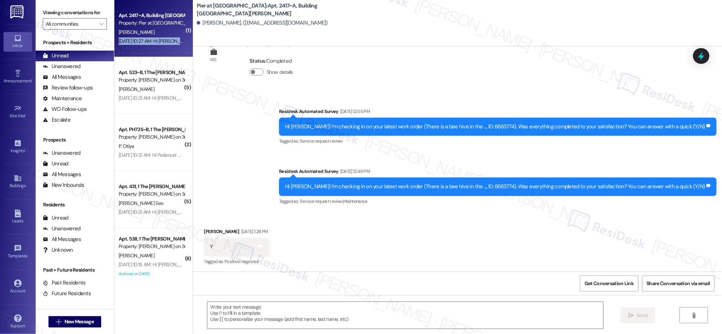
click at [153, 42] on div "Aug 28, 2025 at 10:27 AM: Hi Colin! We know we’ve been in touch regularly, but …" at bounding box center [499, 41] width 761 height 6
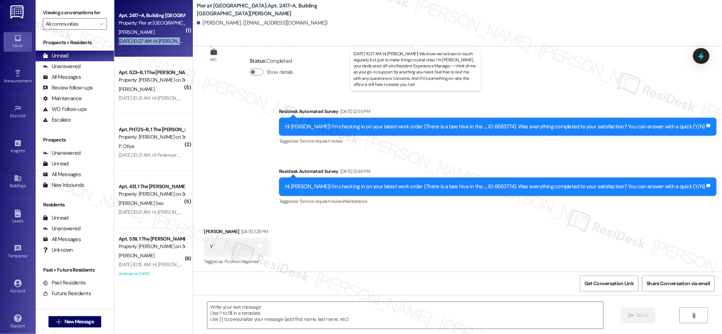
click at [153, 42] on div "Aug 28, 2025 at 10:27 AM: Hi Colin! We know we’ve been in touch regularly, but …" at bounding box center [499, 41] width 761 height 6
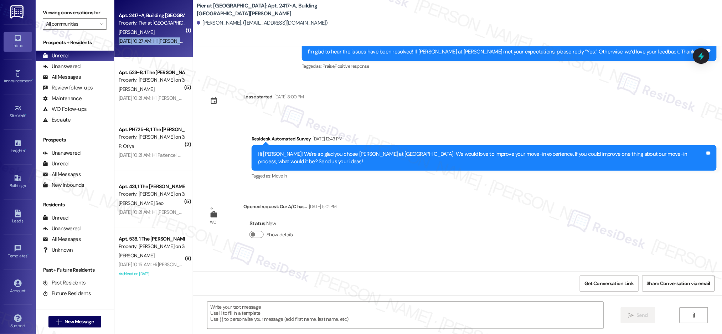
scroll to position [466, 0]
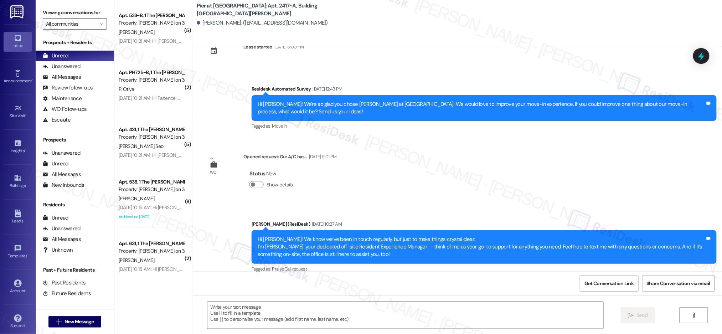
click at [151, 80] on div "Property: [PERSON_NAME] on 3rd" at bounding box center [152, 79] width 66 height 7
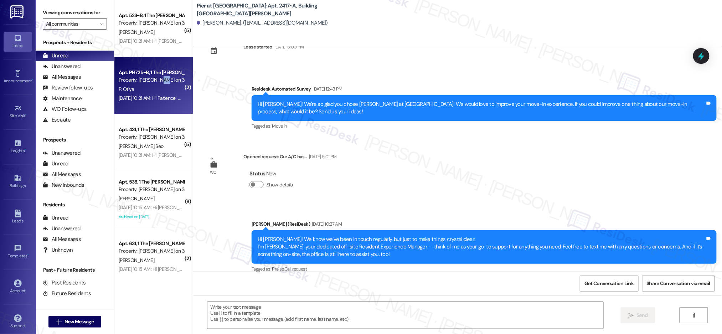
click at [151, 80] on div "Property: [PERSON_NAME] on 3rd" at bounding box center [152, 79] width 66 height 7
type textarea "Fetching suggested responses. Please feel free to read through the conversation…"
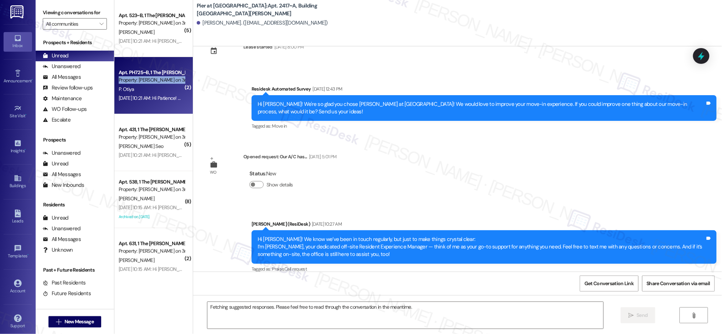
click at [151, 80] on div "Property: [PERSON_NAME] on 3rd" at bounding box center [152, 79] width 66 height 7
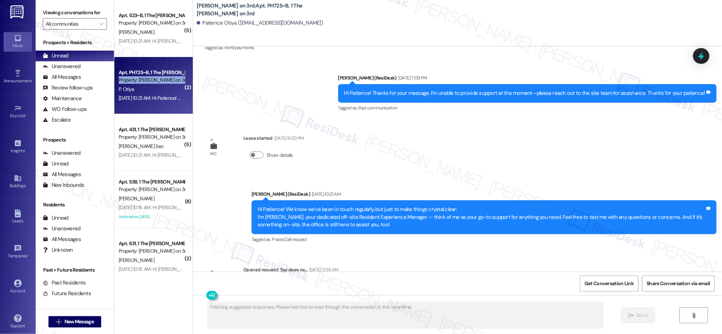
click at [151, 80] on div "Property: [PERSON_NAME] on 3rd" at bounding box center [152, 79] width 66 height 7
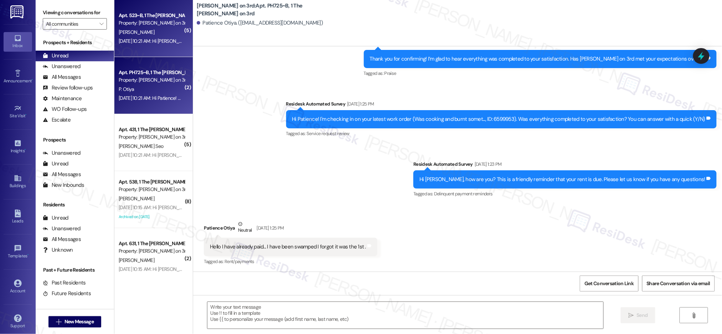
click at [155, 29] on div "[PERSON_NAME]" at bounding box center [151, 32] width 67 height 9
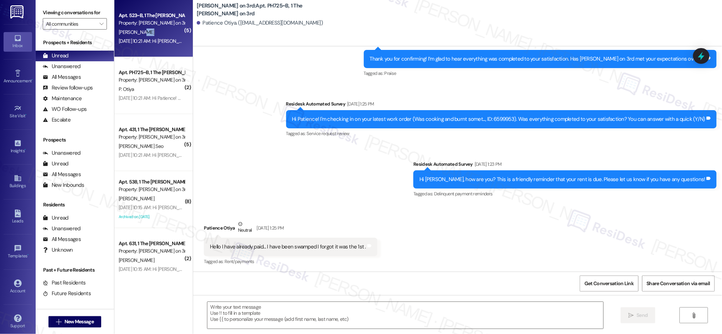
click at [155, 29] on div "[PERSON_NAME]" at bounding box center [151, 32] width 67 height 9
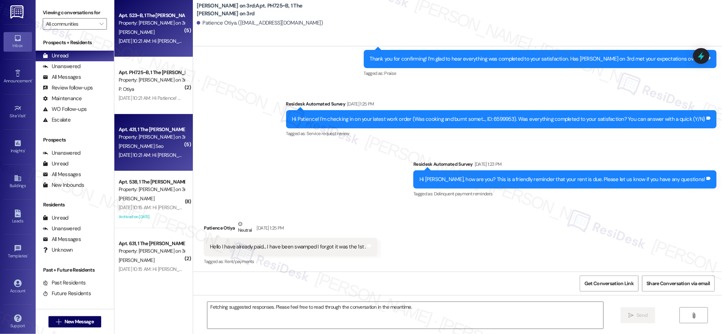
click at [145, 132] on div "Apt. 431, 1 The Marshall on 3rd Property: Marshall on 3rd" at bounding box center [151, 133] width 67 height 17
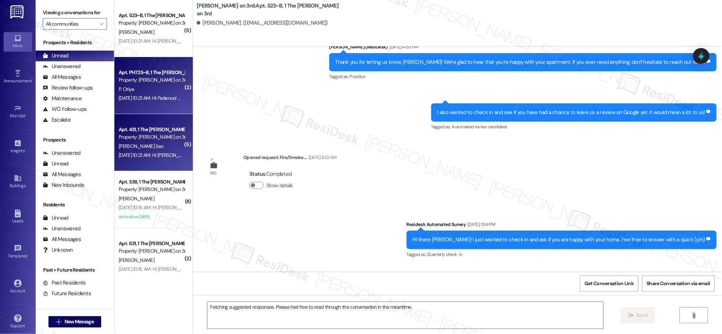
click at [153, 92] on div "P. Otiya" at bounding box center [151, 89] width 67 height 9
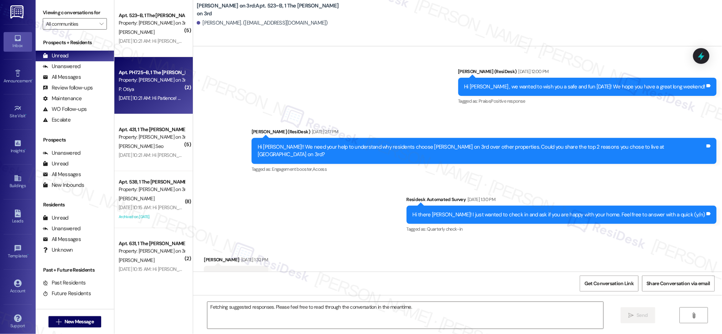
scroll to position [0, 0]
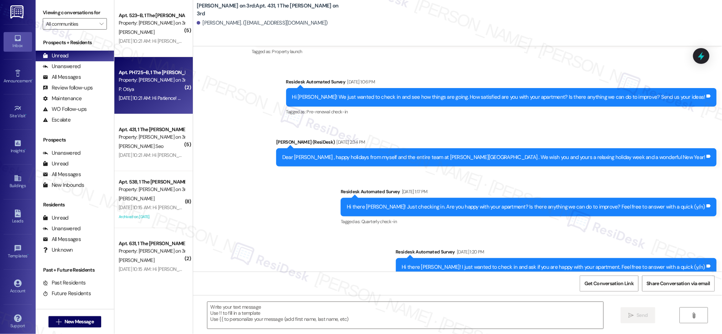
drag, startPoint x: 153, startPoint y: 92, endPoint x: 155, endPoint y: 105, distance: 13.6
click at [153, 92] on div "P. Otiya" at bounding box center [151, 89] width 67 height 9
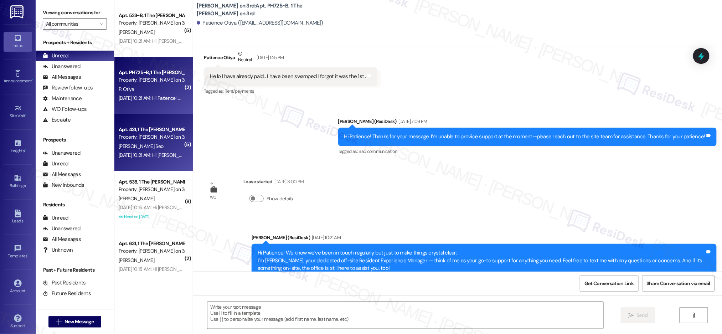
type textarea "Fetching suggested responses. Please feel free to read through the conversation…"
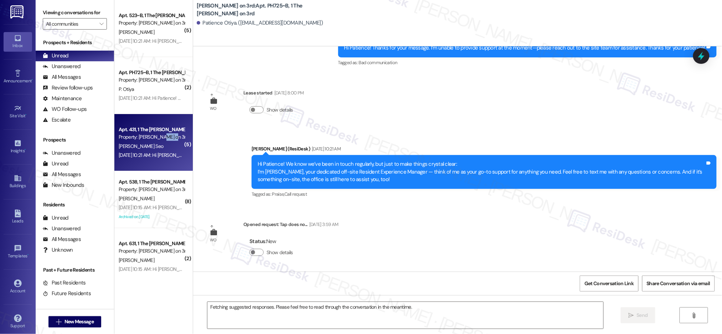
click at [155, 140] on div "Apt. 431, 1 The Marshall on 3rd Property: Marshall on 3rd" at bounding box center [151, 133] width 67 height 17
click at [155, 140] on div "Property: [PERSON_NAME] on 3rd" at bounding box center [152, 136] width 66 height 7
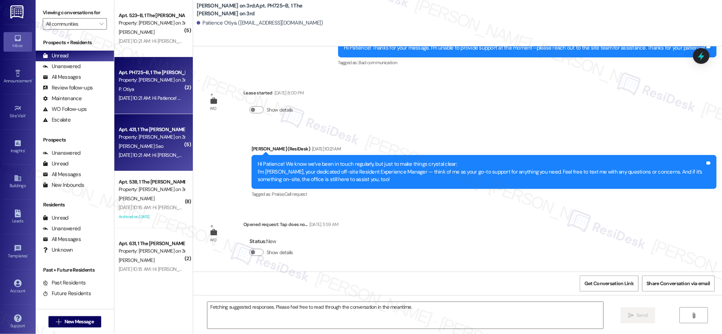
drag, startPoint x: 155, startPoint y: 140, endPoint x: 156, endPoint y: 110, distance: 29.2
click at [155, 140] on div "Property: [PERSON_NAME] on 3rd" at bounding box center [152, 136] width 66 height 7
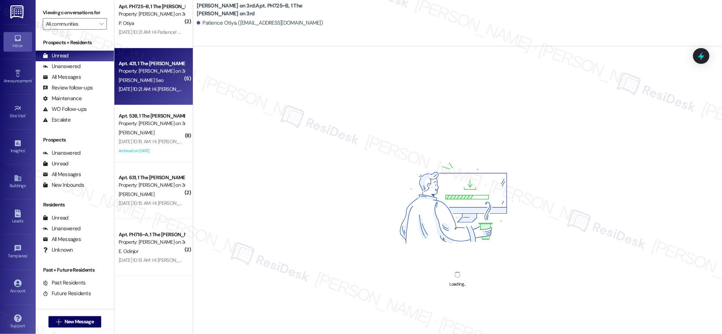
scroll to position [99, 0]
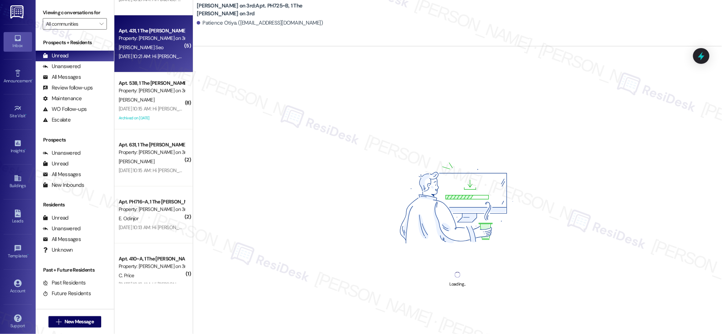
click at [153, 116] on div "( 5 ) Apt. 523~B, 1 The Marshall on 3rd Property: Marshall on 3rd M. Coffman Au…" at bounding box center [153, 141] width 78 height 283
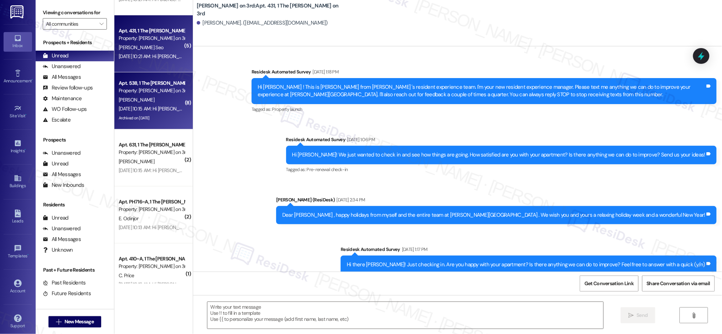
click at [153, 116] on div "Archived on 08/21/2024" at bounding box center [151, 118] width 67 height 9
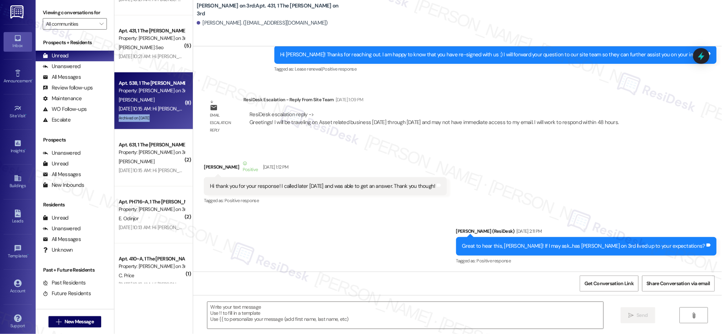
click at [153, 116] on div "Archived on 08/21/2024" at bounding box center [151, 118] width 67 height 9
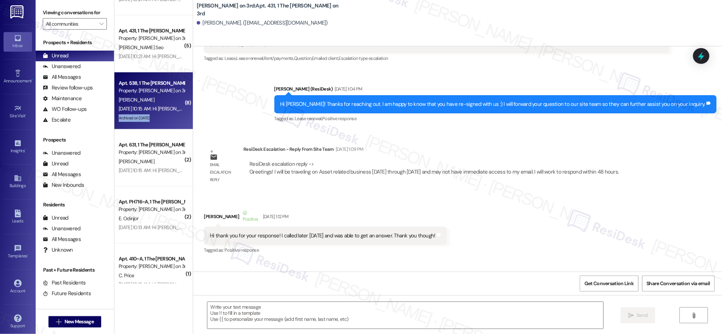
type textarea "Fetching suggested responses. Please feel free to read through the conversation…"
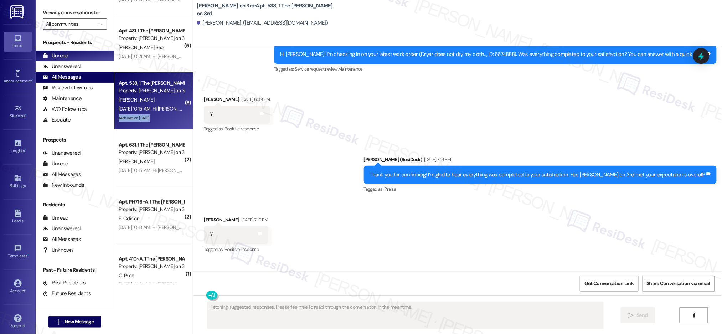
scroll to position [1264, 0]
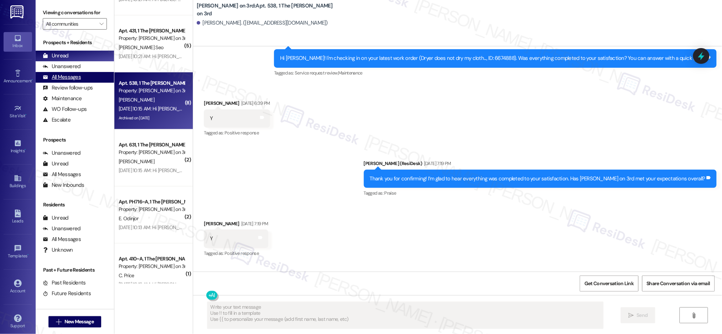
click at [81, 72] on div "All Messages (undefined)" at bounding box center [75, 77] width 78 height 11
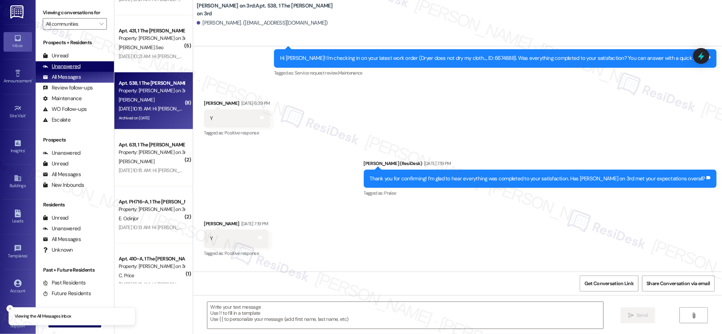
click at [80, 67] on div "Unanswered (0)" at bounding box center [75, 66] width 78 height 11
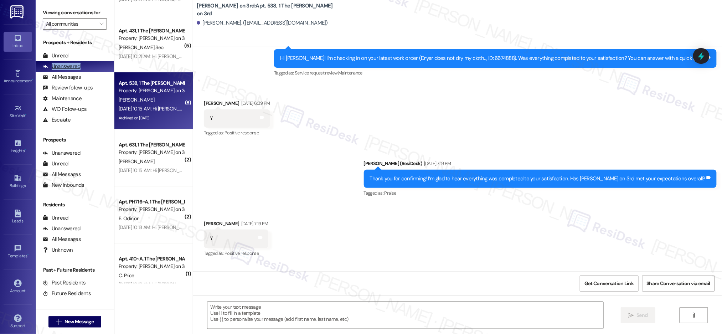
click at [80, 67] on div "Unanswered (0)" at bounding box center [75, 66] width 78 height 11
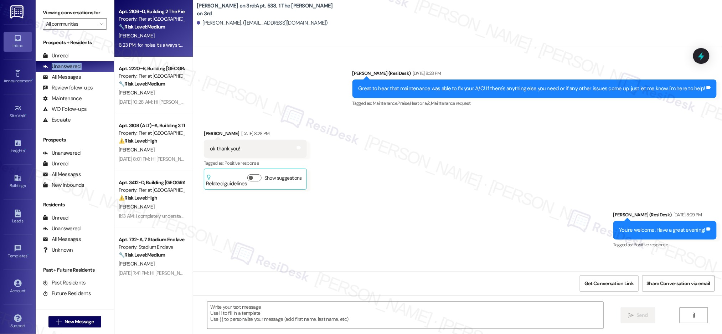
scroll to position [1004, 0]
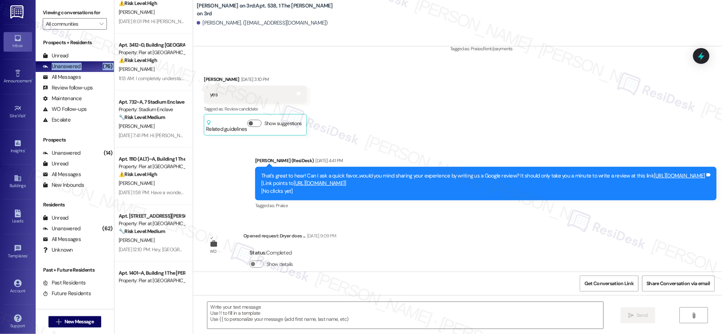
type textarea "Fetching suggested responses. Please feel free to read through the conversation…"
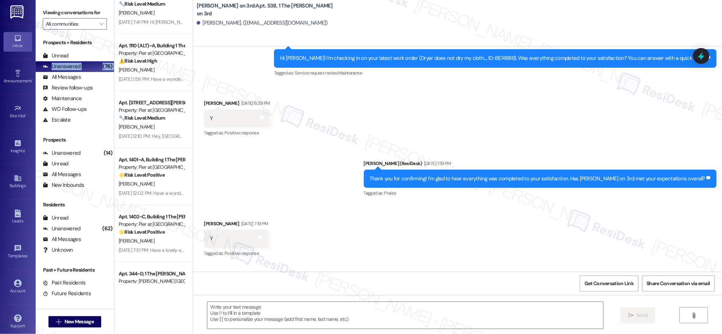
scroll to position [0, 0]
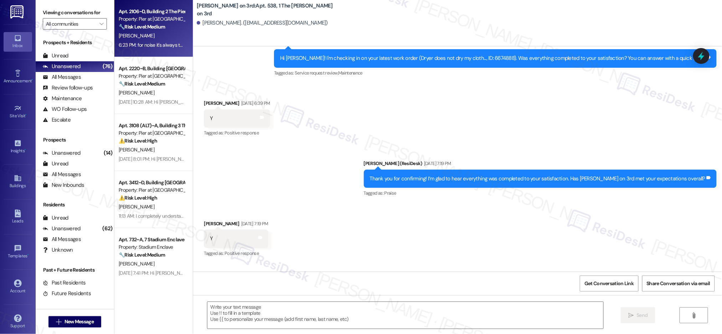
click at [156, 24] on strong "🔧 Risk Level: Medium" at bounding box center [142, 27] width 46 height 6
click at [156, 25] on strong "🔧 Risk Level: Medium" at bounding box center [142, 27] width 46 height 6
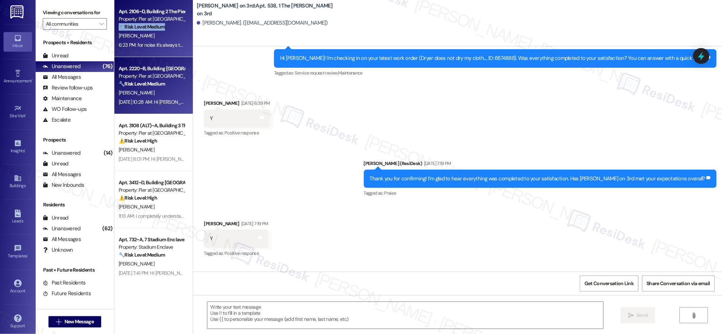
type textarea "Fetching suggested responses. Please feel free to read through the conversation…"
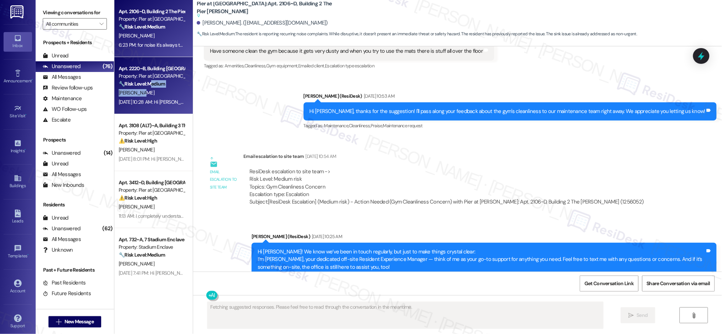
click at [147, 87] on div "Apt. 2220~B, Building 2 The Pier Conway Property: Pier at Conway 🔧 Risk Level: …" at bounding box center [153, 85] width 78 height 57
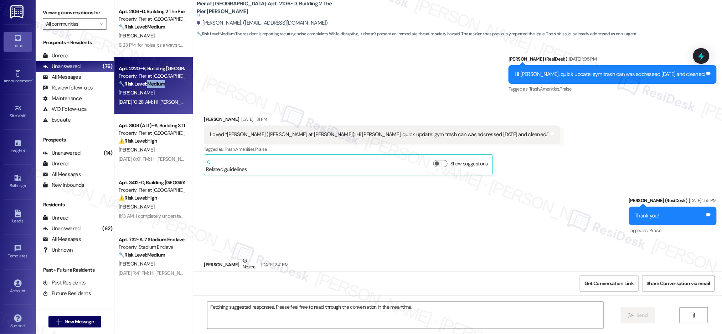
click at [147, 87] on div "🔧 Risk Level: Medium The resident is reporting a wasp problem. While potentiall…" at bounding box center [152, 83] width 66 height 7
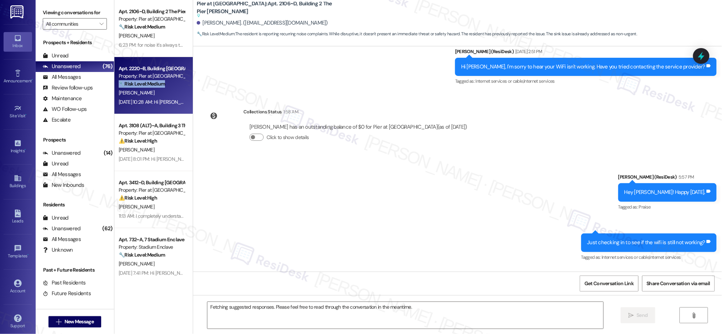
click at [147, 87] on div "🔧 Risk Level: Medium The resident is reporting a wasp problem. While potentiall…" at bounding box center [152, 83] width 66 height 7
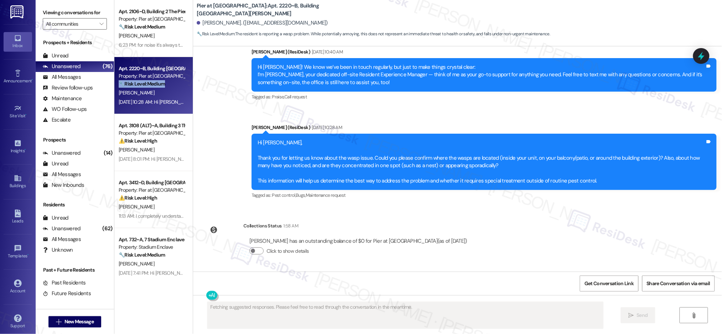
scroll to position [247, 0]
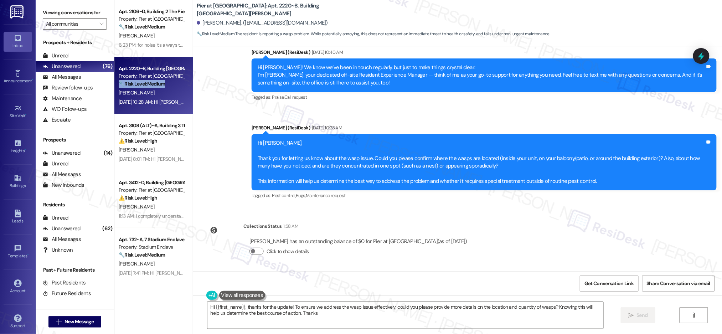
type textarea "Hi {{first_name}}, thanks for the update! To ensure we address the wasp issue e…"
click at [143, 77] on div "Property: Pier at [GEOGRAPHIC_DATA]" at bounding box center [152, 75] width 66 height 7
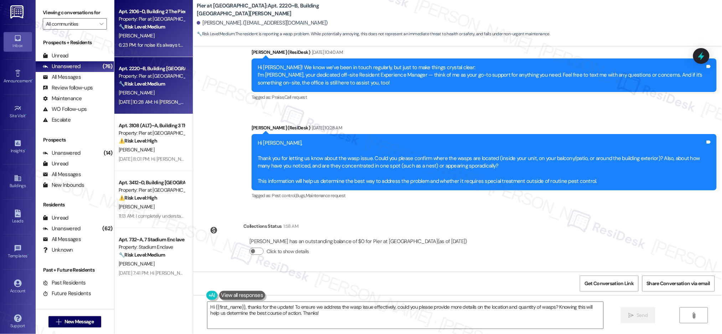
click at [146, 50] on div "Apt. 2106~D, Building 2 The Pier Conway Property: Pier at Conway 🔧 Risk Level: …" at bounding box center [153, 28] width 78 height 57
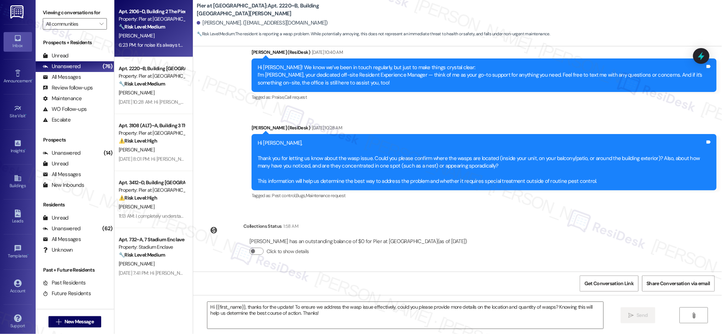
click at [146, 50] on div "Apt. 2106~D, Building 2 The Pier Conway Property: Pier at Conway 🔧 Risk Level: …" at bounding box center [153, 28] width 78 height 57
type textarea "Fetching suggested responses. Please feel free to read through the conversation…"
drag, startPoint x: 146, startPoint y: 50, endPoint x: 141, endPoint y: 54, distance: 5.8
click at [146, 50] on div "Apt. 2106~D, Building 2 The Pier Conway Property: Pier at Conway 🔧 Risk Level: …" at bounding box center [153, 28] width 78 height 57
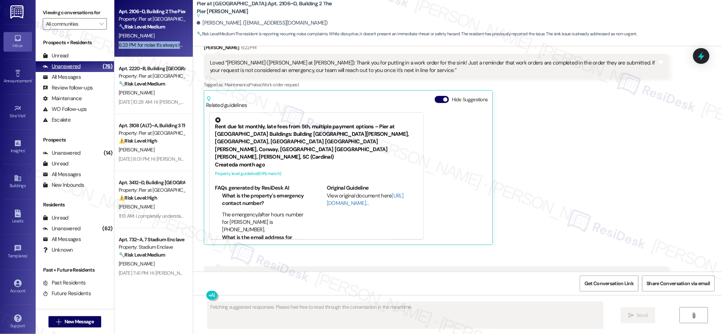
scroll to position [2590, 0]
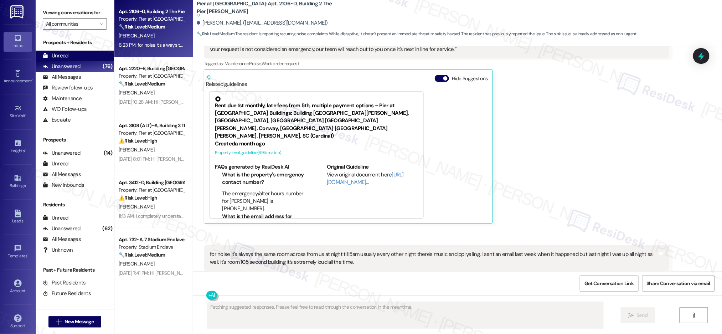
click at [63, 56] on div "Unread" at bounding box center [56, 55] width 26 height 7
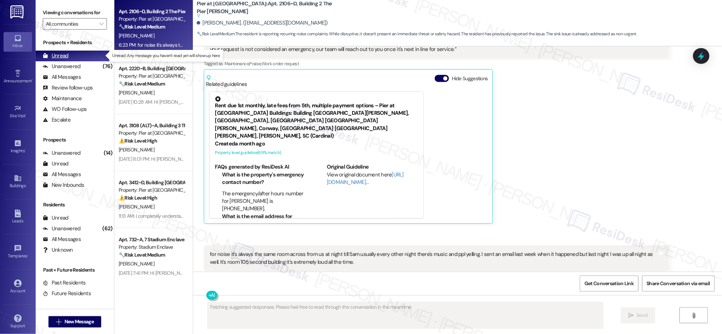
click at [63, 56] on div "Unread" at bounding box center [56, 55] width 26 height 7
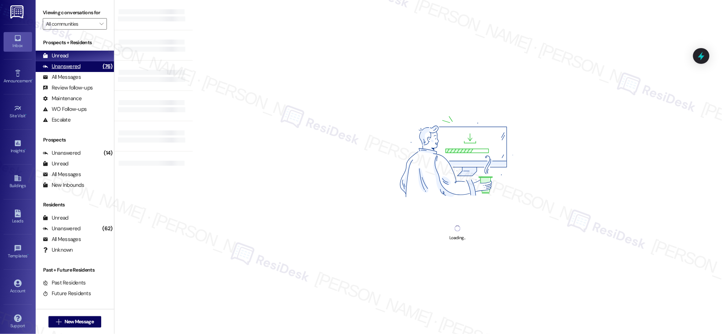
click at [86, 63] on div "Unanswered (76)" at bounding box center [75, 66] width 78 height 11
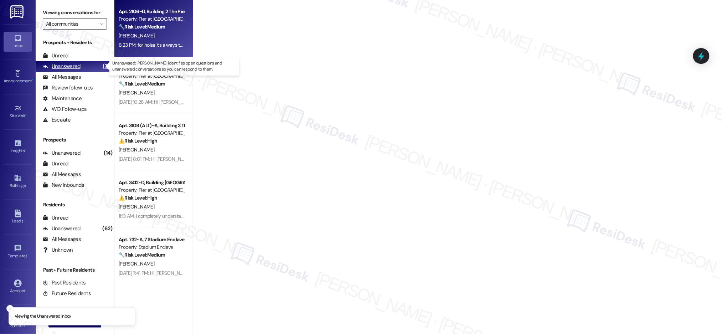
click at [86, 63] on div "Unanswered (76)" at bounding box center [75, 66] width 78 height 11
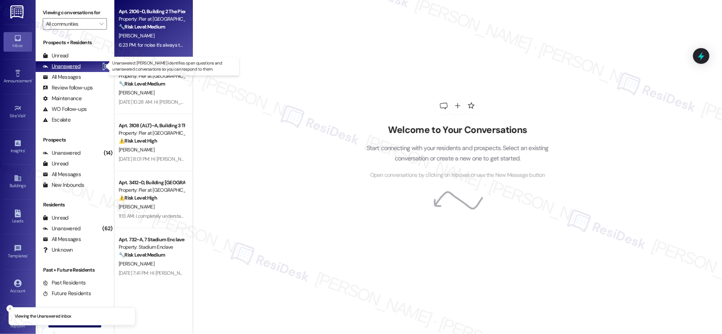
click at [86, 63] on div "Unanswered (76)" at bounding box center [75, 66] width 78 height 11
click at [87, 63] on div "Unanswered (76)" at bounding box center [75, 66] width 78 height 11
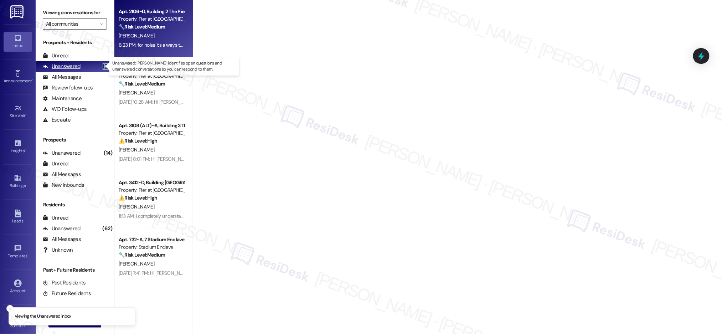
click at [87, 63] on div "Unanswered (76)" at bounding box center [75, 66] width 78 height 11
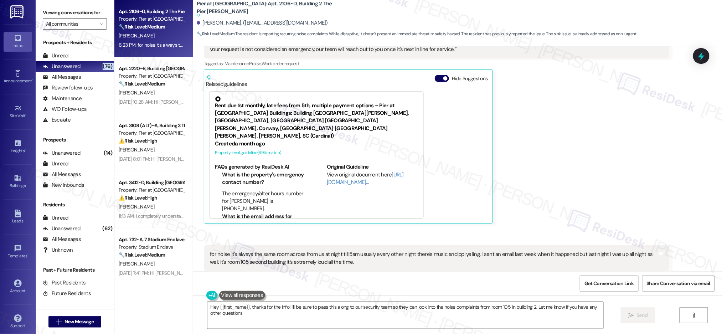
type textarea "Hey {{first_name}}, thanks for the info! I'll be sure to pass this along to our…"
